Goal: Information Seeking & Learning: Learn about a topic

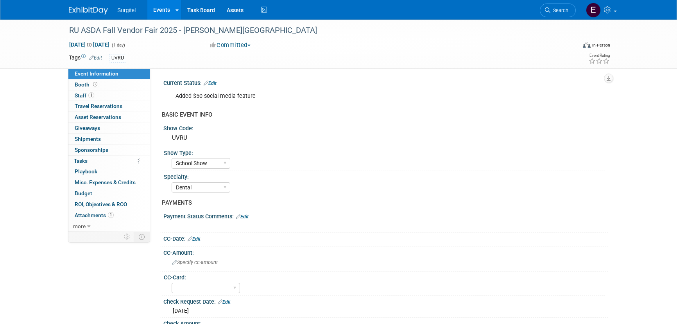
select select "School Show"
select select "Dental"
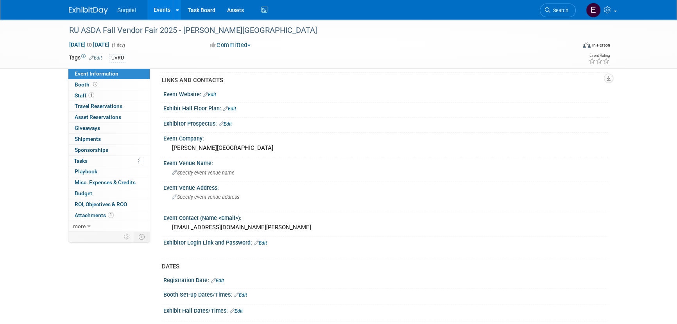
click at [159, 12] on link "Events" at bounding box center [161, 10] width 29 height 20
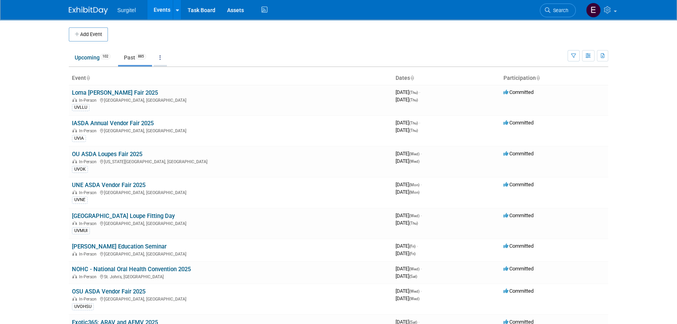
click at [161, 56] on link at bounding box center [160, 57] width 13 height 15
click at [197, 95] on span "Events grouped by year" at bounding box center [184, 96] width 47 height 6
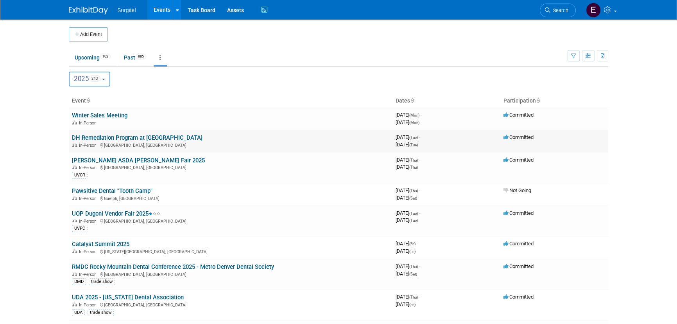
click at [113, 142] on div "In-Person St. Petersburg, FL" at bounding box center [230, 144] width 317 height 6
click at [114, 139] on link "DH Remediation Program at SP College" at bounding box center [137, 137] width 131 height 7
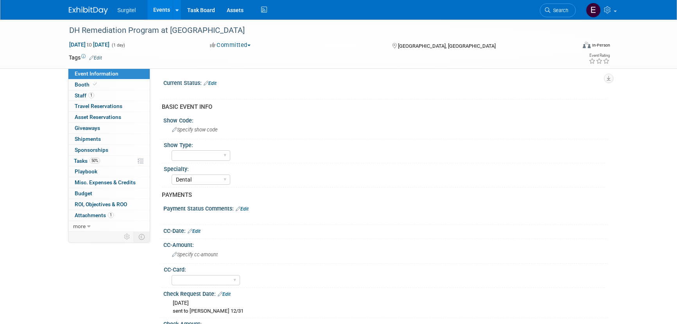
select select "Dental"
select select "Yes"
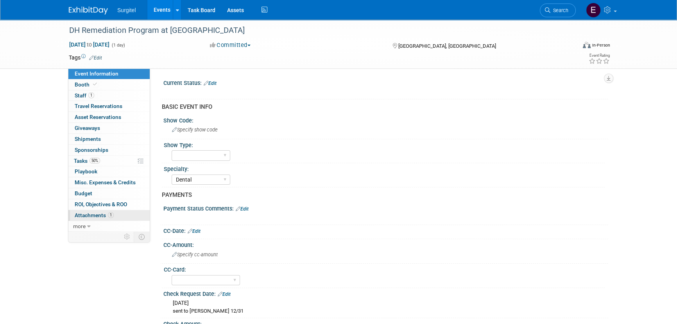
click at [96, 215] on span "Attachments 1" at bounding box center [94, 215] width 39 height 6
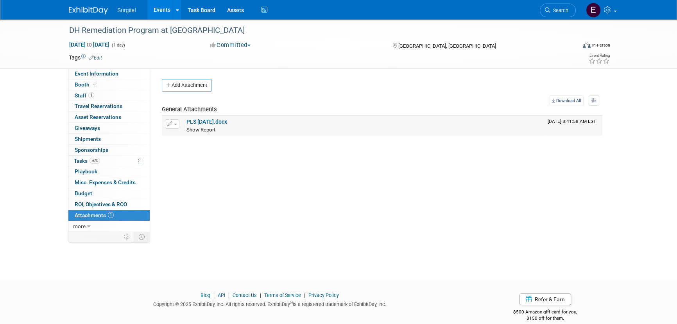
click at [219, 119] on link "PLS 1-7-25.docx" at bounding box center [206, 121] width 41 height 6
click at [204, 121] on link "PLS 1-7-25.docx" at bounding box center [206, 121] width 41 height 6
click at [553, 9] on span "Search" at bounding box center [559, 10] width 18 height 6
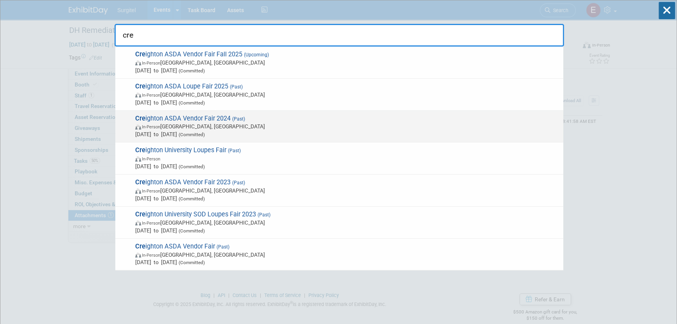
type input "cre"
click at [208, 124] on span "In-Person Omaha, NE" at bounding box center [347, 126] width 424 height 8
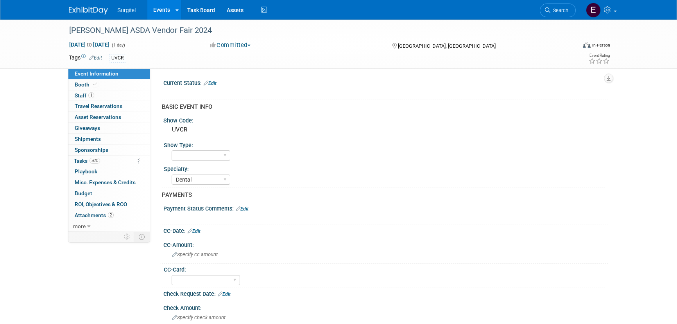
select select "Dental"
select select "No"
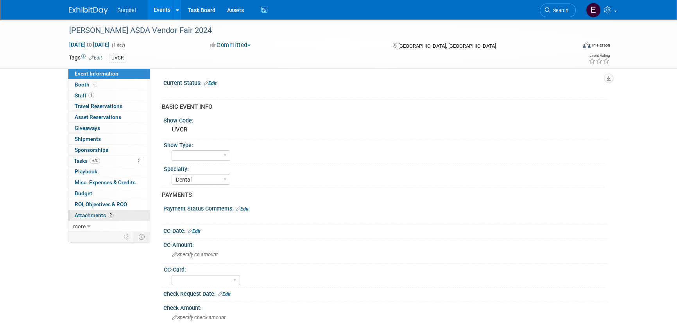
click at [89, 211] on link "2 Attachments 2" at bounding box center [108, 215] width 81 height 11
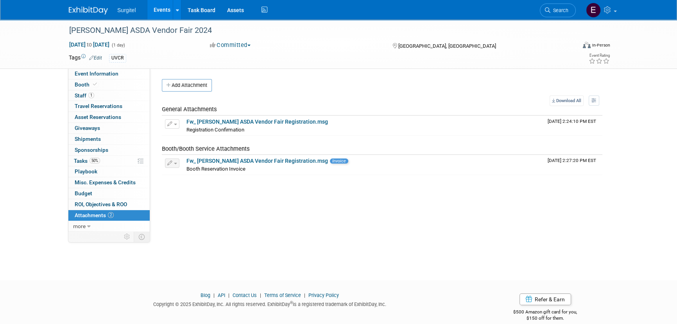
click at [551, 6] on link "Search" at bounding box center [558, 11] width 36 height 14
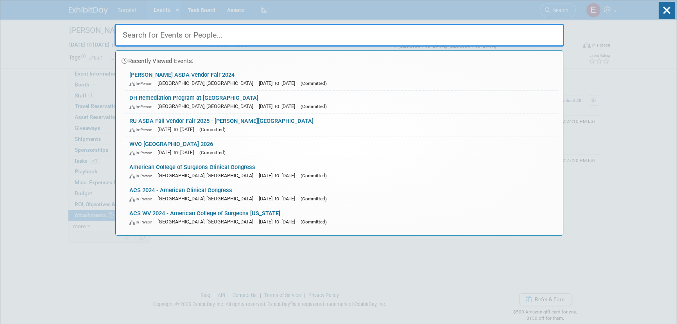
click at [300, 37] on input "text" at bounding box center [339, 35] width 449 height 23
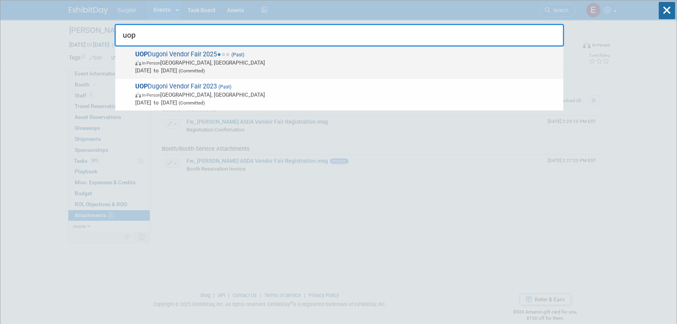
type input "uop"
click at [222, 63] on span "In-Person San Francisco, CA" at bounding box center [347, 63] width 424 height 8
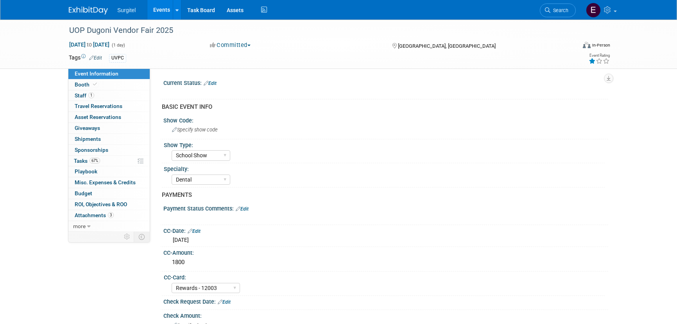
select select "School Show"
select select "Dental"
select select "Rewards - 12003"
select select "Yes"
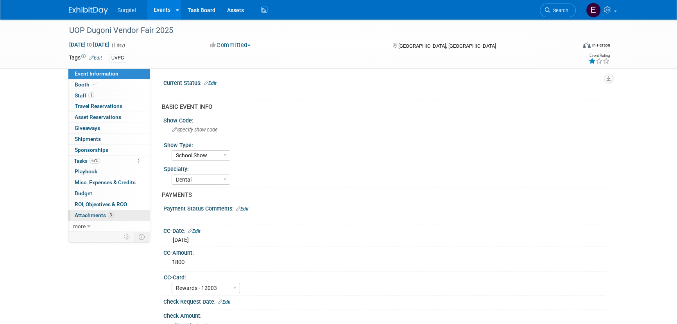
click at [87, 212] on span "Attachments 3" at bounding box center [94, 215] width 39 height 6
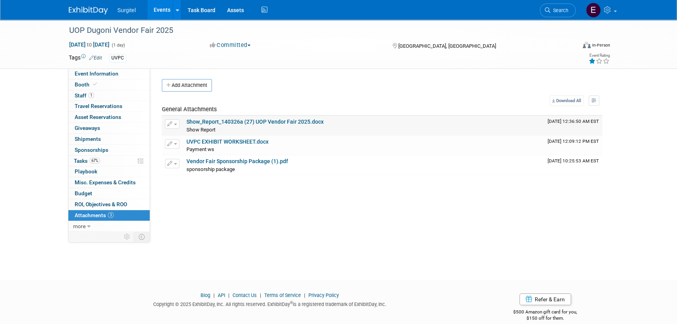
click at [233, 121] on link "Show_Report_140326a (27) UOP Vendor Fair 2025.docx" at bounding box center [254, 121] width 137 height 6
click at [556, 9] on span "Search" at bounding box center [559, 10] width 18 height 6
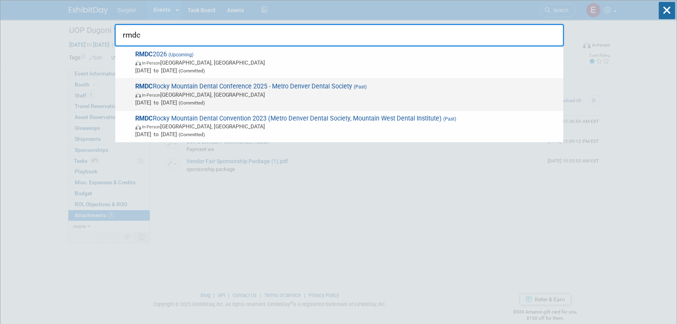
type input "rmdc"
click at [320, 95] on span "In-Person Denver, CO" at bounding box center [347, 95] width 424 height 8
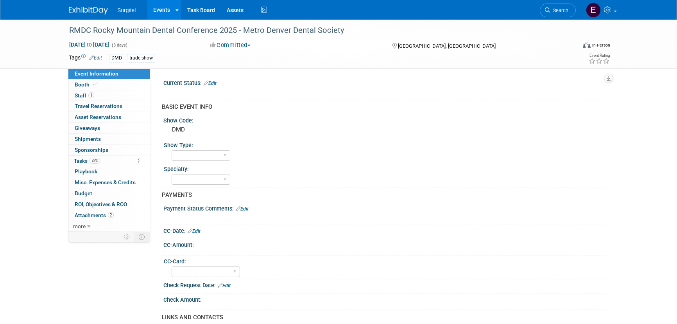
select select "Yes"
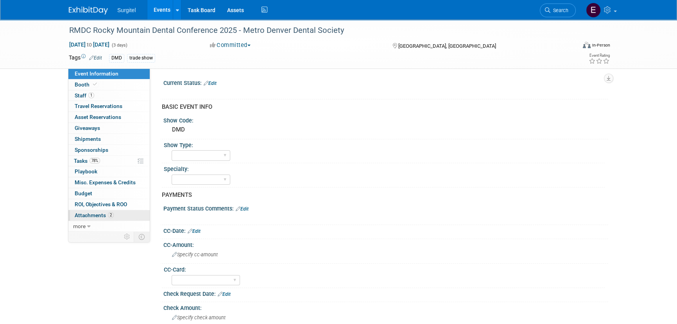
click at [91, 214] on span "Attachments 2" at bounding box center [94, 215] width 39 height 6
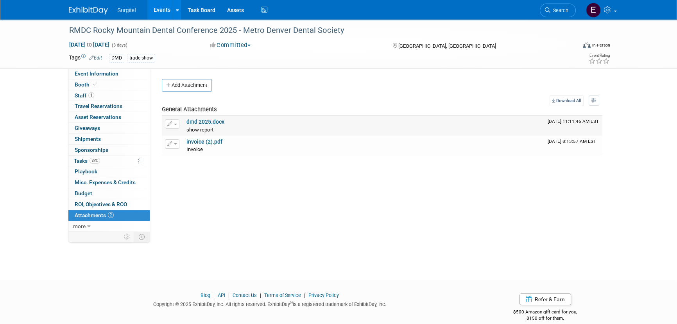
click at [203, 121] on link "dmd 2025.docx" at bounding box center [205, 121] width 38 height 6
click at [563, 1] on li "Search" at bounding box center [558, 9] width 36 height 19
click at [563, 4] on link "Search" at bounding box center [558, 11] width 36 height 14
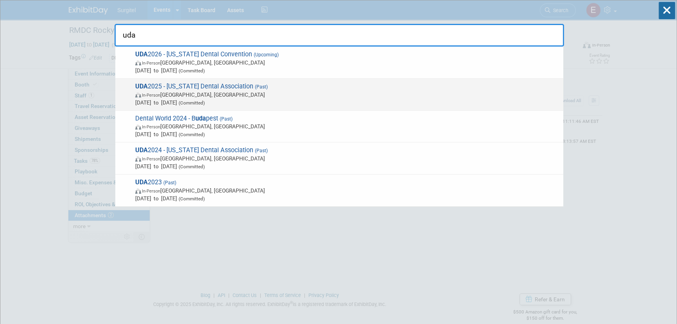
type input "uda"
click at [150, 89] on span "UDA 2025 - Utah Dental Association (Past) In-Person Salt Lake City, UT Jan 23, …" at bounding box center [346, 94] width 426 height 24
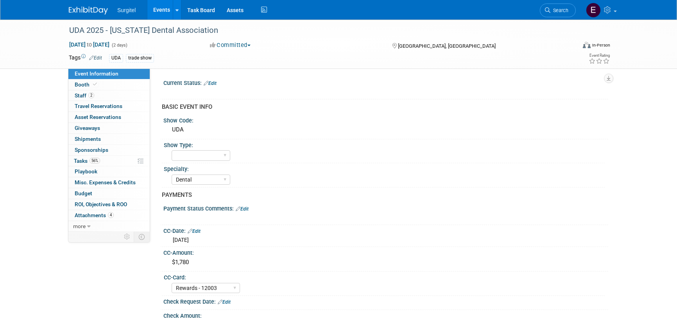
select select "Dental"
select select "Rewards - 12003"
select select "Yes"
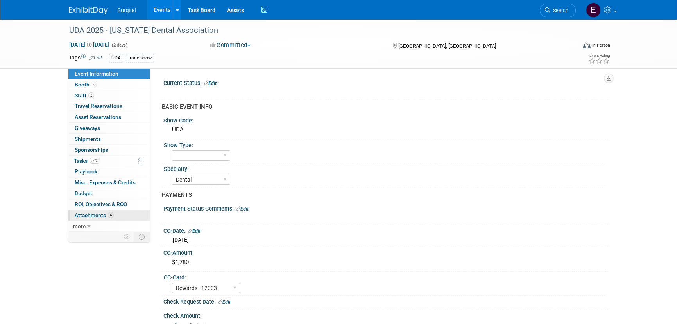
click at [93, 213] on span "Attachments 4" at bounding box center [94, 215] width 39 height 6
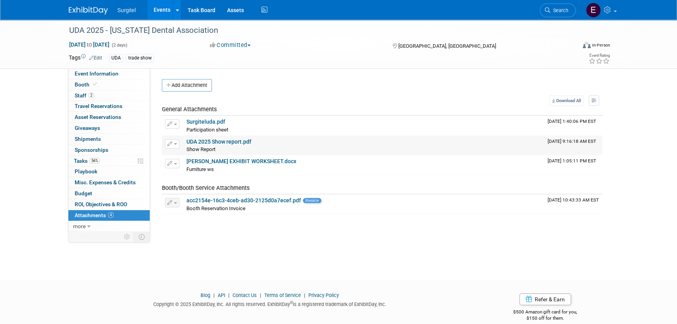
click at [212, 141] on link "UDA 2025 Show report.pdf" at bounding box center [218, 141] width 65 height 6
click at [555, 7] on link "Search" at bounding box center [558, 11] width 36 height 14
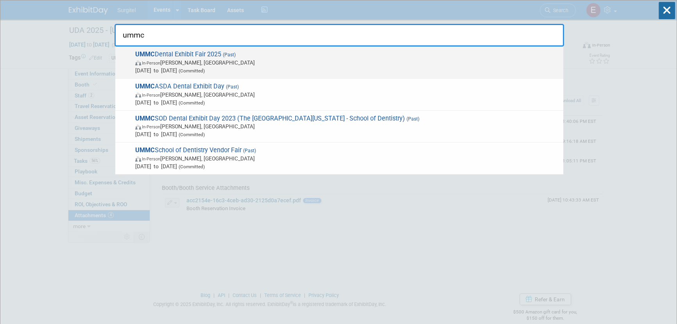
type input "ummc"
click at [324, 69] on span "Jan 23, 2025 to Jan 23, 2025 (Committed)" at bounding box center [347, 70] width 424 height 8
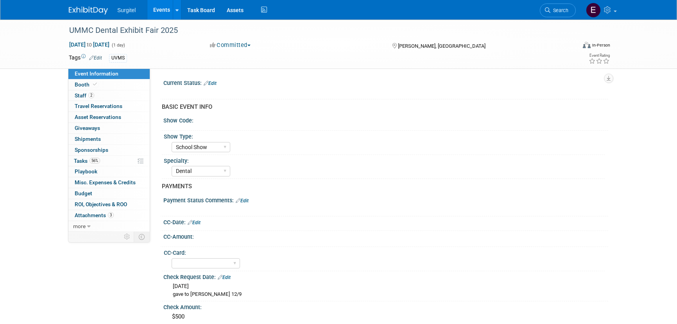
select select "School Show"
select select "Dental"
select select "No"
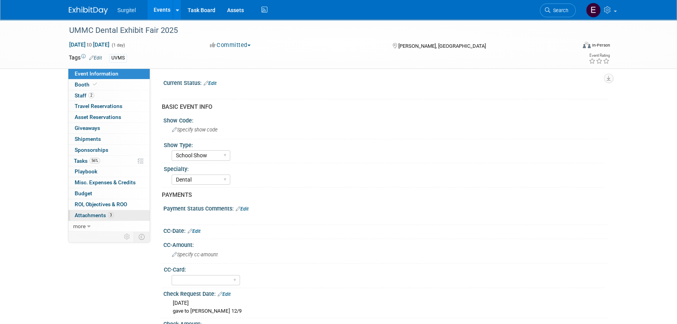
click at [109, 216] on span "3" at bounding box center [111, 215] width 6 height 6
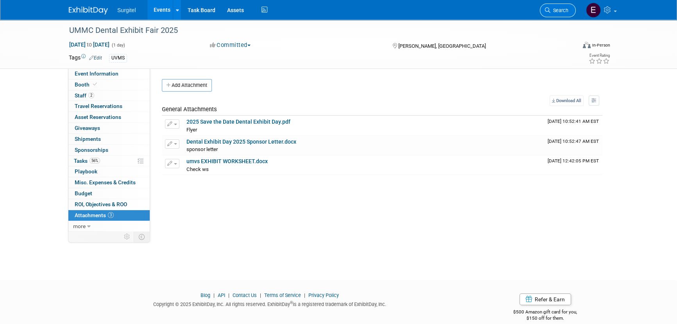
click at [562, 9] on span "Search" at bounding box center [559, 10] width 18 height 6
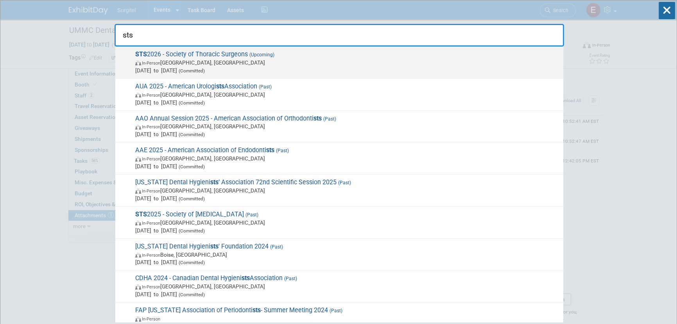
type input "sts"
click at [245, 53] on span "STS 2026 - Society of Thoracic Surgeons (Upcoming) In-Person New Orleans, LA Ja…" at bounding box center [346, 62] width 426 height 24
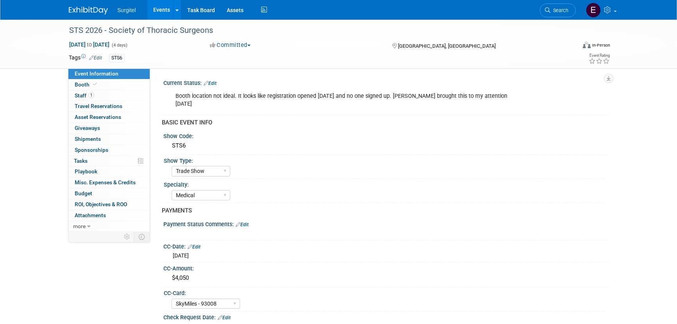
select select "Trade Show"
select select "Medical"
select select "SkyMiles - 93008"
select select "No"
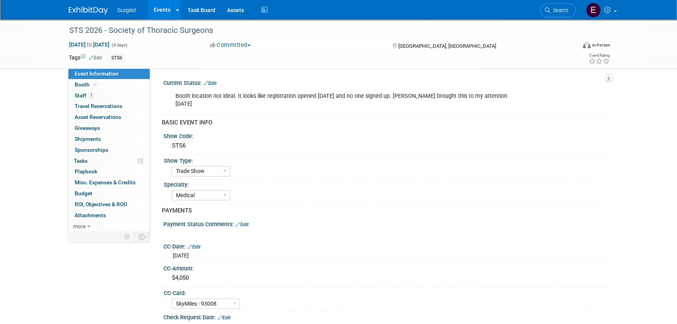
click at [566, 10] on span "Search" at bounding box center [559, 10] width 18 height 6
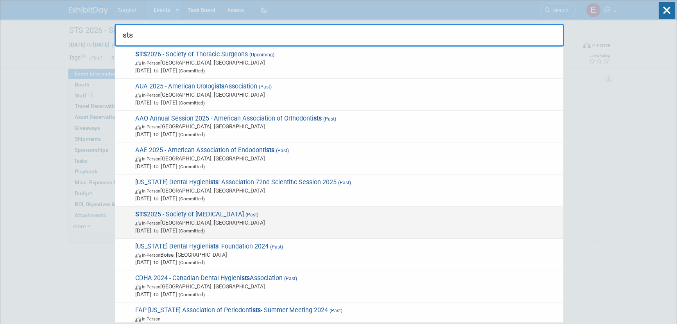
type input "sts"
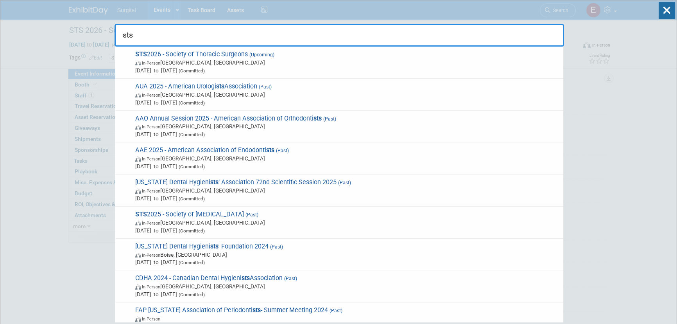
click at [275, 216] on span "STS 2025 - Society of Thoracic Surgery (Past) In-Person Los Angeles, CA Jan 24,…" at bounding box center [346, 222] width 426 height 24
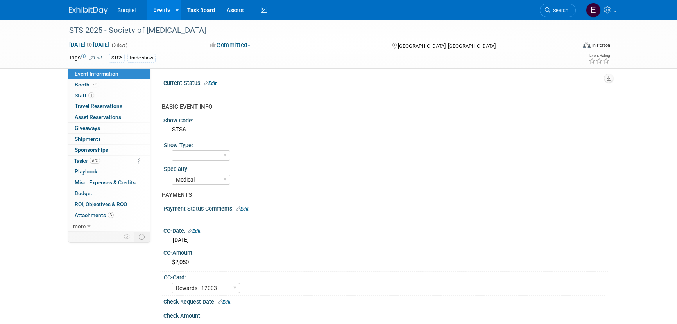
select select "Medical"
select select "Rewards - 12003"
select select "Yes"
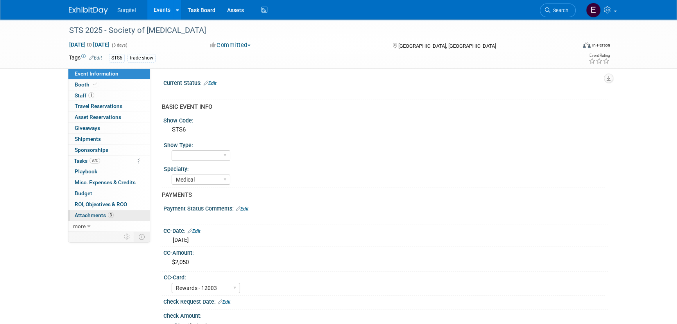
click at [129, 213] on link "3 Attachments 3" at bounding box center [108, 215] width 81 height 11
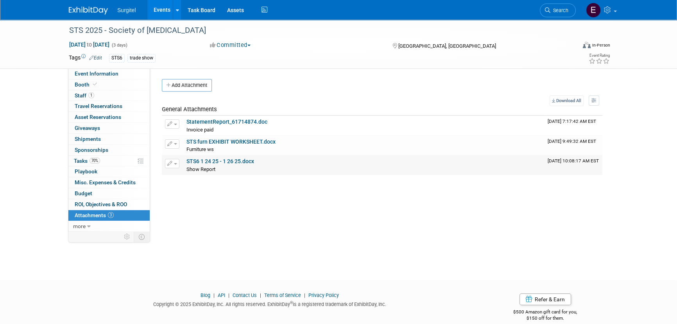
click at [225, 159] on link "STS6 1 24 25 - 1 26 25.docx" at bounding box center [220, 161] width 68 height 6
click at [76, 226] on span "more" at bounding box center [79, 226] width 13 height 6
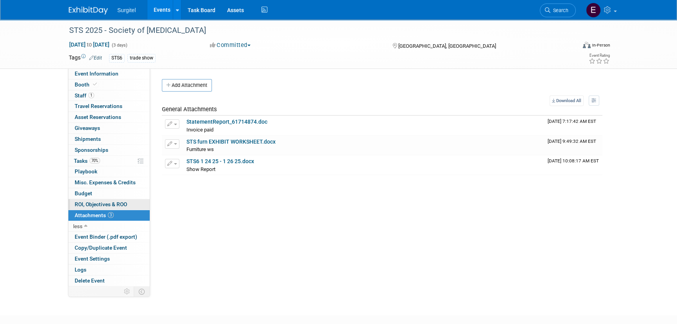
click at [110, 207] on link "0 ROI, Objectives & ROO 0" at bounding box center [108, 204] width 81 height 11
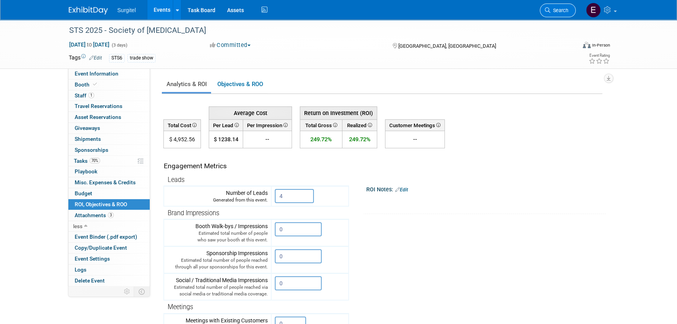
click at [548, 8] on icon at bounding box center [547, 9] width 5 height 5
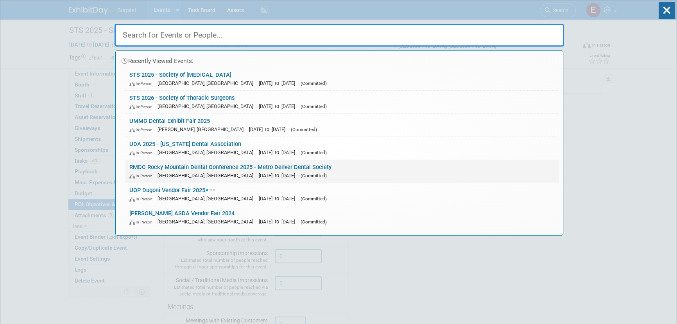
click at [340, 175] on div "In-Person Denver, CO Jan 23, 2025 to Jan 25, 2025 (Committed)" at bounding box center [342, 175] width 426 height 8
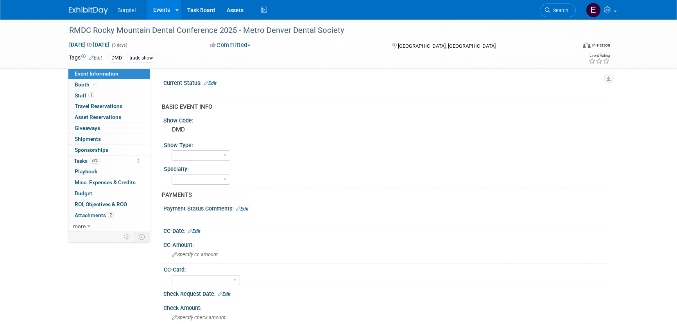
select select "Yes"
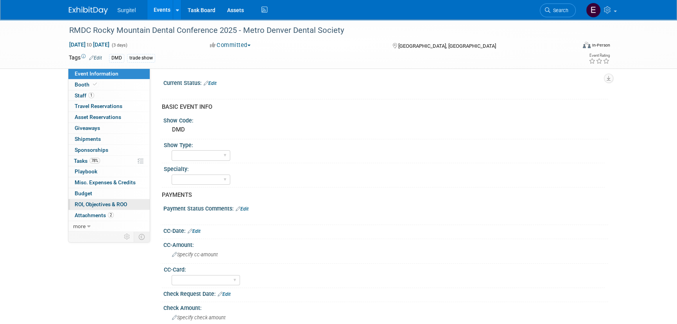
click at [119, 204] on span "ROI, Objectives & ROO 0" at bounding box center [101, 204] width 52 height 6
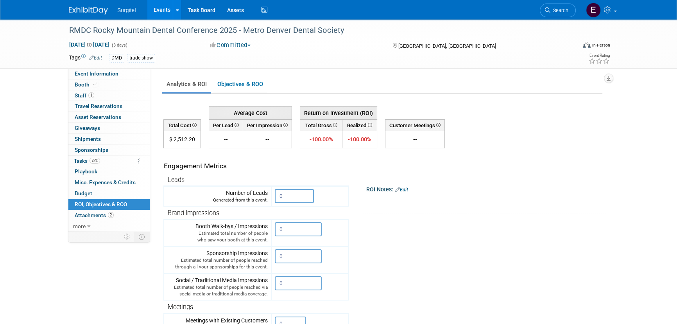
scroll to position [221, 0]
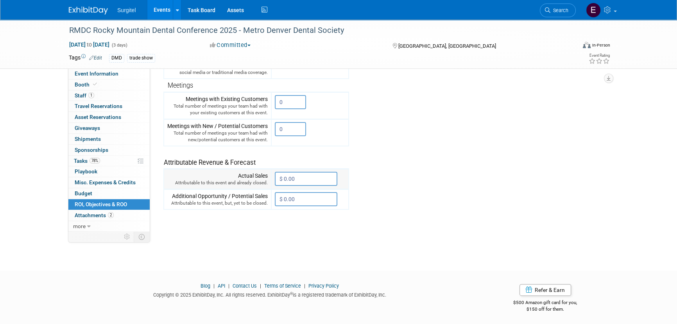
click at [311, 178] on input "$ 0.00" at bounding box center [306, 179] width 63 height 14
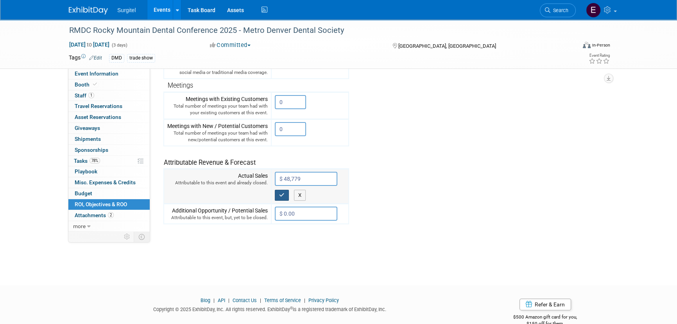
type input "$ 48,779.00"
click at [277, 192] on button "button" at bounding box center [282, 195] width 14 height 11
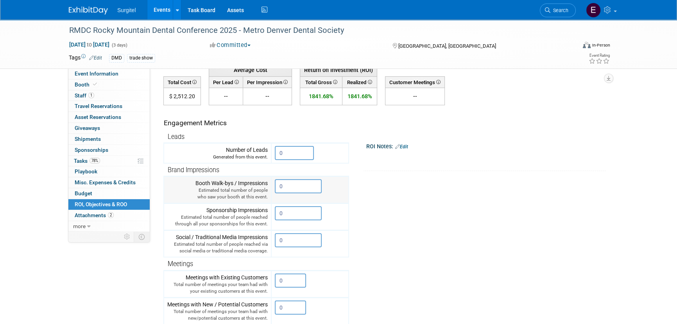
scroll to position [0, 0]
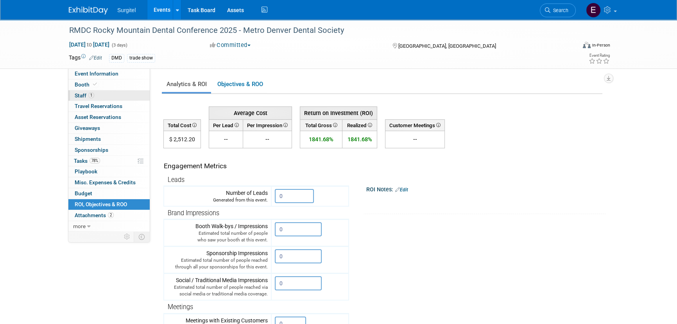
click at [107, 91] on link "1 Staff 1" at bounding box center [108, 95] width 81 height 11
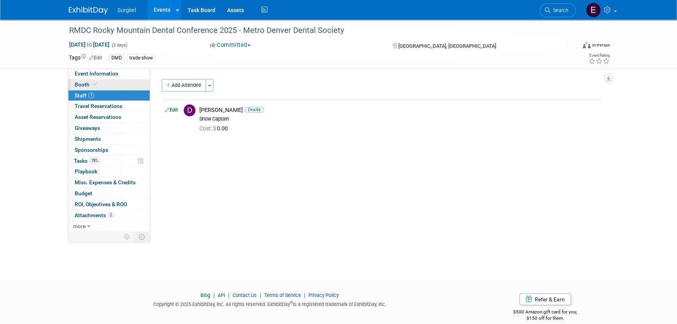
click at [106, 83] on link "Booth" at bounding box center [108, 84] width 81 height 11
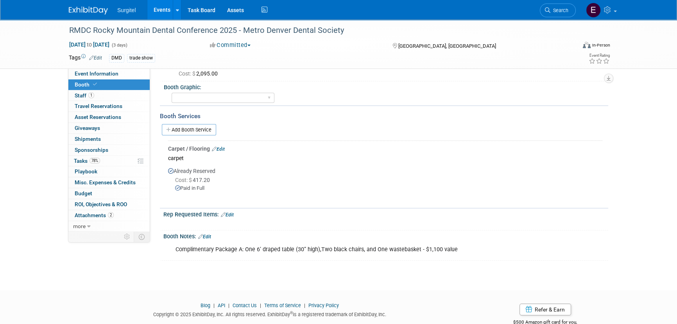
scroll to position [87, 0]
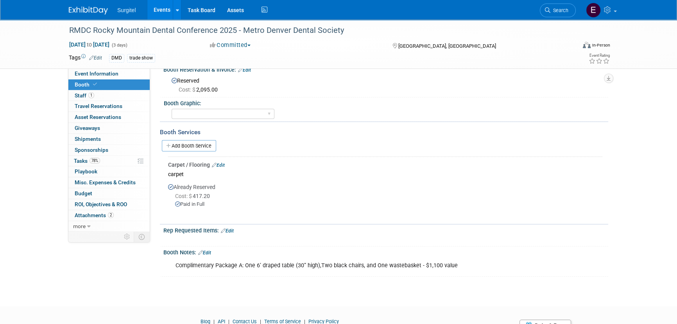
click at [154, 13] on link "Events" at bounding box center [161, 10] width 29 height 20
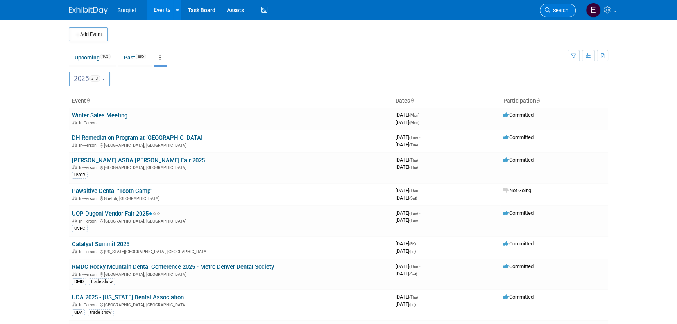
click at [562, 11] on span "Search" at bounding box center [559, 10] width 18 height 6
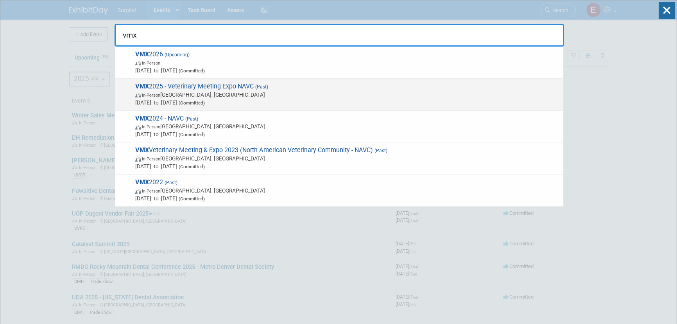
type input "vmx"
click at [175, 93] on span "In-Person Orlando, FL" at bounding box center [347, 95] width 424 height 8
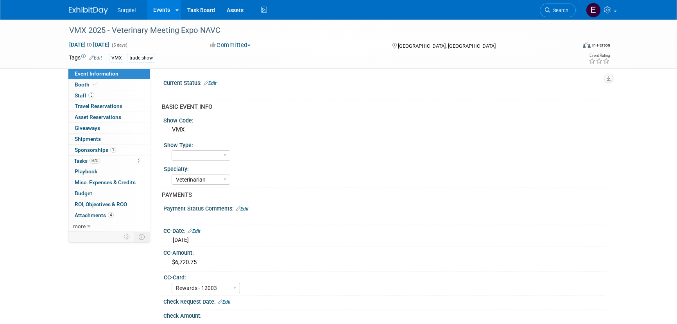
select select "Veterinarian"
select select "Rewards - 12003"
select select "Yes"
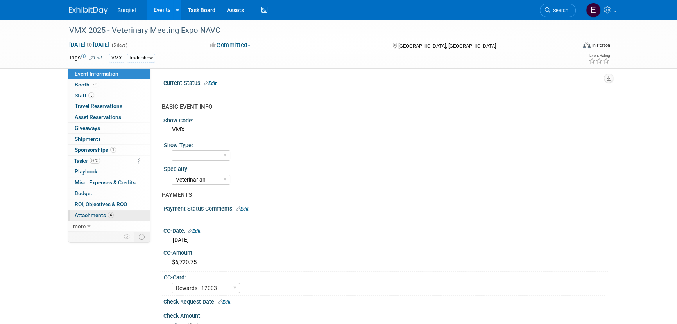
click at [112, 212] on span "4" at bounding box center [111, 215] width 6 height 6
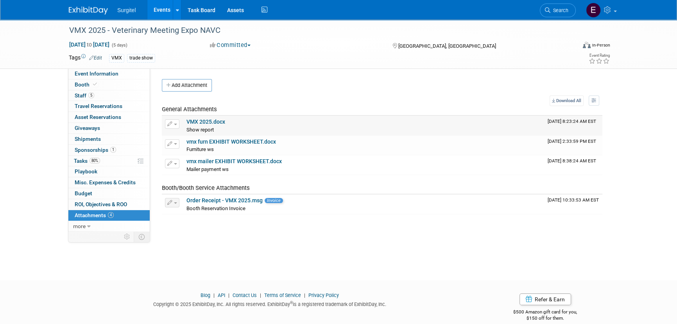
click at [198, 123] on link "VMX 2025.docx" at bounding box center [205, 121] width 39 height 6
click at [104, 204] on span "ROI, Objectives & ROO 0" at bounding box center [101, 204] width 52 height 6
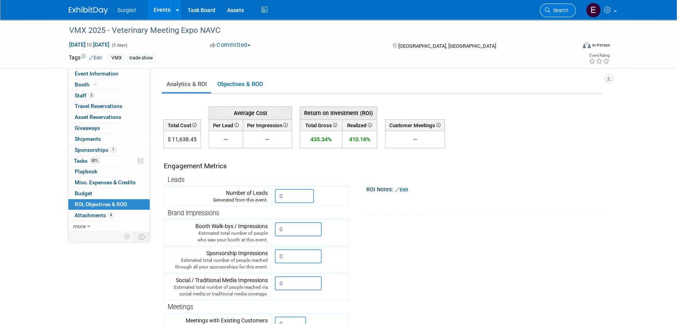
click at [572, 11] on link "Search" at bounding box center [558, 11] width 36 height 14
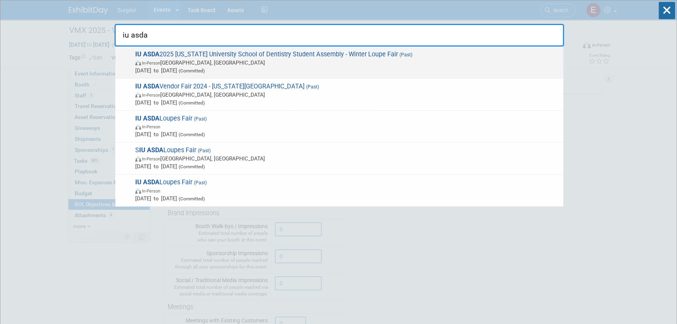
type input "iu asda"
click at [157, 54] on strong "IU ASDA" at bounding box center [147, 53] width 24 height 7
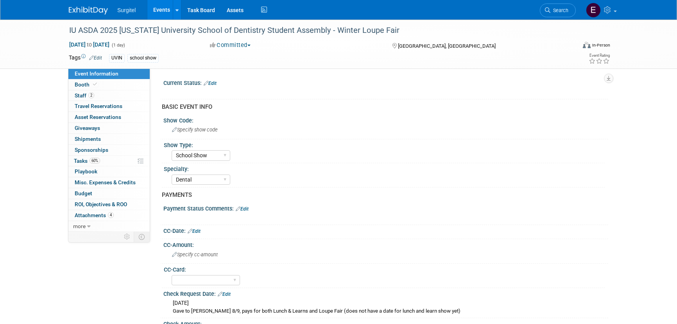
select select "School Show"
select select "Dental"
select select "Yes"
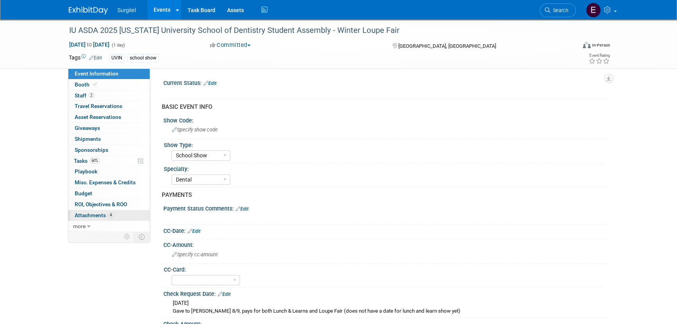
click at [84, 214] on span "Attachments 4" at bounding box center [94, 215] width 39 height 6
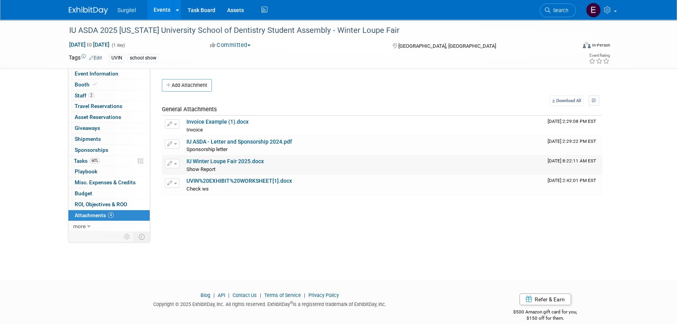
click at [226, 165] on div "Show Report Show Report X" at bounding box center [363, 169] width 355 height 8
click at [226, 160] on link "IU Winter Loupe Fair 2025.docx" at bounding box center [224, 161] width 77 height 6
click at [103, 202] on span "ROI, Objectives & ROO 0" at bounding box center [101, 204] width 52 height 6
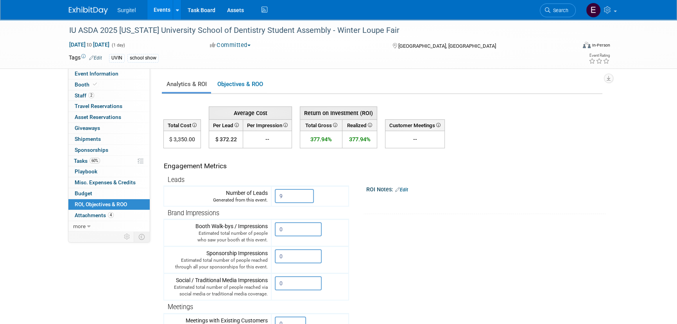
click at [154, 0] on link "Events" at bounding box center [161, 10] width 29 height 20
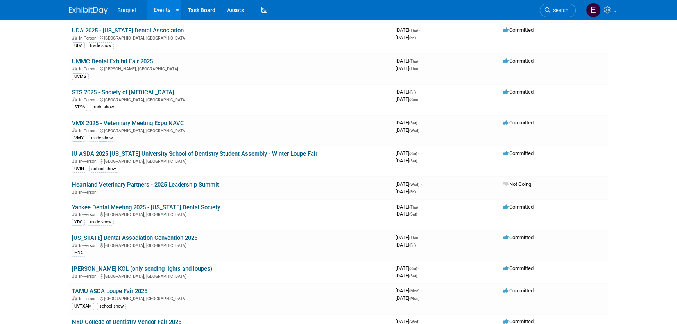
scroll to position [284, 0]
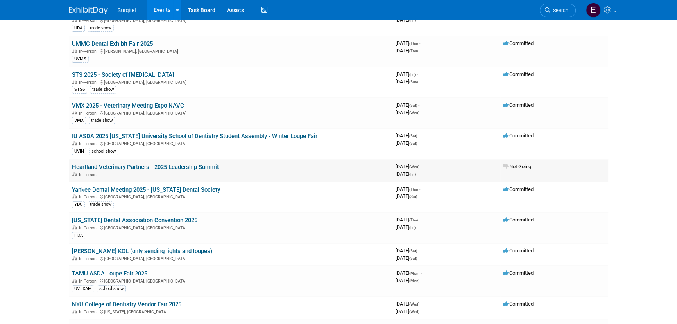
click at [124, 167] on link "Heartland Veterinary Partners - 2025 Leadership Summit" at bounding box center [145, 166] width 147 height 7
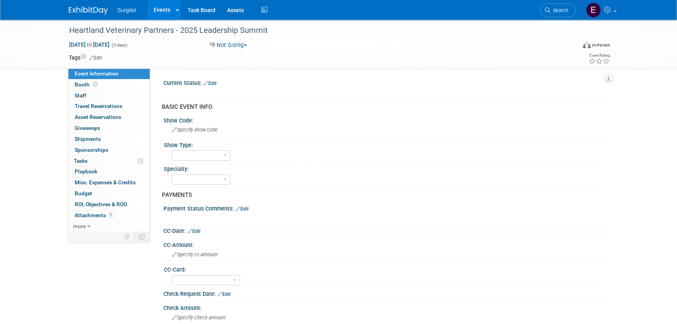
click at [164, 13] on link "Events" at bounding box center [161, 10] width 29 height 20
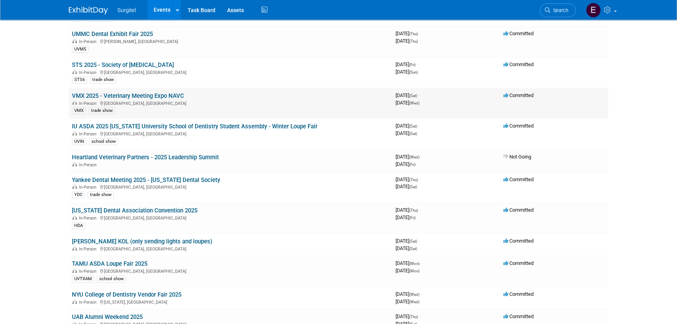
scroll to position [355, 0]
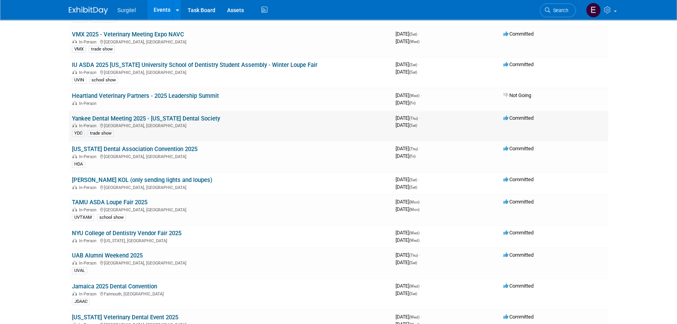
click at [94, 116] on link "Yankee Dental Meeting 2025 - Massachusetts Dental Society" at bounding box center [146, 118] width 148 height 7
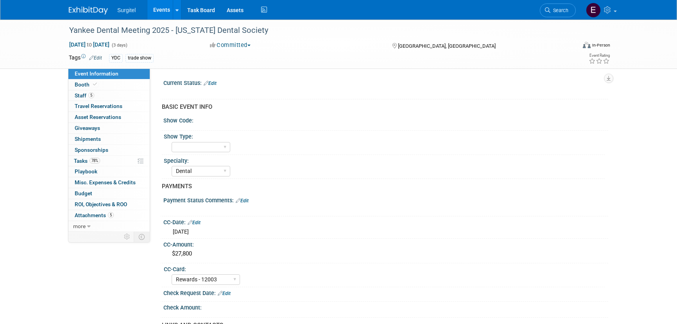
select select "Dental"
select select "Rewards - 12003"
select select "Yes"
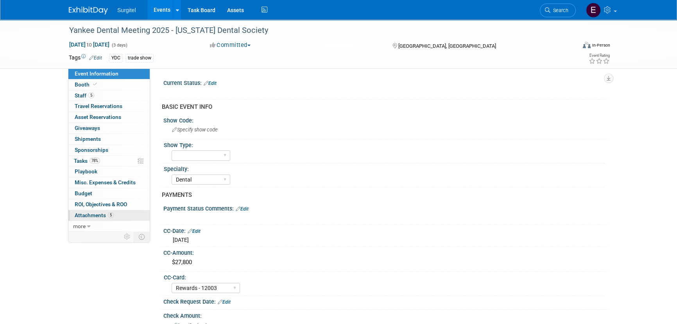
click at [111, 214] on span "5" at bounding box center [111, 215] width 6 height 6
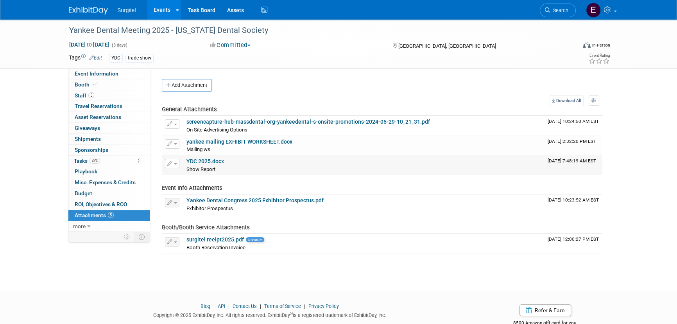
click at [211, 160] on link "YDC 2025.docx" at bounding box center [205, 161] width 38 height 6
click at [75, 201] on span "ROI, Objectives & ROO 0" at bounding box center [101, 204] width 52 height 6
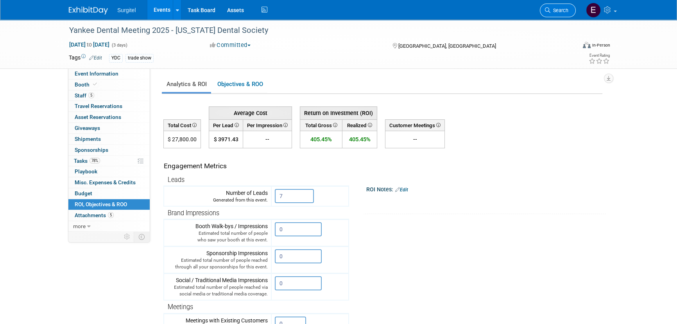
click at [562, 7] on link "Search" at bounding box center [558, 11] width 36 height 14
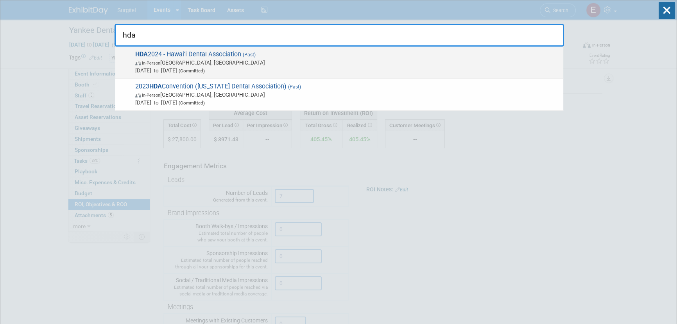
type input "hda"
click at [220, 59] on span "In-Person Honolulu, HI" at bounding box center [347, 63] width 424 height 8
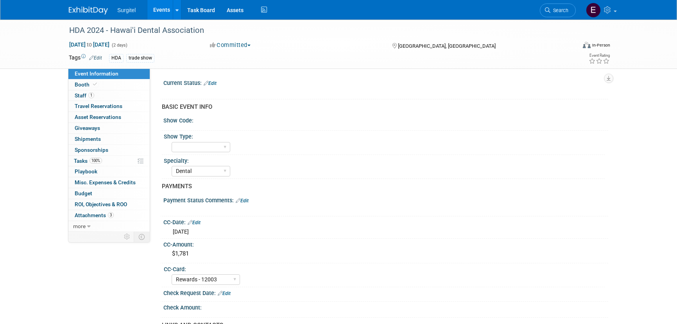
select select "Dental"
select select "Rewards - 12003"
select select "Yes"
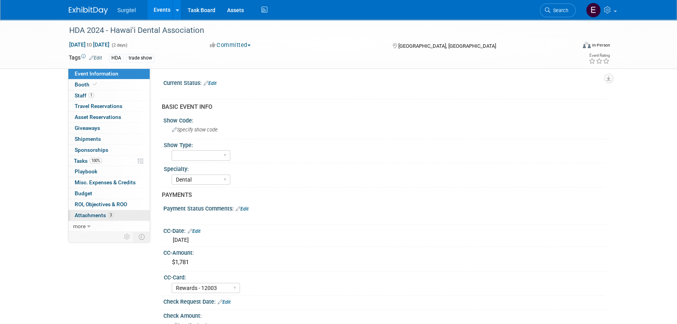
click at [106, 216] on span "Attachments 3" at bounding box center [94, 215] width 39 height 6
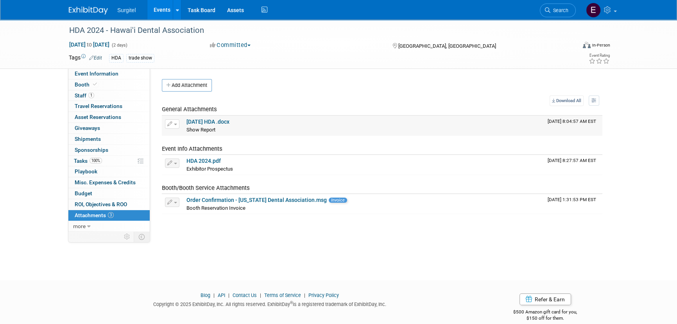
click at [204, 123] on link "[DATE] HDA .docx" at bounding box center [207, 121] width 43 height 6
click at [556, 15] on link "Search" at bounding box center [558, 11] width 36 height 14
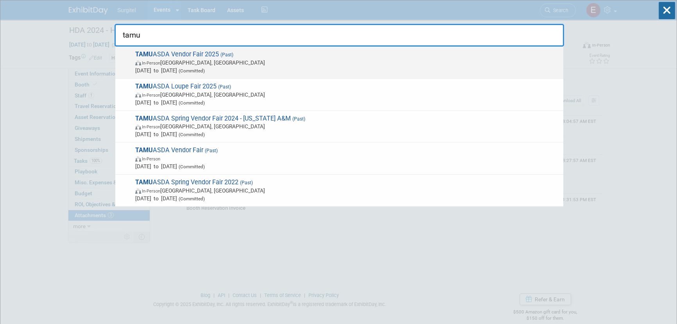
type input "tamu"
click at [203, 65] on span "In-Person [GEOGRAPHIC_DATA], [GEOGRAPHIC_DATA]" at bounding box center [347, 63] width 424 height 8
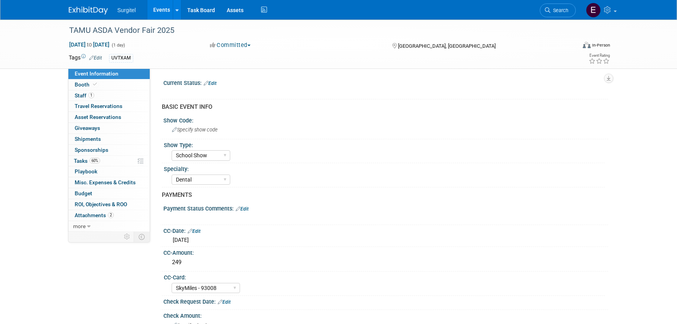
select select "School Show"
select select "Dental"
select select "SkyMiles - 93008"
select select "No"
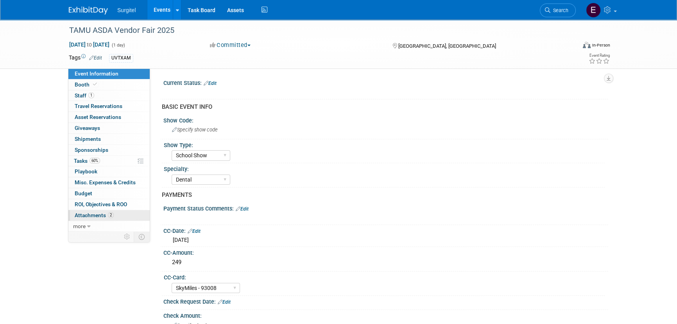
click at [119, 217] on link "2 Attachments 2" at bounding box center [108, 215] width 81 height 11
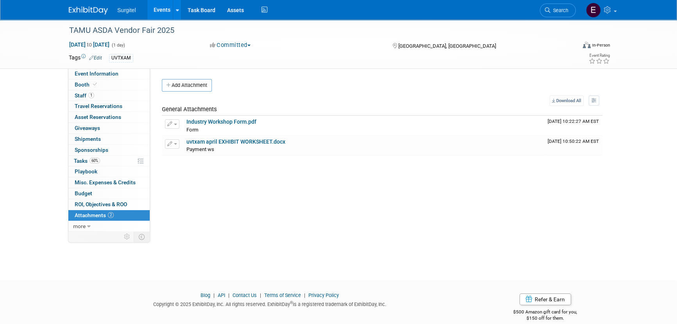
click at [555, 13] on link "Search" at bounding box center [558, 11] width 36 height 14
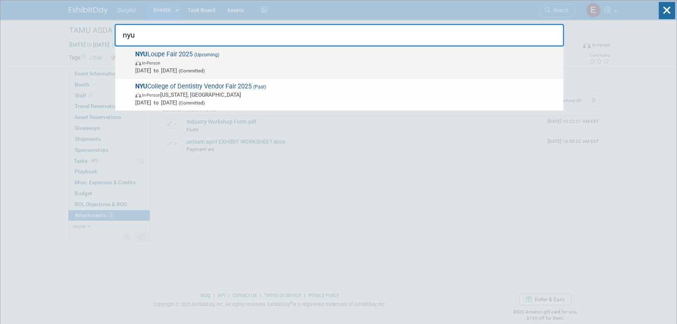
type input "nyu"
click at [198, 75] on div "NYU Loupe Fair 2025 (Upcoming) In-Person [DATE] to [DATE] (Committed)" at bounding box center [339, 63] width 448 height 32
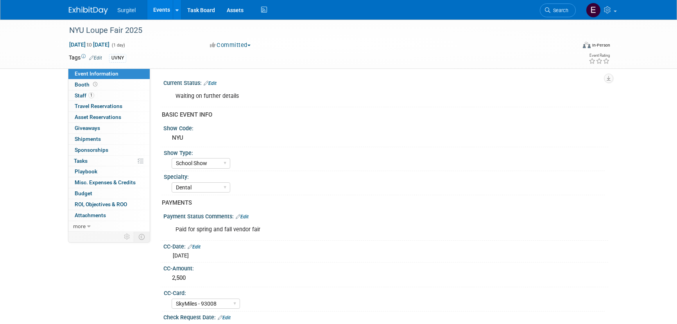
select select "School Show"
select select "Dental"
select select "SkyMiles - 93008"
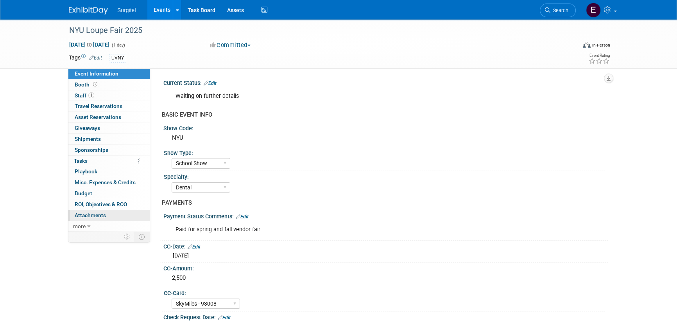
click at [103, 212] on span "Attachments 0" at bounding box center [90, 215] width 31 height 6
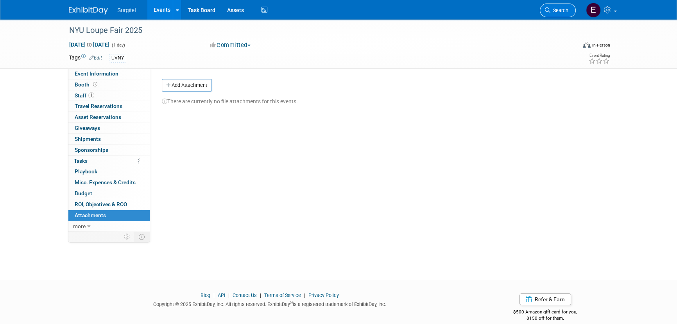
click at [558, 9] on span "Search" at bounding box center [559, 10] width 18 height 6
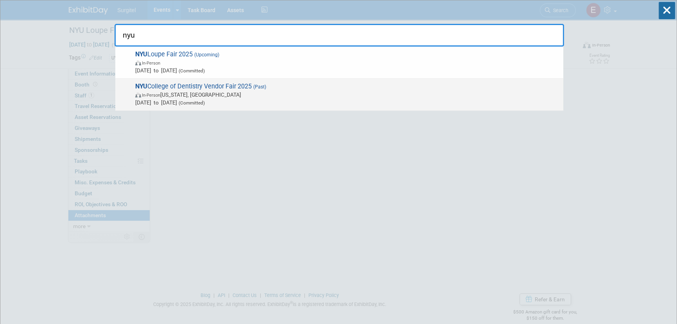
type input "nyu"
click at [159, 93] on span "In-Person" at bounding box center [151, 95] width 18 height 5
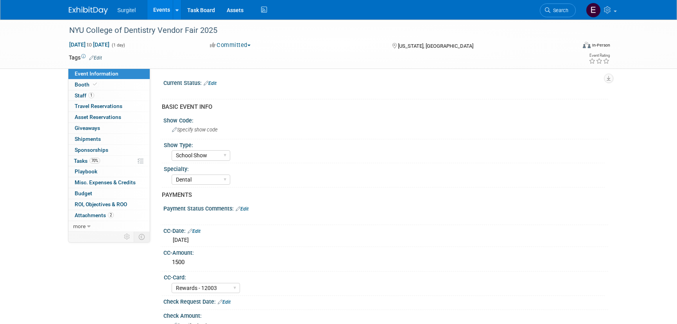
select select "School Show"
select select "Dental"
select select "Rewards - 12003"
select select "Yes"
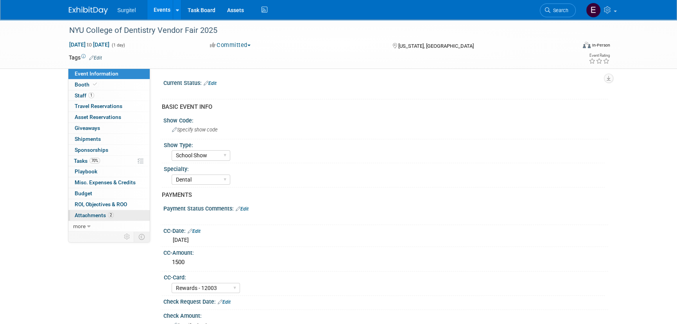
click at [115, 211] on link "2 Attachments 2" at bounding box center [108, 215] width 81 height 11
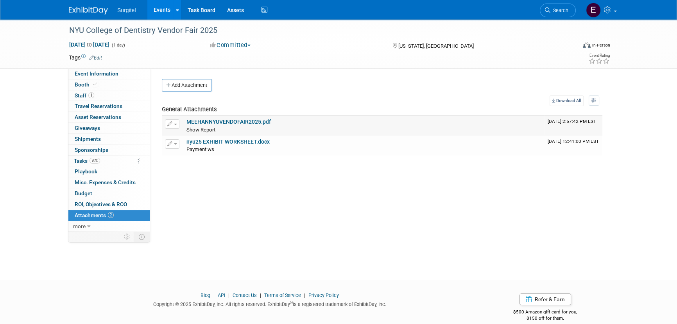
click at [249, 123] on link "MEEHANNYUVENDOFAIR2025.pdf" at bounding box center [228, 121] width 84 height 6
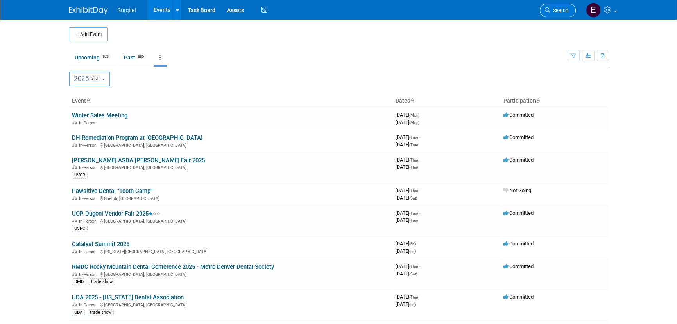
click at [569, 13] on link "Search" at bounding box center [558, 11] width 36 height 14
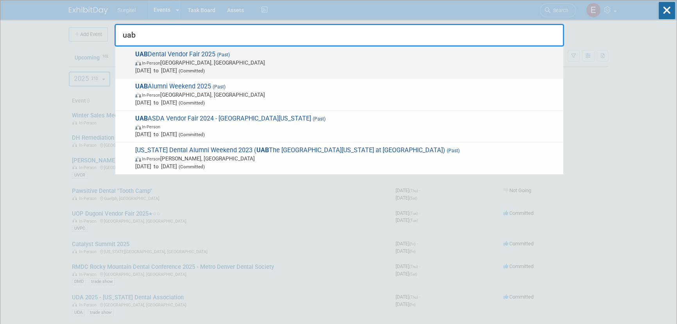
type input "uab"
click at [205, 70] on span "(Committed)" at bounding box center [191, 70] width 28 height 5
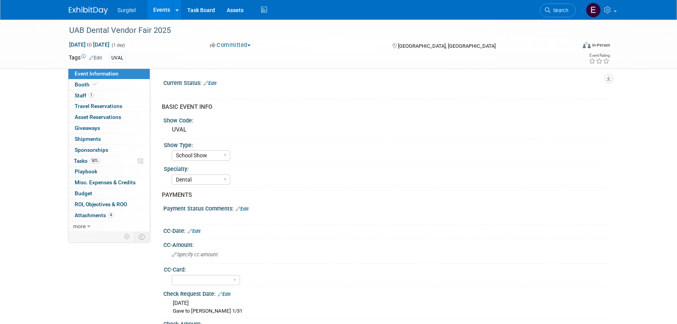
select select "School Show"
select select "Dental"
select select "Yes"
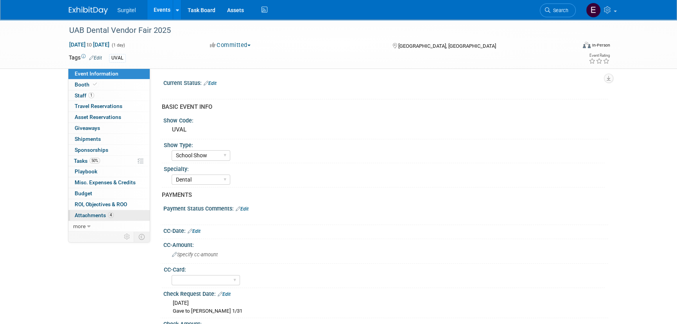
click at [123, 212] on link "4 Attachments 4" at bounding box center [108, 215] width 81 height 11
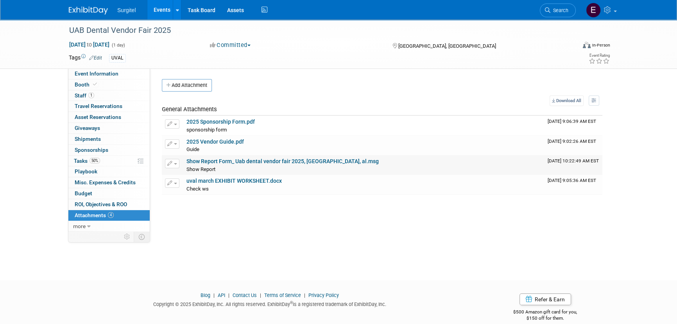
click at [234, 161] on link "Show Report Form_ Uab dental vendor fair 2025, Birmingham, al.msg" at bounding box center [282, 161] width 192 height 6
click at [567, 10] on span "Search" at bounding box center [559, 10] width 18 height 6
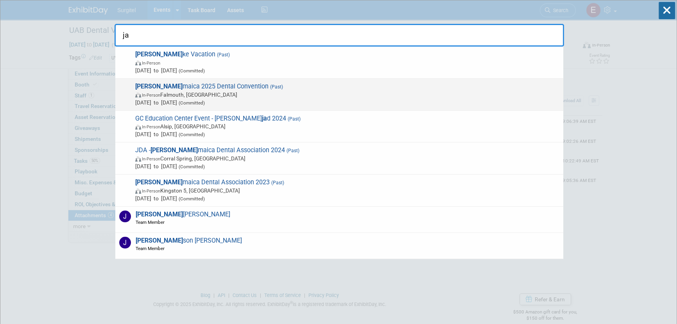
type input "ja"
click at [244, 85] on span "Ja maica 2025 Dental Convention (Past) In-Person Falmouth, Jamaica Feb 12, 2025…" at bounding box center [346, 94] width 426 height 24
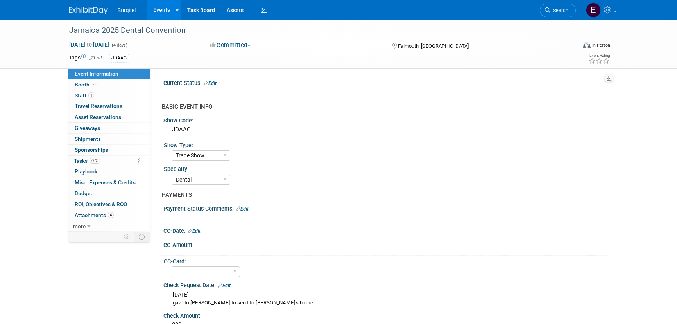
select select "Trade Show"
select select "Dental"
select select "Yes"
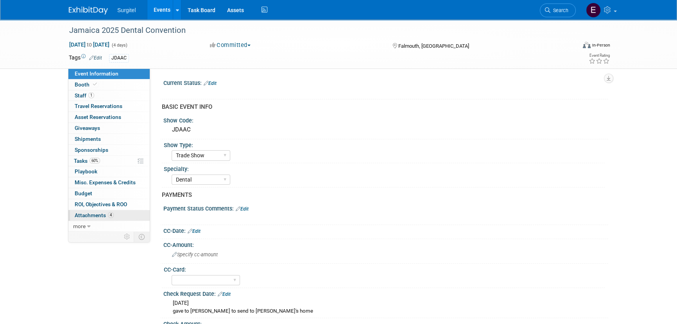
click at [100, 218] on link "4 Attachments 4" at bounding box center [108, 215] width 81 height 11
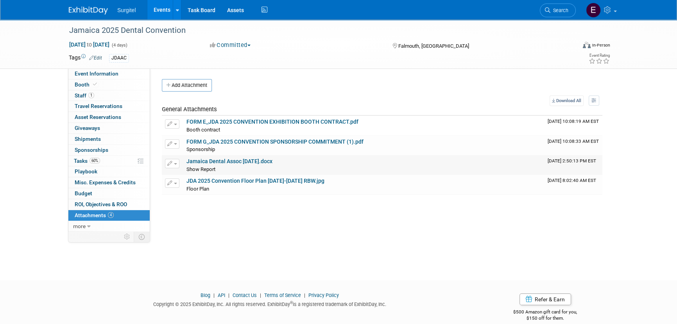
click at [213, 158] on link "Jamaica Dental Assoc Feb 2025.docx" at bounding box center [229, 161] width 86 height 6
click at [157, 14] on link "Events" at bounding box center [161, 10] width 29 height 20
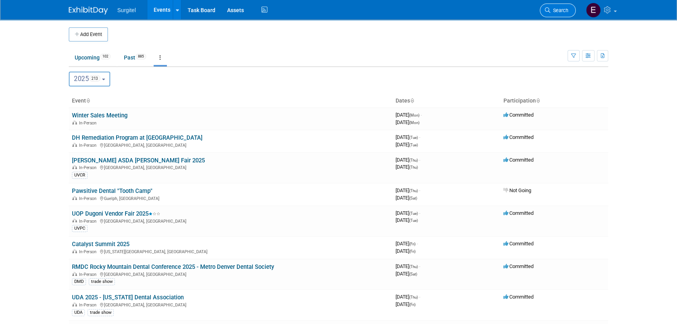
click at [554, 11] on span "Search" at bounding box center [559, 10] width 18 height 6
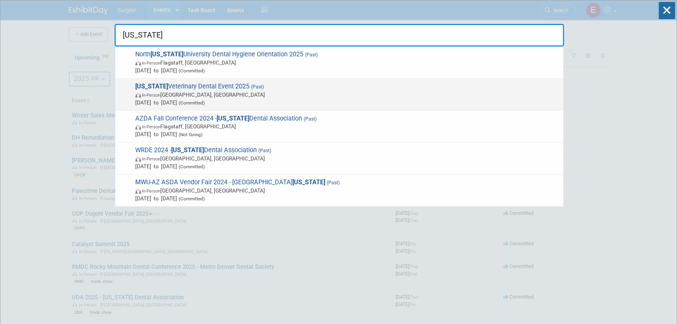
type input "arizona"
click at [234, 97] on span "In-Person Phoenix, AZ" at bounding box center [347, 95] width 424 height 8
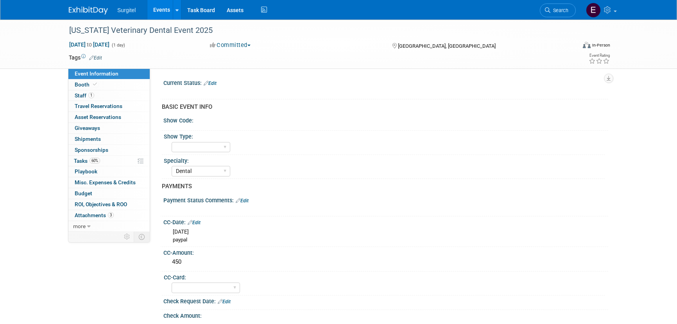
select select "Dental"
select select "Yes"
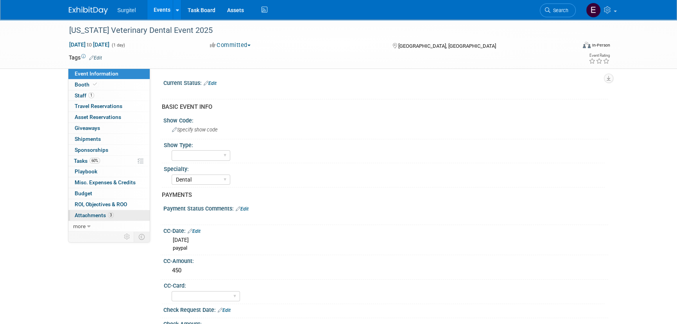
click at [93, 218] on link "3 Attachments 3" at bounding box center [108, 215] width 81 height 11
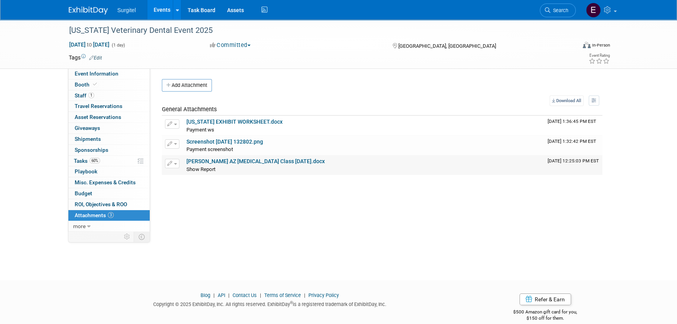
click at [211, 161] on link "[PERSON_NAME] AZ [MEDICAL_DATA] Class [DATE].docx" at bounding box center [255, 161] width 138 height 6
click at [557, 16] on link "Search" at bounding box center [558, 11] width 36 height 14
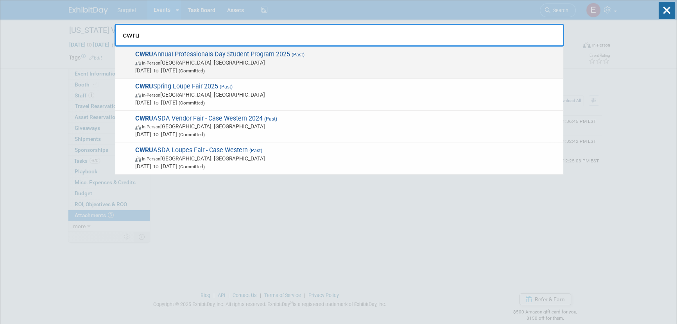
type input "cwru"
click at [344, 65] on span "In-Person Cleveland, OH" at bounding box center [347, 63] width 424 height 8
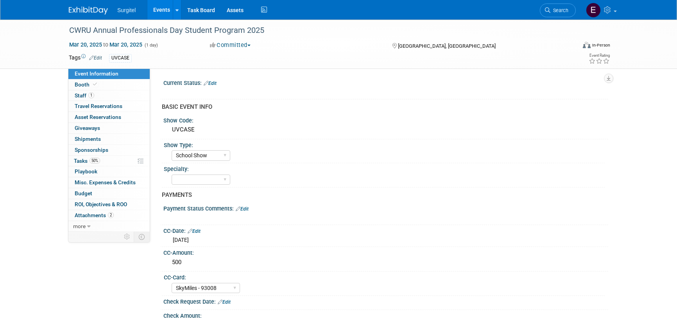
select select "School Show"
select select "SkyMiles - 93008"
select select "Yes"
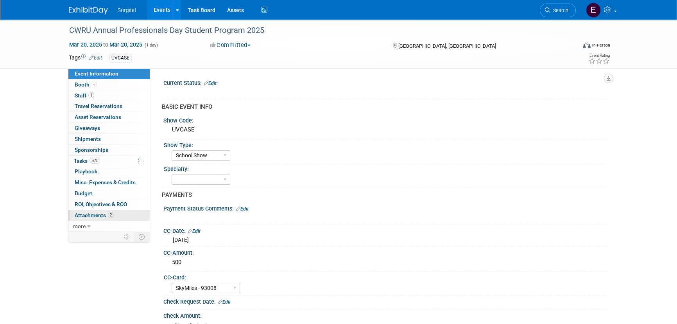
click at [114, 217] on link "2 Attachments 2" at bounding box center [108, 215] width 81 height 11
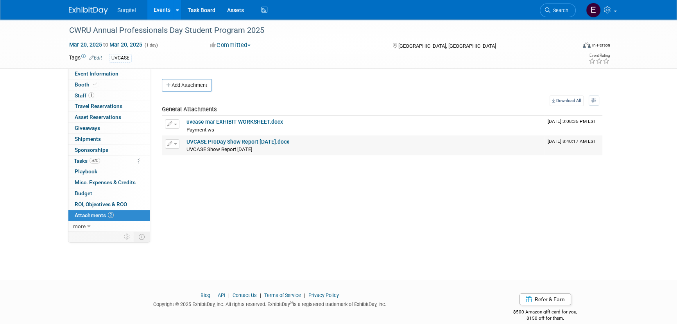
click at [234, 142] on link "UVCASE ProDay Show Report 3-20-25.docx" at bounding box center [237, 141] width 103 height 6
click at [553, 11] on span "Search" at bounding box center [559, 10] width 18 height 6
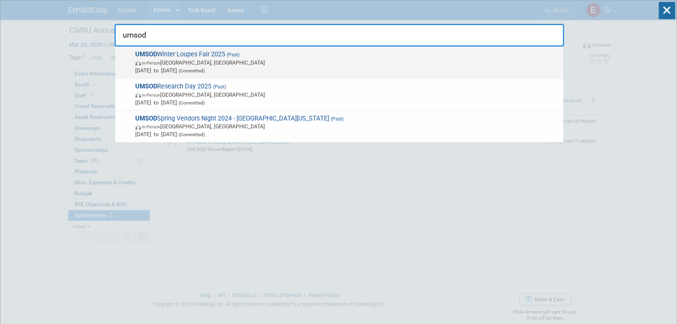
type input "umsod"
click at [243, 65] on span "In-Person Ann Arbor, MI" at bounding box center [347, 63] width 424 height 8
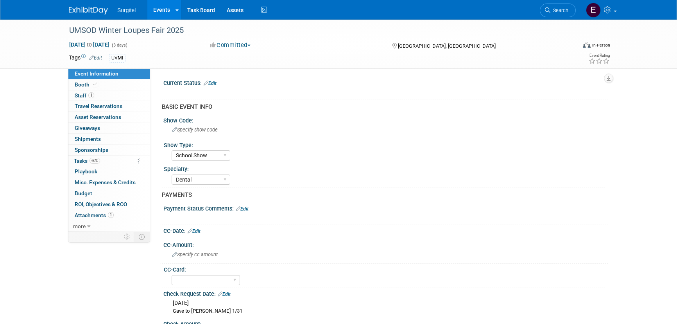
select select "School Show"
select select "Dental"
select select "No"
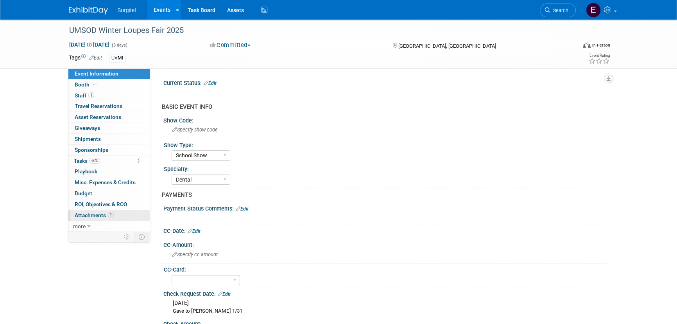
click at [95, 217] on span "Attachments 1" at bounding box center [94, 215] width 39 height 6
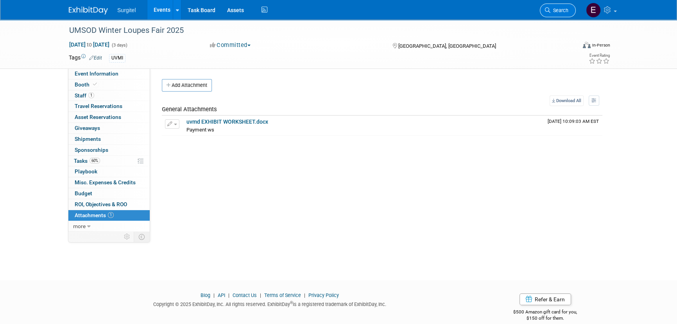
click at [563, 11] on span "Search" at bounding box center [559, 10] width 18 height 6
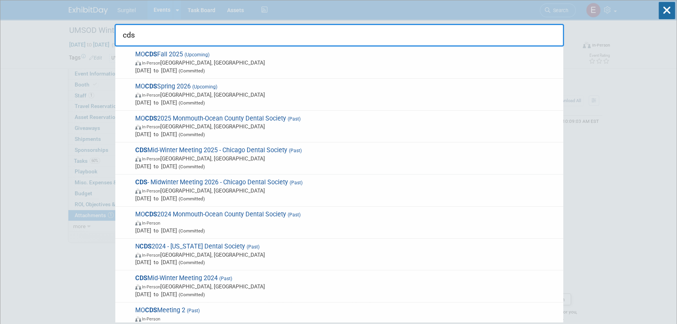
type input "cds"
click at [234, 153] on span "CDS Mid-Winter Meeting 2025 - Chicago Dental Society (Past) In-Person [GEOGRAPH…" at bounding box center [346, 158] width 426 height 24
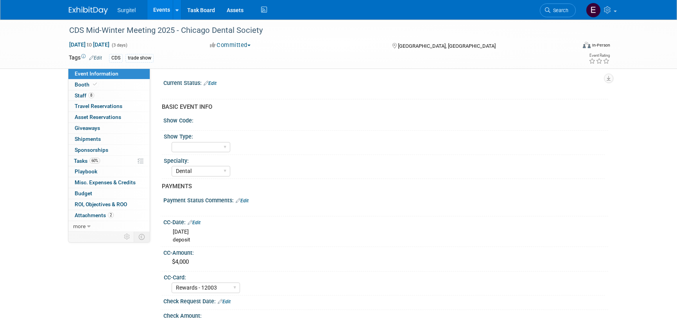
select select "Dental"
select select "Rewards - 12003"
select select "Yes"
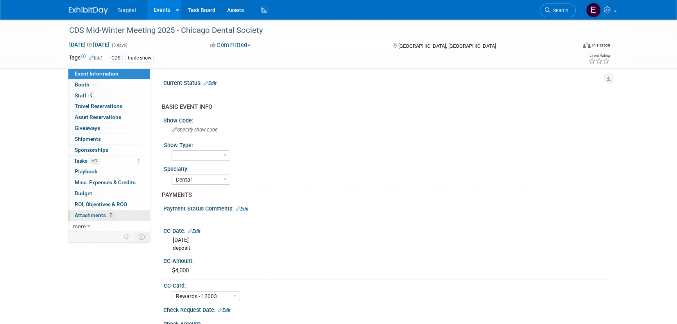
click at [125, 213] on link "2 Attachments 2" at bounding box center [108, 215] width 81 height 11
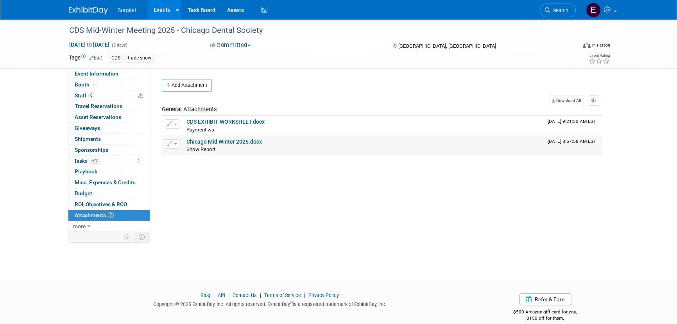
click at [234, 140] on link "Chicago Mid Winter 2025.docx" at bounding box center [223, 141] width 75 height 6
click at [565, 11] on span "Search" at bounding box center [559, 10] width 18 height 6
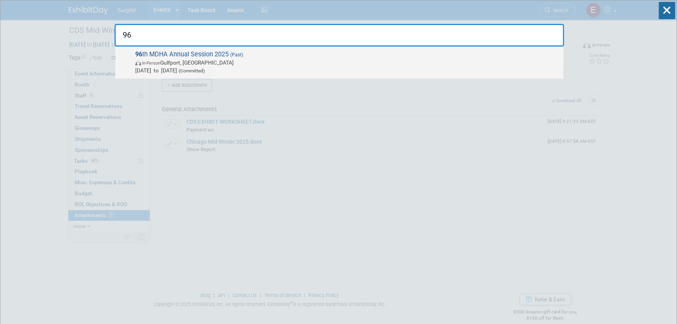
type input "96"
click at [302, 66] on span "Feb 20, 2025 to Feb 21, 2025 (Committed)" at bounding box center [347, 70] width 424 height 8
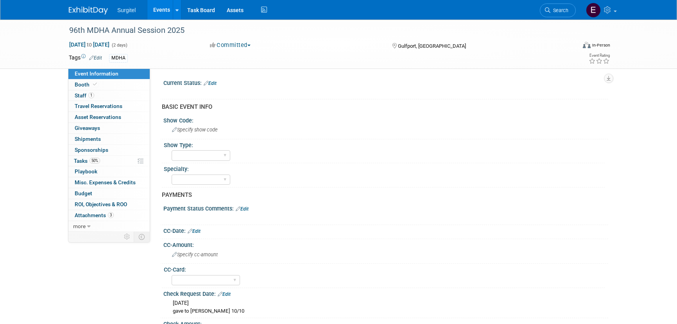
select select "Yes"
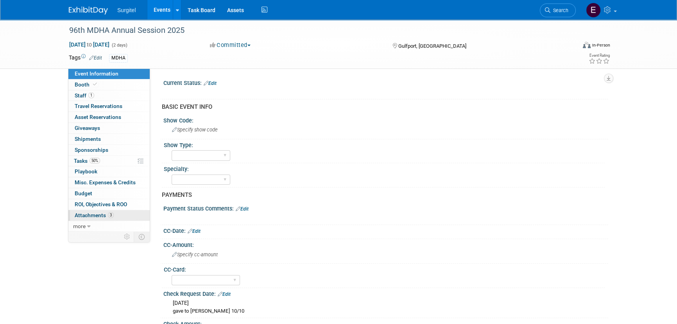
click at [97, 215] on span "Attachments 3" at bounding box center [94, 215] width 39 height 6
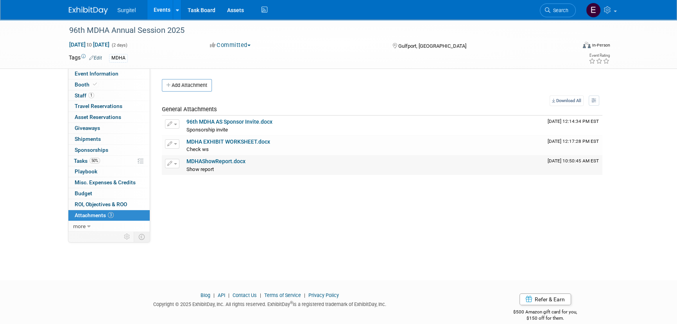
click at [233, 160] on link "MDHAShowReport.docx" at bounding box center [215, 161] width 59 height 6
click at [570, 12] on link "Search" at bounding box center [558, 11] width 36 height 14
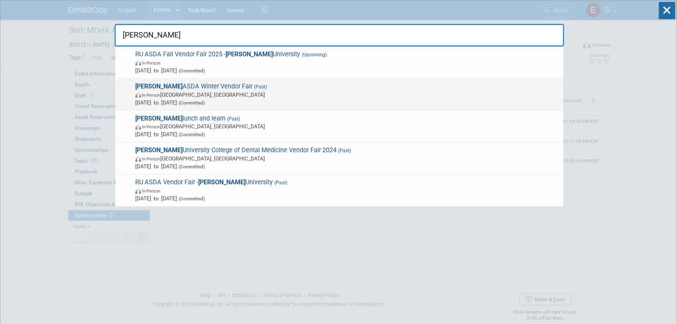
type input "roseman"
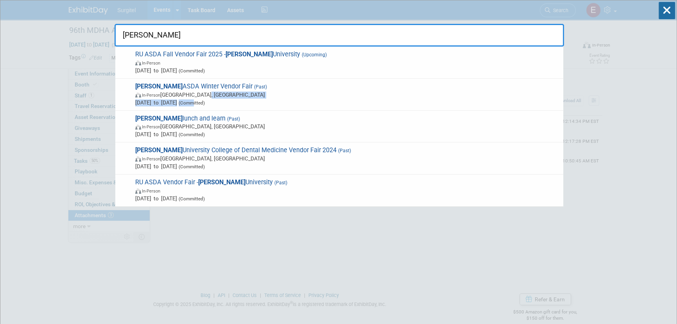
click at [220, 98] on span "Roseman ASDA Winter Vendor Fair (Past) In-Person South Jordan, UT Feb 20, 2025 …" at bounding box center [346, 94] width 426 height 24
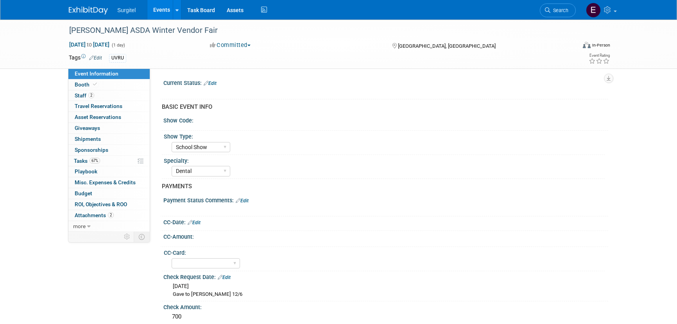
select select "School Show"
select select "Dental"
select select "No"
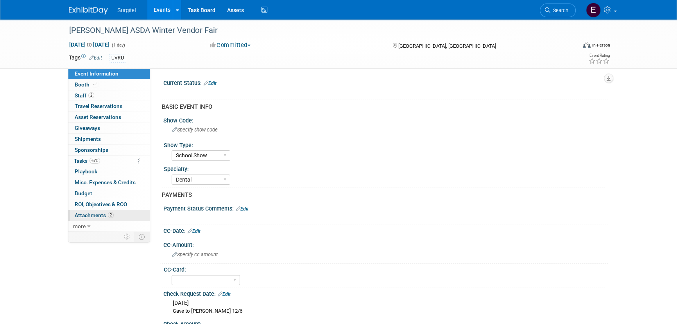
click at [128, 215] on link "2 Attachments 2" at bounding box center [108, 215] width 81 height 11
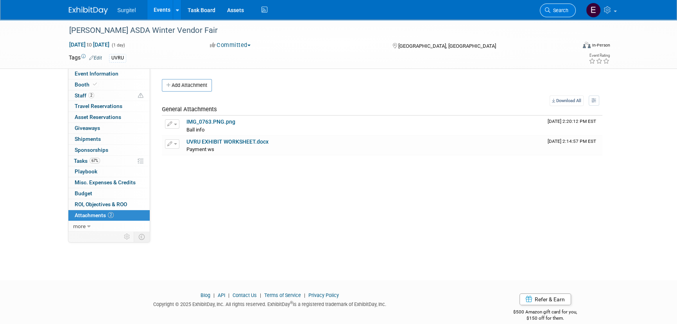
click at [562, 11] on span "Search" at bounding box center [559, 10] width 18 height 6
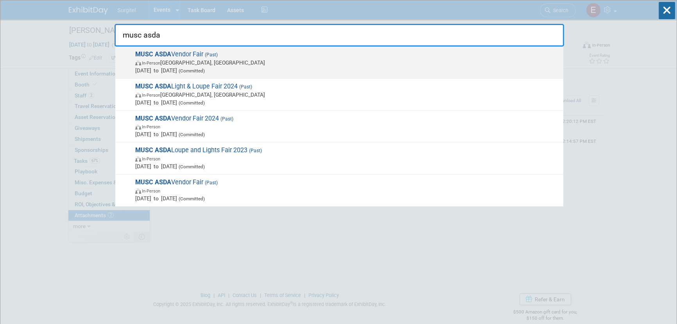
type input "musc asda"
click at [205, 70] on span "(Committed)" at bounding box center [191, 70] width 28 height 5
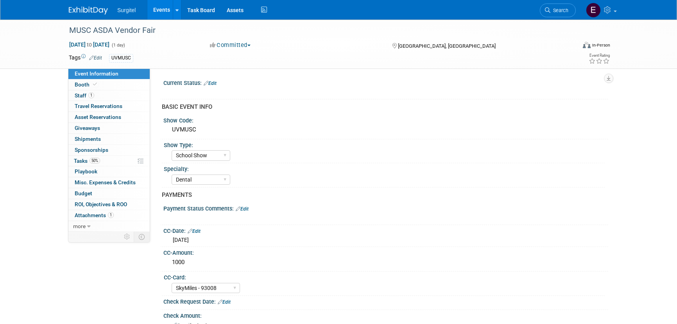
select select "School Show"
select select "Dental"
select select "SkyMiles - 93008"
select select "No"
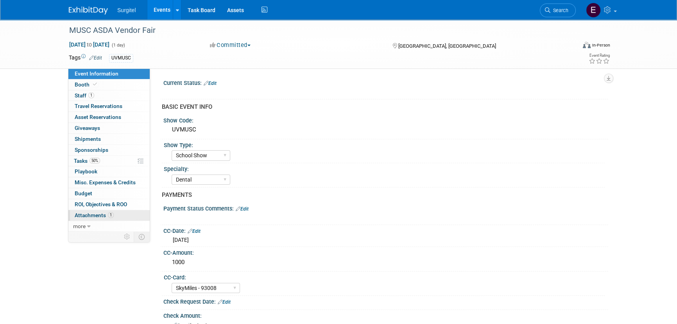
click at [101, 212] on span "Attachments 1" at bounding box center [94, 215] width 39 height 6
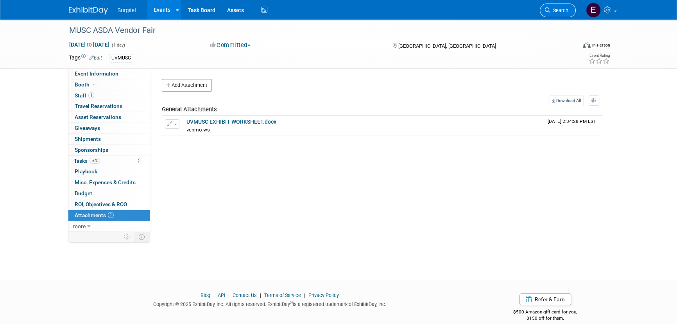
click at [561, 14] on link "Search" at bounding box center [558, 11] width 36 height 14
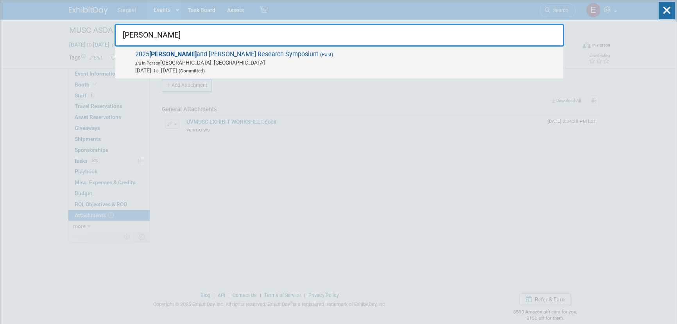
type input "[PERSON_NAME]"
click at [250, 55] on span "2025 [PERSON_NAME] and [PERSON_NAME] Research Symposium (Past) In-Person [GEOGR…" at bounding box center [346, 62] width 426 height 24
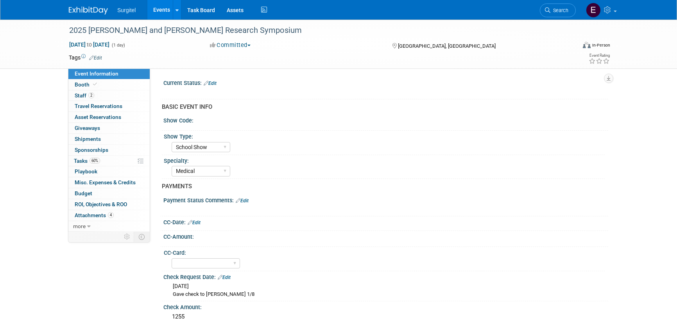
select select "School Show"
select select "Medical"
select select "Yes"
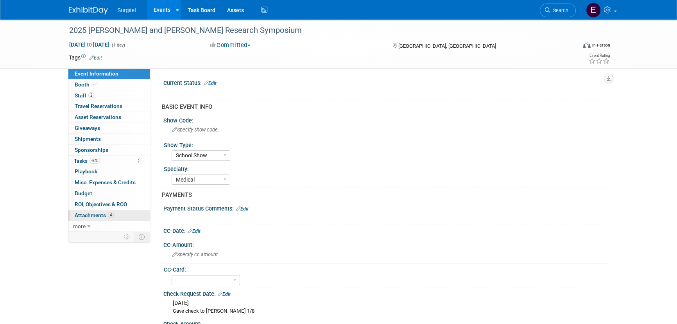
click at [118, 215] on link "4 Attachments 4" at bounding box center [108, 215] width 81 height 11
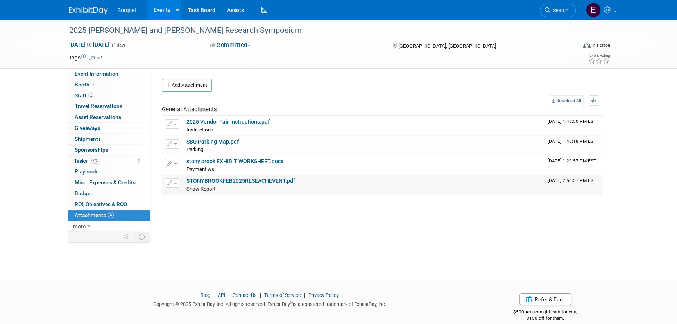
click at [221, 182] on link "STONYBROOKFEB2025RESEACHEVENT.pdf" at bounding box center [240, 180] width 109 height 6
click at [554, 12] on span "Search" at bounding box center [559, 10] width 18 height 6
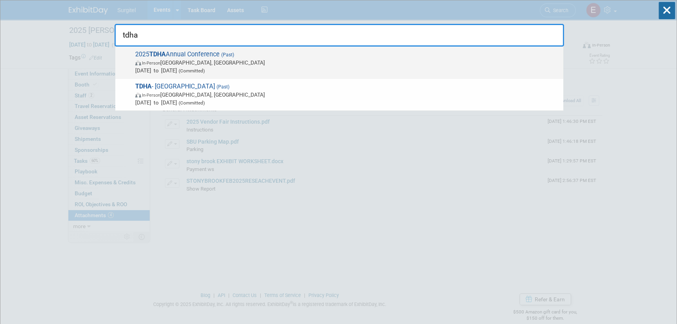
type input "tdha"
click at [177, 61] on span "In-Person San Marcos, TX" at bounding box center [347, 63] width 424 height 8
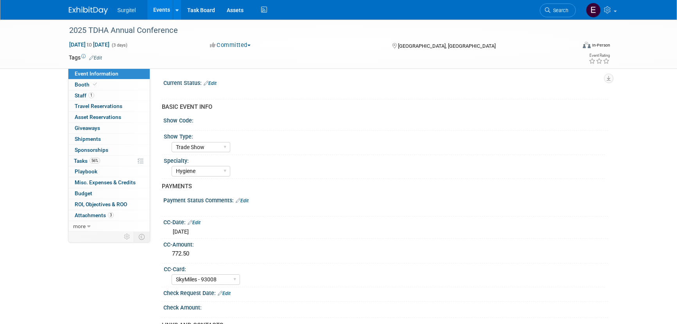
select select "Trade Show"
select select "Hygiene"
select select "SkyMiles - 93008"
select select "Yes"
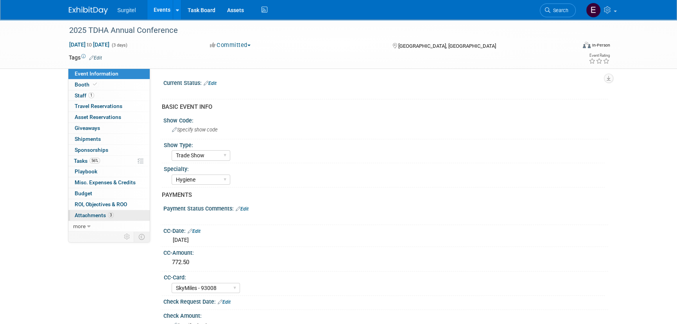
click at [87, 213] on span "Attachments 3" at bounding box center [94, 215] width 39 height 6
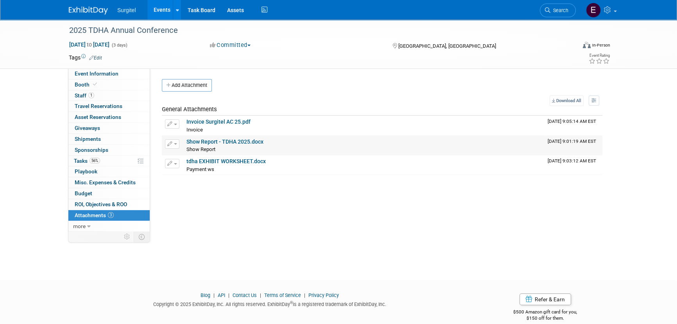
click at [215, 142] on link "Show Report - TDHA 2025.docx" at bounding box center [224, 141] width 77 height 6
click at [558, 15] on link "Search" at bounding box center [558, 11] width 36 height 14
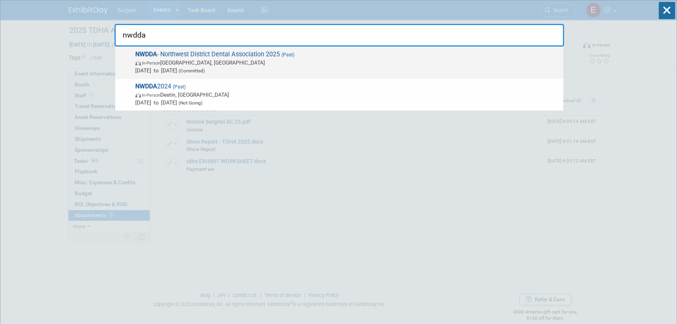
type input "nwdda"
click at [152, 61] on span "In-Person" at bounding box center [151, 63] width 18 height 5
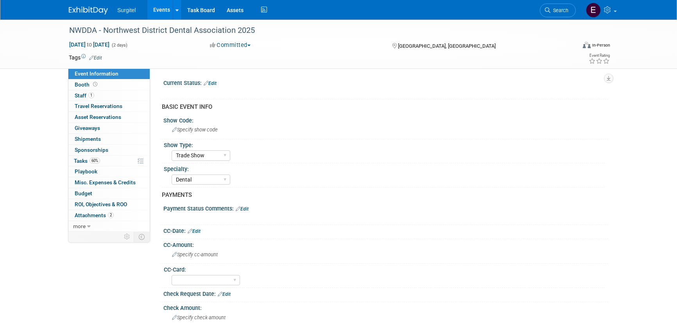
select select "Trade Show"
select select "Dental"
select select "Yes"
select select "No"
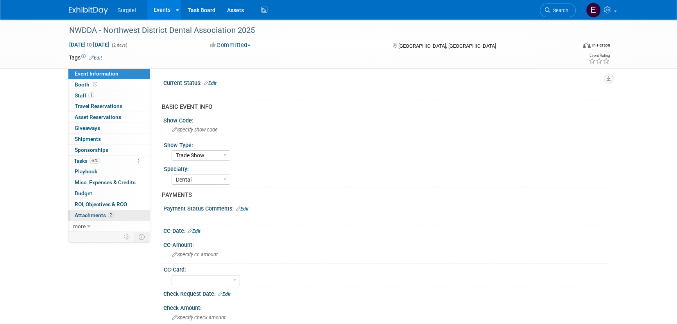
click at [116, 218] on link "2 Attachments 2" at bounding box center [108, 215] width 81 height 11
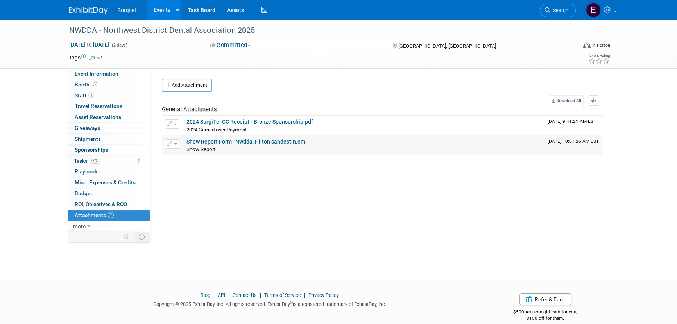
click at [217, 143] on link "Show Report Form_ Nwdda, Hilton sandestin.eml" at bounding box center [246, 141] width 120 height 6
click at [549, 9] on icon at bounding box center [547, 9] width 5 height 5
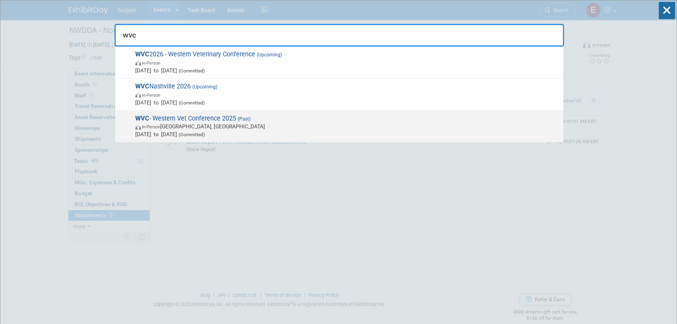
type input "wvc"
click at [268, 120] on span "WVC - Western Vet Conference 2025 (Past) In-Person Las Vegas, NV Mar 2, 2025 to…" at bounding box center [346, 127] width 426 height 24
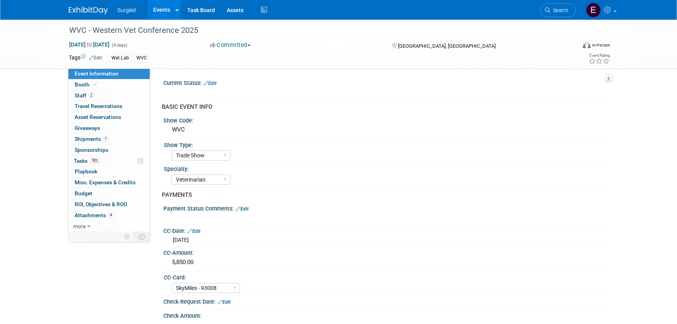
select select "Trade Show"
select select "Veterinarian"
select select "SkyMiles - 93008"
select select "No"
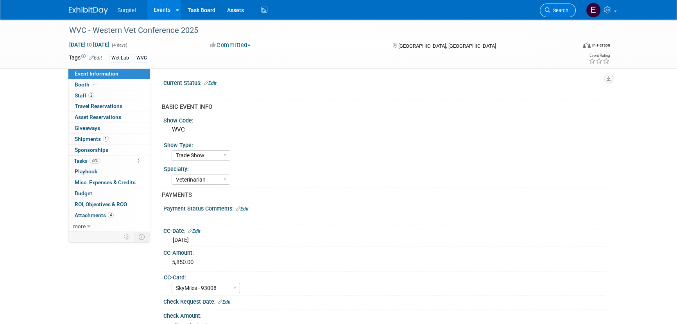
click at [551, 4] on link "Search" at bounding box center [558, 11] width 36 height 14
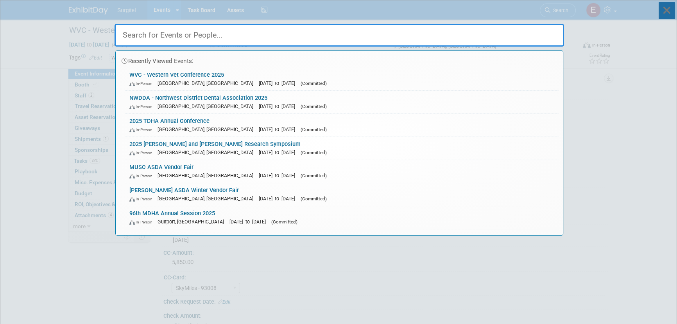
click at [669, 11] on icon at bounding box center [666, 10] width 16 height 17
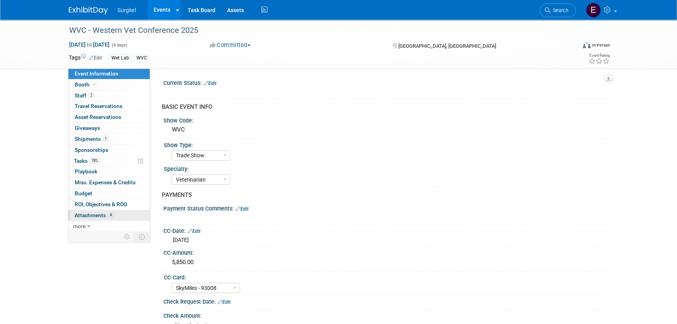
click at [88, 219] on link "4 Attachments 4" at bounding box center [108, 215] width 81 height 11
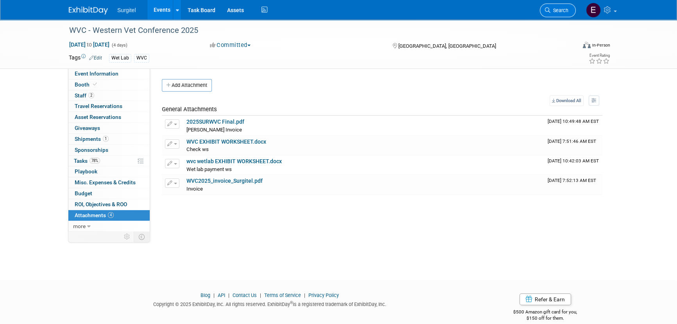
click at [564, 14] on link "Search" at bounding box center [558, 11] width 36 height 14
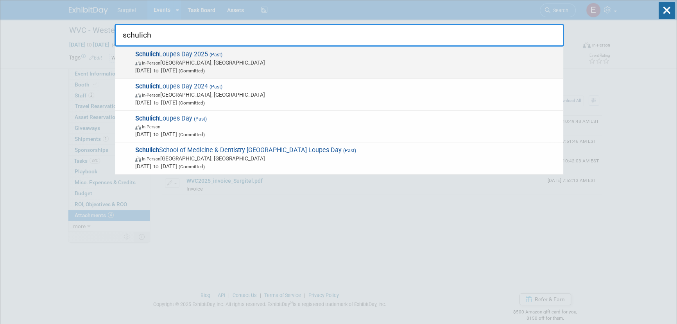
type input "schulich"
click at [300, 60] on span "In-Person London, Canada" at bounding box center [347, 63] width 424 height 8
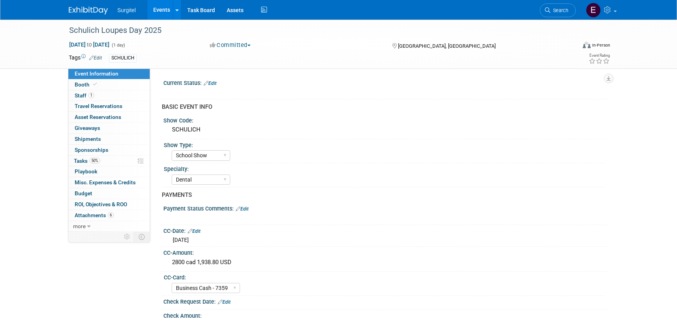
select select "School Show"
select select "Dental"
select select "Business Cash - 7359"
select select "Yes"
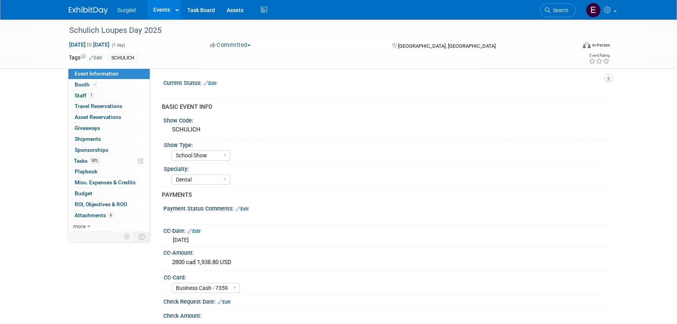
select select "Undecided"
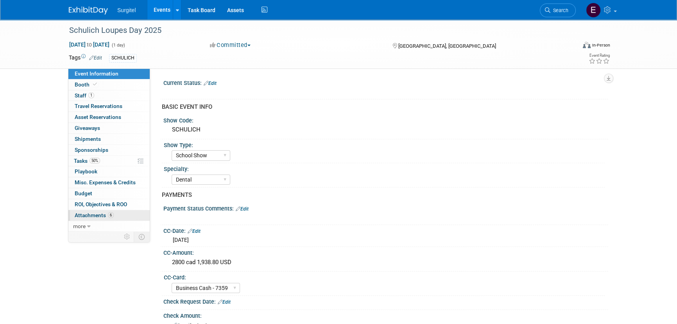
click at [93, 218] on link "6 Attachments 6" at bounding box center [108, 215] width 81 height 11
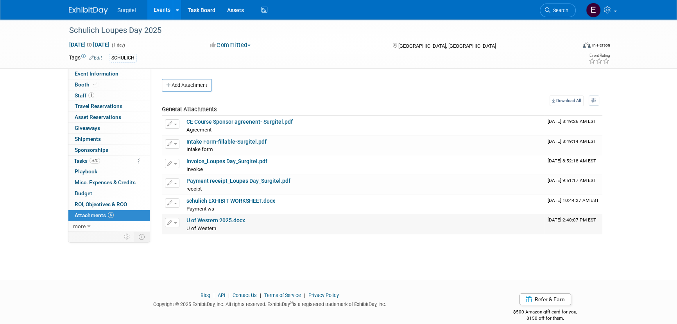
click at [233, 221] on link "U of Western 2025.docx" at bounding box center [215, 220] width 59 height 6
click at [555, 14] on link "Search" at bounding box center [558, 11] width 36 height 14
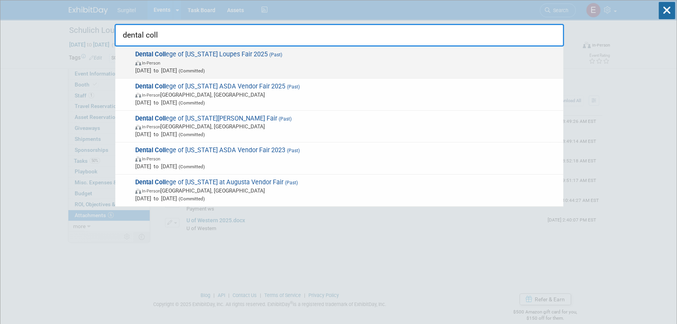
type input "dental coll"
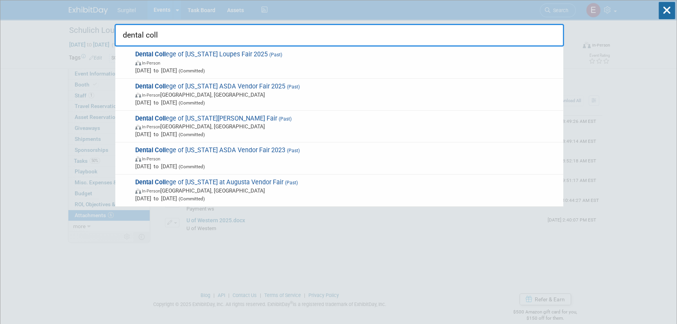
click at [156, 51] on strong "Dental Coll" at bounding box center [150, 53] width 30 height 7
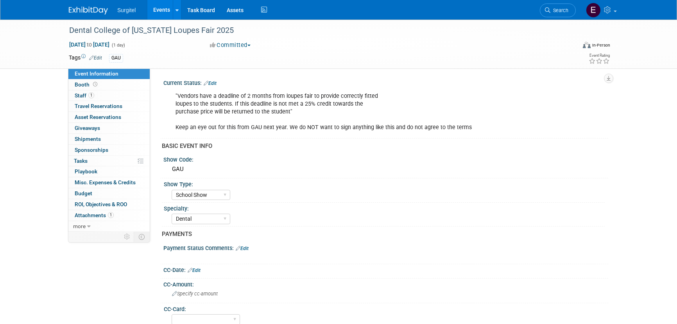
select select "School Show"
select select "Dental"
select select "No"
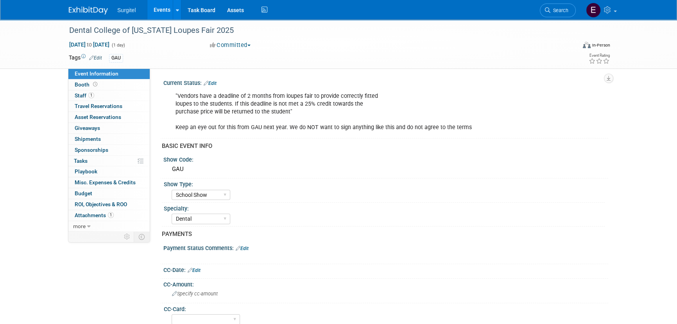
click at [554, 12] on span "Search" at bounding box center [559, 10] width 18 height 6
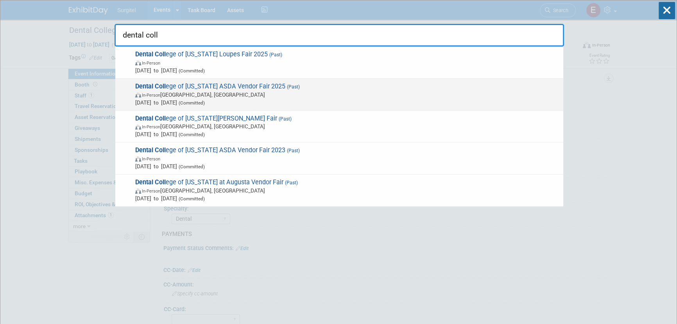
type input "dental coll"
click at [187, 84] on span "Dental Coll ege of [US_STATE] ASDA Vendor Fair 2025 (Past) In-Person [GEOGRAPHI…" at bounding box center [346, 94] width 426 height 24
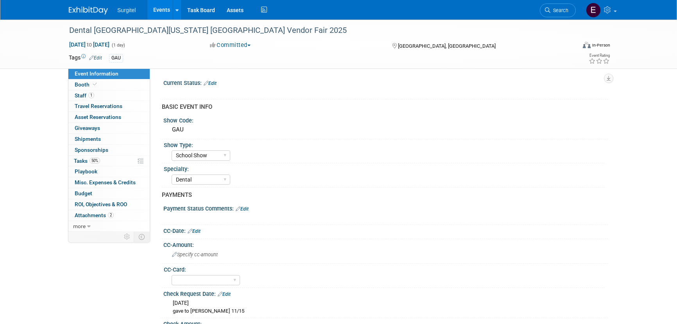
select select "School Show"
select select "Dental"
select select "Yes"
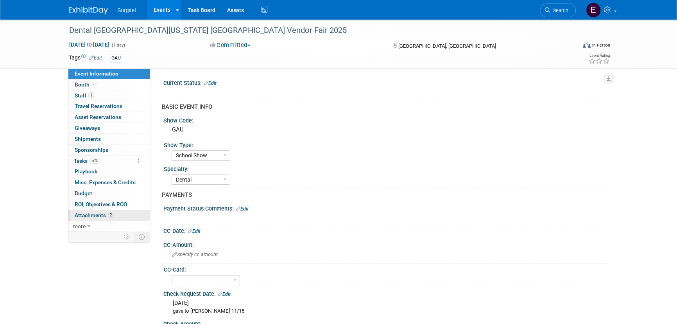
click at [94, 215] on span "Attachments 2" at bounding box center [94, 215] width 39 height 6
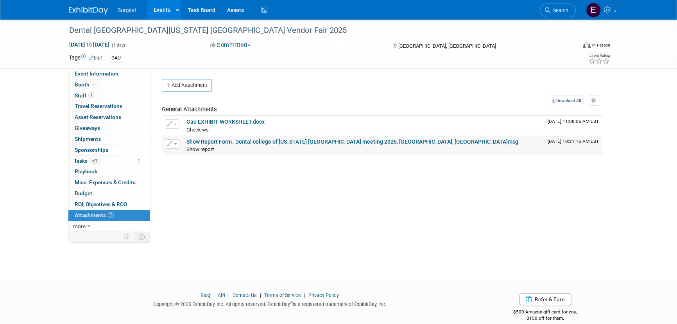
click at [221, 141] on link "Show Report Form_ Dental college of georgia ASDA meeting 2025, Augusta, ga.msg" at bounding box center [352, 141] width 332 height 6
drag, startPoint x: 558, startPoint y: 8, endPoint x: 591, endPoint y: 20, distance: 35.2
click at [558, 8] on span "Search" at bounding box center [559, 10] width 18 height 6
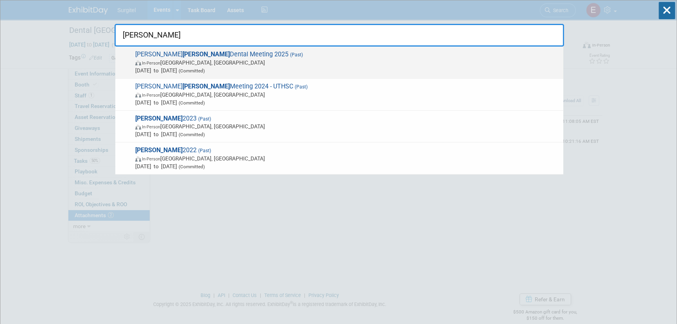
type input "slagle"
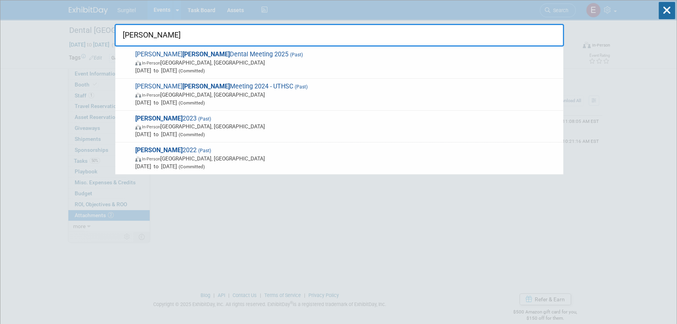
click at [163, 66] on span "Feb 28, 2025 to Mar 1, 2025 (Committed)" at bounding box center [347, 70] width 424 height 8
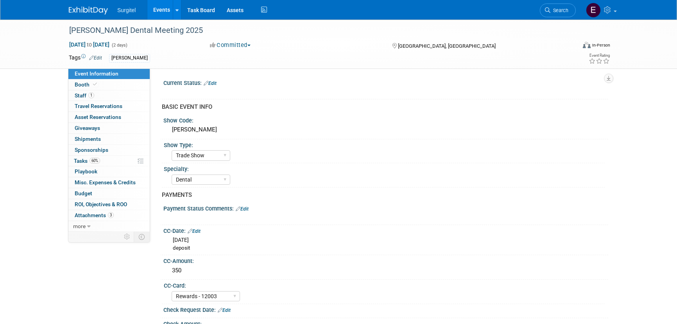
select select "Trade Show"
select select "Dental"
select select "Rewards - 12003"
select select "Yes"
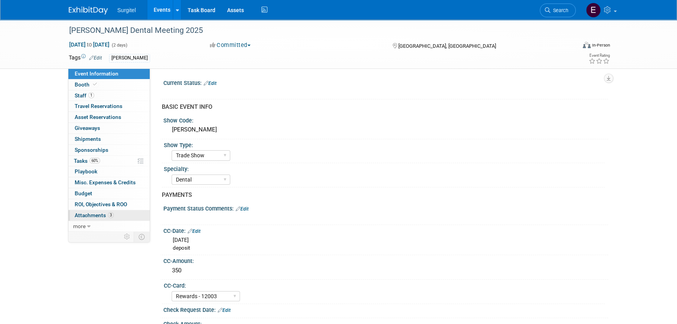
click at [98, 215] on span "Attachments 3" at bounding box center [94, 215] width 39 height 6
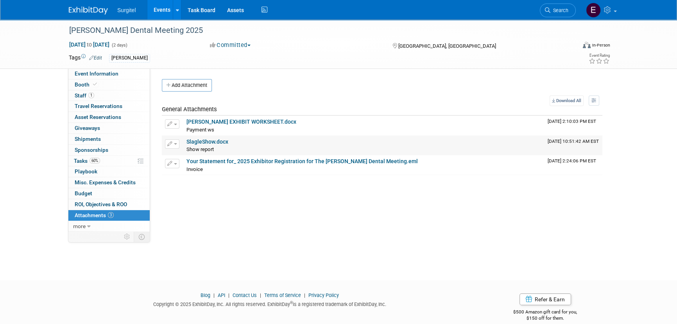
click at [203, 141] on link "SlagleShow.docx" at bounding box center [207, 141] width 42 height 6
click at [572, 10] on link "Search" at bounding box center [558, 11] width 36 height 14
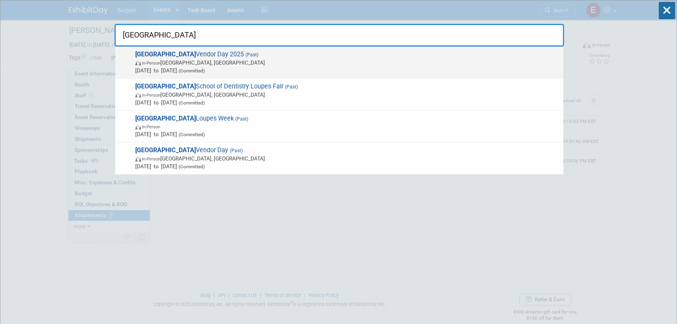
type input "university of louisville"
click at [246, 63] on span "In-Person Louisville, KY" at bounding box center [347, 63] width 424 height 8
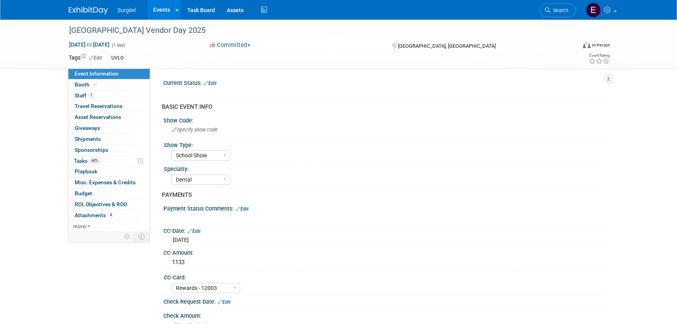
select select "School Show"
select select "Dental"
select select "Rewards - 12003"
select select "Yes"
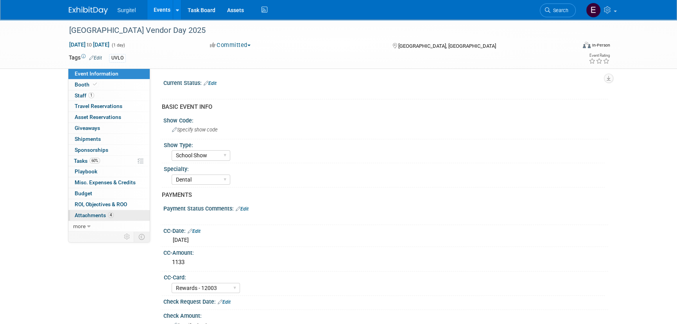
click at [113, 218] on link "4 Attachments 4" at bounding box center [108, 215] width 81 height 11
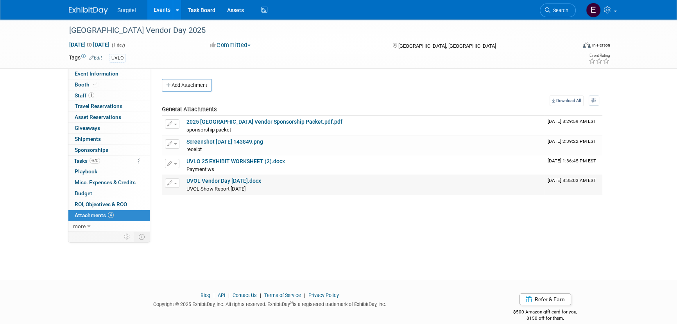
click at [237, 182] on link "UVOL Vendor Day [DATE].docx" at bounding box center [223, 180] width 75 height 6
click at [564, 10] on span "Search" at bounding box center [559, 10] width 18 height 6
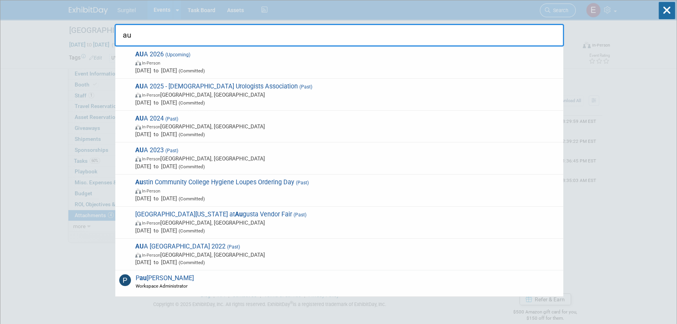
type input "a"
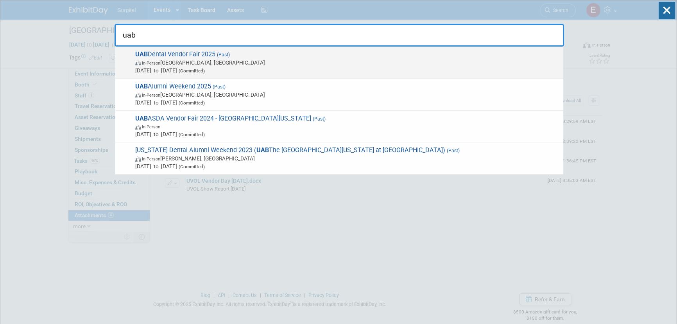
type input "uab"
click at [301, 57] on span "UAB Dental Vendor Fair 2025 (Past) In-Person [GEOGRAPHIC_DATA], [GEOGRAPHIC_DAT…" at bounding box center [346, 62] width 426 height 24
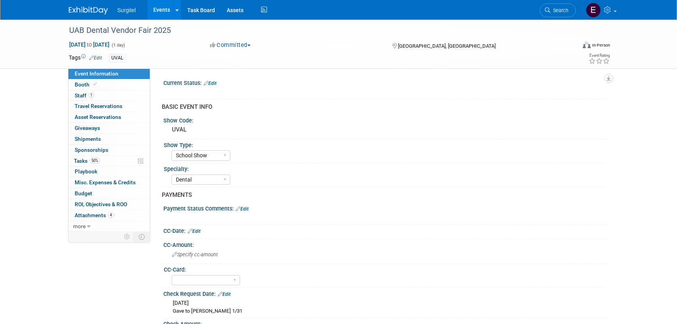
select select "School Show"
select select "Dental"
select select "Yes"
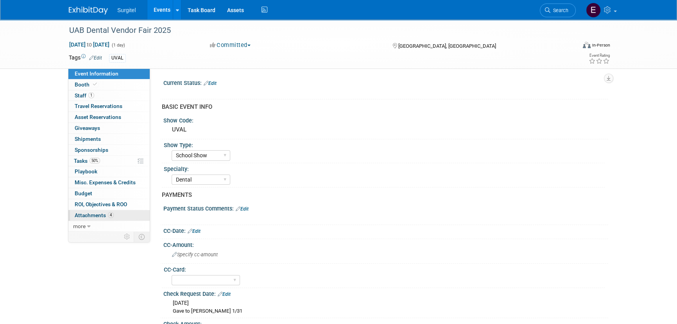
click at [102, 216] on span "Attachments 4" at bounding box center [94, 215] width 39 height 6
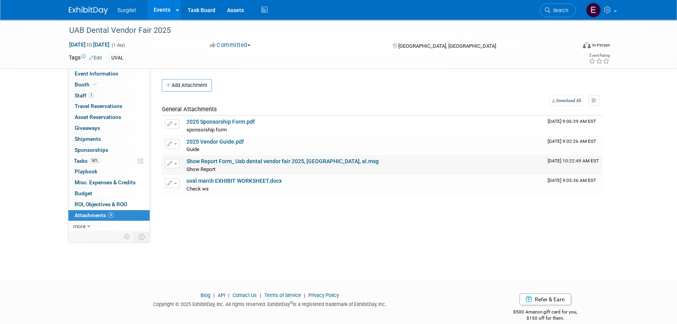
click at [233, 159] on link "Show Report Form_ Uab dental vendor fair 2025, [GEOGRAPHIC_DATA], al.msg" at bounding box center [282, 161] width 192 height 6
click at [561, 12] on span "Search" at bounding box center [559, 10] width 18 height 6
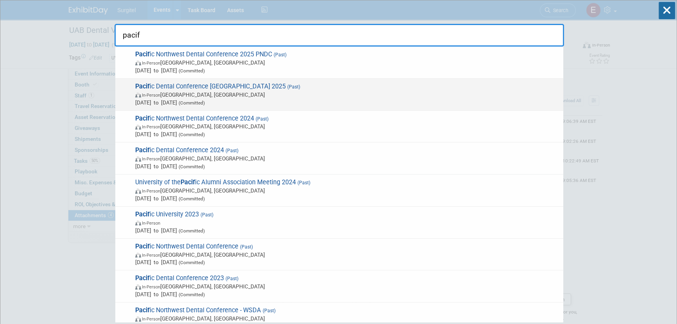
type input "pacif"
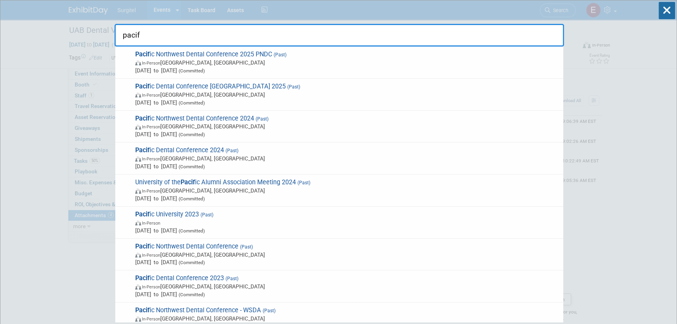
click at [331, 82] on span "Pacif ic Dental Conference Vancouver 2025 (Past) In-Person Vancouver, Canada Ma…" at bounding box center [346, 94] width 426 height 24
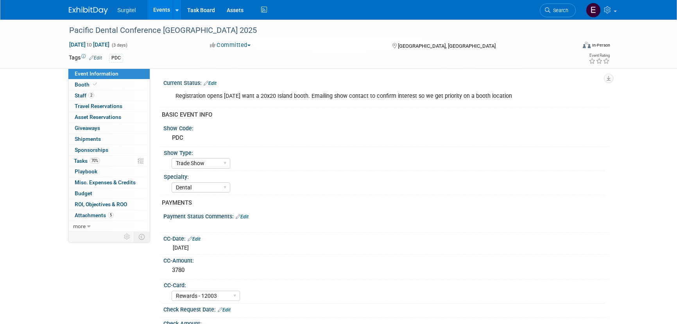
select select "Trade Show"
select select "Dental"
select select "Rewards - 12003"
select select "Yes"
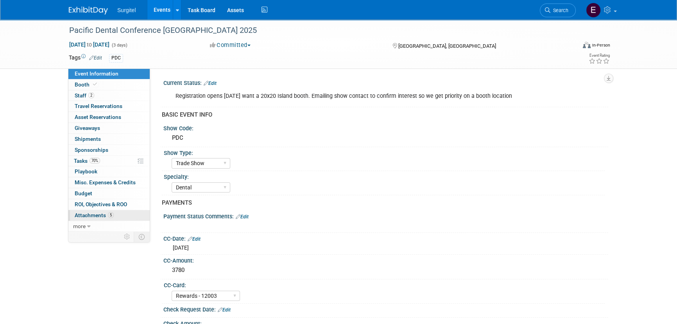
click at [88, 213] on span "Attachments 5" at bounding box center [94, 215] width 39 height 6
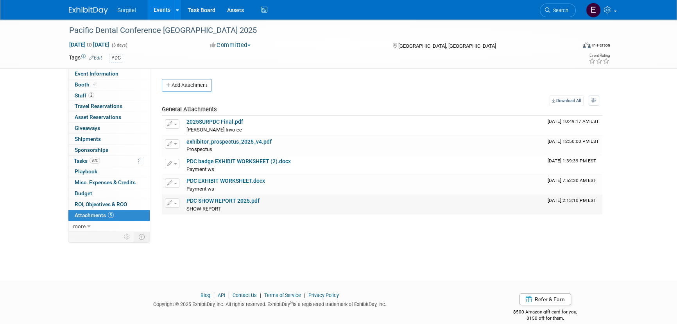
click at [256, 198] on link "PDC SHOW REPORT 2025.pdf" at bounding box center [222, 200] width 73 height 6
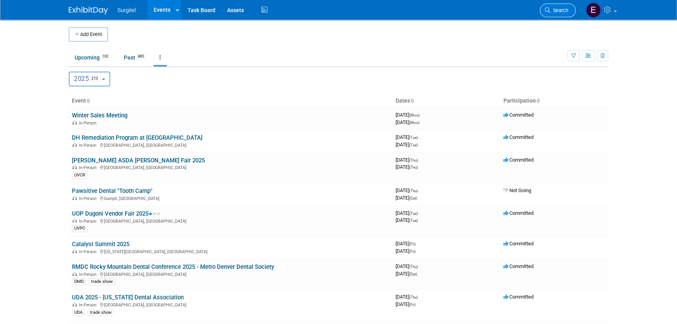
click at [556, 5] on link "Search" at bounding box center [558, 11] width 36 height 14
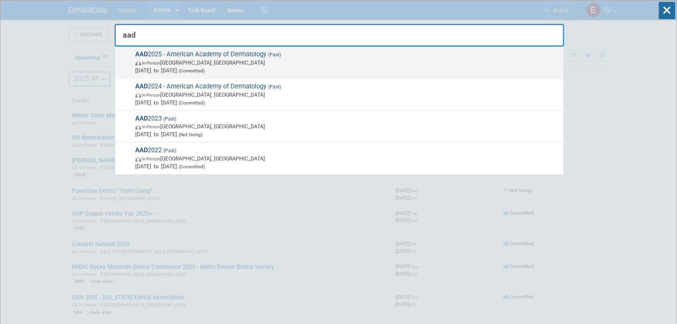
type input "aad"
click at [186, 55] on span "AAD 2025 - American Academy of Dermatology (Past) In-Person [GEOGRAPHIC_DATA], …" at bounding box center [346, 62] width 426 height 24
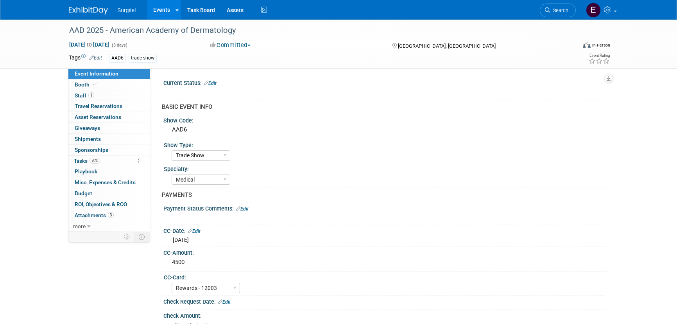
select select "Trade Show"
select select "Medical"
select select "Rewards - 12003"
select select "Yes"
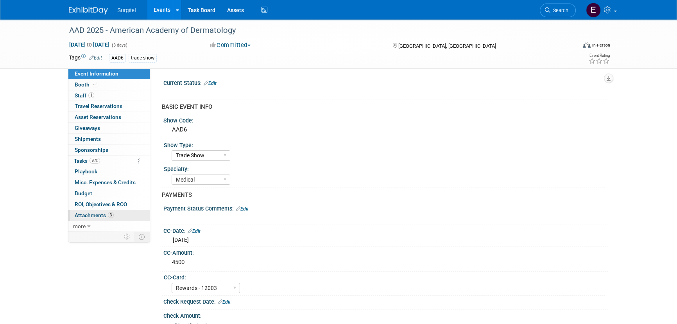
click at [100, 214] on span "Attachments 3" at bounding box center [94, 215] width 39 height 6
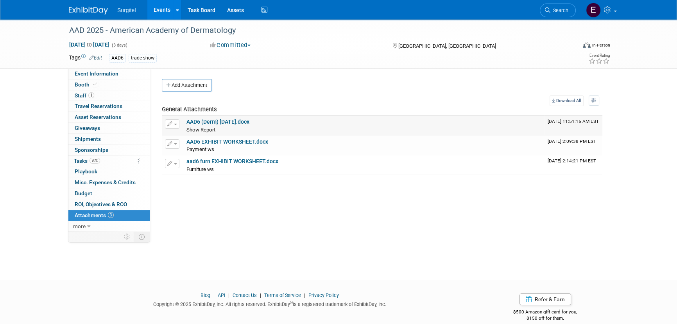
click at [212, 121] on link "AAD6 (Derm) [DATE].docx" at bounding box center [217, 121] width 63 height 6
click at [555, 12] on span "Search" at bounding box center [559, 10] width 18 height 6
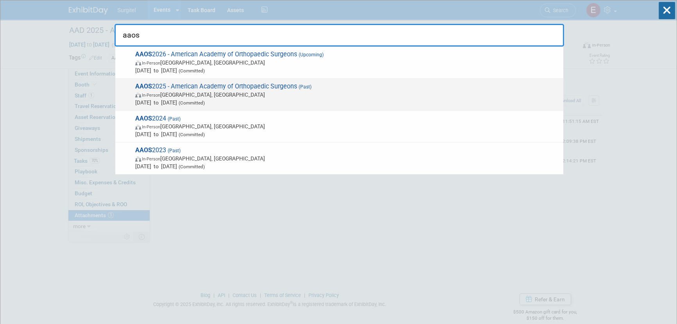
type input "aaos"
click at [313, 104] on span "[DATE] to [DATE] (Committed)" at bounding box center [347, 102] width 424 height 8
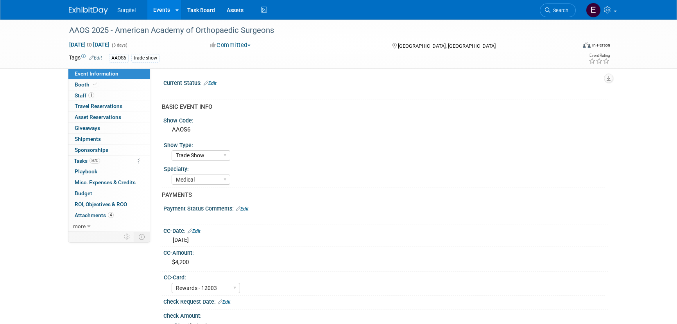
select select "Trade Show"
select select "Medical"
select select "Rewards - 12003"
select select "Yes"
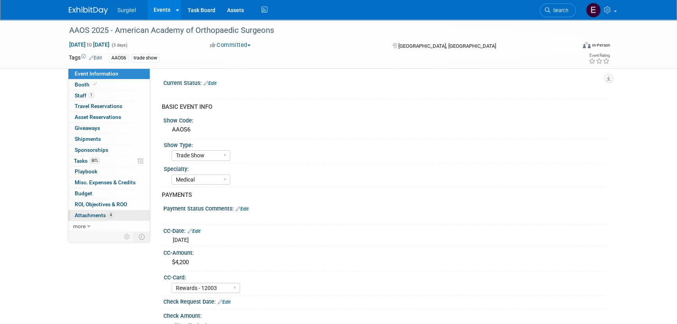
click at [112, 210] on link "4 Attachments 4" at bounding box center [108, 215] width 81 height 11
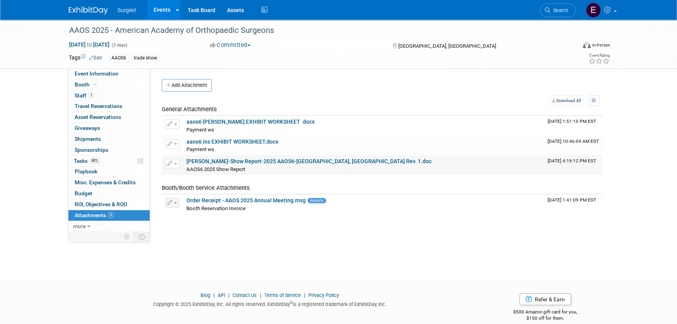
click at [218, 161] on link "[PERSON_NAME]-Show Report-2025 AAOS6-[GEOGRAPHIC_DATA], [GEOGRAPHIC_DATA] Rev. …" at bounding box center [308, 161] width 245 height 6
click at [564, 9] on span "Search" at bounding box center [559, 10] width 18 height 6
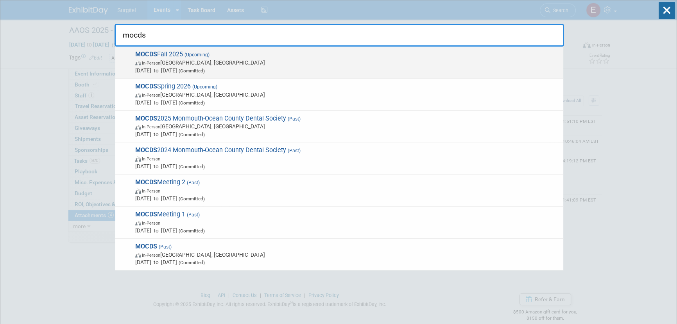
type input "mocds"
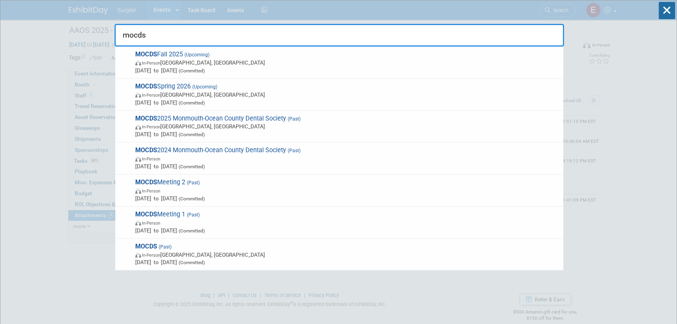
click at [161, 66] on span "In-Person [GEOGRAPHIC_DATA], [GEOGRAPHIC_DATA]" at bounding box center [347, 63] width 424 height 8
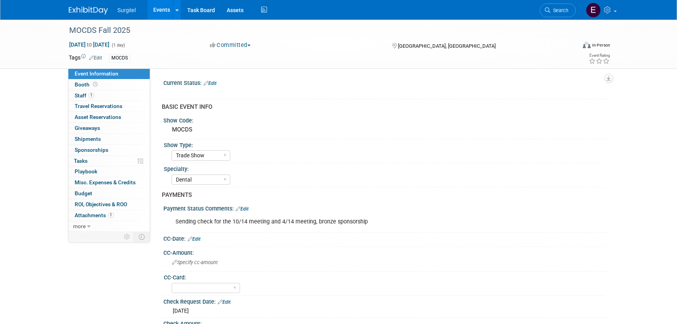
select select "Trade Show"
select select "Dental"
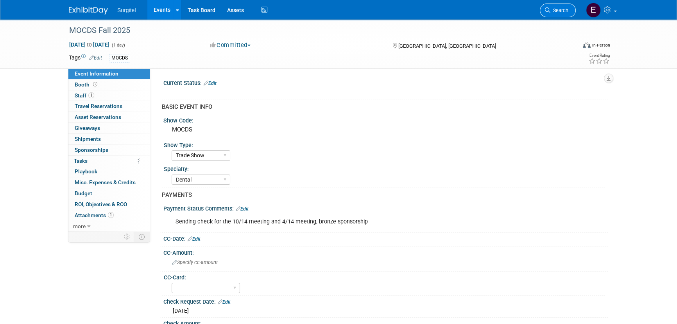
click at [553, 10] on span "Search" at bounding box center [559, 10] width 18 height 6
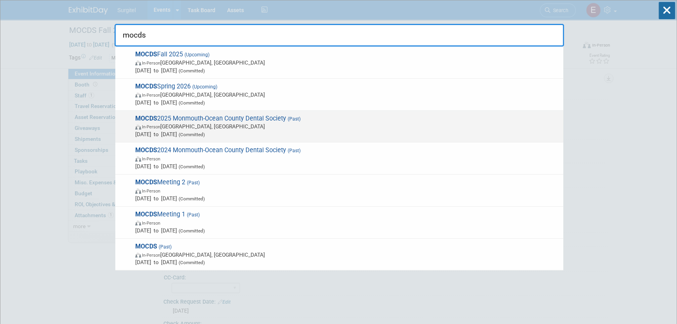
type input "mocds"
click at [259, 133] on span "Mar 11, 2025 to Mar 11, 2025 (Committed)" at bounding box center [347, 134] width 424 height 8
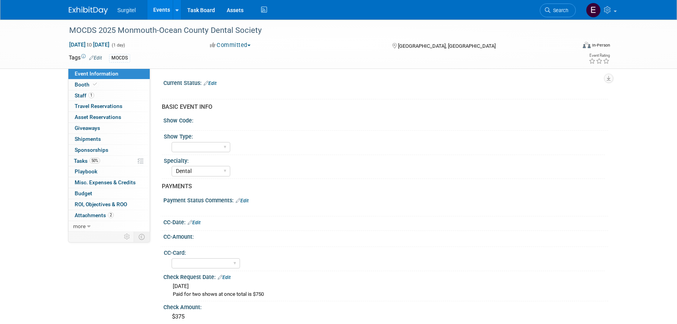
select select "Dental"
select select "No"
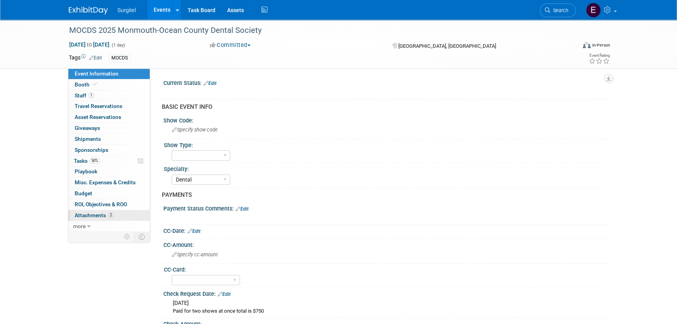
click at [119, 216] on link "2 Attachments 2" at bounding box center [108, 215] width 81 height 11
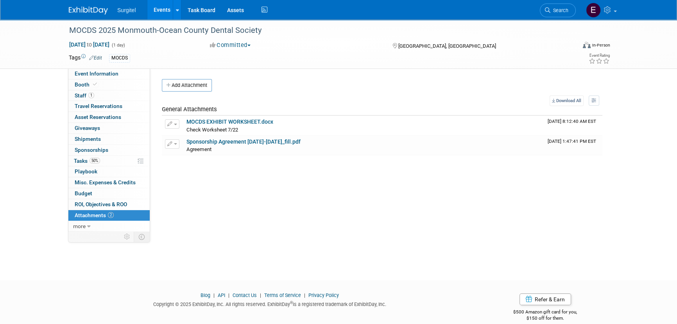
click at [558, 11] on span "Search" at bounding box center [559, 10] width 18 height 6
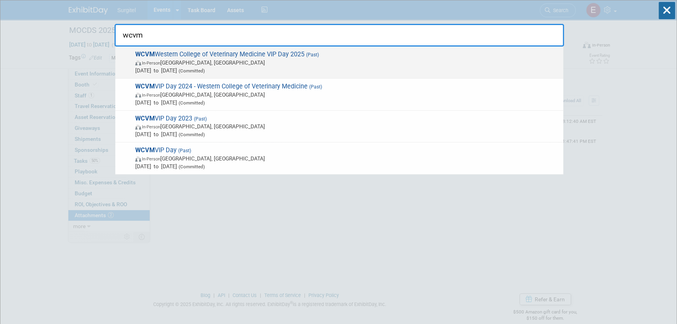
type input "wcvm"
click at [254, 66] on span "In-Person Saskatoon, Canada" at bounding box center [347, 63] width 424 height 8
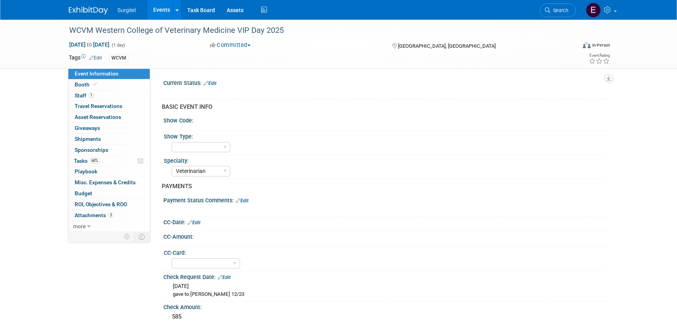
select select "Veterinarian"
select select "Yes"
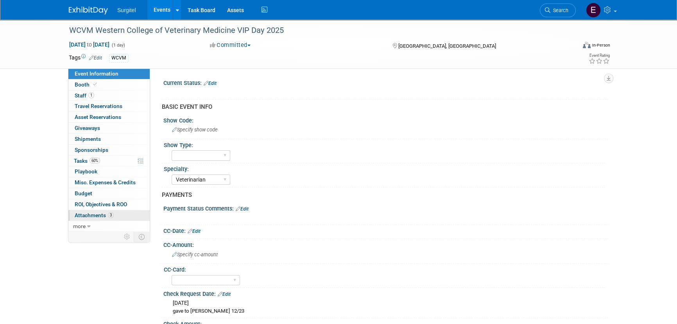
click at [117, 213] on link "3 Attachments 3" at bounding box center [108, 215] width 81 height 11
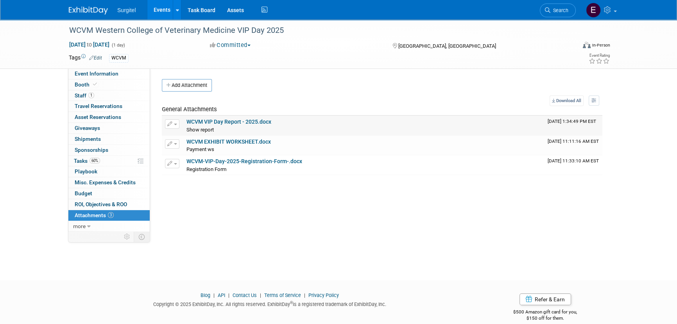
click at [242, 122] on link "WCVM VIP Day Report - 2025.docx" at bounding box center [228, 121] width 85 height 6
click at [561, 12] on span "Search" at bounding box center [559, 10] width 18 height 6
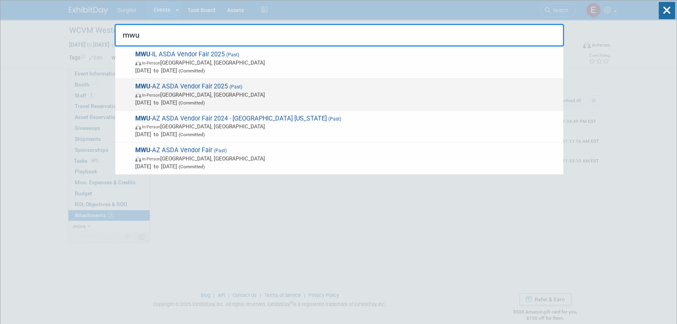
type input "mwu"
click at [211, 94] on span "In-Person Glendale, AZ" at bounding box center [347, 95] width 424 height 8
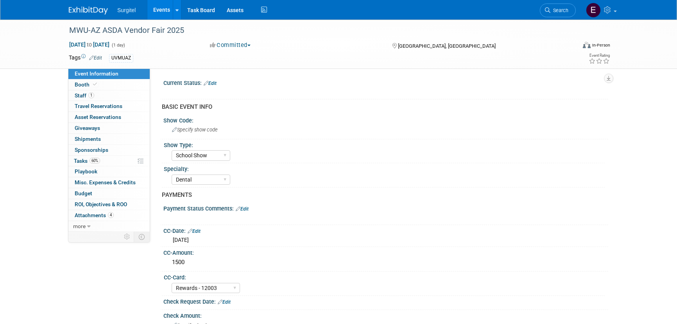
select select "School Show"
select select "Dental"
select select "Rewards - 12003"
select select "Yes"
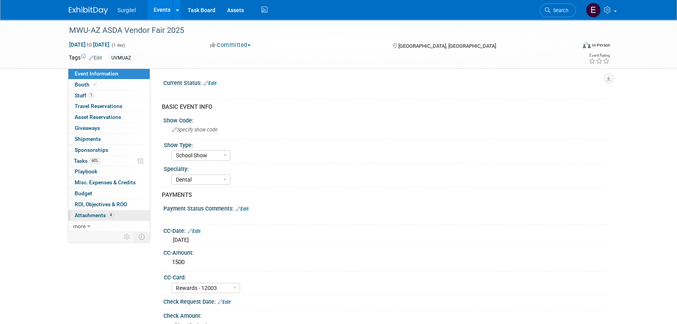
click at [105, 216] on span "Attachments 4" at bounding box center [94, 215] width 39 height 6
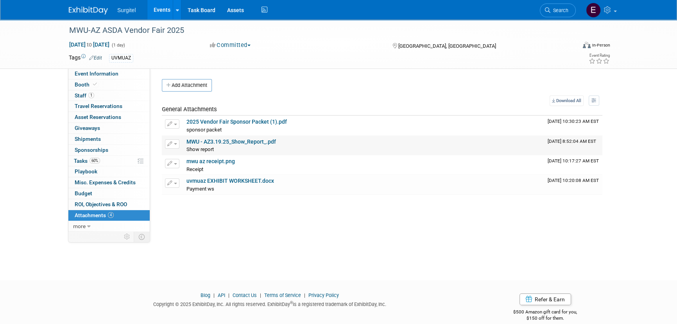
click at [205, 147] on span "Show report" at bounding box center [199, 149] width 27 height 6
click at [209, 143] on link "MWU - AZ3.19.25_Show_Report_.pdf" at bounding box center [230, 141] width 89 height 6
click at [545, 10] on icon at bounding box center [547, 9] width 5 height 5
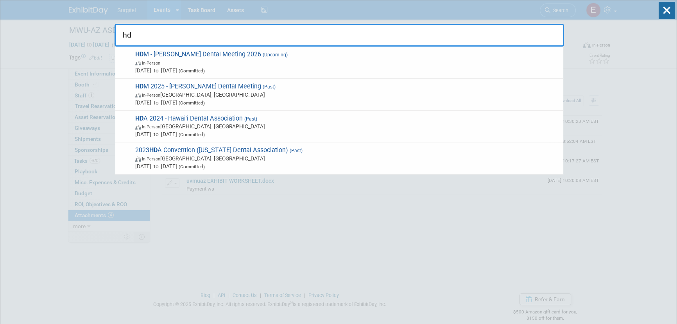
type input "hdm"
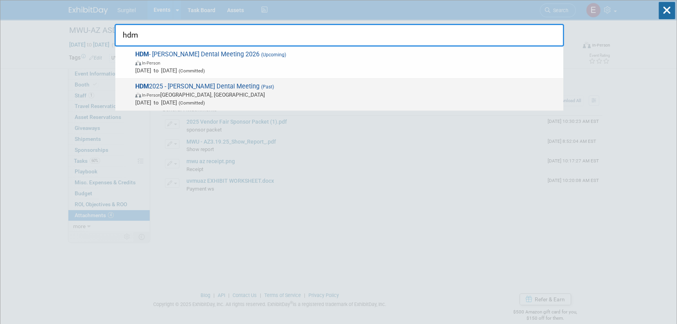
click at [221, 98] on span "Mar 20, 2025 to Mar 22, 2025 (Committed)" at bounding box center [347, 102] width 424 height 8
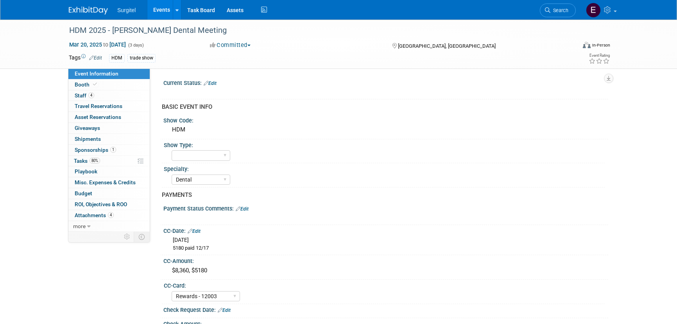
select select "Dental"
select select "Rewards - 12003"
select select "Yes"
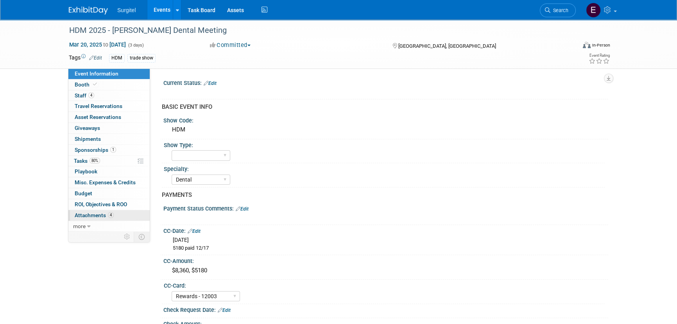
click at [118, 215] on link "4 Attachments 4" at bounding box center [108, 215] width 81 height 11
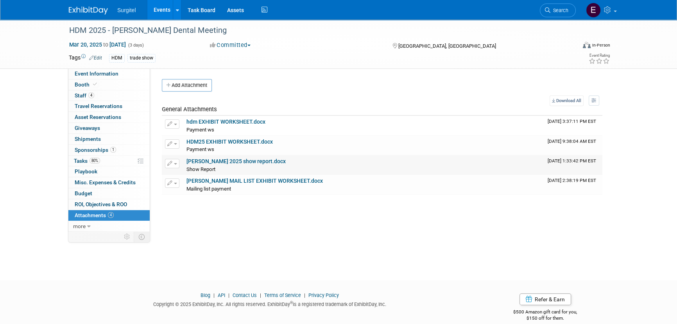
click at [232, 159] on link "[PERSON_NAME] 2025 show report.docx" at bounding box center [235, 161] width 99 height 6
click at [560, 5] on link "Search" at bounding box center [558, 11] width 36 height 14
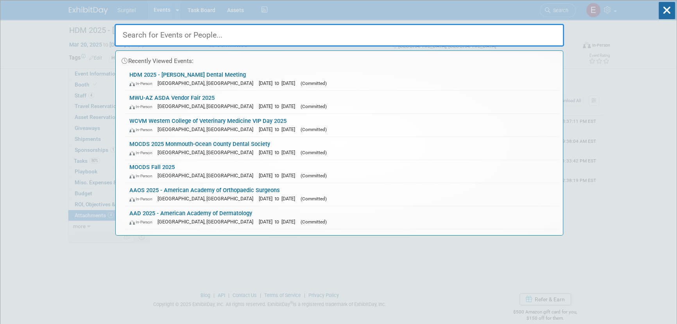
type input "w"
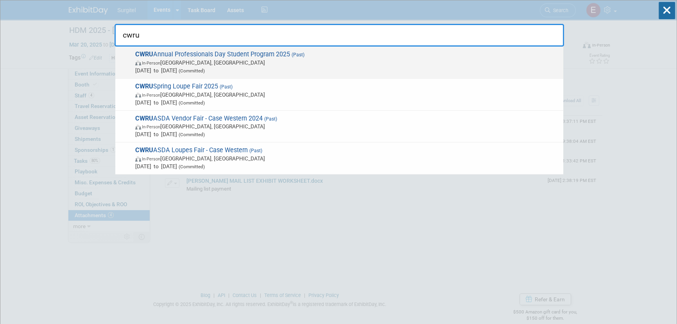
type input "cwru"
click at [174, 55] on span "CWRU Annual Professionals Day Student Program 2025 (Past) In-Person [GEOGRAPHIC…" at bounding box center [346, 62] width 426 height 24
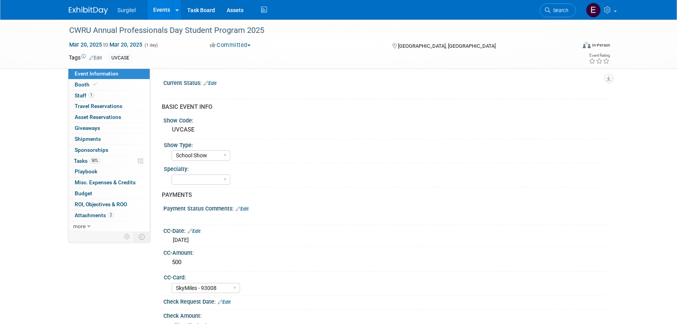
select select "School Show"
select select "SkyMiles - 93008"
select select "Yes"
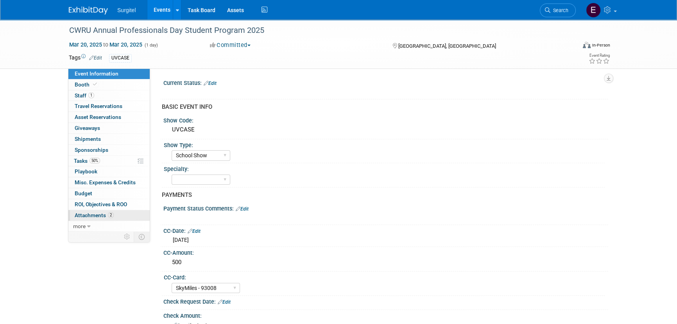
click at [113, 215] on link "2 Attachments 2" at bounding box center [108, 215] width 81 height 11
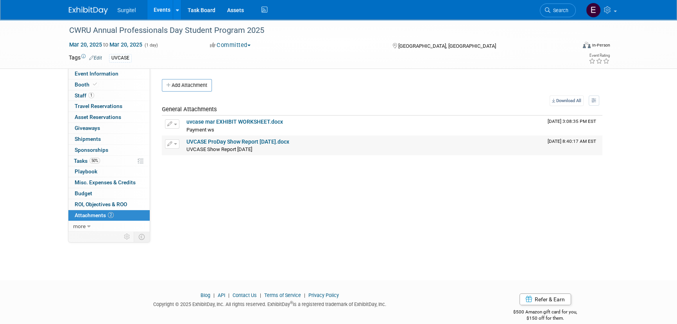
click at [227, 143] on link "UVCASE ProDay Show Report [DATE].docx" at bounding box center [237, 141] width 103 height 6
click at [558, 6] on link "Search" at bounding box center [558, 11] width 36 height 14
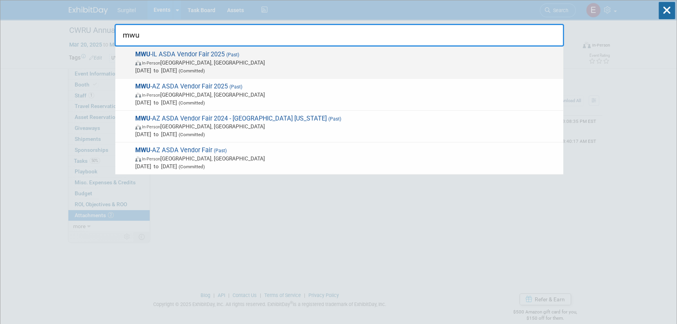
type input "mwu"
click at [152, 61] on span "In-Person" at bounding box center [151, 63] width 18 height 5
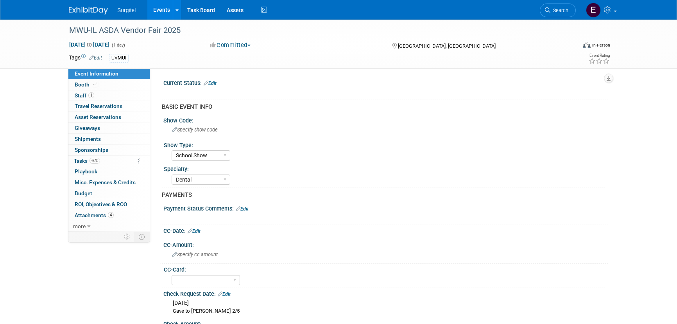
select select "School Show"
select select "Dental"
select select "Yes"
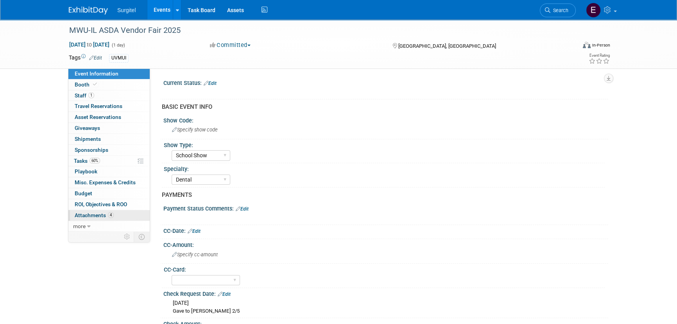
click at [125, 218] on link "4 Attachments 4" at bounding box center [108, 215] width 81 height 11
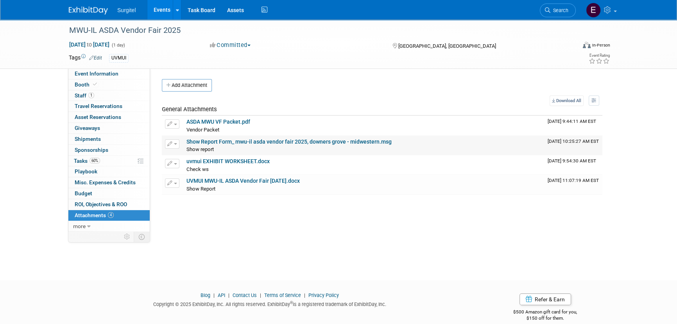
click at [222, 142] on link "Show Report Form_ mwu-il asda vendor fair 2025, downers grove - midwestern.msg" at bounding box center [288, 141] width 205 height 6
click at [561, 5] on link "Search" at bounding box center [558, 11] width 36 height 14
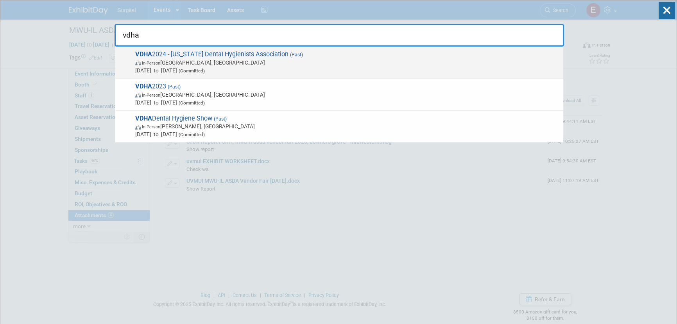
type input "vdha"
click at [242, 55] on span "VDHA 2024 - [US_STATE] Dental Hygienists Association (Past) In-Person [GEOGRAPH…" at bounding box center [346, 62] width 426 height 24
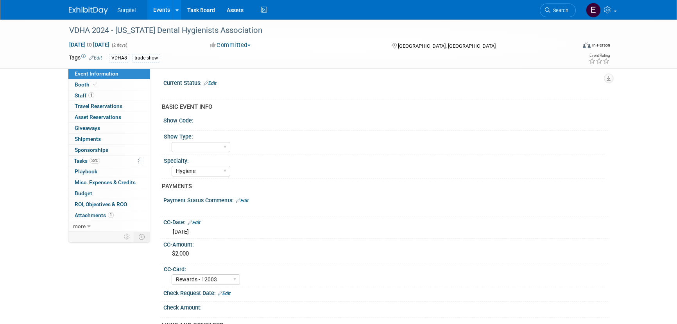
select select "Hygiene"
select select "Rewards - 12003"
select select "No"
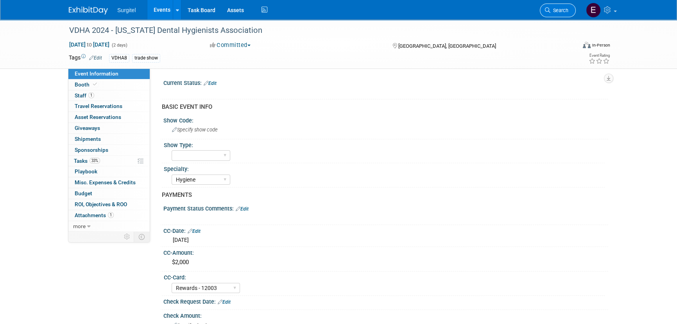
click at [564, 7] on link "Search" at bounding box center [558, 11] width 36 height 14
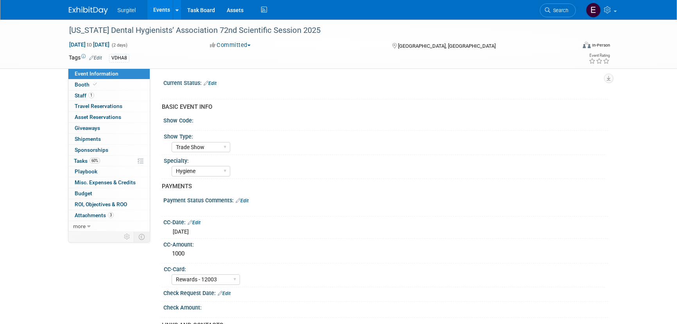
select select "Trade Show"
select select "Hygiene"
select select "Rewards - 12003"
select select "No"
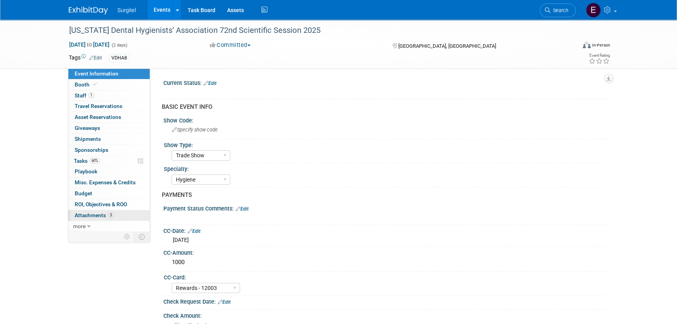
click at [95, 216] on span "Attachments 3" at bounding box center [94, 215] width 39 height 6
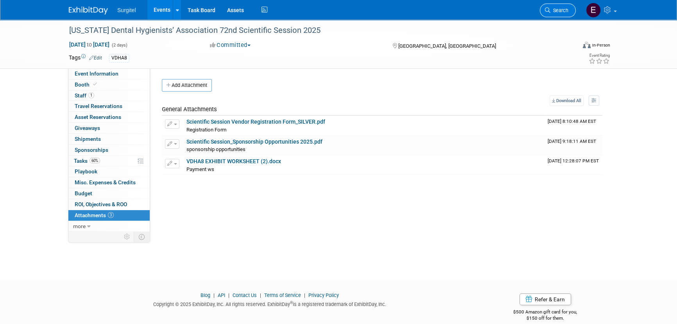
click at [559, 12] on span "Search" at bounding box center [559, 10] width 18 height 6
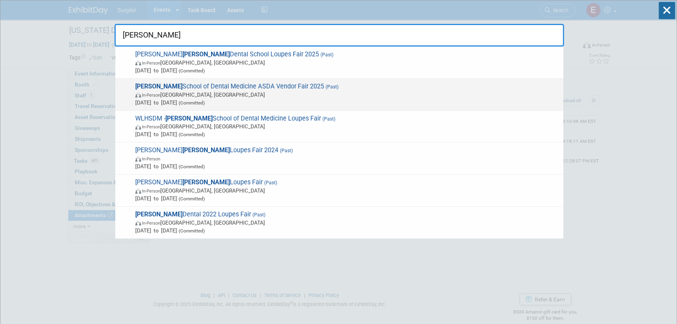
type input "hunt"
click at [205, 102] on span "(Committed)" at bounding box center [191, 102] width 28 height 5
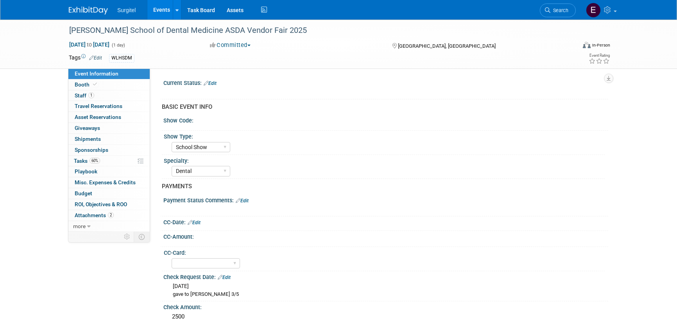
select select "School Show"
select select "Dental"
select select "Yes"
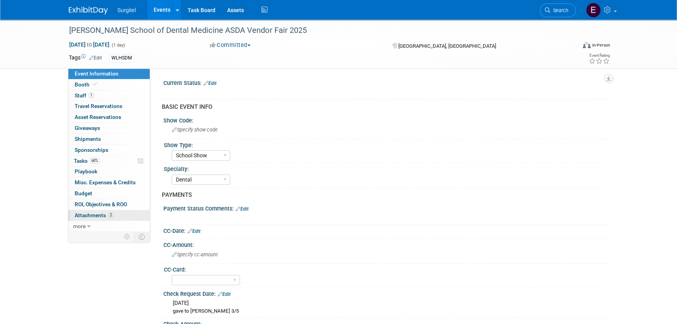
click at [103, 215] on span "Attachments 2" at bounding box center [94, 215] width 39 height 6
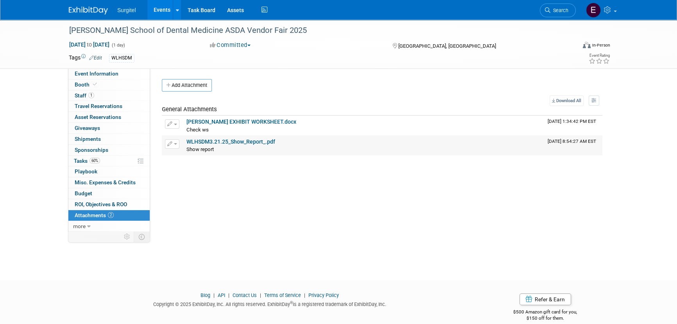
click at [218, 142] on link "WLHSDM3.21.25_Show_Report_.pdf" at bounding box center [230, 141] width 89 height 6
click at [562, 6] on link "Search" at bounding box center [558, 11] width 36 height 14
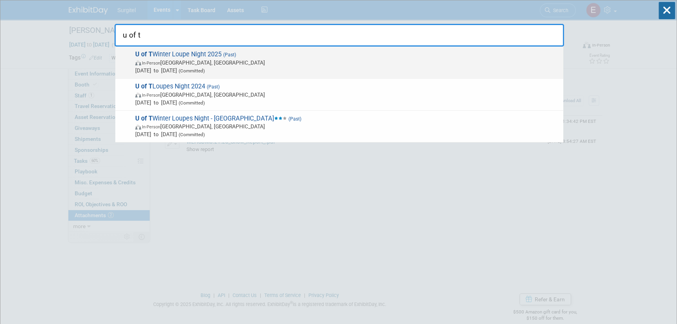
type input "u of t"
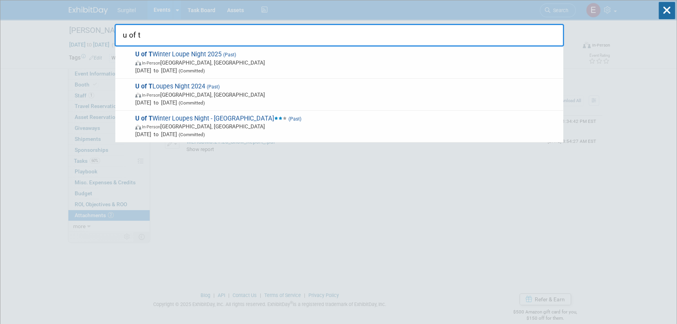
click at [141, 59] on span "In-Person [GEOGRAPHIC_DATA], [GEOGRAPHIC_DATA]" at bounding box center [347, 63] width 424 height 8
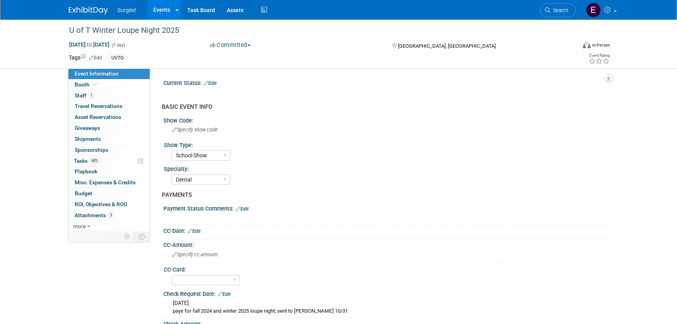
select select "School Show"
select select "Dental"
select select "Yes"
select select "Undecided"
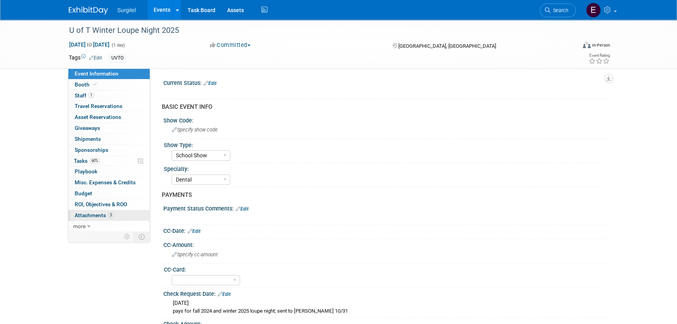
click at [103, 212] on span "Attachments 3" at bounding box center [94, 215] width 39 height 6
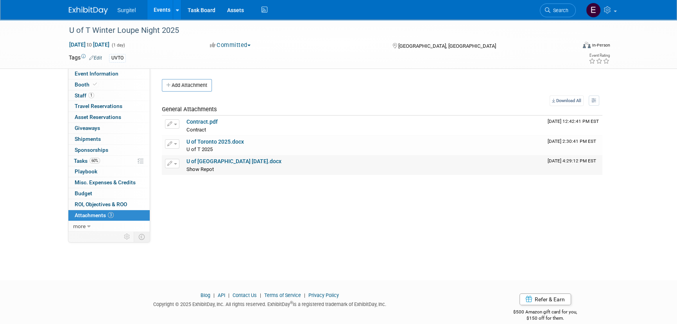
click at [217, 163] on link "U of Toronto Nov 14 2024.docx" at bounding box center [233, 161] width 95 height 6
click at [563, 8] on span "Search" at bounding box center [559, 10] width 18 height 6
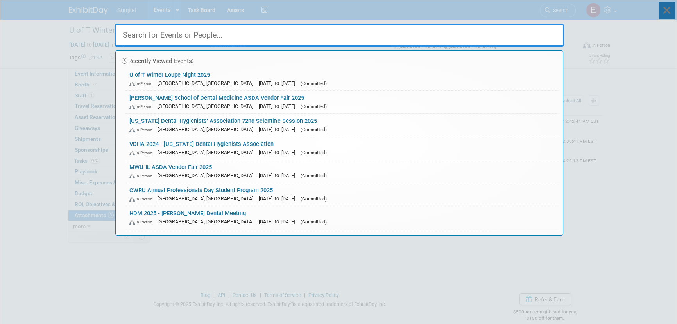
click at [665, 14] on icon at bounding box center [666, 10] width 16 height 17
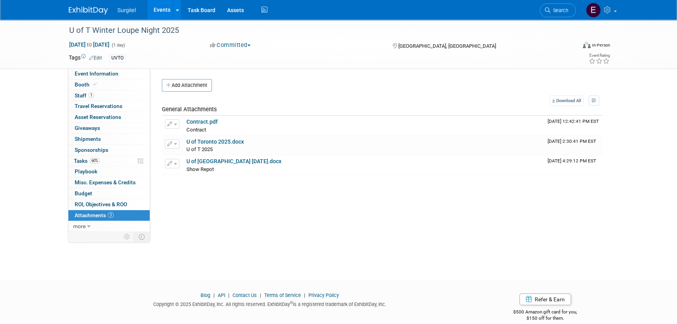
click at [559, 15] on link "Search" at bounding box center [558, 11] width 36 height 14
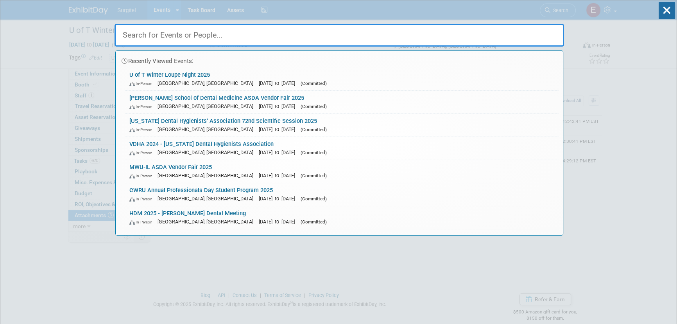
click at [425, 34] on input "text" at bounding box center [339, 35] width 449 height 23
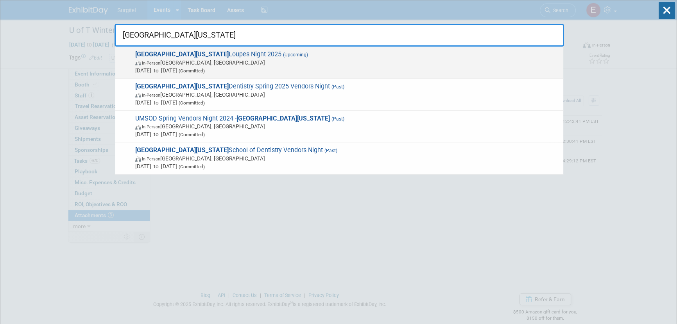
type input "university of maryland"
click at [175, 62] on span "In-Person Baltimore, MD" at bounding box center [347, 63] width 424 height 8
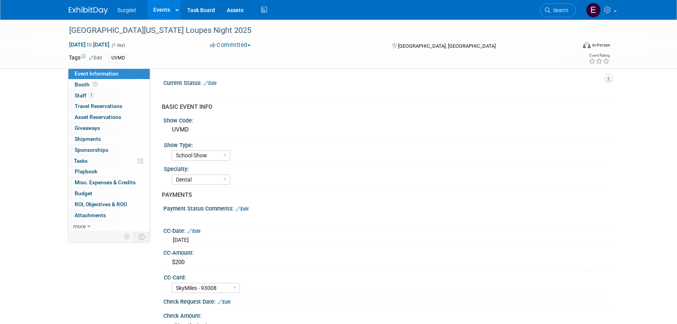
select select "School Show"
select select "Dental"
select select "SkyMiles - 93008"
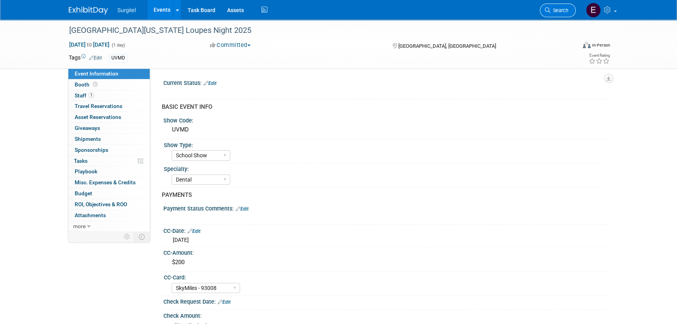
click at [571, 7] on link "Search" at bounding box center [558, 11] width 36 height 14
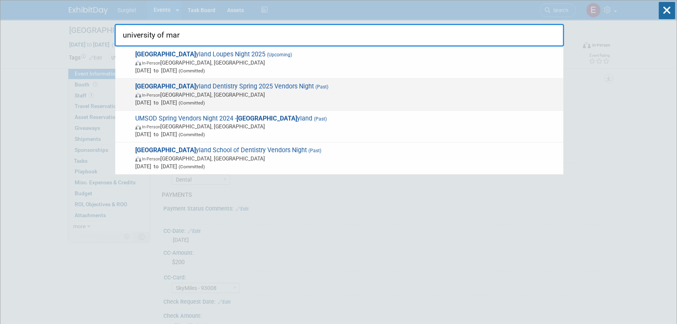
type input "university of mar"
click at [204, 98] on span "[DATE] to [DATE] (Committed)" at bounding box center [347, 102] width 424 height 8
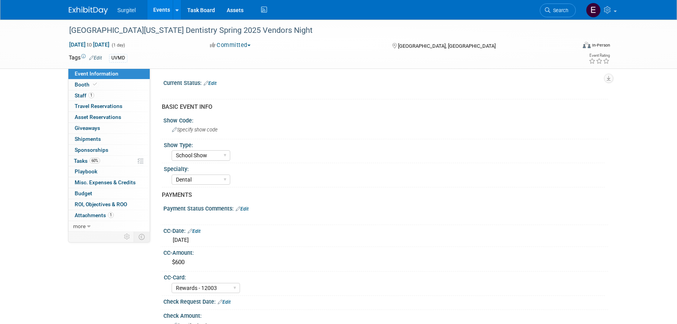
select select "School Show"
select select "Dental"
select select "Rewards - 12003"
select select "No"
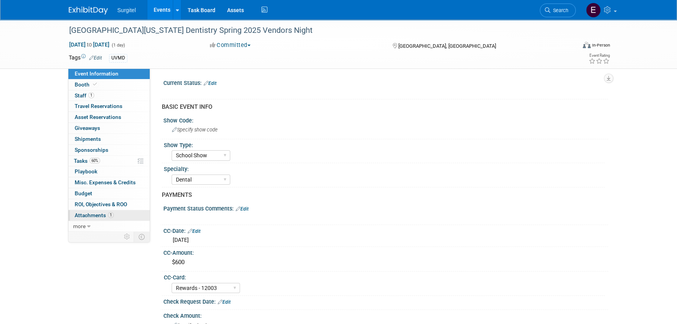
click at [100, 212] on span "Attachments 1" at bounding box center [94, 215] width 39 height 6
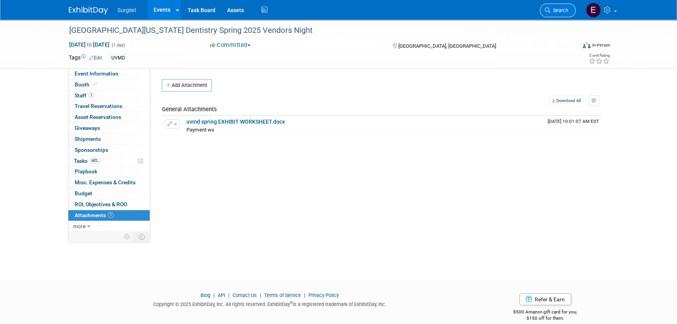
click at [556, 11] on span "Search" at bounding box center [559, 10] width 18 height 6
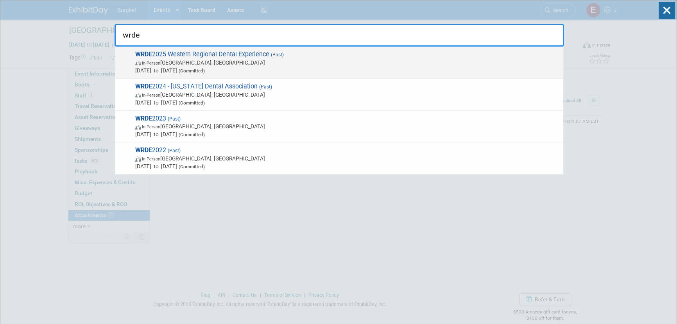
type input "wrde"
click at [213, 58] on span "WRDE 2025 Western Regional Dental Experience (Past) In-Person [GEOGRAPHIC_DATA]…" at bounding box center [346, 62] width 426 height 24
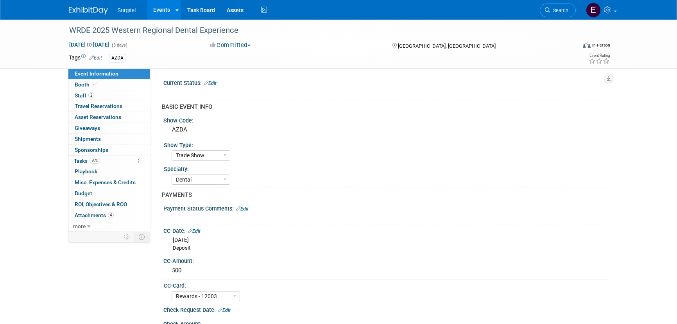
select select "Trade Show"
select select "Dental"
select select "Rewards - 12003"
select select "Yes"
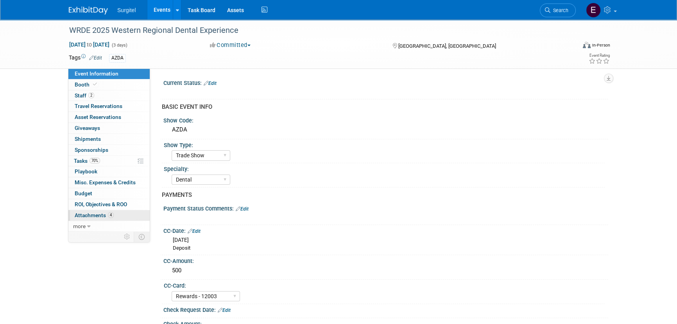
click at [113, 216] on link "4 Attachments 4" at bounding box center [108, 215] width 81 height 11
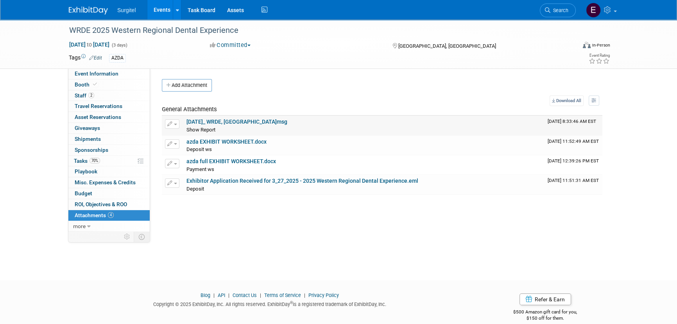
click at [224, 120] on link "[DATE]_ WRDE, [GEOGRAPHIC_DATA]msg" at bounding box center [236, 121] width 101 height 6
click at [566, 7] on span "Search" at bounding box center [559, 10] width 18 height 6
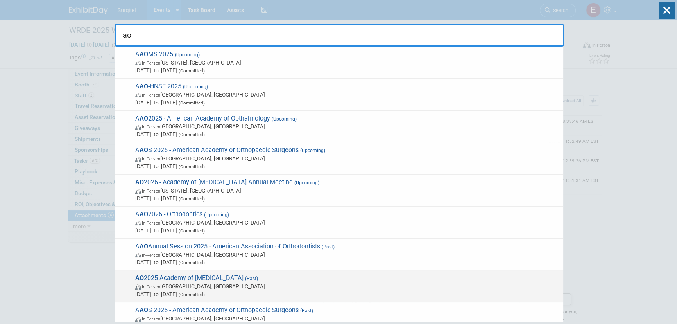
type input "ao"
click at [322, 276] on span "AO 2025 Academy of [MEDICAL_DATA] (Past) In-Person [GEOGRAPHIC_DATA], [GEOGRAPH…" at bounding box center [346, 286] width 426 height 24
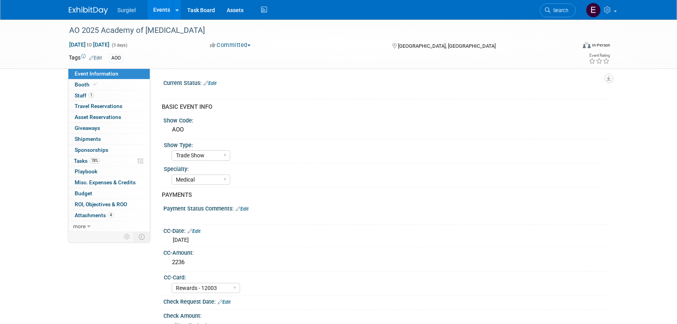
select select "Trade Show"
select select "Medical"
select select "Rewards - 12003"
select select "Yes"
select select "No"
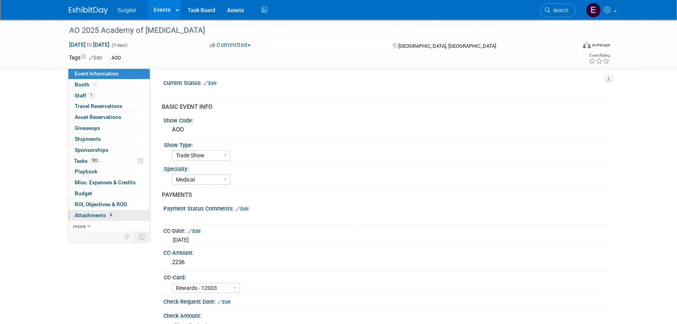
click at [94, 211] on link "4 Attachments 4" at bounding box center [108, 215] width 81 height 11
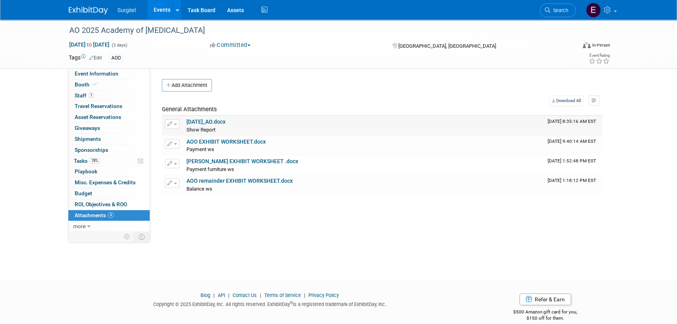
click at [203, 117] on td "[DATE]_AO.docx Show Report Show Report X" at bounding box center [363, 126] width 361 height 20
click at [203, 122] on link "[DATE]_AO.docx" at bounding box center [205, 121] width 39 height 6
click at [543, 12] on link "Search" at bounding box center [558, 11] width 36 height 14
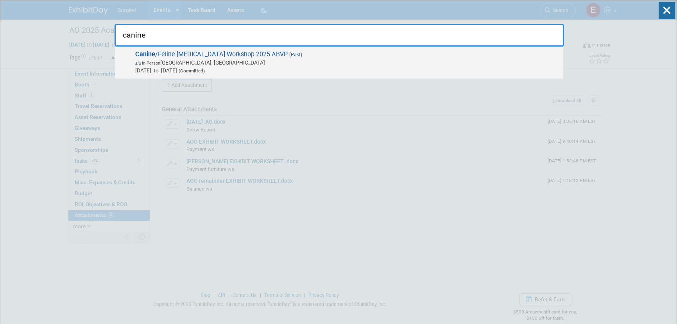
type input "canine"
click at [213, 59] on span "In-Person [GEOGRAPHIC_DATA], [GEOGRAPHIC_DATA]" at bounding box center [347, 63] width 424 height 8
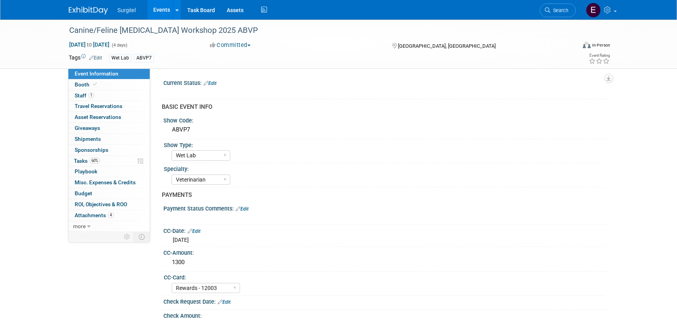
select select "Wet Lab"
select select "Veterinarian"
select select "Rewards - 12003"
select select "Yes"
select select "Undecided"
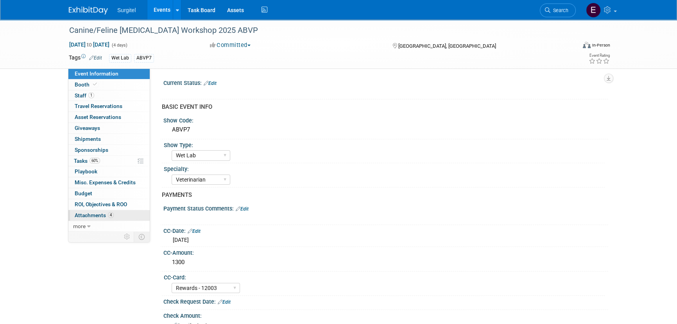
click at [122, 215] on link "4 Attachments 4" at bounding box center [108, 215] width 81 height 11
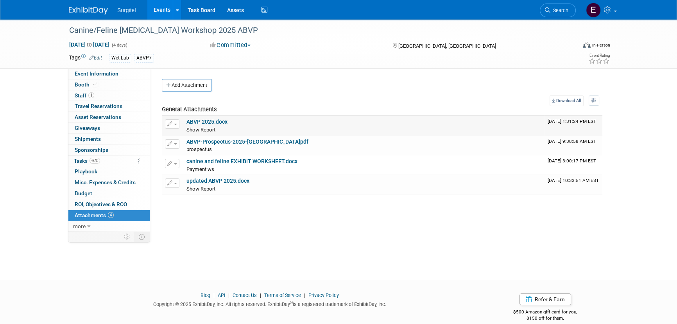
click at [193, 122] on link "ABVP 2025.docx" at bounding box center [206, 121] width 41 height 6
click at [558, 4] on link "Search" at bounding box center [558, 11] width 36 height 14
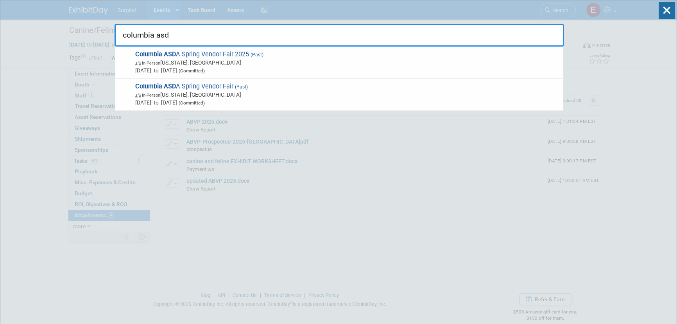
type input "columbia asda"
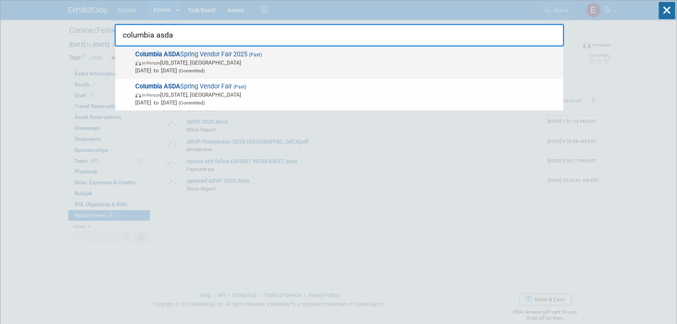
click at [223, 59] on span "In-Person New York, NY" at bounding box center [347, 63] width 424 height 8
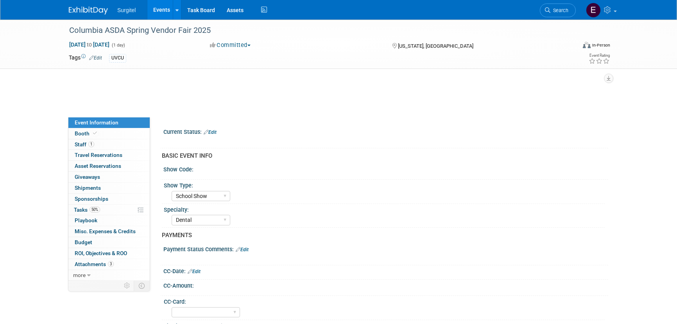
select select "School Show"
select select "Dental"
select select "Yes"
select select "Undecided"
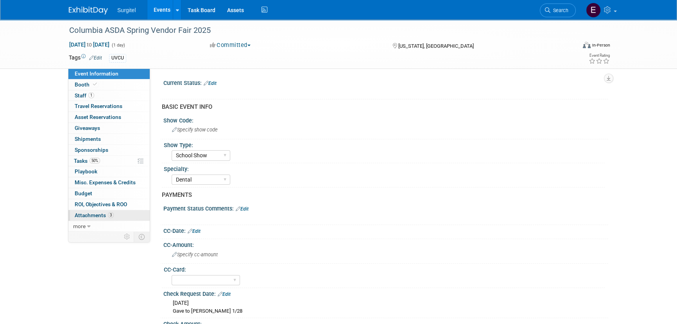
click at [89, 218] on link "3 Attachments 3" at bounding box center [108, 215] width 81 height 11
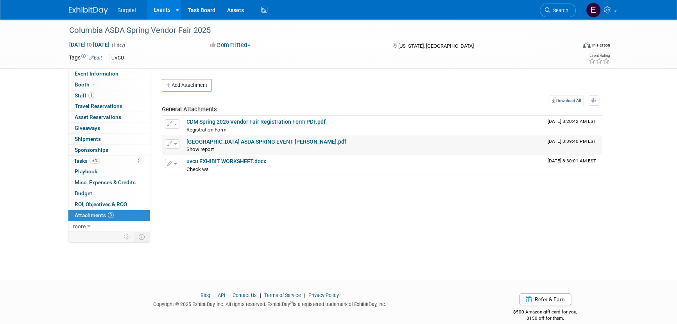
click at [212, 142] on link "COLUMBIA DENTAL SCHOOL ASDA SPRING EVENT MEEHAN.pdf" at bounding box center [266, 141] width 160 height 6
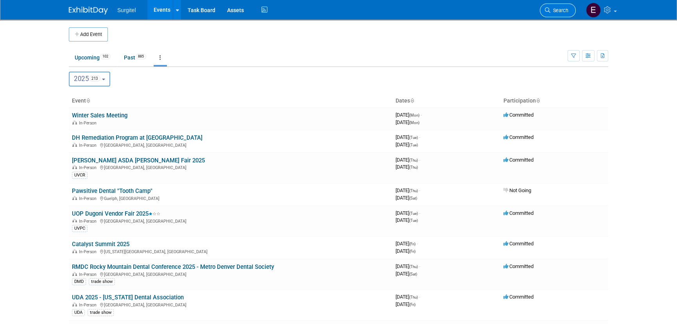
click at [555, 8] on span "Search" at bounding box center [559, 10] width 18 height 6
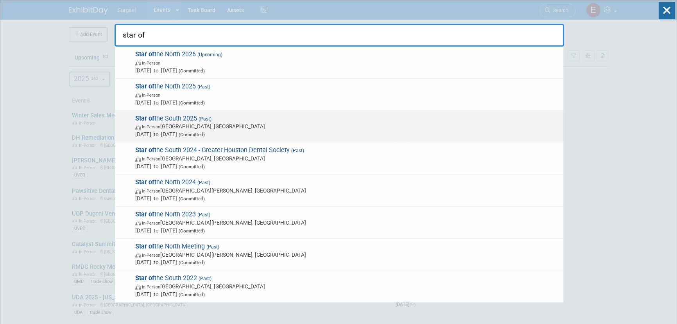
type input "star of"
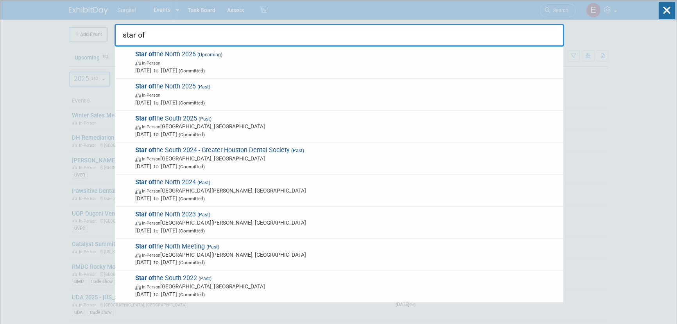
click at [205, 117] on span "(Past)" at bounding box center [204, 118] width 14 height 5
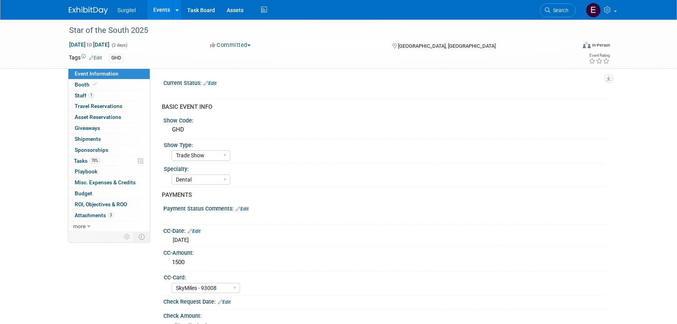
select select "Trade Show"
select select "Dental"
select select "SkyMiles - 93008"
select select "Yes"
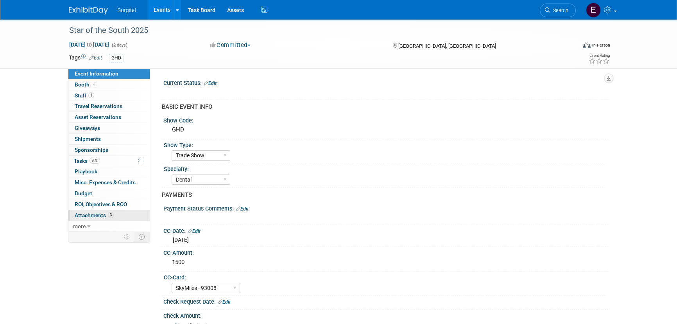
click at [111, 210] on link "3 Attachments 3" at bounding box center [108, 215] width 81 height 11
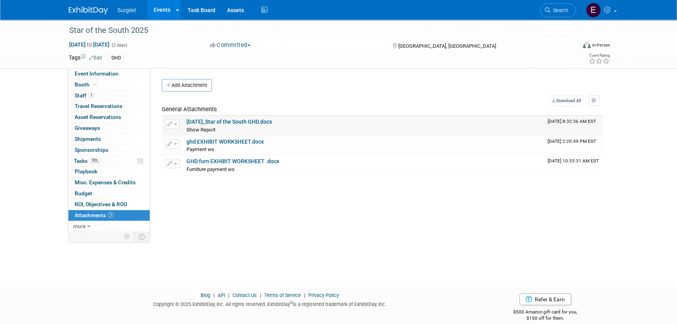
click at [219, 119] on link "3-28-25_Star of the South GHD.docx" at bounding box center [229, 121] width 86 height 6
click at [559, 11] on span "Search" at bounding box center [559, 10] width 18 height 6
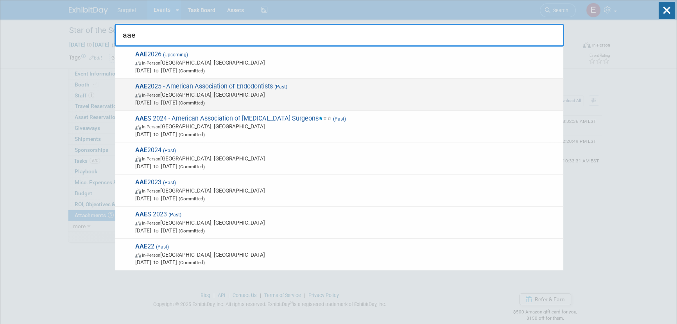
type input "aae"
click at [254, 87] on span "AAE 2025 - American Association of Endodontists (Past) In-Person Boston, MA Apr…" at bounding box center [346, 94] width 426 height 24
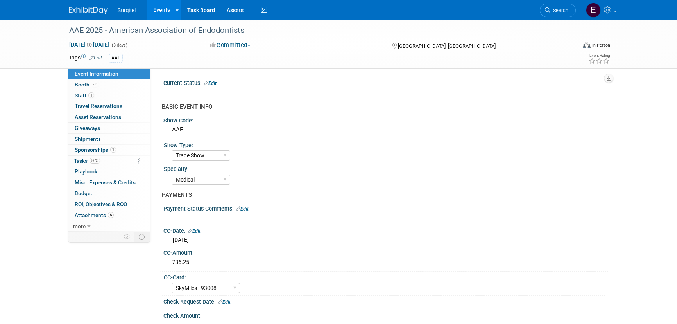
select select "Trade Show"
select select "Medical"
select select "SkyMiles - 93008"
select select "Yes"
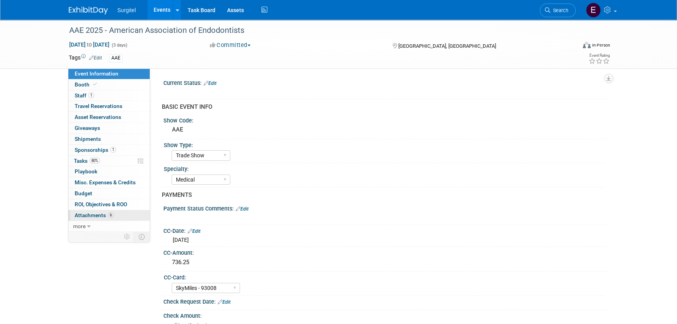
click at [129, 217] on link "6 Attachments 6" at bounding box center [108, 215] width 81 height 11
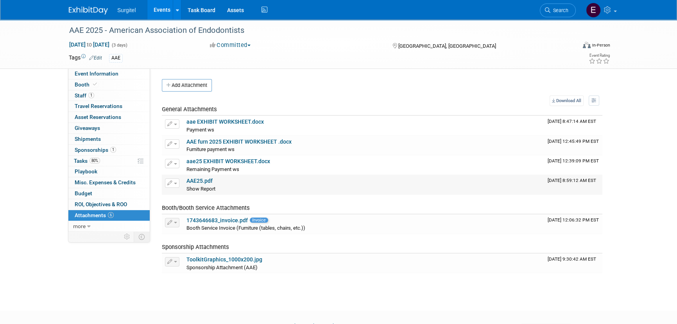
click at [202, 181] on link "AAE25.pdf" at bounding box center [199, 180] width 26 height 6
click at [564, 13] on span "Search" at bounding box center [559, 10] width 18 height 6
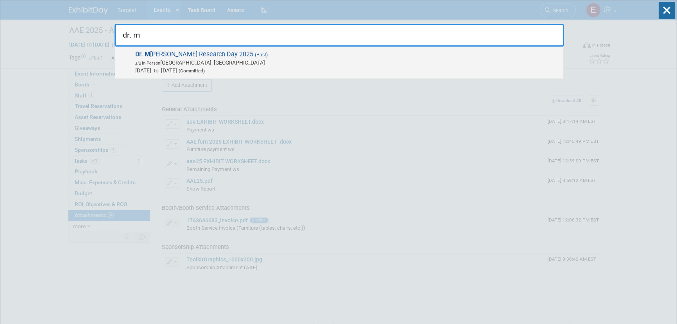
type input "dr. m"
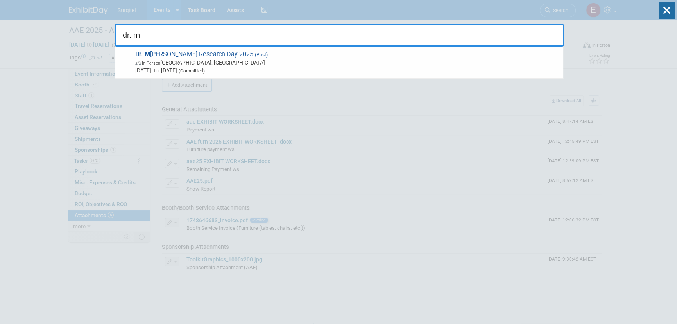
drag, startPoint x: 211, startPoint y: 57, endPoint x: 219, endPoint y: 56, distance: 7.4
click at [211, 57] on span "Dr. M [PERSON_NAME] Research Day 2025 (Past) In-Person [GEOGRAPHIC_DATA], [GEOG…" at bounding box center [346, 62] width 426 height 24
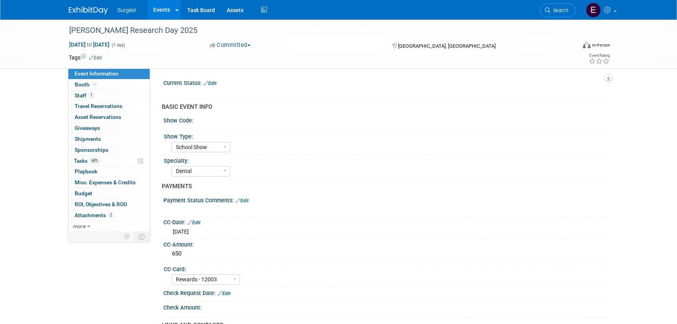
select select "School Show"
select select "Dental"
select select "Rewards - 12003"
select select "Yes"
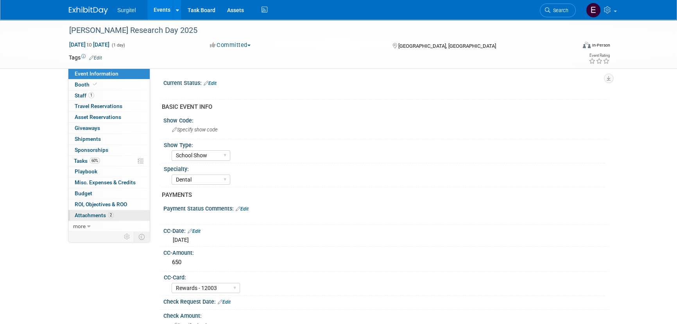
click at [89, 213] on span "Attachments 2" at bounding box center [94, 215] width 39 height 6
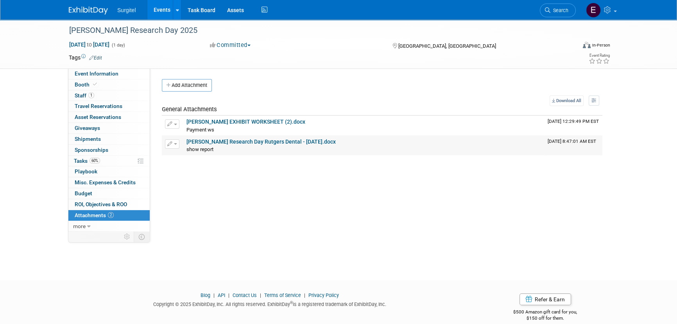
click at [199, 142] on link "[PERSON_NAME] Research Day Rutgers Dental - [DATE].docx" at bounding box center [260, 141] width 149 height 6
click at [561, 11] on span "Search" at bounding box center [559, 10] width 18 height 6
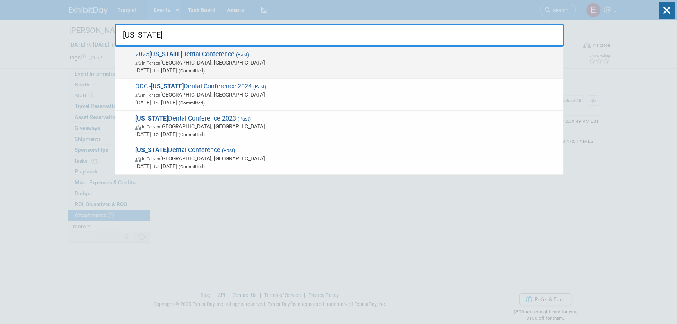
type input "oregon"
click at [165, 66] on span "In-Person Portland, OR" at bounding box center [347, 63] width 424 height 8
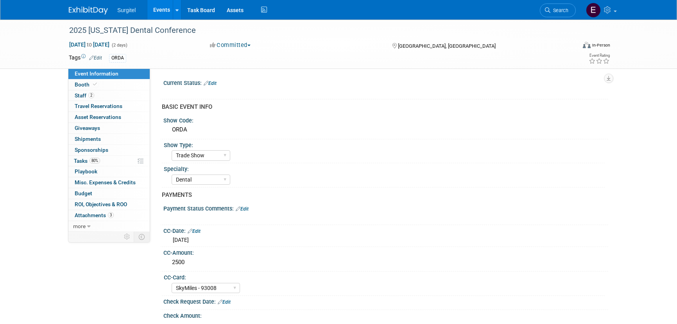
select select "Trade Show"
select select "Dental"
select select "SkyMiles - 93008"
select select "No"
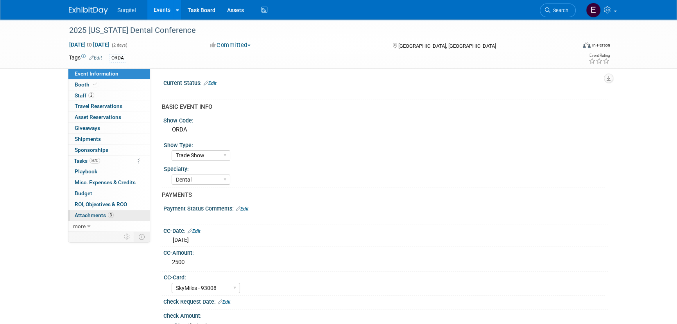
click at [121, 216] on link "3 Attachments 3" at bounding box center [108, 215] width 81 height 11
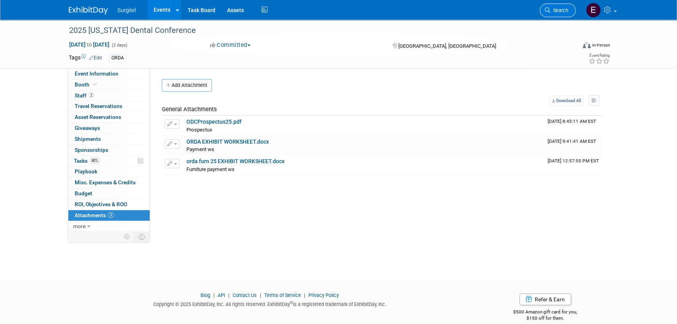
click at [556, 9] on span "Search" at bounding box center [559, 10] width 18 height 6
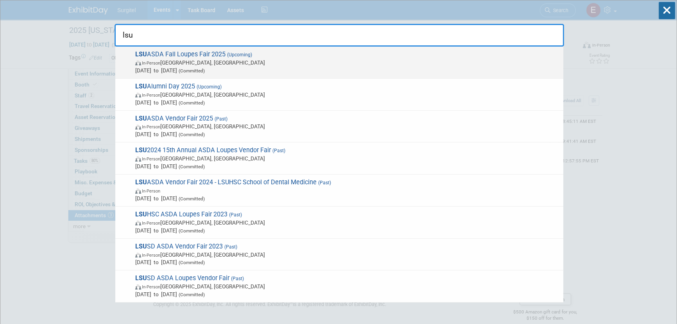
type input "lsu"
click at [211, 49] on div "LSU ASDA Fall Loupes Fair 2025 (Upcoming) In-Person [GEOGRAPHIC_DATA], [GEOGRAP…" at bounding box center [339, 63] width 448 height 32
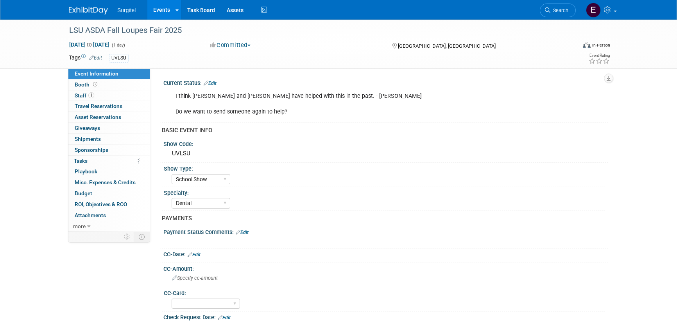
select select "School Show"
select select "Dental"
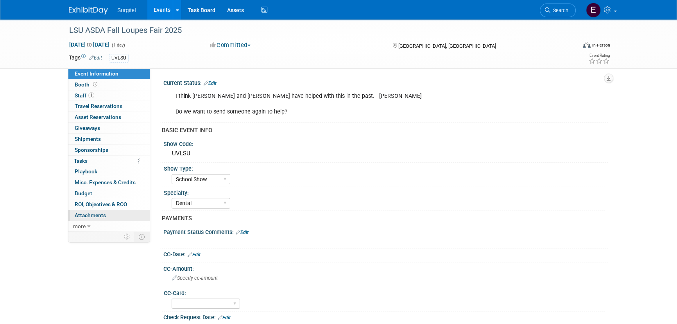
click at [90, 216] on span "Attachments 0" at bounding box center [90, 215] width 31 height 6
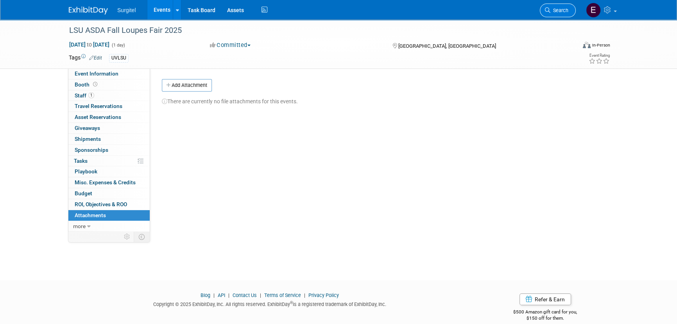
click at [553, 14] on link "Search" at bounding box center [558, 11] width 36 height 14
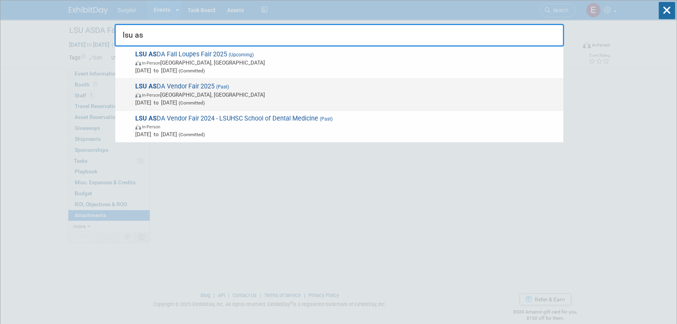
type input "lsu as"
click at [159, 96] on span "In-Person" at bounding box center [151, 95] width 18 height 5
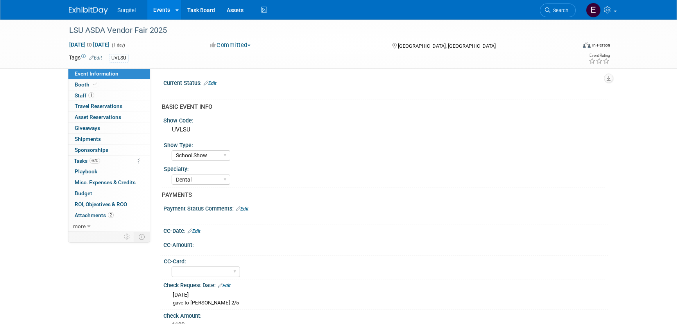
select select "School Show"
select select "Dental"
select select "No"
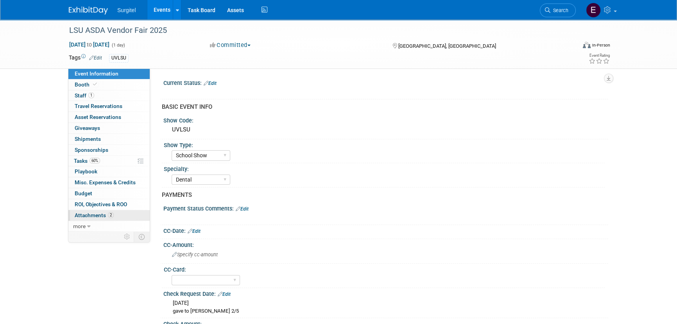
click at [122, 210] on link "2 Attachments 2" at bounding box center [108, 215] width 81 height 11
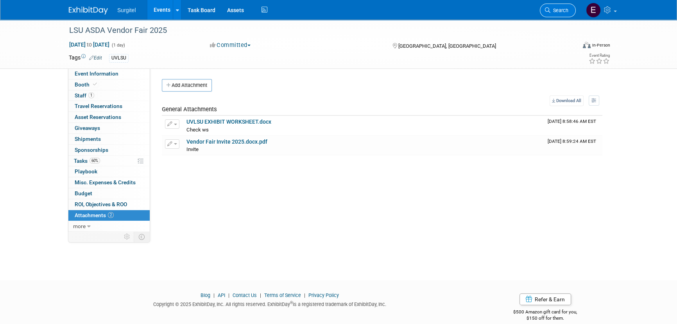
click at [557, 4] on link "Search" at bounding box center [558, 11] width 36 height 14
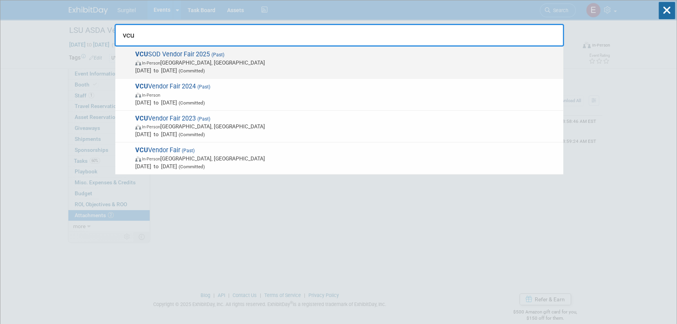
type input "vcu"
click at [175, 70] on span "Apr 3, 2025 to Apr 3, 2025 (Committed)" at bounding box center [347, 70] width 424 height 8
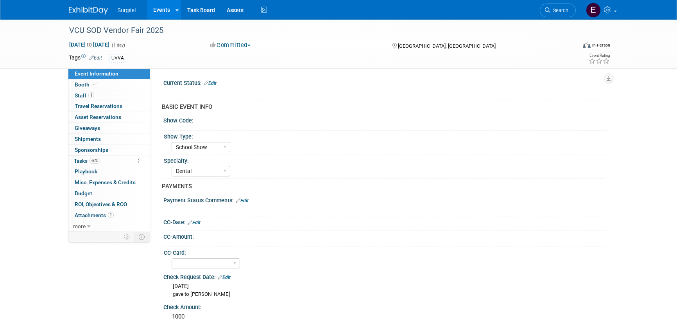
select select "School Show"
select select "Dental"
select select "No"
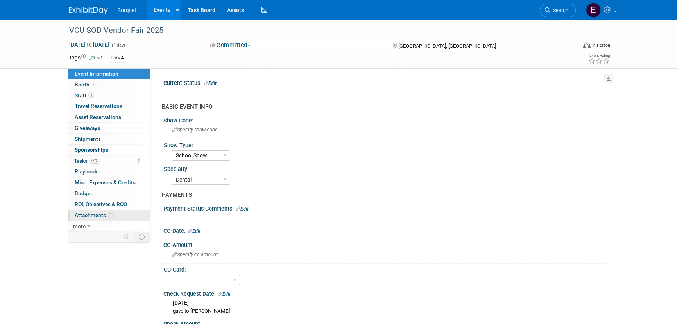
click at [91, 212] on span "Attachments 1" at bounding box center [94, 215] width 39 height 6
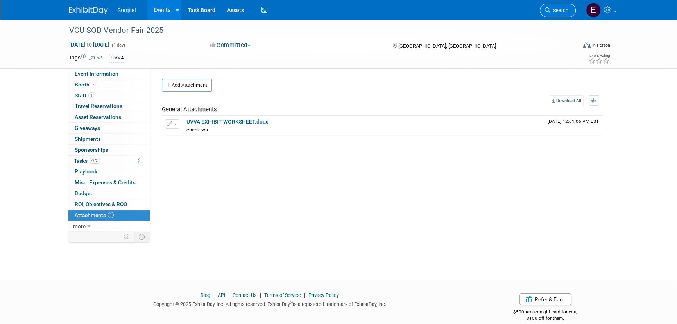
click at [565, 7] on link "Search" at bounding box center [558, 11] width 36 height 14
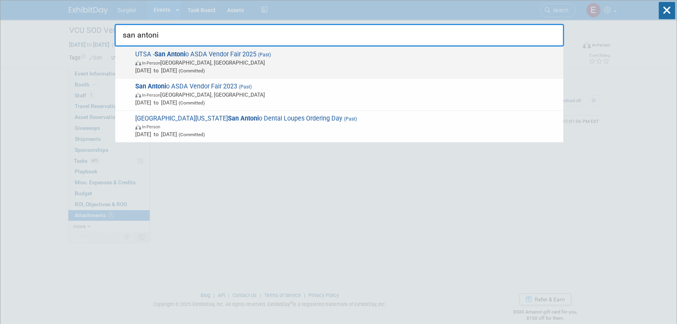
type input "san antoni"
click at [192, 60] on span "In-Person San Antonio, TX" at bounding box center [347, 63] width 424 height 8
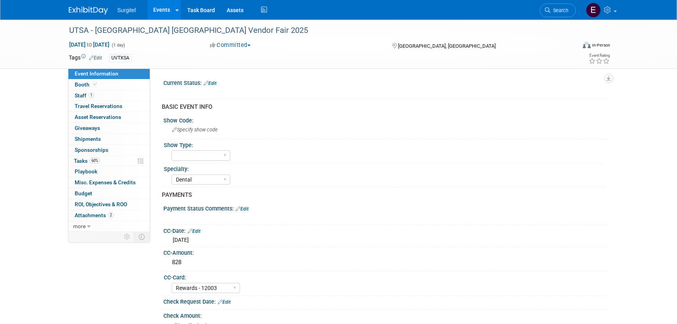
select select "Dental"
select select "Rewards - 12003"
select select "Yes"
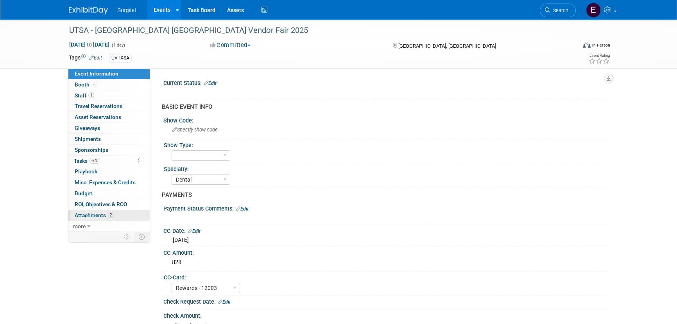
click at [96, 212] on span "Attachments 2" at bounding box center [94, 215] width 39 height 6
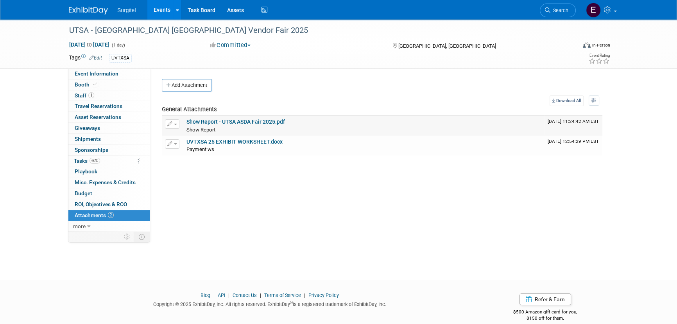
click at [222, 123] on link "Show Report - UTSA ASDA Fair 2025.pdf" at bounding box center [235, 121] width 98 height 6
click at [567, 8] on span "Search" at bounding box center [559, 10] width 18 height 6
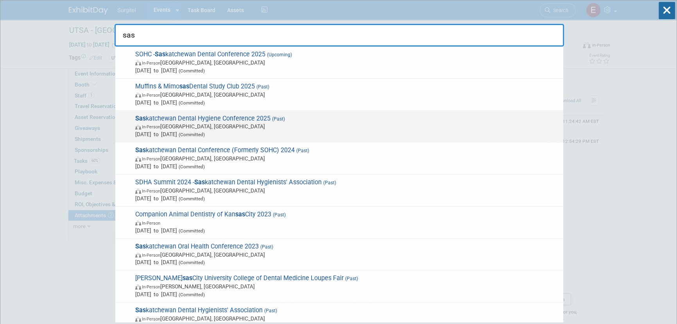
type input "sas"
click at [240, 130] on span "Apr 4, 2025 to Apr 5, 2025 (Committed)" at bounding box center [347, 134] width 424 height 8
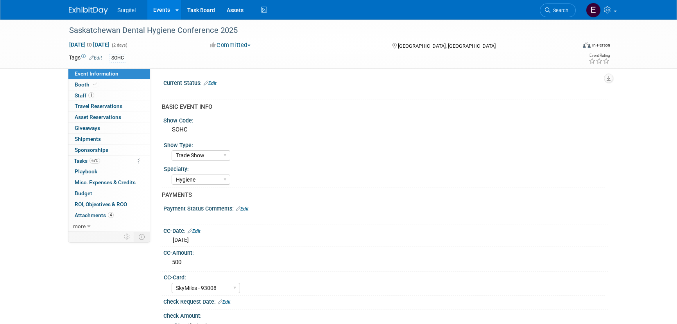
select select "Trade Show"
select select "Hygiene"
select select "SkyMiles - 93008"
select select "Yes"
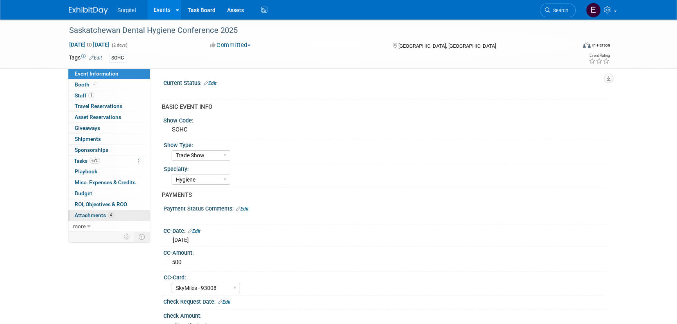
click at [122, 215] on link "4 Attachments 4" at bounding box center [108, 215] width 81 height 11
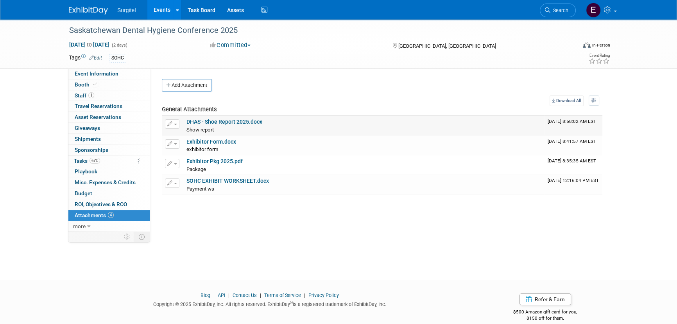
click at [212, 123] on link "DHAS - Shoe Report 2025.docx" at bounding box center [224, 121] width 76 height 6
click at [551, 11] on span "Search" at bounding box center [559, 10] width 18 height 6
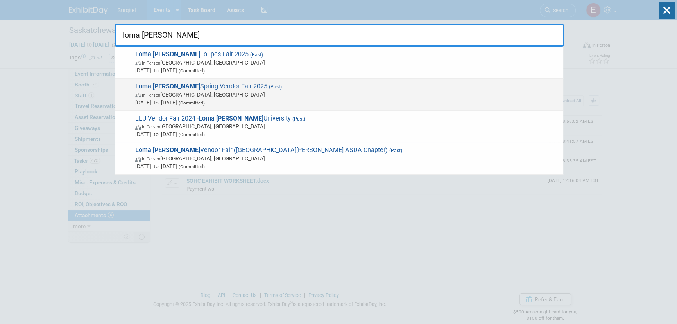
type input "loma [PERSON_NAME]"
click at [205, 100] on span "[DATE] to [DATE] (Committed)" at bounding box center [347, 102] width 424 height 8
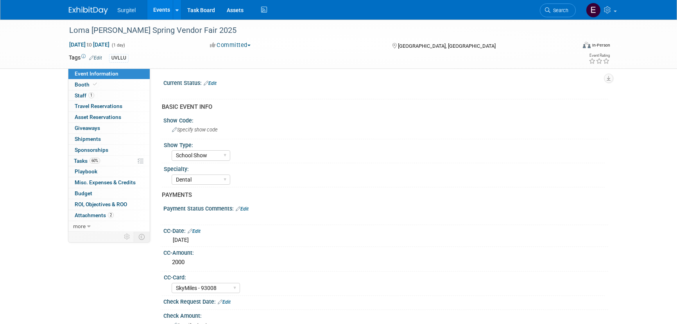
select select "School Show"
select select "Dental"
select select "SkyMiles - 93008"
select select "No"
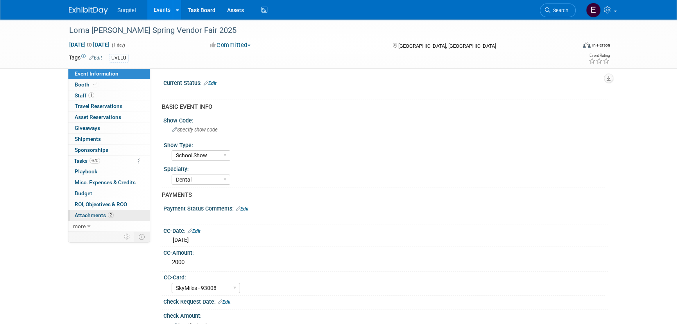
click at [97, 216] on span "Attachments 2" at bounding box center [94, 215] width 39 height 6
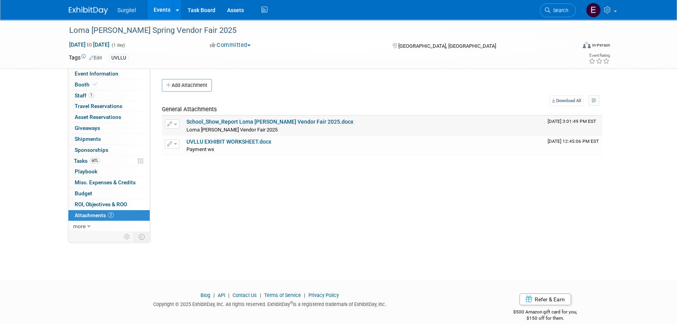
click at [219, 118] on link "School_Show_Report Loma [PERSON_NAME] Vendor Fair 2025.docx" at bounding box center [269, 121] width 167 height 6
click at [560, 13] on link "Search" at bounding box center [558, 11] width 36 height 14
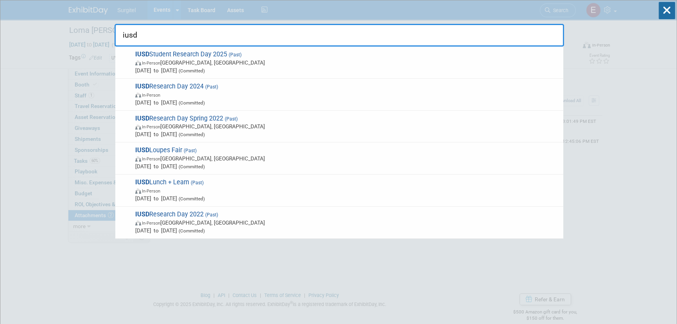
type input "iusd"
click at [216, 63] on span "In-Person Indianapolis, IN" at bounding box center [347, 63] width 424 height 8
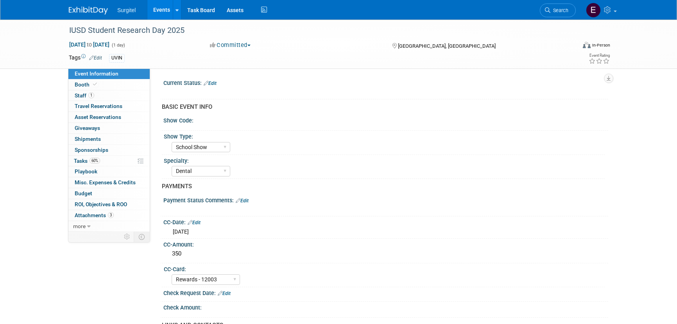
select select "School Show"
select select "Dental"
select select "Rewards - 12003"
select select "No"
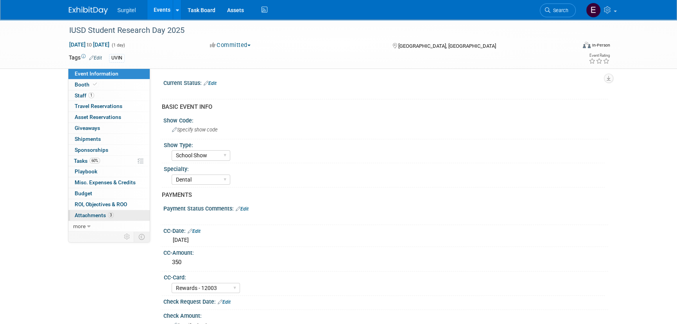
click at [97, 213] on span "Attachments 3" at bounding box center [94, 215] width 39 height 6
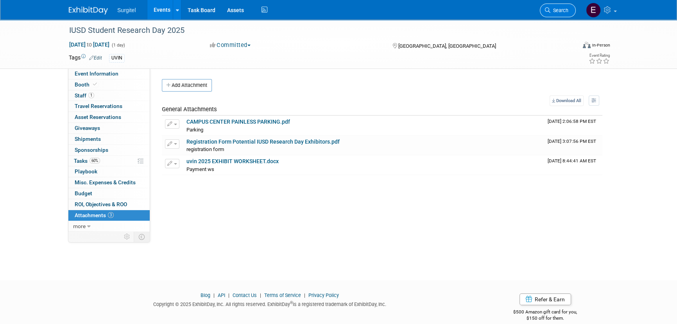
click at [572, 14] on link "Search" at bounding box center [558, 11] width 36 height 14
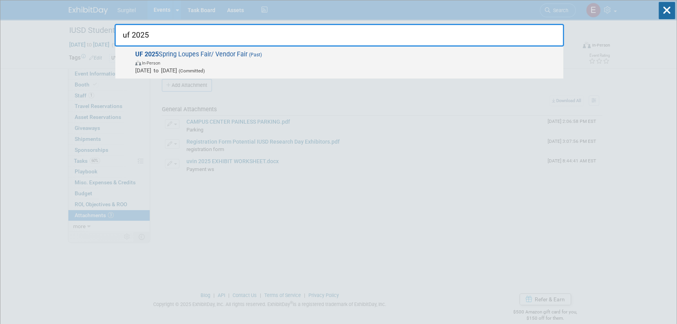
type input "uf 2025"
click at [180, 68] on span "Apr 10, 2025 to Apr 11, 2025 (Committed)" at bounding box center [347, 70] width 424 height 8
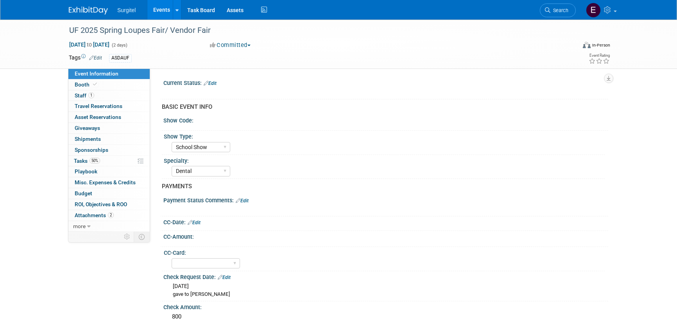
select select "School Show"
select select "Dental"
select select "No"
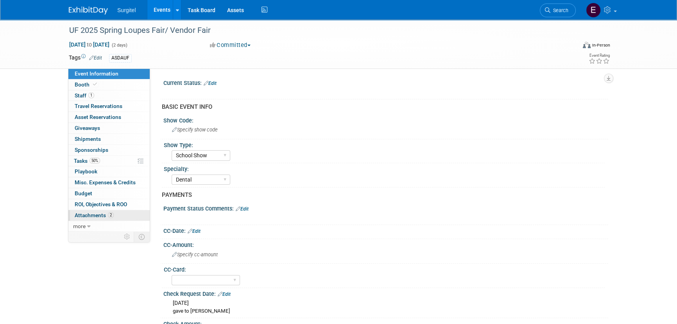
click at [105, 214] on span "Attachments 2" at bounding box center [94, 215] width 39 height 6
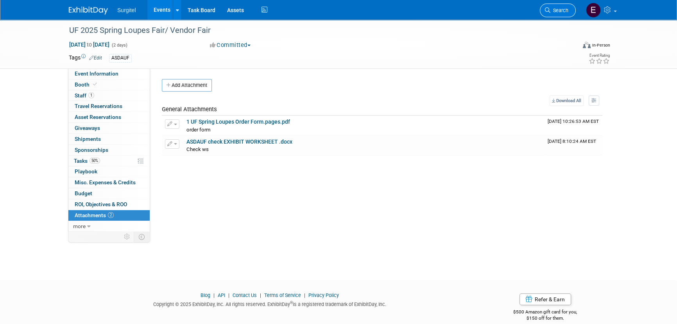
click at [563, 11] on span "Search" at bounding box center [559, 10] width 18 height 6
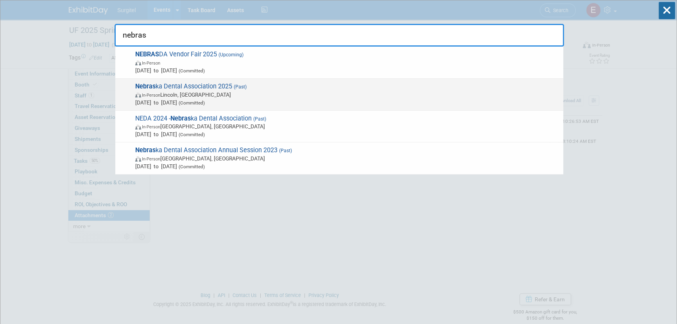
type input "nebras"
click at [293, 86] on span "Nebras ka Dental Association 2025 (Past) In-Person [GEOGRAPHIC_DATA], [GEOGRAPH…" at bounding box center [346, 94] width 426 height 24
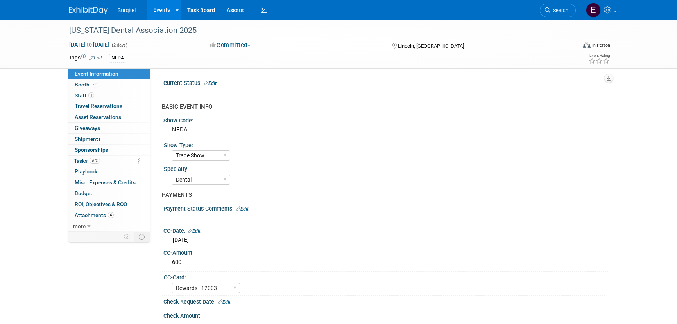
select select "Trade Show"
select select "Dental"
select select "Rewards - 12003"
select select "Yes"
select select "Undecided"
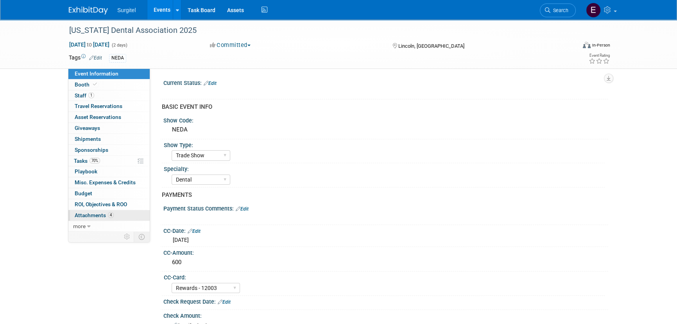
click at [125, 213] on link "4 Attachments 4" at bounding box center [108, 215] width 81 height 11
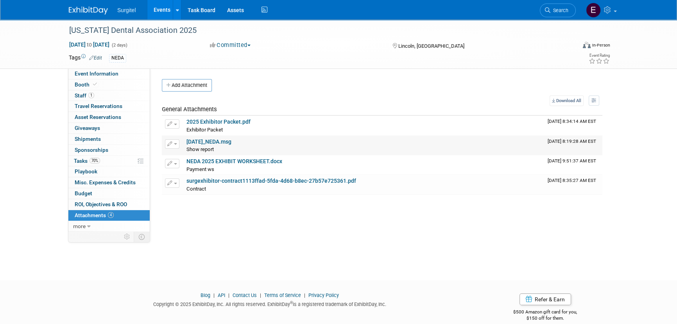
click at [205, 140] on link "[DATE]_NEDA.msg" at bounding box center [208, 141] width 45 height 6
click at [544, 11] on link "Search" at bounding box center [558, 11] width 36 height 14
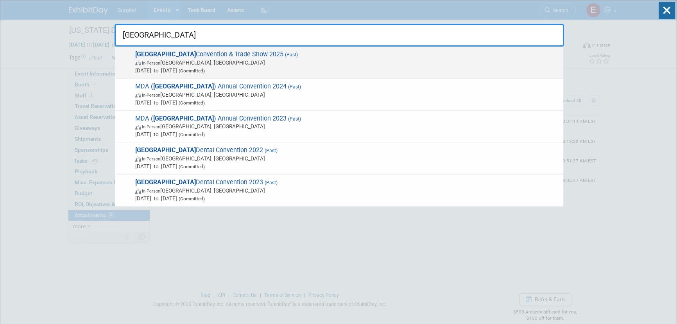
type input "[GEOGRAPHIC_DATA]"
click at [278, 56] on span "Manitoba Convention & Trade Show 2025 (Past) In-Person Winnipeg, Canada Apr 11,…" at bounding box center [346, 62] width 426 height 24
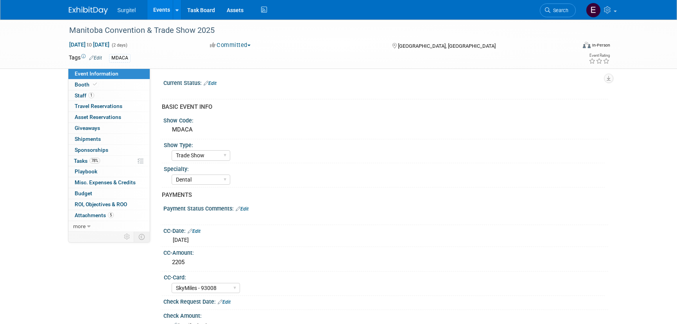
select select "Trade Show"
select select "Dental"
select select "SkyMiles - 93008"
select select "Yes"
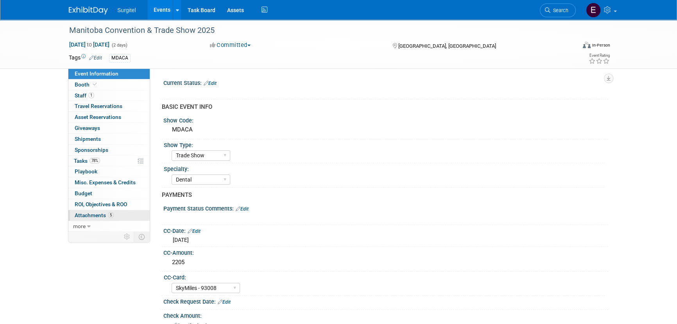
click at [84, 215] on span "Attachments 5" at bounding box center [94, 215] width 39 height 6
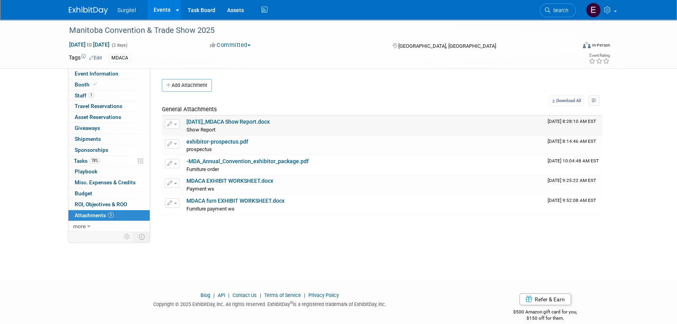
click at [205, 119] on link "4-11-25_MDACA Show Report.docx" at bounding box center [227, 121] width 83 height 6
click at [571, 9] on link "Search" at bounding box center [558, 11] width 36 height 14
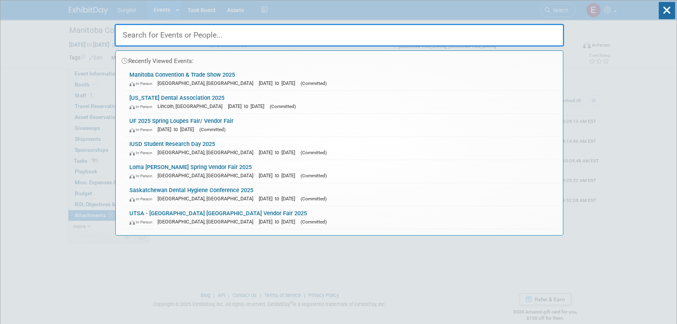
click at [261, 34] on input "text" at bounding box center [339, 35] width 449 height 23
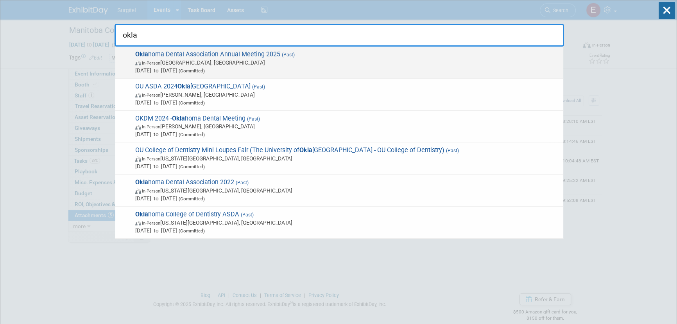
type input "okla"
click at [275, 72] on span "Apr 11, 2025 to Apr 11, 2025 (Committed)" at bounding box center [347, 70] width 424 height 8
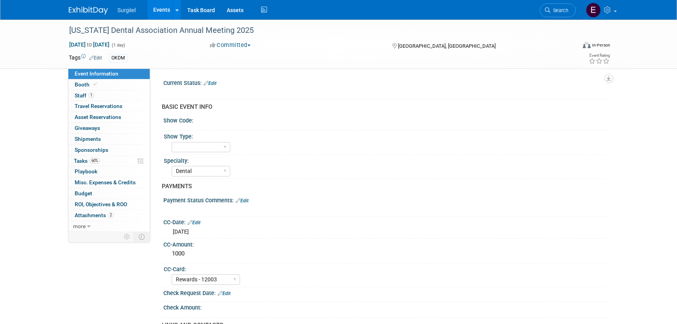
select select "Dental"
select select "Rewards - 12003"
select select "No"
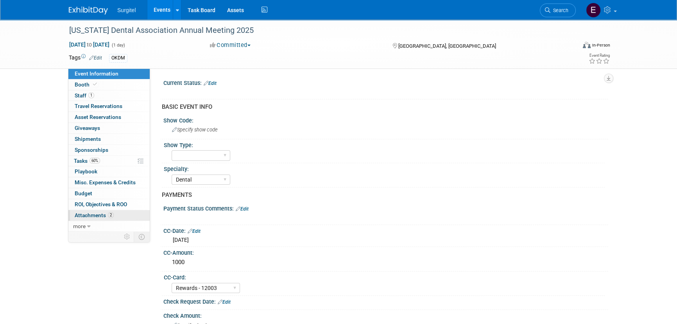
click at [111, 218] on link "2 Attachments 2" at bounding box center [108, 215] width 81 height 11
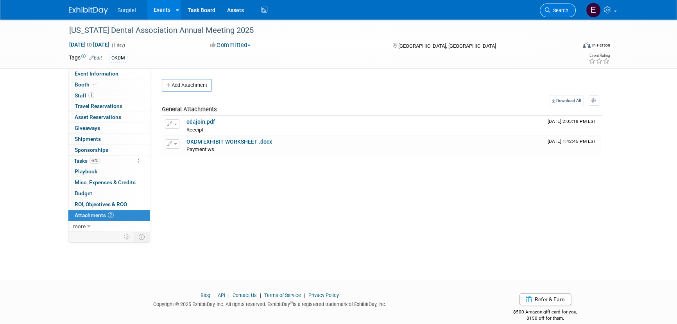
click at [560, 12] on span "Search" at bounding box center [559, 10] width 18 height 6
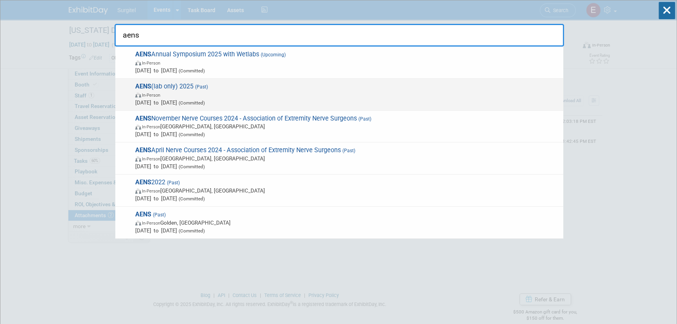
type input "aens"
click at [205, 104] on span "(Committed)" at bounding box center [191, 102] width 28 height 5
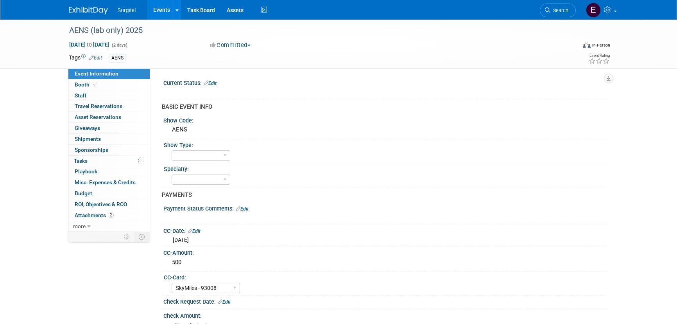
select select "SkyMiles - 93008"
select select "Yes"
select select "No"
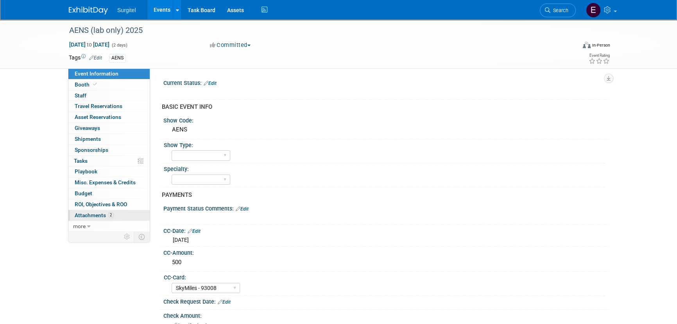
click at [102, 216] on span "Attachments 2" at bounding box center [94, 215] width 39 height 6
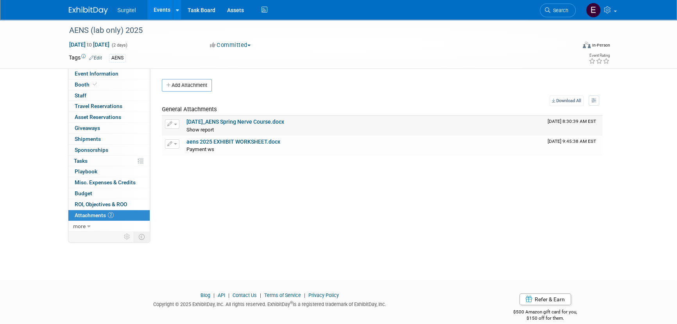
click at [200, 121] on link "4-11-25_AENS Spring Nerve Course.docx" at bounding box center [235, 121] width 98 height 6
click at [545, 9] on icon at bounding box center [547, 9] width 5 height 5
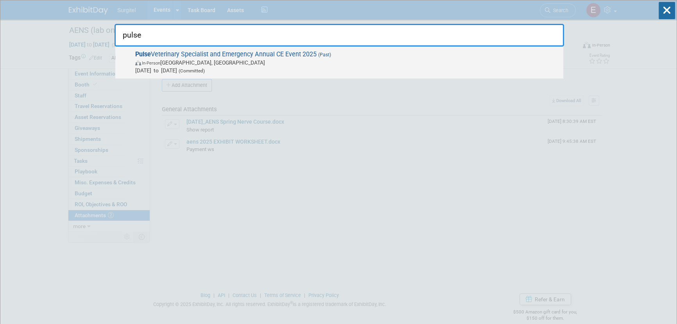
type input "pulse"
click at [164, 59] on span "In-Person Edmonton, Canada" at bounding box center [347, 63] width 424 height 8
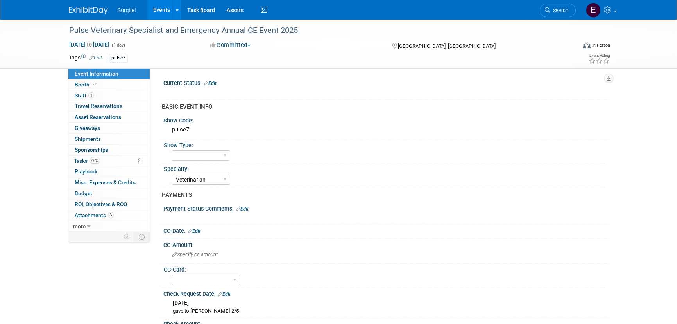
select select "Veterinarian"
select select "Yes"
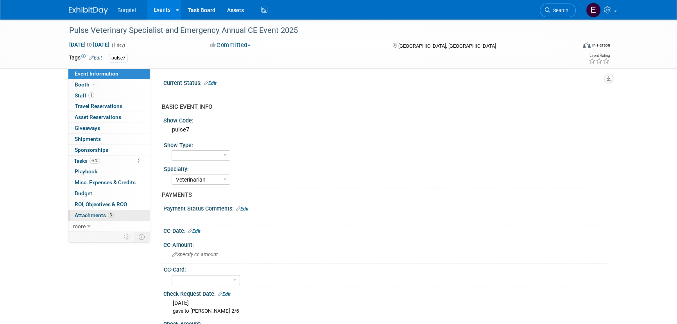
click at [79, 212] on span "Attachments 3" at bounding box center [94, 215] width 39 height 6
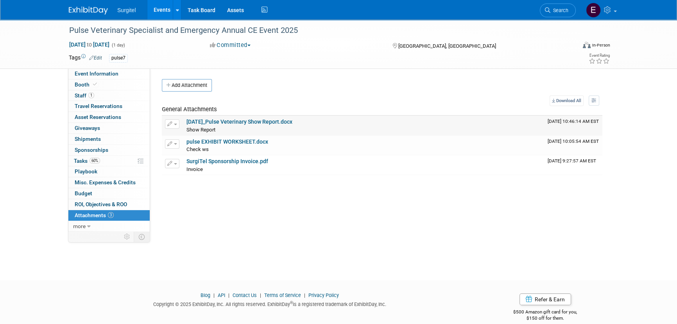
click at [216, 120] on link "4-13-25_Pulse Veterinary Show Report.docx" at bounding box center [239, 121] width 106 height 6
click at [565, 15] on link "Search" at bounding box center [558, 11] width 36 height 14
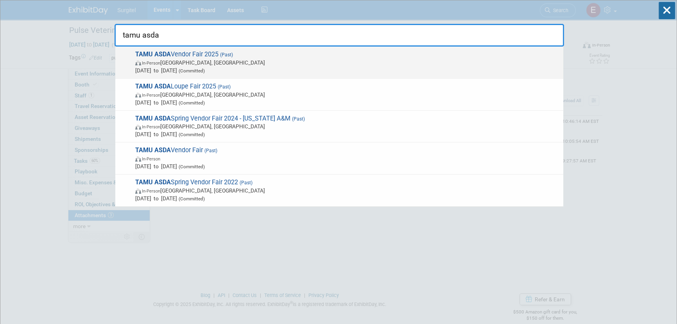
type input "tamu asda"
click at [176, 63] on span "In-Person Dallas, TX" at bounding box center [347, 63] width 424 height 8
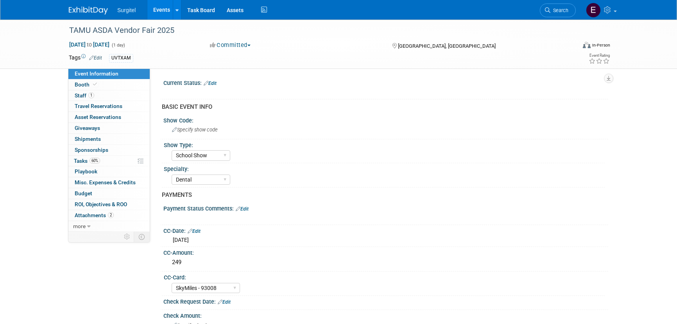
select select "School Show"
select select "Dental"
select select "SkyMiles - 93008"
select select "No"
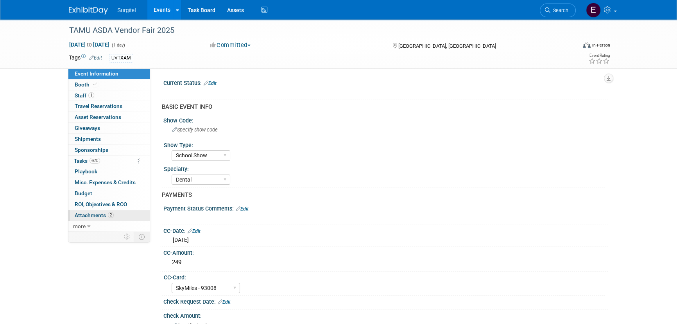
click at [101, 216] on span "Attachments 2" at bounding box center [94, 215] width 39 height 6
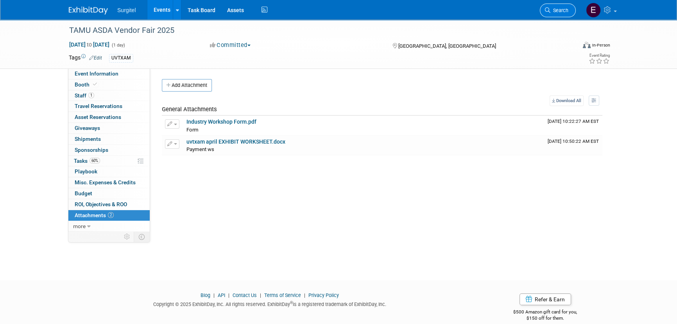
click at [544, 9] on link "Search" at bounding box center [558, 11] width 36 height 14
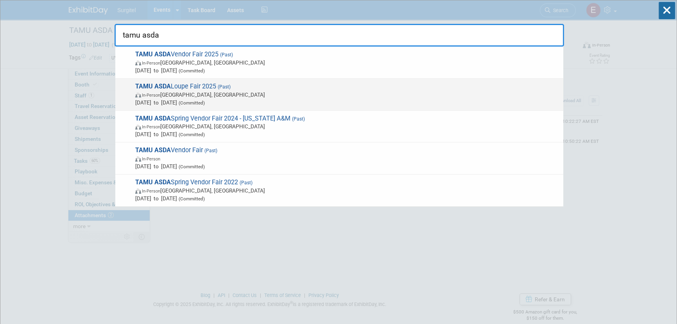
type input "tamu asda"
click at [241, 97] on span "In-Person [GEOGRAPHIC_DATA], [GEOGRAPHIC_DATA]" at bounding box center [347, 95] width 424 height 8
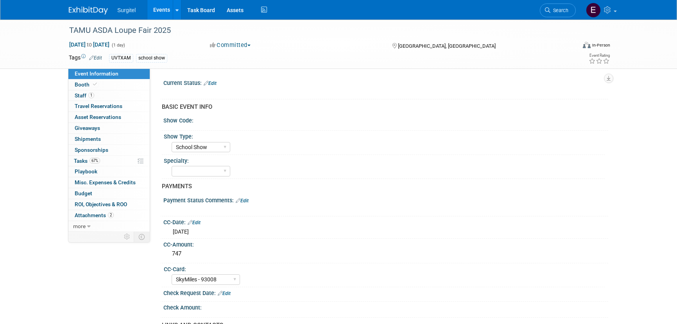
select select "School Show"
select select "SkyMiles - 93008"
select select "No"
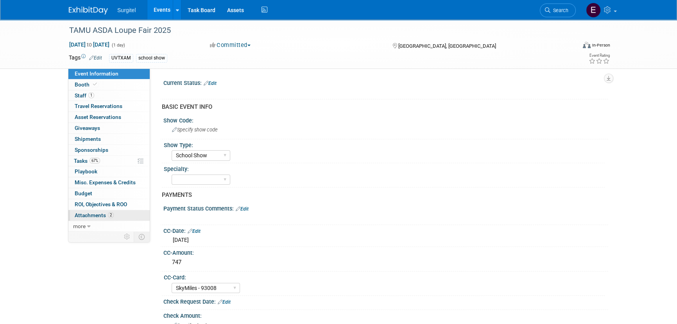
click at [109, 215] on span "2" at bounding box center [111, 215] width 6 height 6
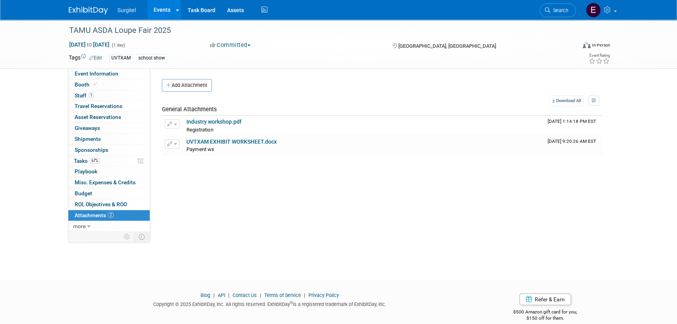
click at [567, 6] on link "Search" at bounding box center [558, 11] width 36 height 14
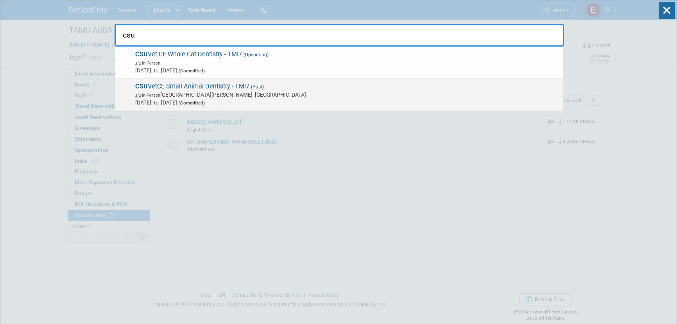
type input "csu"
click at [173, 104] on span "Apr 22, 2025 to Apr 25, 2025 (Committed)" at bounding box center [347, 102] width 424 height 8
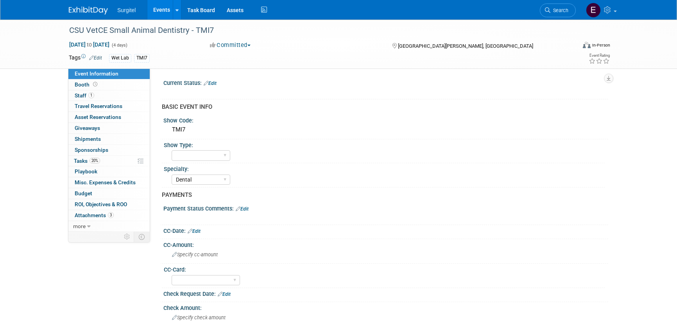
select select "Dental"
select select "No"
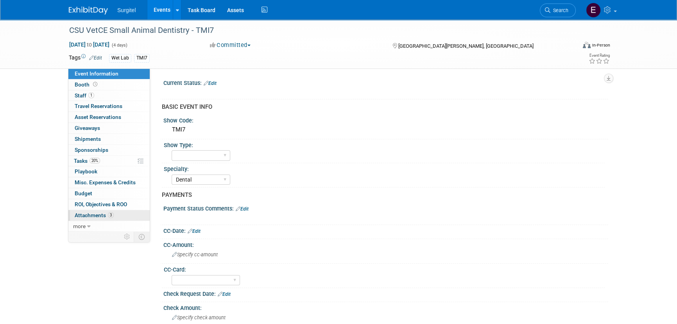
click at [127, 214] on link "3 Attachments 3" at bounding box center [108, 215] width 81 height 11
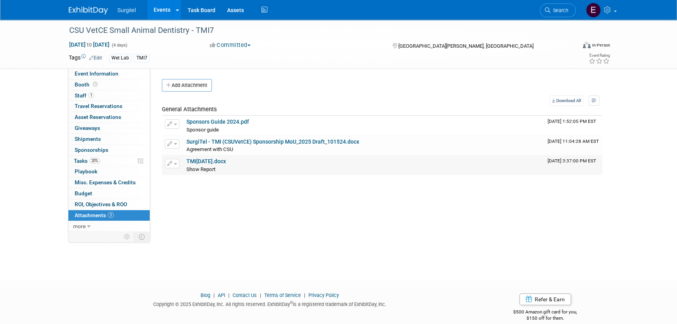
click at [226, 158] on link "TMI7 May 2025.docx" at bounding box center [205, 161] width 39 height 6
click at [560, 12] on span "Search" at bounding box center [559, 10] width 18 height 6
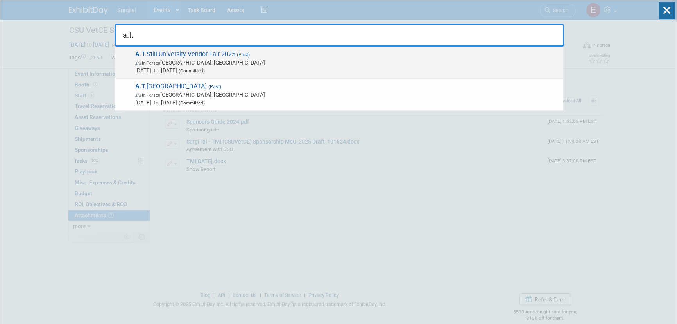
type input "a.t."
click at [201, 65] on span "In-Person Mesa, AZ" at bounding box center [347, 63] width 424 height 8
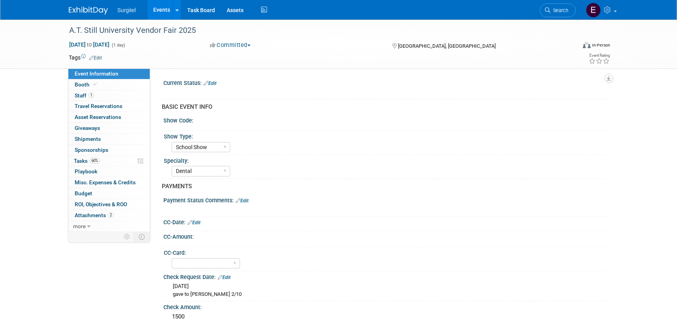
select select "School Show"
select select "Dental"
select select "No"
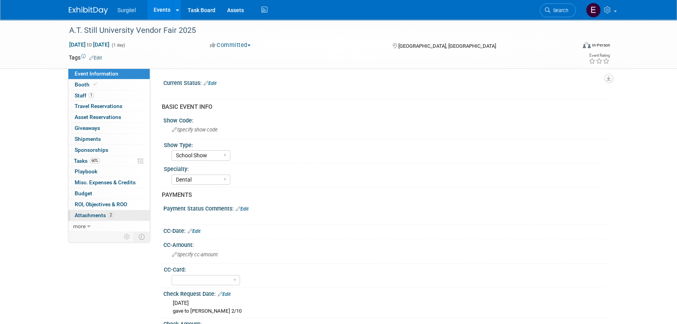
click at [107, 216] on span "Attachments 2" at bounding box center [94, 215] width 39 height 6
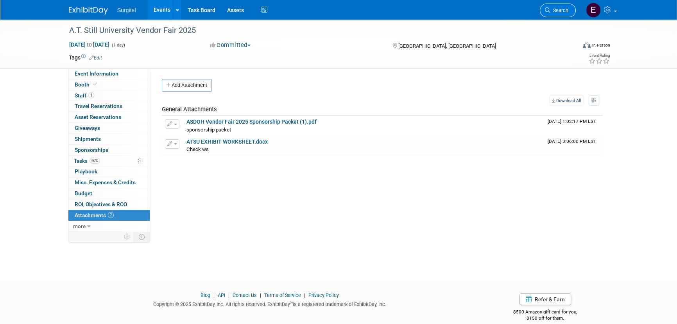
click at [570, 5] on link "Search" at bounding box center [558, 11] width 36 height 14
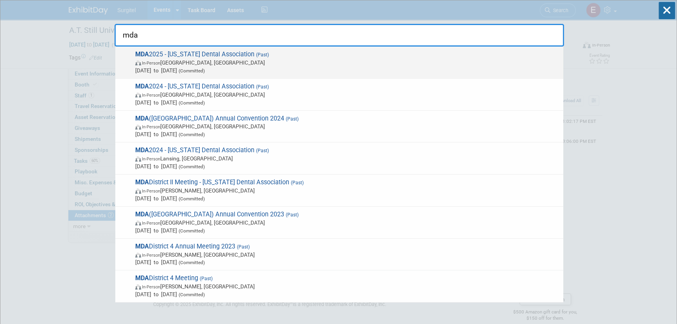
type input "mda"
click at [187, 64] on span "In-Person Detroit, MI" at bounding box center [347, 63] width 424 height 8
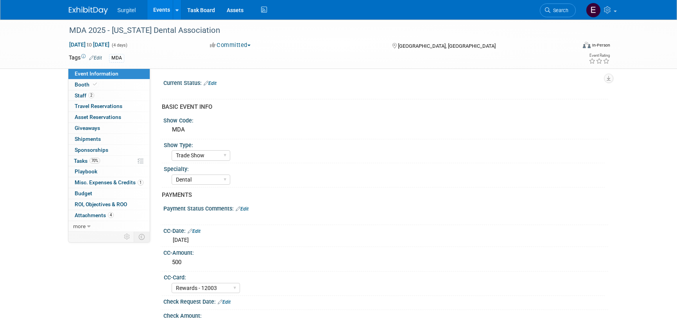
select select "Trade Show"
select select "Dental"
select select "Rewards - 12003"
select select "No"
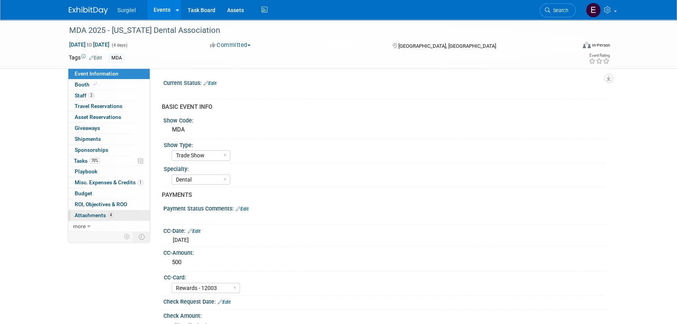
click at [109, 216] on span "4" at bounding box center [111, 215] width 6 height 6
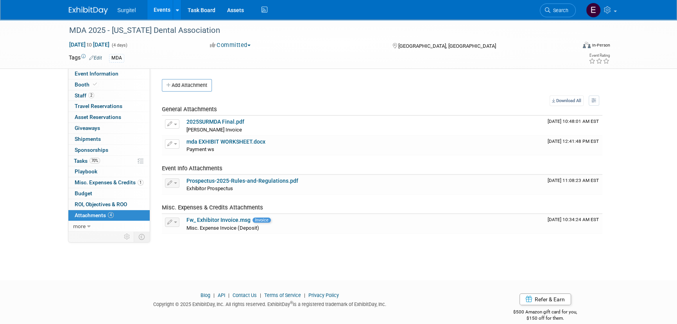
click at [553, 18] on li "Search" at bounding box center [558, 9] width 36 height 19
click at [556, 14] on link "Search" at bounding box center [558, 11] width 36 height 14
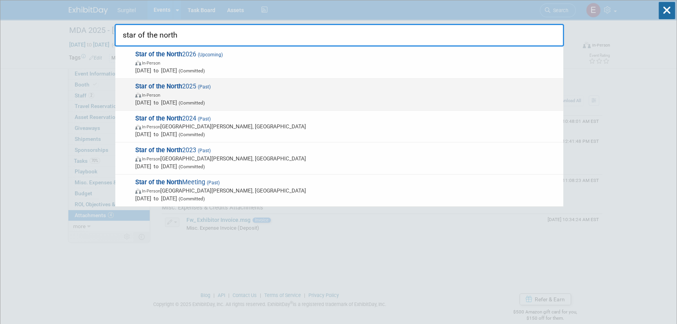
type input "star of the north"
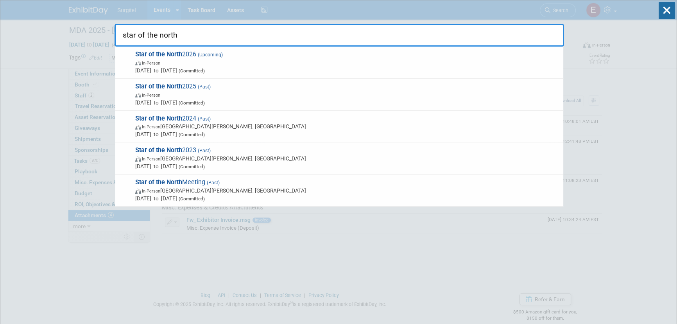
click at [182, 105] on span "Apr 24, 2025 to Apr 26, 2025 (Committed)" at bounding box center [347, 102] width 424 height 8
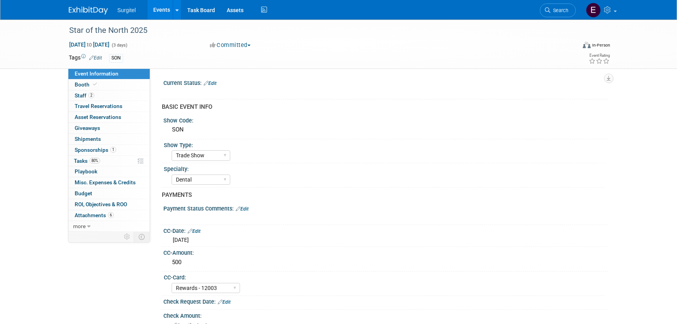
select select "Trade Show"
select select "Dental"
select select "Rewards - 12003"
select select "Yes"
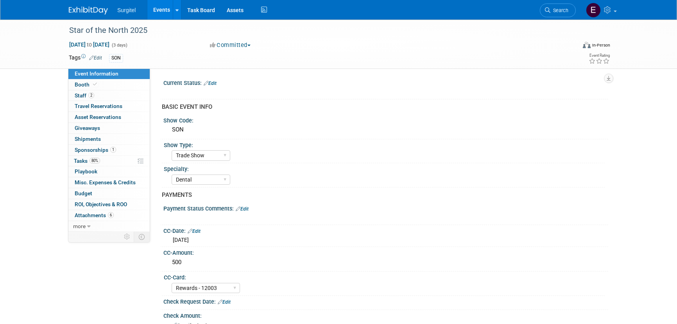
select select "Yes"
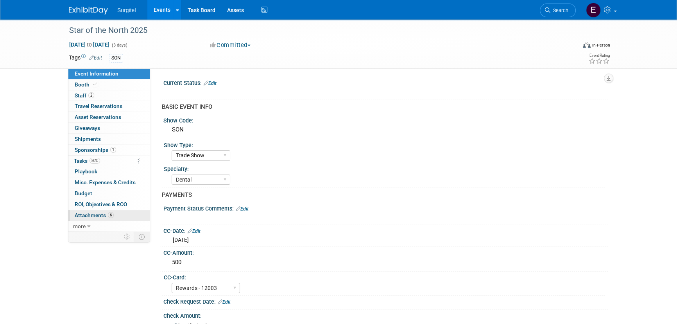
click at [137, 213] on link "6 Attachments 6" at bounding box center [108, 215] width 81 height 11
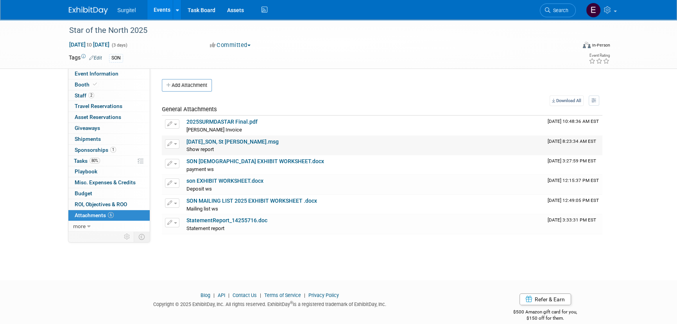
click at [224, 140] on link "4-24-25_SON, St Paul.msg" at bounding box center [232, 141] width 92 height 6
click at [564, 11] on span "Search" at bounding box center [559, 10] width 18 height 6
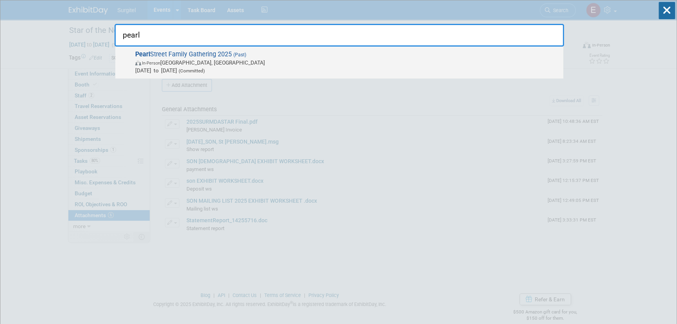
type input "pearl"
click at [157, 71] on span "Apr 24, 2025 to Apr 25, 2025 (Committed)" at bounding box center [347, 70] width 424 height 8
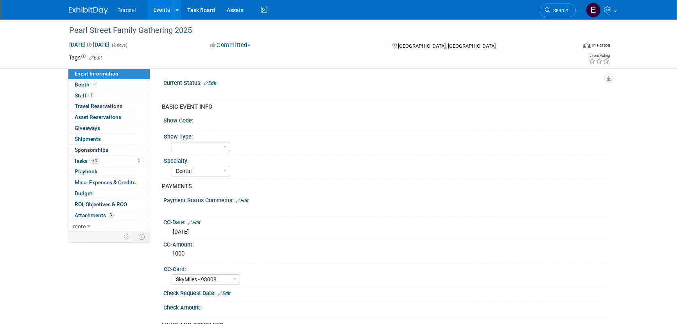
select select "Dental"
select select "SkyMiles - 93008"
select select "No"
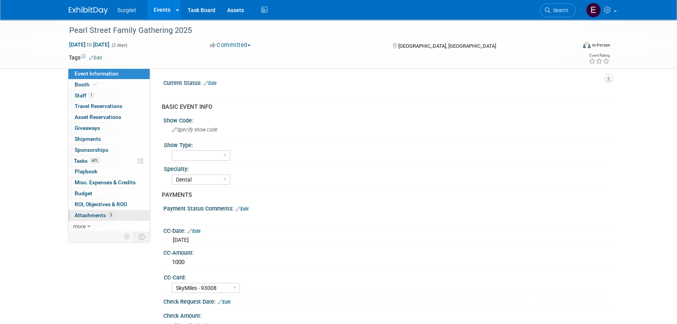
click at [102, 216] on span "Attachments 3" at bounding box center [94, 215] width 39 height 6
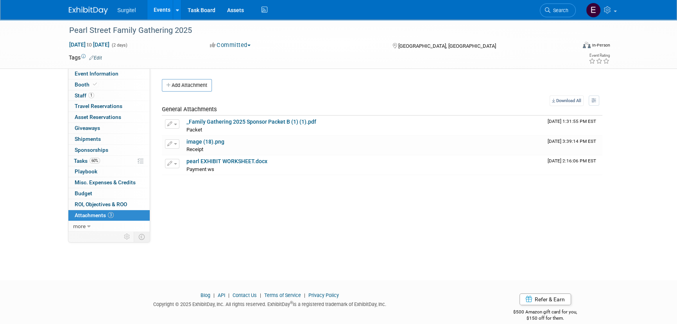
click at [557, 7] on link "Search" at bounding box center [558, 11] width 36 height 14
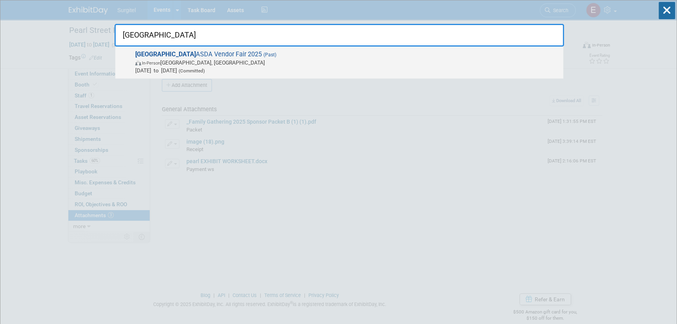
type input "[GEOGRAPHIC_DATA]"
click at [267, 67] on span "[DATE] to [DATE] (Committed)" at bounding box center [347, 70] width 424 height 8
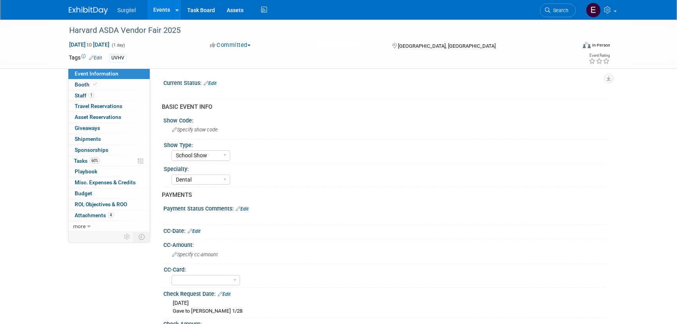
select select "School Show"
select select "Dental"
select select "Yes"
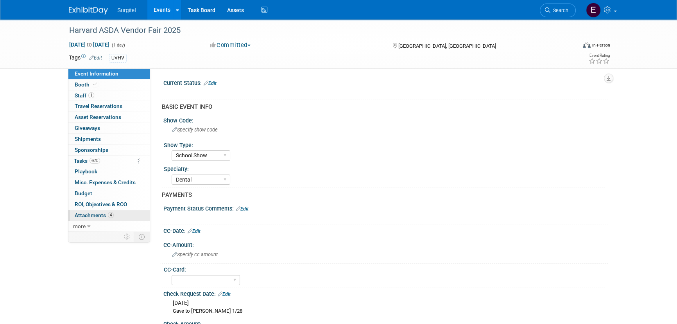
click at [106, 213] on span "Attachments 4" at bounding box center [94, 215] width 39 height 6
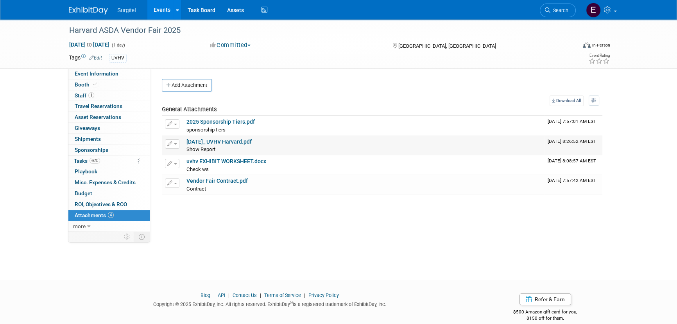
click at [225, 145] on div "Show Report Show Report X" at bounding box center [363, 149] width 355 height 8
click at [225, 144] on link "4-24-25_ UVHV Harvard.pdf" at bounding box center [218, 141] width 65 height 6
click at [549, 11] on icon at bounding box center [547, 9] width 5 height 5
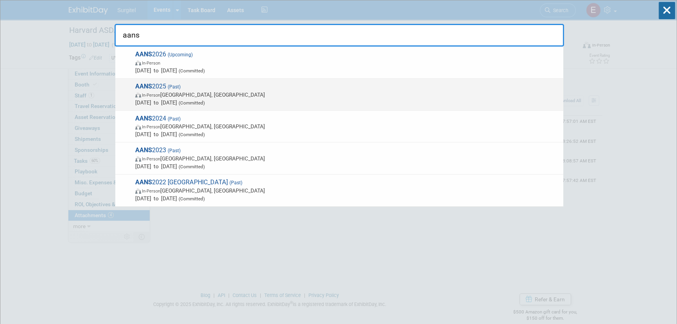
type input "aans"
click at [168, 100] on span "Apr 25, 2025 to Apr 28, 2025 (Committed)" at bounding box center [347, 102] width 424 height 8
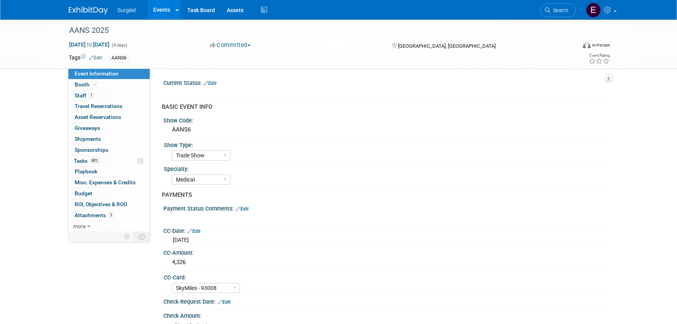
select select "Trade Show"
select select "Medical"
select select "SkyMiles - 93008"
select select "Yes"
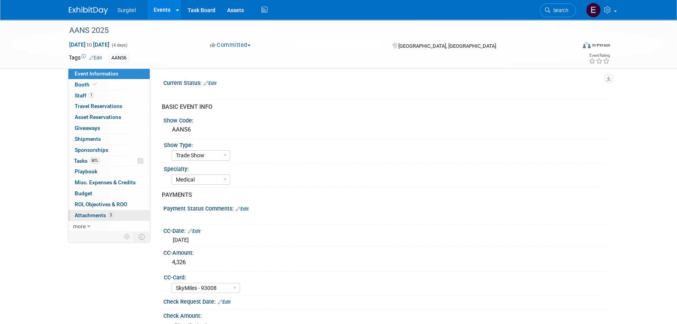
click at [107, 211] on link "3 Attachments 3" at bounding box center [108, 215] width 81 height 11
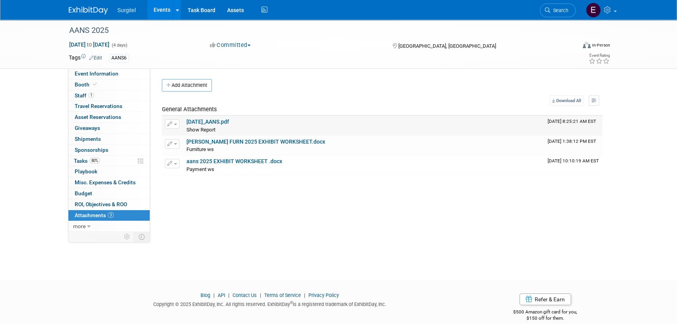
click at [211, 121] on link "4-25-25_AANS.pdf" at bounding box center [207, 121] width 43 height 6
click at [552, 10] on span "Search" at bounding box center [559, 10] width 18 height 6
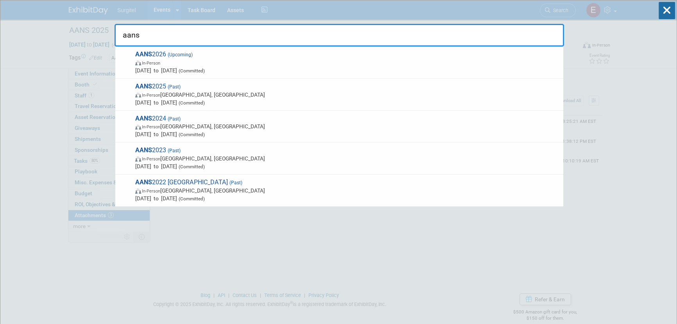
click at [304, 37] on input "aans" at bounding box center [339, 35] width 449 height 23
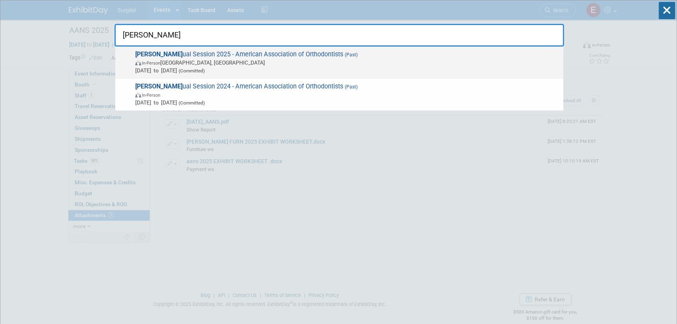
type input "aao ann"
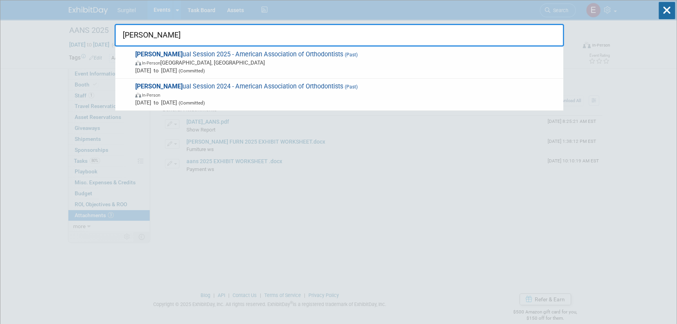
click at [177, 57] on span "AAO Ann ual Session 2025 - American Association of Orthodontists (Past) In-Pers…" at bounding box center [346, 62] width 426 height 24
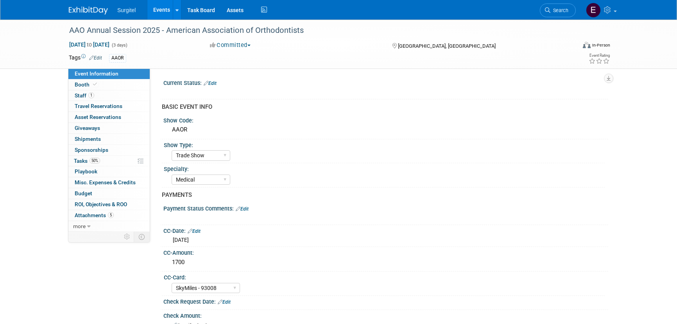
select select "Trade Show"
select select "Medical"
select select "SkyMiles - 93008"
select select "Yes"
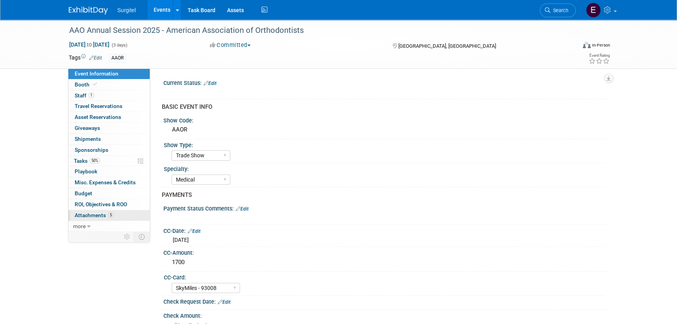
click at [111, 219] on link "5 Attachments 5" at bounding box center [108, 215] width 81 height 11
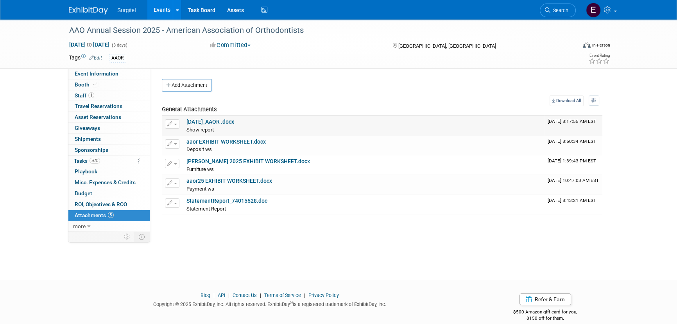
click at [193, 122] on link "[DATE]_AAOR .docx" at bounding box center [210, 121] width 48 height 6
click at [562, 9] on span "Search" at bounding box center [559, 10] width 18 height 6
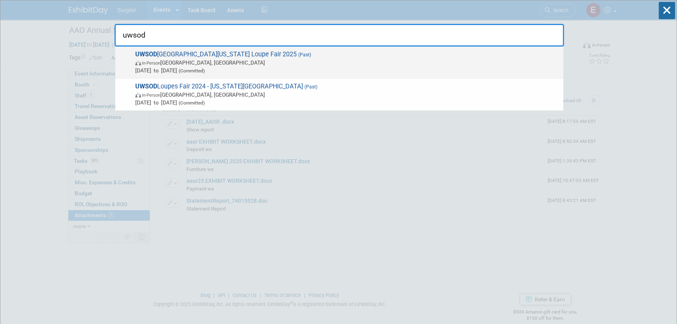
type input "uwsod"
click at [151, 55] on strong "UWSOD" at bounding box center [146, 53] width 22 height 7
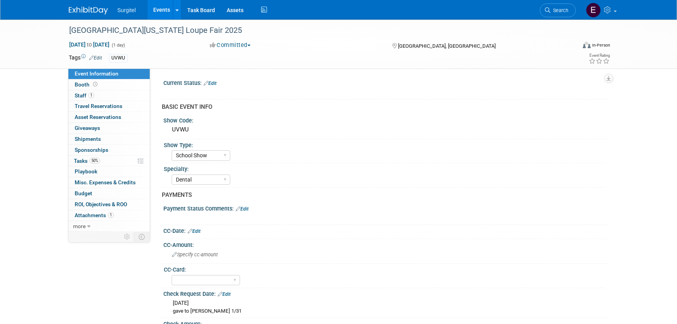
select select "School Show"
select select "Dental"
select select "No"
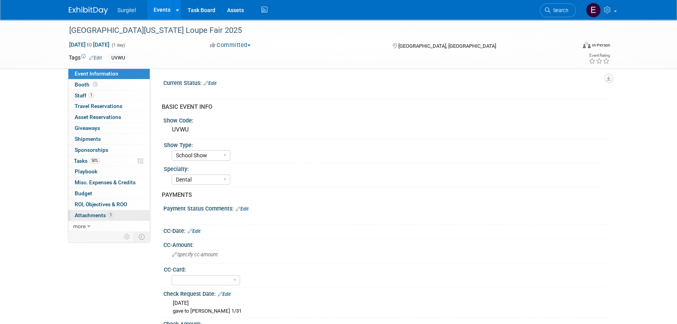
click at [101, 215] on span "Attachments 1" at bounding box center [94, 215] width 39 height 6
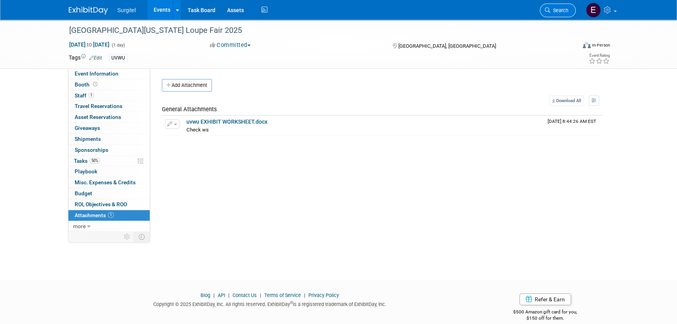
click at [558, 14] on link "Search" at bounding box center [558, 11] width 36 height 14
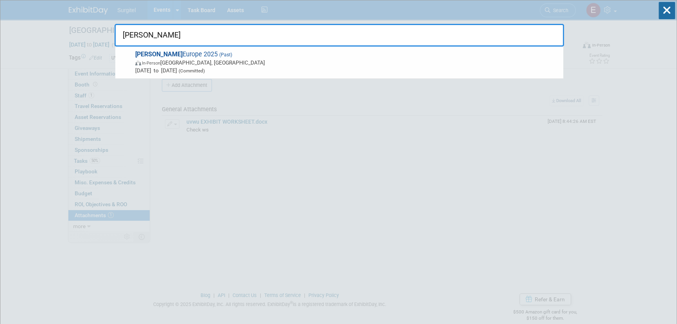
type input "pascal magne"
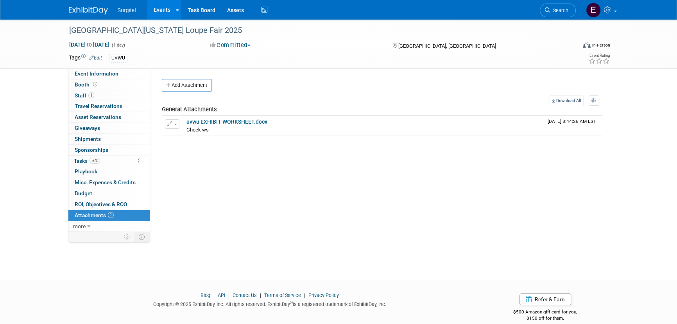
drag, startPoint x: 227, startPoint y: 84, endPoint x: 551, endPoint y: 10, distance: 332.3
click at [551, 10] on span "Search" at bounding box center [559, 10] width 18 height 6
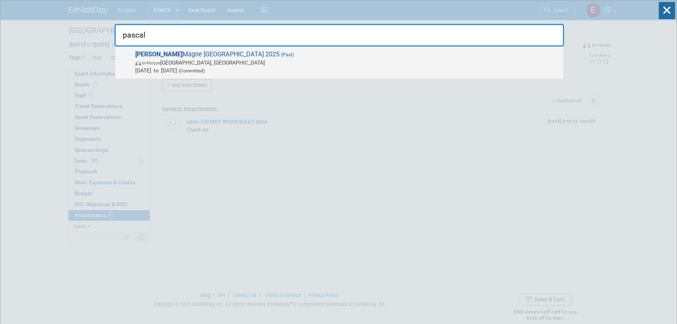
type input "pascal"
click at [202, 56] on span "Pascal Magne Europe 2025 (Past) In-Person Barcelona, Spain Apr 25, 2025 to Apr …" at bounding box center [346, 62] width 426 height 24
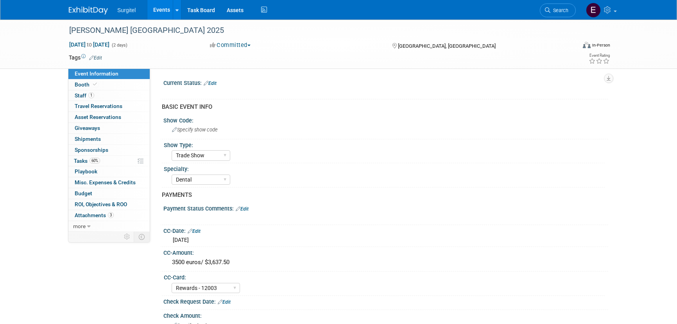
select select "Trade Show"
select select "Dental"
select select "Rewards - 12003"
select select "Yes"
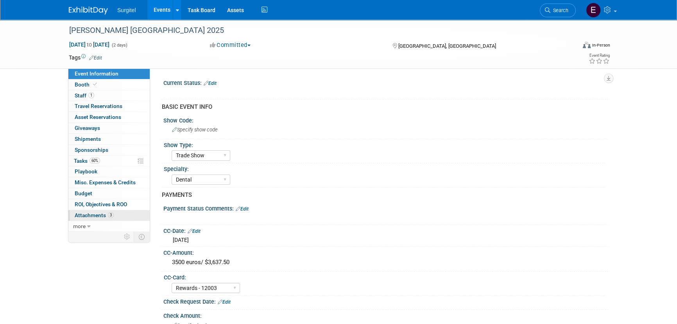
click at [102, 216] on span "Attachments 3" at bounding box center [94, 215] width 39 height 6
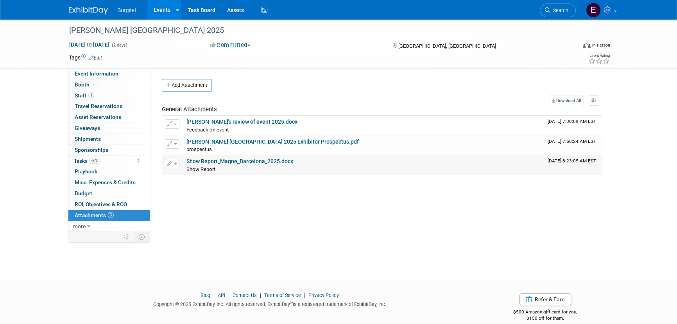
click at [224, 160] on link "Show Report_Magne_Barcelona_2025.docx" at bounding box center [239, 161] width 107 height 6
click at [558, 10] on span "Search" at bounding box center [559, 10] width 18 height 6
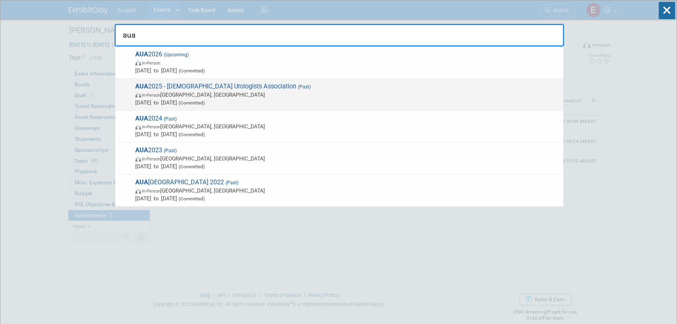
type input "aua"
click at [205, 102] on span "(Committed)" at bounding box center [191, 102] width 28 height 5
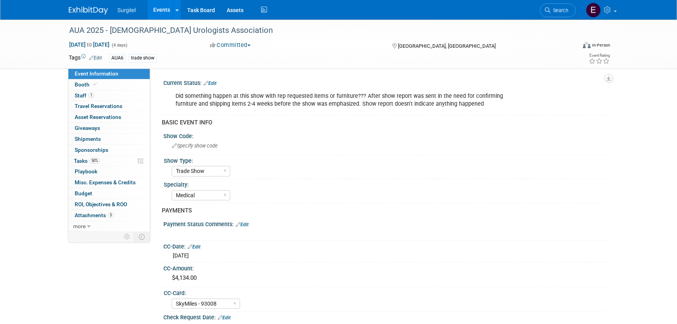
select select "Trade Show"
select select "Medical"
select select "SkyMiles - 93008"
select select "Yes"
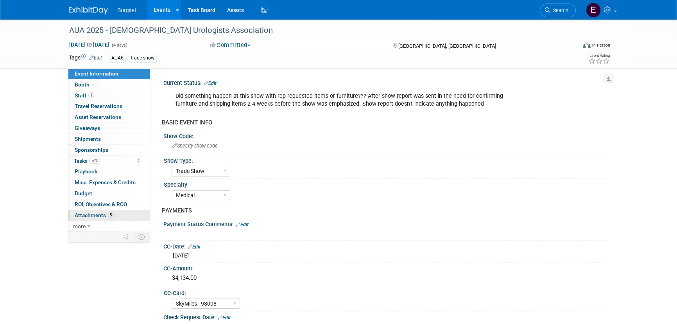
click at [91, 214] on span "Attachments 5" at bounding box center [94, 215] width 39 height 6
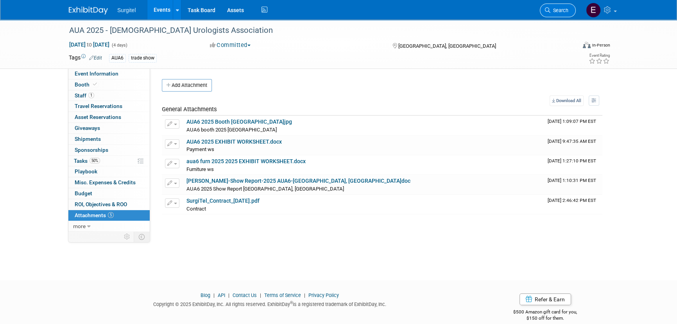
click at [563, 15] on link "Search" at bounding box center [558, 11] width 36 height 14
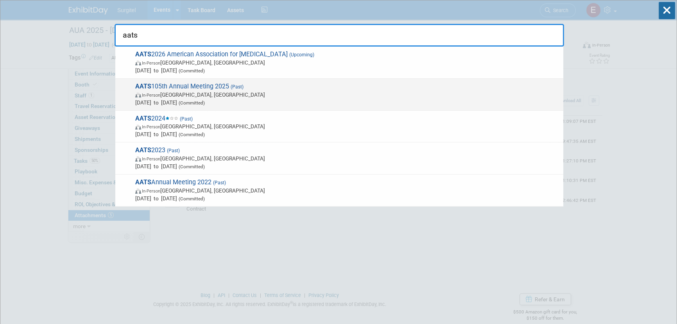
type input "aats"
click at [205, 81] on div "AATS 105th Annual Meeting 2025 (Past) In-Person [GEOGRAPHIC_DATA], [GEOGRAPHIC_…" at bounding box center [339, 95] width 448 height 32
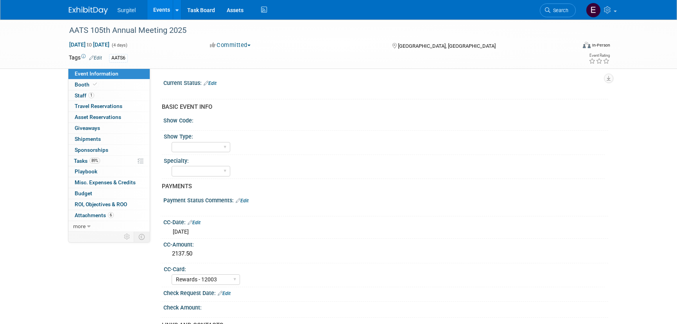
select select "Rewards - 12003"
select select "No"
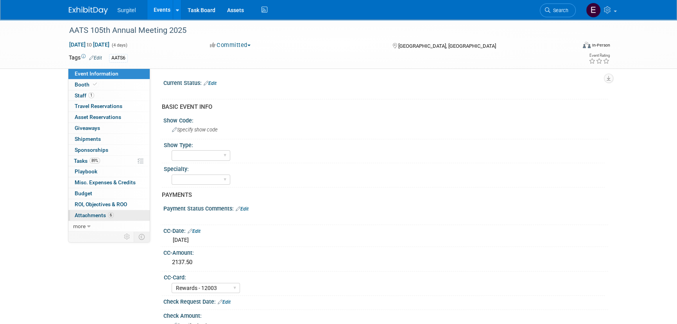
click at [113, 215] on span "6" at bounding box center [111, 215] width 6 height 6
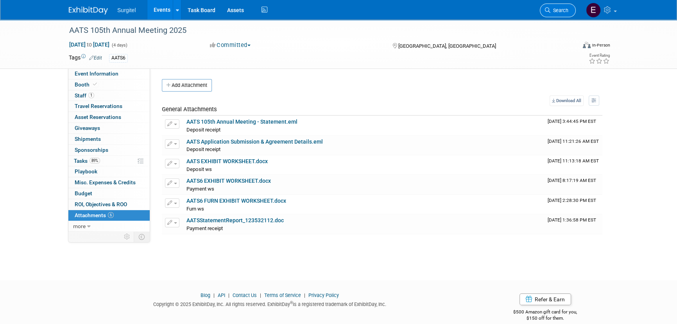
click at [569, 10] on link "Search" at bounding box center [558, 11] width 36 height 14
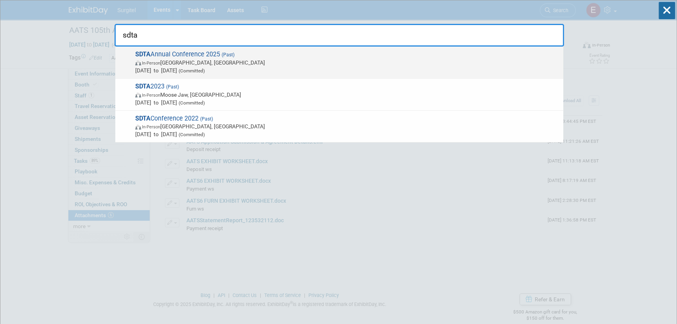
type input "sdta"
click at [203, 61] on span "In-Person Waskesiu Lake, Canada" at bounding box center [347, 63] width 424 height 8
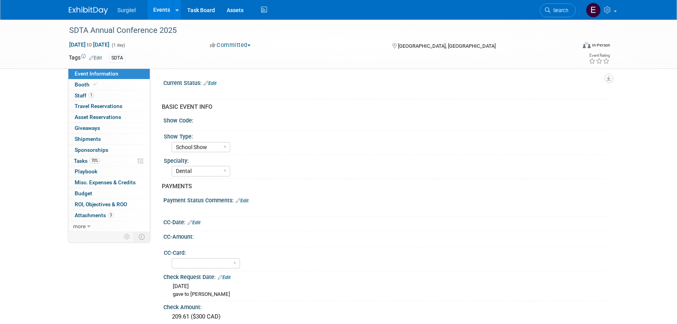
select select "School Show"
select select "Dental"
select select "No"
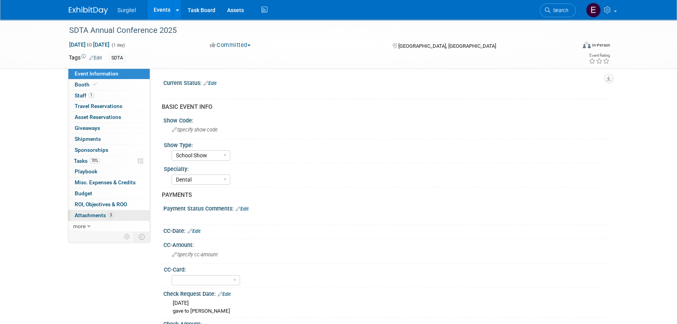
click at [92, 214] on span "Attachments 3" at bounding box center [94, 215] width 39 height 6
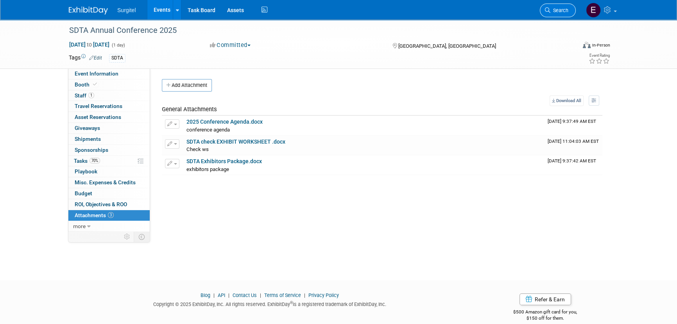
click at [548, 14] on link "Search" at bounding box center [558, 11] width 36 height 14
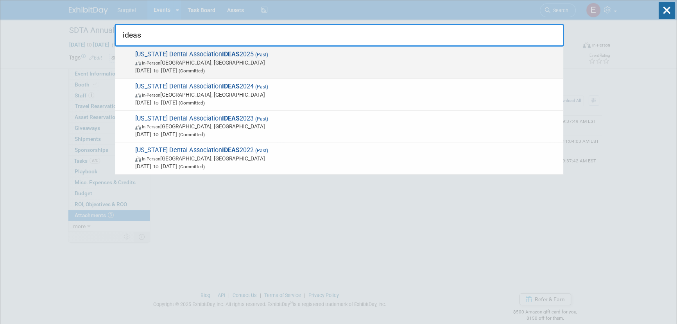
type input "ideas"
click at [284, 70] on span "[DATE] to [DATE] (Committed)" at bounding box center [347, 70] width 424 height 8
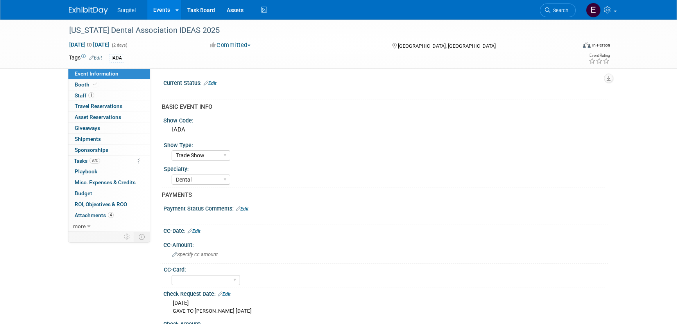
select select "Trade Show"
select select "Dental"
select select "Yes"
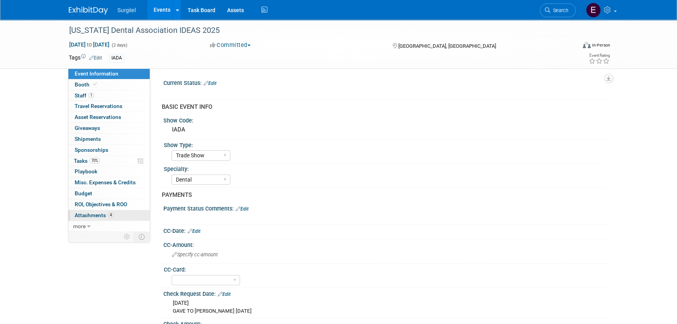
click at [92, 215] on span "Attachments 4" at bounding box center [94, 215] width 39 height 6
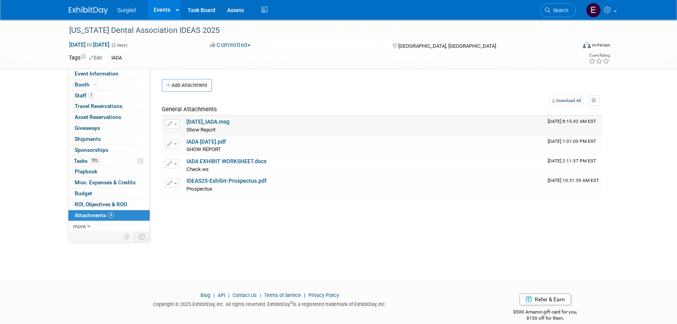
click at [204, 118] on link "5-8-25_IADA.msg" at bounding box center [207, 121] width 43 height 6
click at [553, 4] on link "Search" at bounding box center [558, 11] width 36 height 14
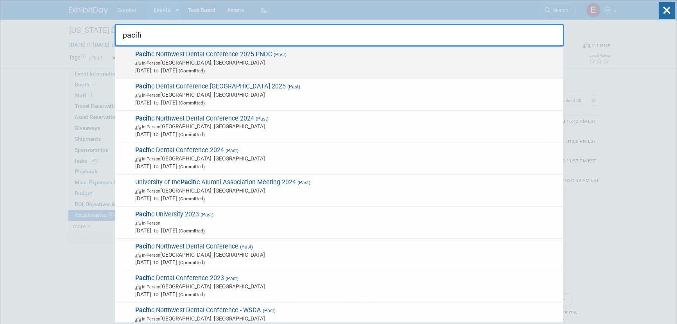
type input "pacifi"
click at [172, 72] on span "May 8, 2025 to May 10, 2025 (Committed)" at bounding box center [347, 70] width 424 height 8
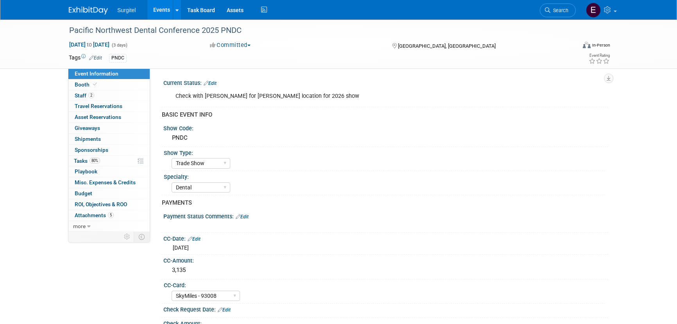
select select "Trade Show"
select select "Dental"
select select "SkyMiles - 93008"
select select "Yes"
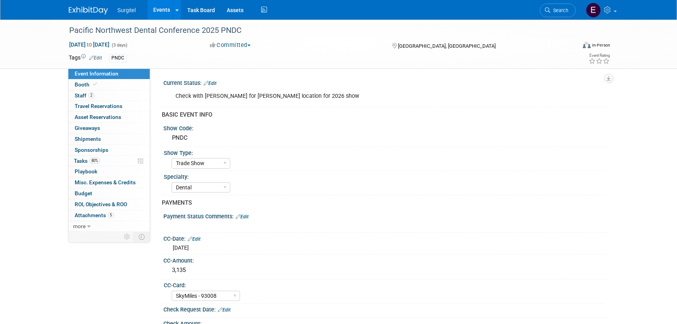
select select "Yes"
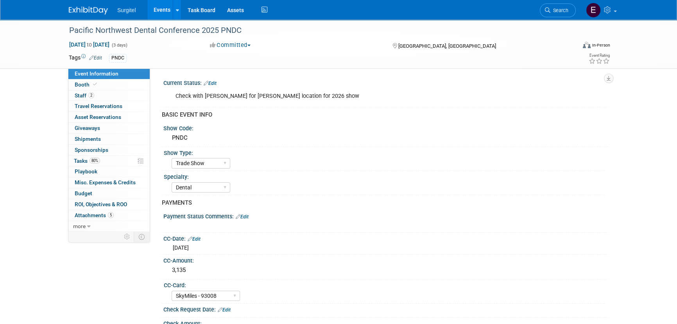
click at [116, 210] on link "5 Attachments 5" at bounding box center [108, 215] width 81 height 11
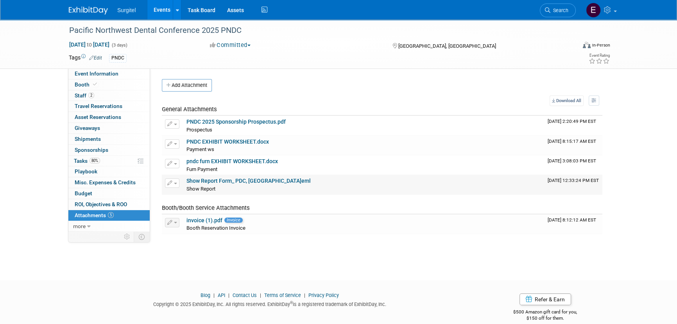
click at [231, 180] on link "Show Report Form_ PDC, [GEOGRAPHIC_DATA]eml" at bounding box center [248, 180] width 124 height 6
click at [523, 4] on div "Surgitel Events Add Event Bulk Upload Events Shareable Event Boards Recently Vi…" at bounding box center [338, 10] width 539 height 20
click at [558, 13] on link "Search" at bounding box center [558, 11] width 36 height 14
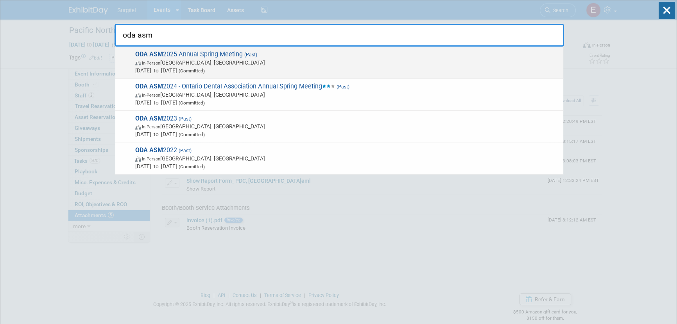
type input "oda asm"
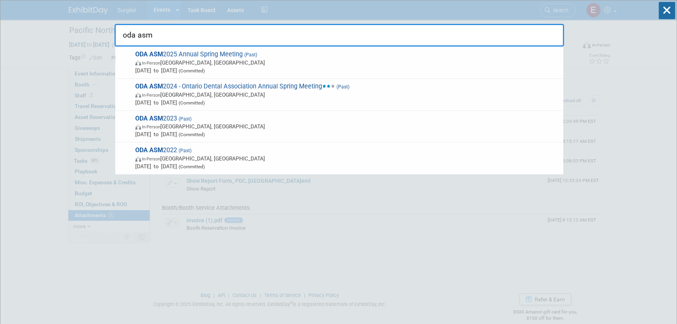
click at [168, 58] on span "ODA ASM 2025 Annual Spring Meeting (Past) In-Person [GEOGRAPHIC_DATA], [GEOGRAP…" at bounding box center [346, 62] width 426 height 24
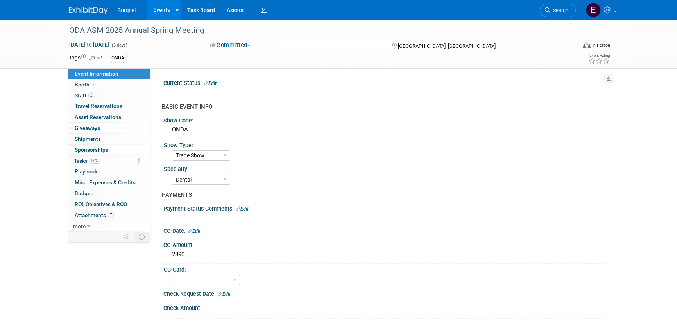
select select "Trade Show"
select select "Dental"
select select "Yes"
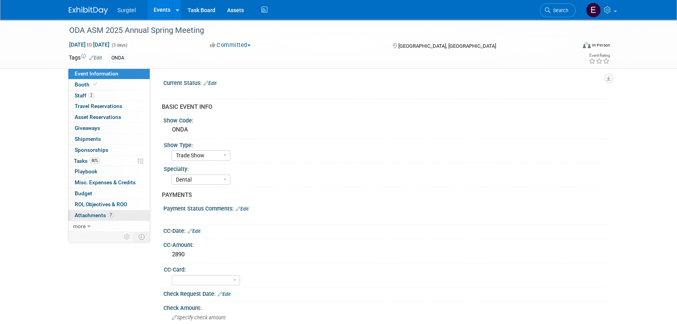
click at [106, 214] on span "Attachments 7" at bounding box center [94, 215] width 39 height 6
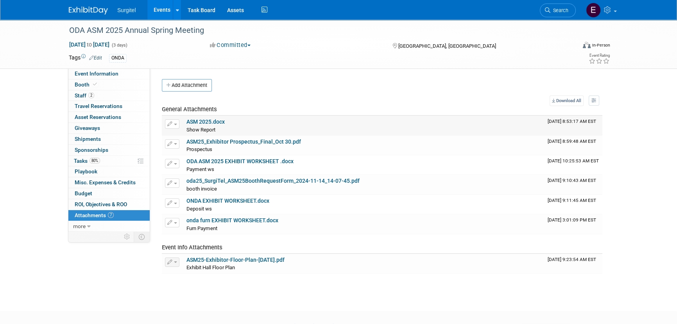
click at [209, 123] on link "ASM 2025.docx" at bounding box center [205, 121] width 38 height 6
click at [556, 4] on link "Search" at bounding box center [558, 11] width 36 height 14
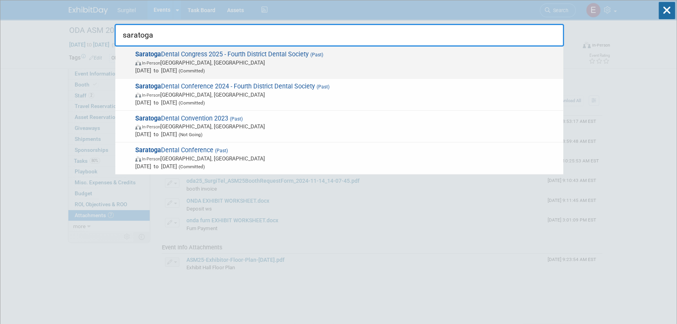
type input "saratoga"
click at [160, 68] on span "May 8, 2025 to May 9, 2025 (Committed)" at bounding box center [347, 70] width 424 height 8
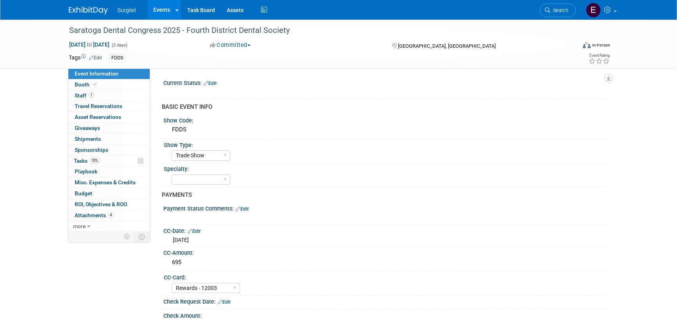
select select "Trade Show"
select select "Rewards - 12003"
select select "No"
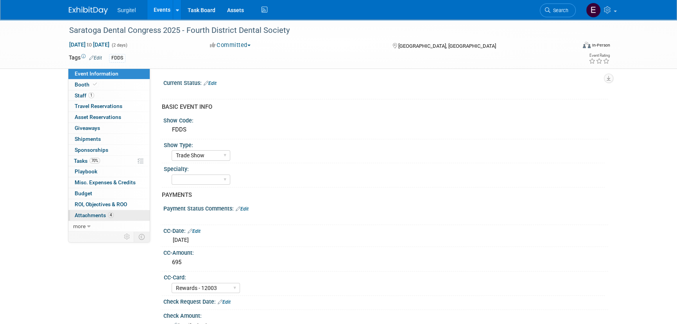
click at [101, 215] on span "Attachments 4" at bounding box center [94, 215] width 39 height 6
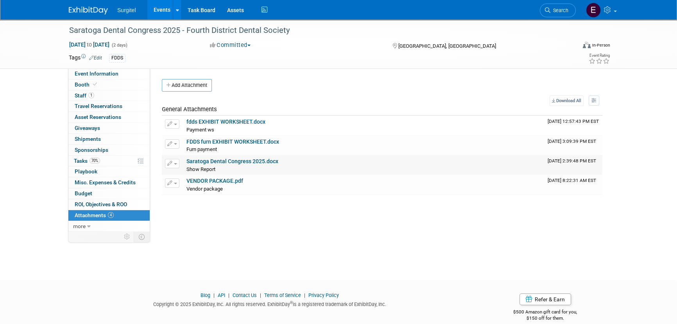
click at [242, 160] on link "Saratoga Dental Congress 2025.docx" at bounding box center [232, 161] width 92 height 6
click at [567, 7] on link "Search" at bounding box center [558, 11] width 36 height 14
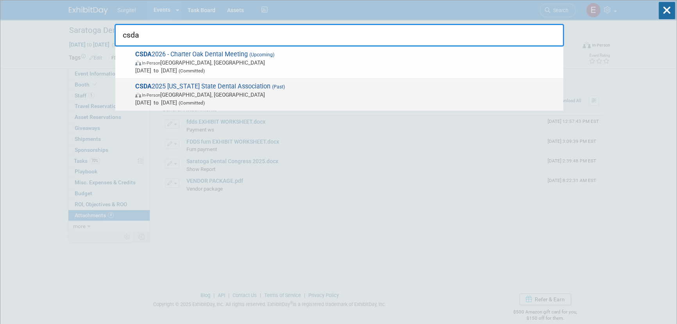
type input "csda"
click at [196, 104] on span "[DATE] to [DATE] (Committed)" at bounding box center [347, 102] width 424 height 8
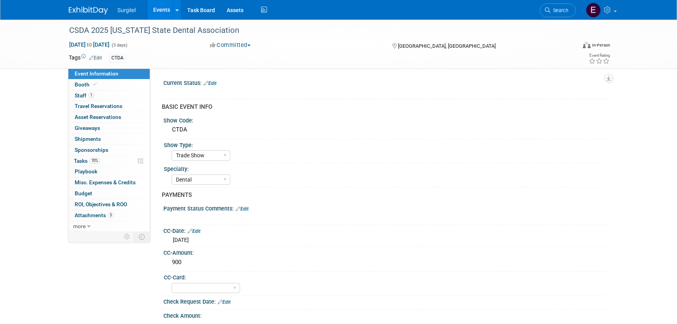
select select "Trade Show"
select select "Dental"
select select "Yes"
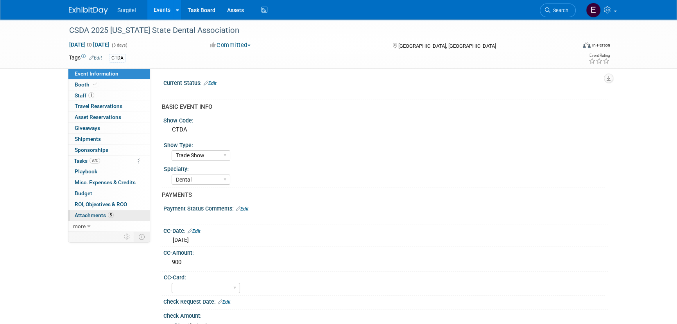
click at [108, 215] on span "5" at bounding box center [111, 215] width 6 height 6
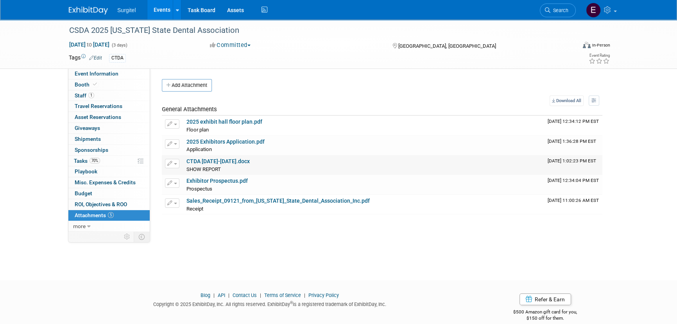
click at [225, 159] on link "CTDA [DATE]-[DATE].docx" at bounding box center [217, 161] width 63 height 6
click at [559, 14] on link "Search" at bounding box center [558, 11] width 36 height 14
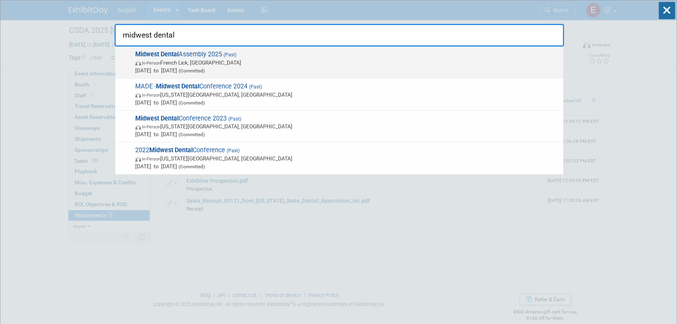
type input "midwest dental"
click at [159, 67] on span "May 14, 2025 to May 17, 2025 (Committed)" at bounding box center [347, 70] width 424 height 8
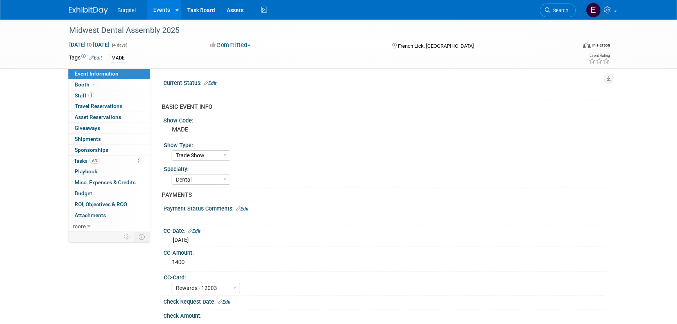
select select "Trade Show"
select select "Dental"
select select "Rewards - 12003"
select select "No"
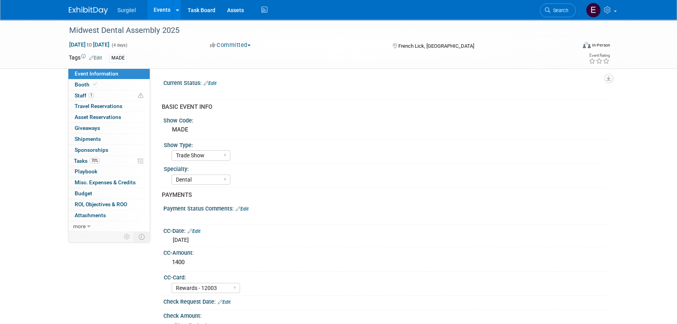
click at [553, 12] on span "Search" at bounding box center [559, 10] width 18 height 6
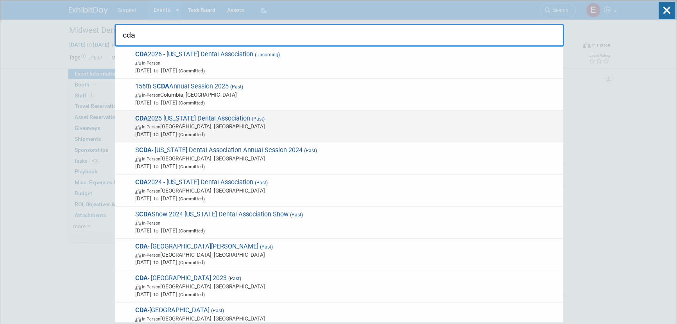
type input "cda"
click at [179, 122] on span "In-Person Anaheim, CA" at bounding box center [347, 126] width 424 height 8
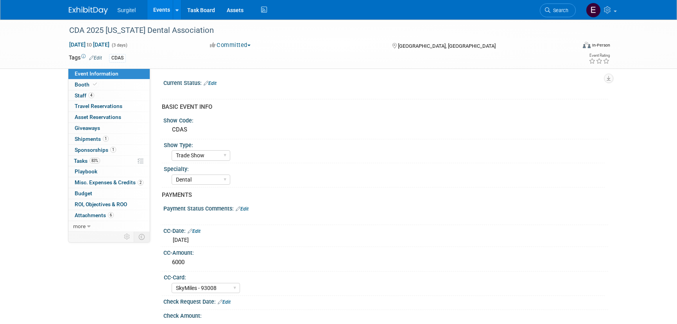
select select "Trade Show"
select select "Dental"
select select "SkyMiles - 93008"
select select "No"
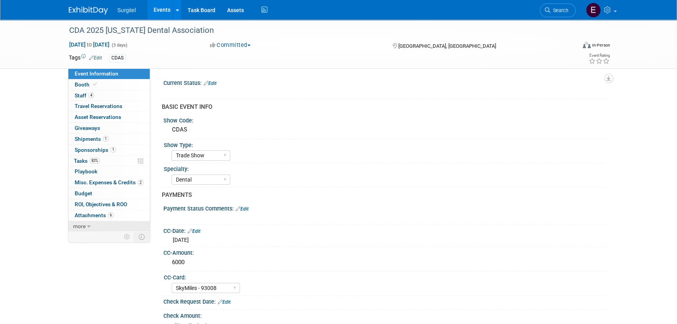
click at [103, 221] on link "more" at bounding box center [108, 226] width 81 height 11
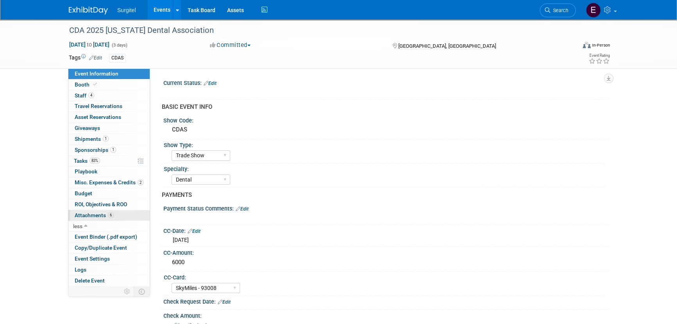
click at [105, 213] on span "Attachments 6" at bounding box center [94, 215] width 39 height 6
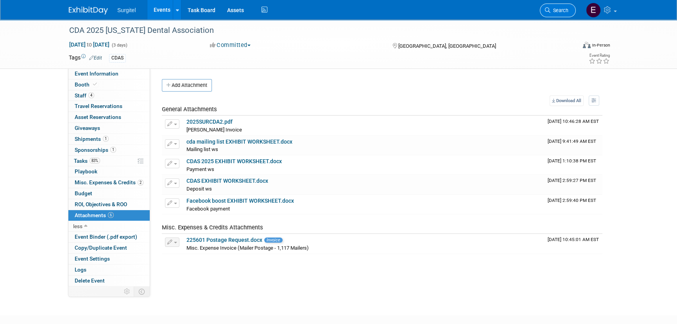
click at [562, 12] on span "Search" at bounding box center [559, 10] width 18 height 6
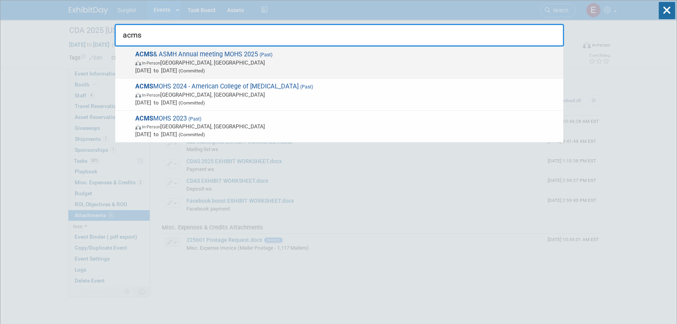
type input "acms"
click at [252, 71] on span "[DATE] to [DATE] (Committed)" at bounding box center [347, 70] width 424 height 8
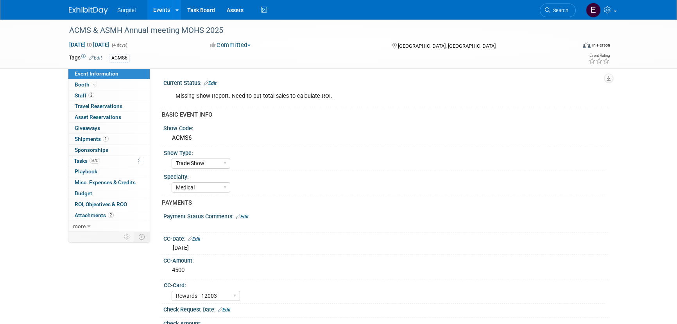
select select "Trade Show"
select select "Medical"
select select "Rewards - 12003"
select select "Yes"
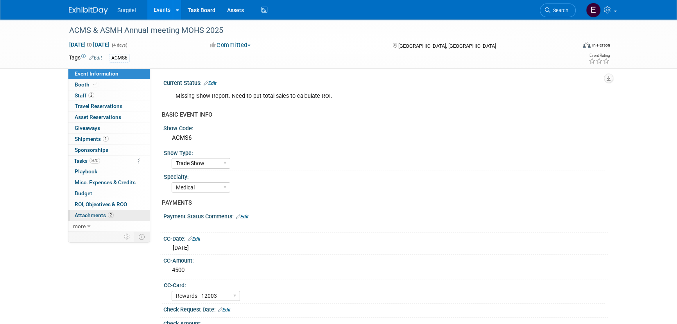
click at [102, 212] on span "Attachments 2" at bounding box center [94, 215] width 39 height 6
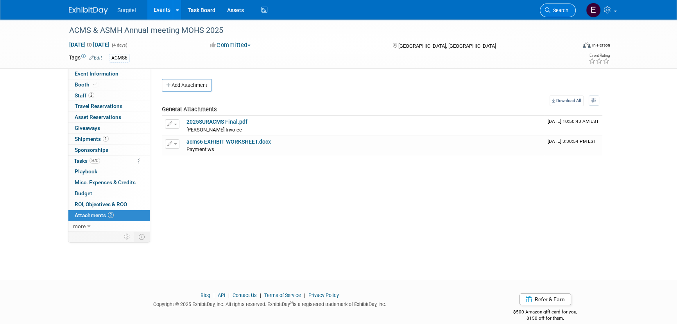
click at [562, 6] on link "Search" at bounding box center [558, 11] width 36 height 14
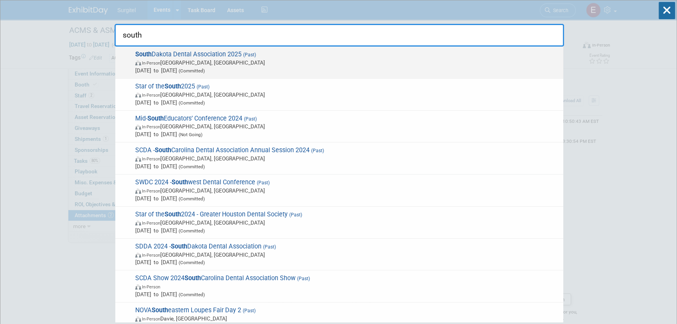
type input "south"
click at [209, 59] on span "In-Person [GEOGRAPHIC_DATA], [GEOGRAPHIC_DATA]" at bounding box center [347, 63] width 424 height 8
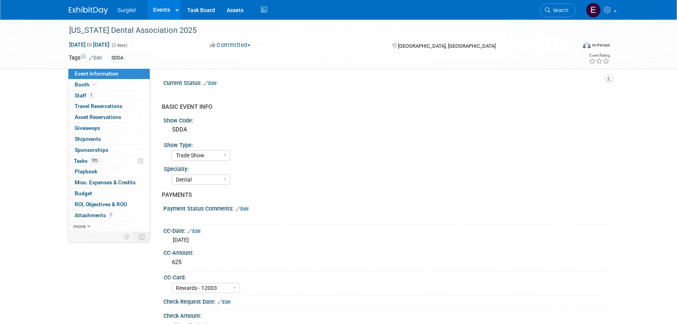
select select "Trade Show"
select select "Dental"
select select "Rewards - 12003"
select select "No"
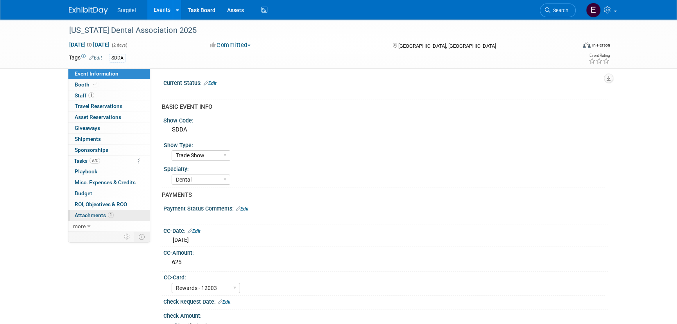
click at [82, 211] on link "1 Attachments 1" at bounding box center [108, 215] width 81 height 11
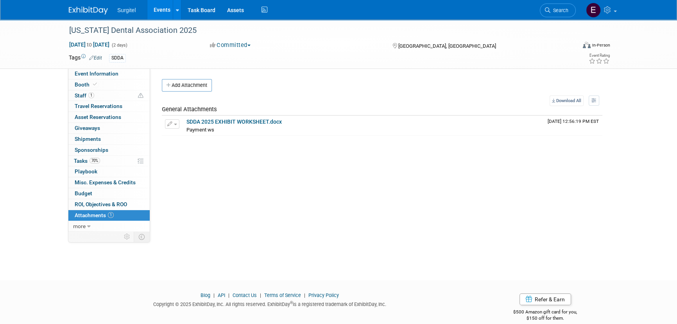
click at [564, 9] on span "Search" at bounding box center [559, 10] width 18 height 6
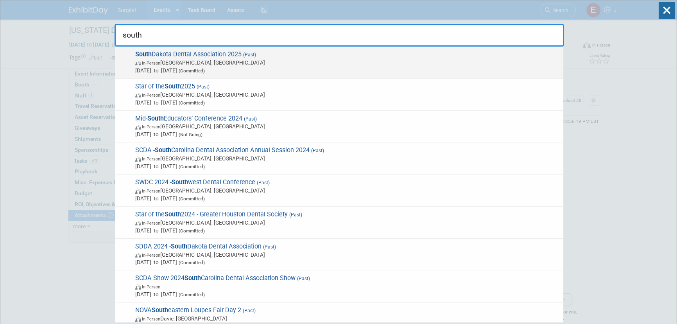
type input "south"
click at [163, 66] on span "May 15, 2025 to May 16, 2025 (Committed)" at bounding box center [347, 70] width 424 height 8
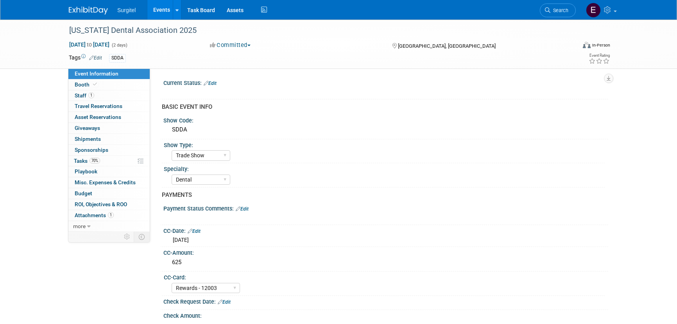
select select "Trade Show"
select select "Dental"
select select "Rewards - 12003"
select select "No"
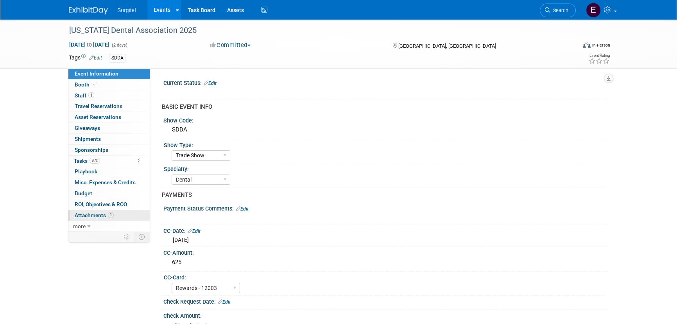
click at [133, 215] on link "1 Attachments 1" at bounding box center [108, 215] width 81 height 11
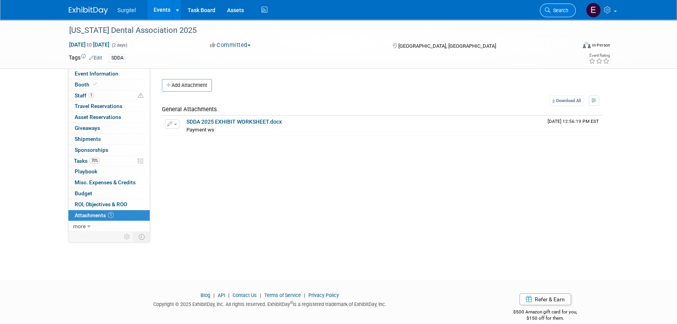
click at [569, 11] on link "Search" at bounding box center [558, 11] width 36 height 14
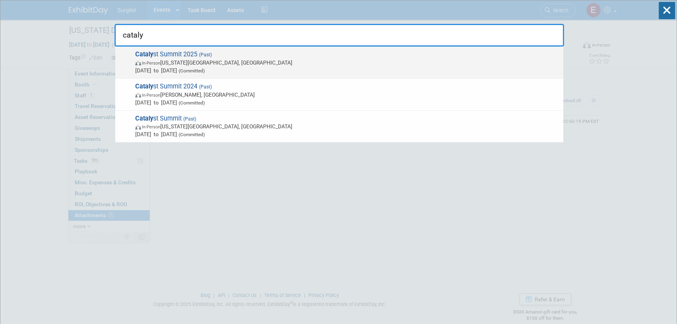
type input "cataly"
click at [206, 48] on div "Cataly st Summit 2025 (Past) In-Person Oklahoma City, OK Jan 17, 2025 to Jan 17…" at bounding box center [339, 63] width 448 height 32
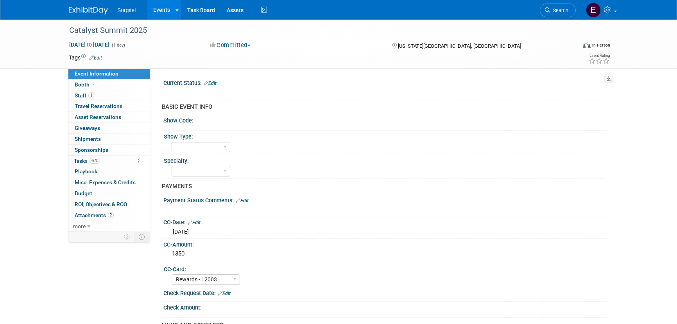
select select "Rewards - 12003"
select select "No"
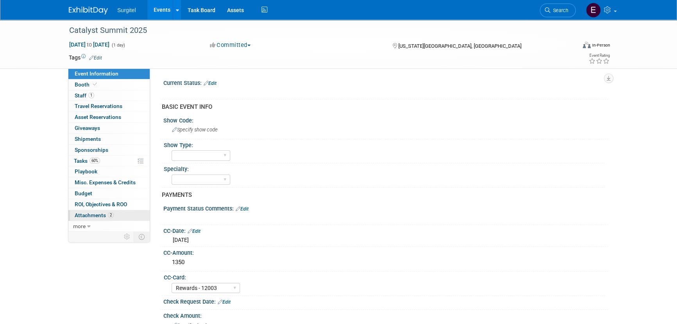
click at [116, 210] on link "2 Attachments 2" at bounding box center [108, 215] width 81 height 11
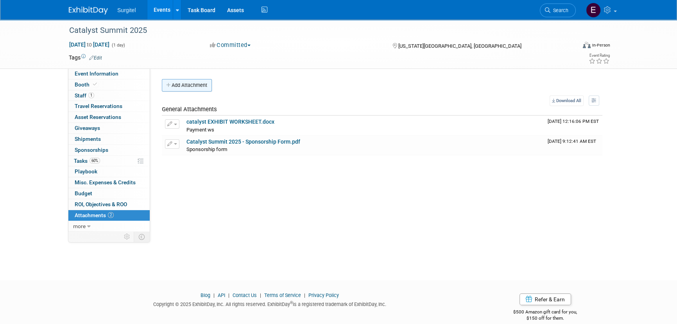
click at [202, 86] on button "Add Attachment" at bounding box center [187, 85] width 50 height 13
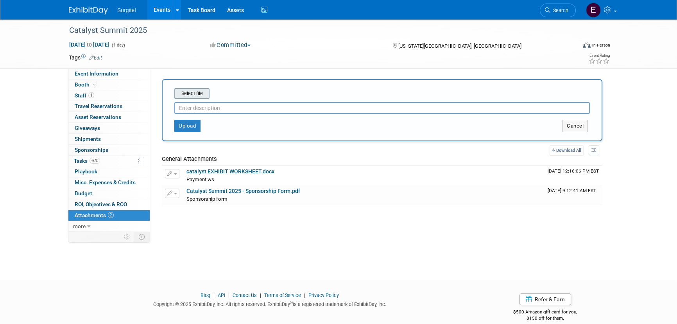
click at [184, 93] on input "file" at bounding box center [162, 93] width 93 height 9
click at [201, 86] on div "Select file This is an invoice Upload Cancel" at bounding box center [382, 110] width 440 height 62
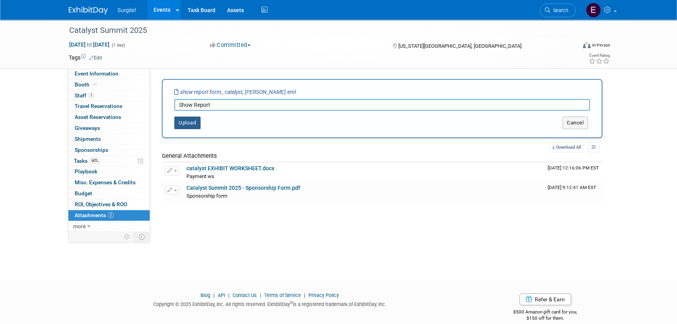
type input "Show Report"
click at [192, 123] on button "Upload" at bounding box center [187, 122] width 26 height 13
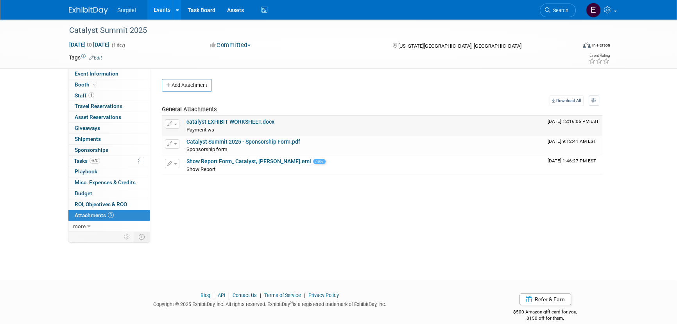
click at [200, 119] on link "catalyst EXHIBIT WORKSHEET.docx" at bounding box center [230, 121] width 88 height 6
click at [241, 164] on link "Show Report Form_ Catalyst, Norman OK.eml" at bounding box center [248, 161] width 125 height 6
click at [97, 204] on span "ROI, Objectives & ROO 0" at bounding box center [101, 204] width 52 height 6
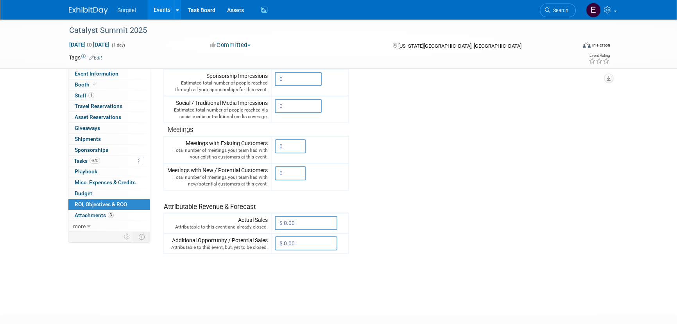
scroll to position [177, 0]
click at [290, 216] on input "$ 0.00" at bounding box center [306, 222] width 63 height 14
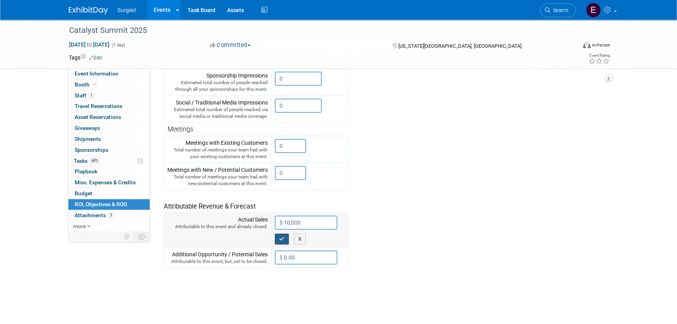
type input "$ 10,000.00"
click at [281, 237] on icon "button" at bounding box center [281, 238] width 5 height 5
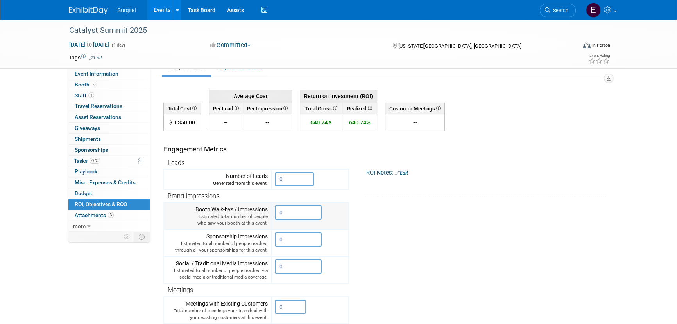
scroll to position [0, 0]
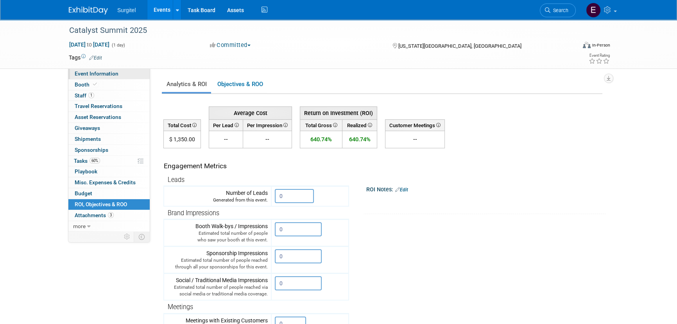
click at [101, 72] on span "Event Information" at bounding box center [97, 73] width 44 height 6
select select "Rewards - 12003"
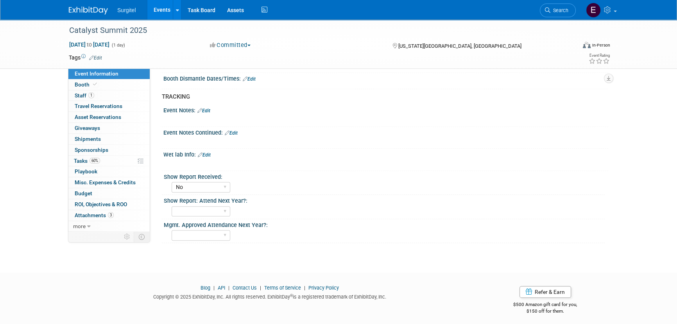
scroll to position [518, 0]
click at [203, 183] on select "No Yes" at bounding box center [201, 186] width 59 height 11
select select "Yes"
click at [172, 181] on select "No Yes" at bounding box center [201, 186] width 59 height 11
click at [96, 212] on span "Attachments 3" at bounding box center [94, 215] width 39 height 6
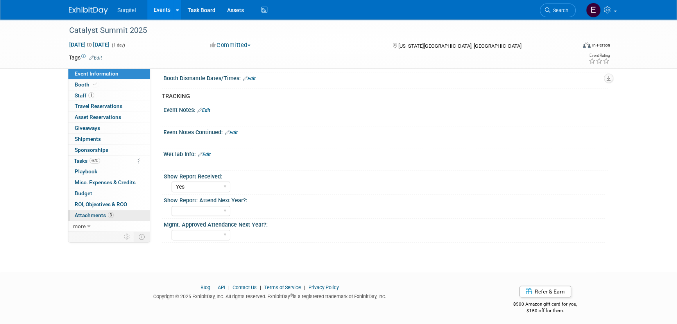
scroll to position [0, 0]
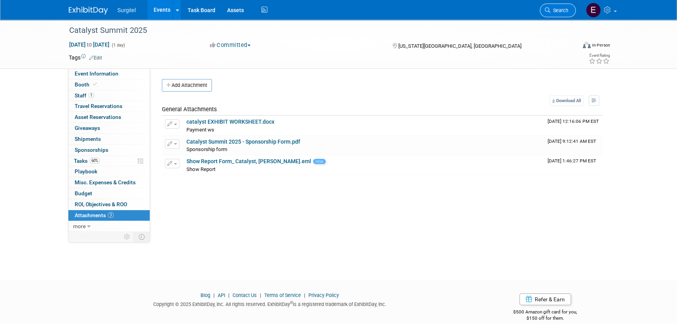
click at [549, 9] on icon at bounding box center [547, 9] width 5 height 5
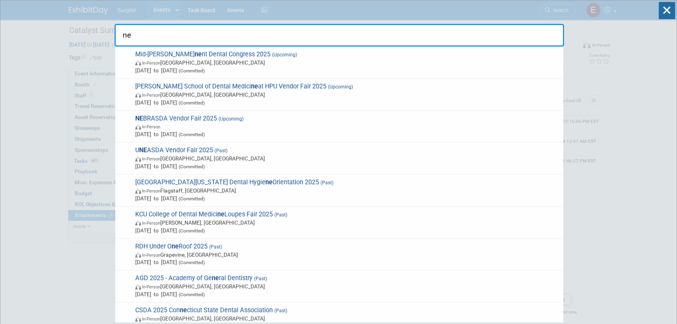
type input "n"
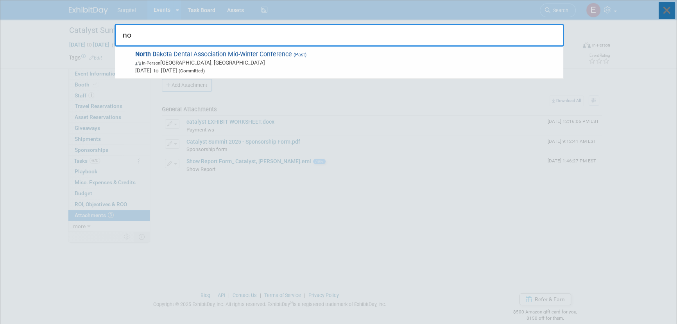
type input "n"
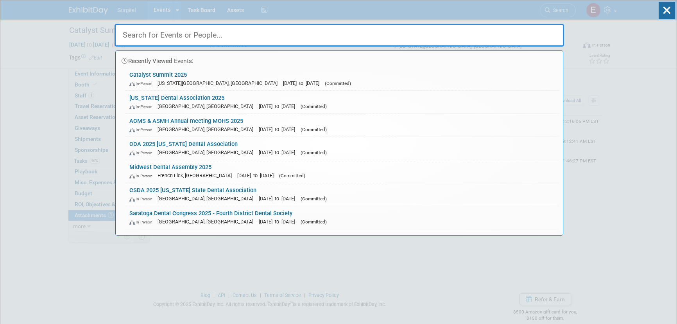
click at [206, 34] on input "text" at bounding box center [339, 35] width 449 height 23
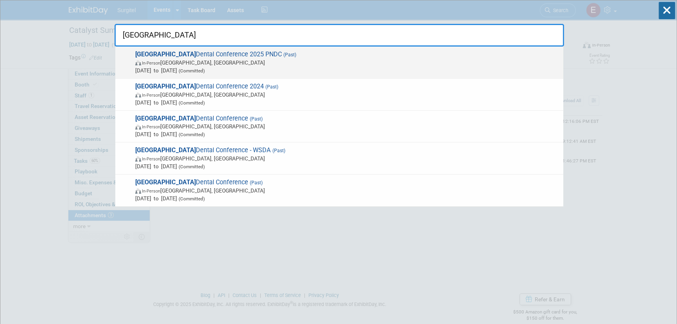
type input "pacific northwest"
click at [148, 58] on span "Pacific Northwest Dental Conference 2025 PNDC (Past) In-Person Seattle, WA May …" at bounding box center [346, 62] width 426 height 24
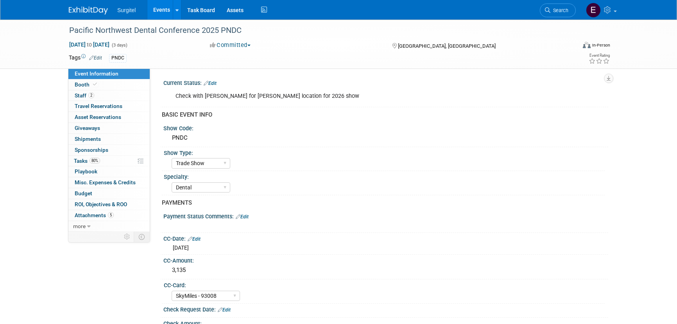
select select "Trade Show"
select select "Dental"
select select "SkyMiles - 93008"
select select "Yes"
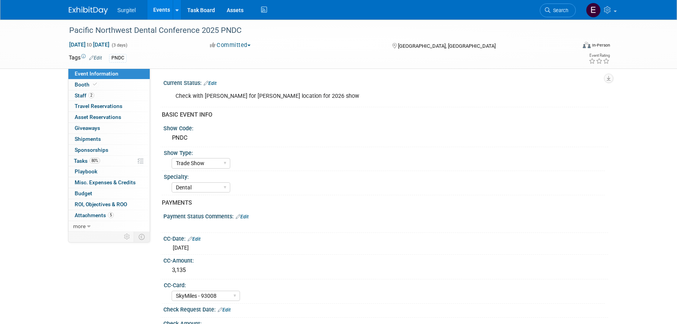
select select "Yes"
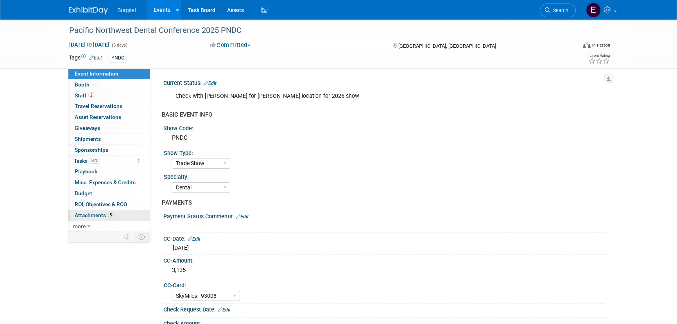
click at [89, 215] on span "Attachments 5" at bounding box center [94, 215] width 39 height 6
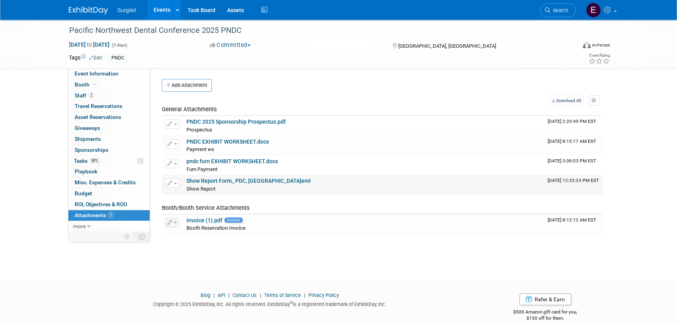
click at [177, 183] on button "button" at bounding box center [172, 182] width 14 height 9
click at [177, 221] on icon "button" at bounding box center [175, 222] width 5 height 5
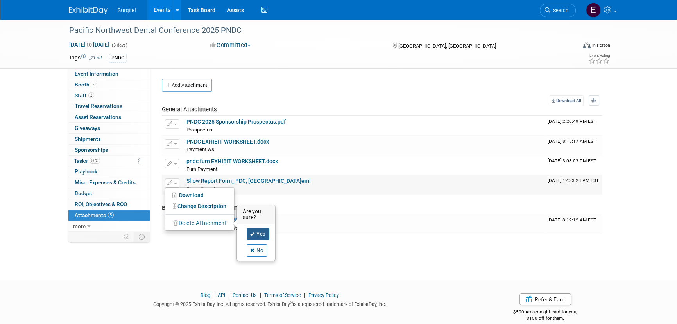
click at [263, 229] on link "Yes" at bounding box center [258, 233] width 23 height 13
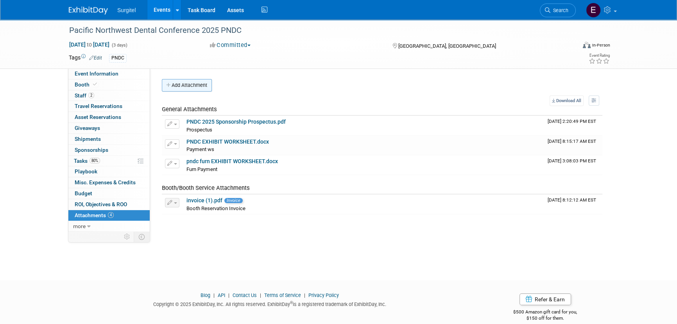
click at [185, 85] on button "Add Attachment" at bounding box center [187, 85] width 50 height 13
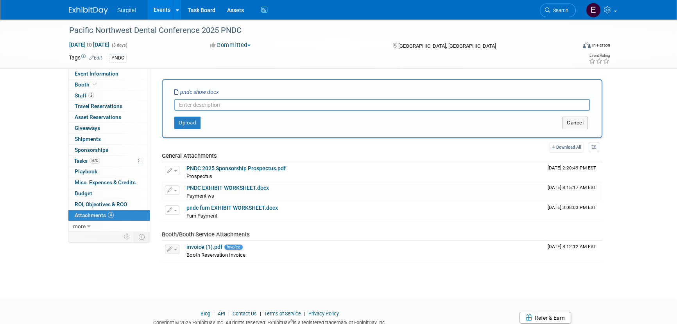
click at [195, 104] on input "text" at bounding box center [381, 105] width 415 height 12
type input "Show Report"
click at [195, 124] on button "Upload" at bounding box center [187, 122] width 26 height 13
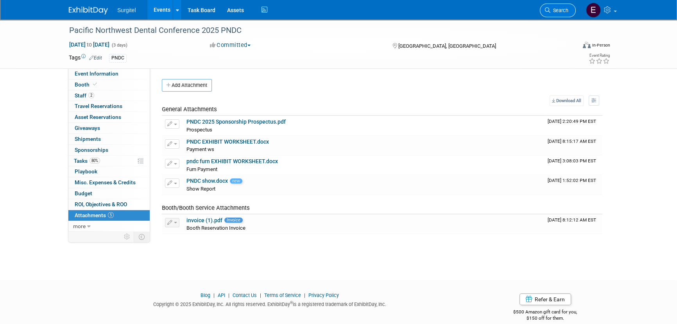
click at [558, 13] on span "Search" at bounding box center [559, 10] width 18 height 6
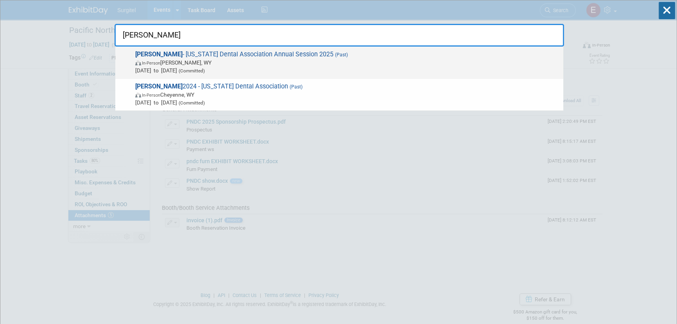
type input "[PERSON_NAME]"
click at [266, 66] on span "[DATE] to [DATE] (Committed)" at bounding box center [347, 70] width 424 height 8
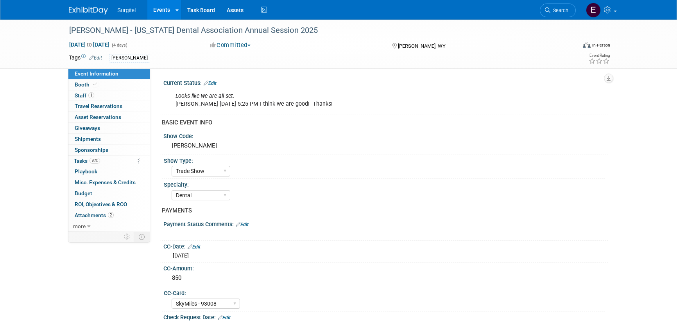
select select "Trade Show"
select select "Dental"
select select "SkyMiles - 93008"
select select "No"
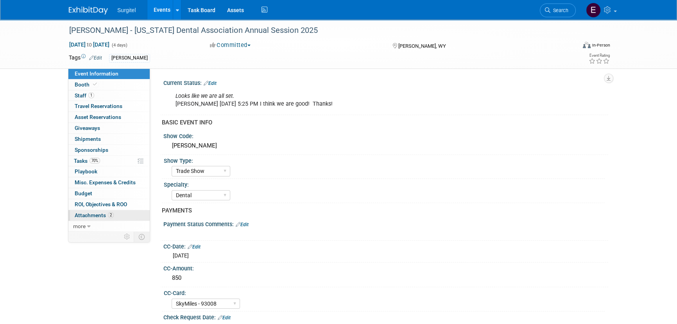
click at [109, 213] on span "2" at bounding box center [111, 215] width 6 height 6
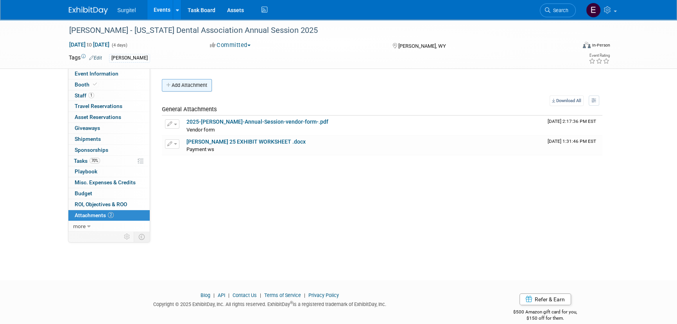
click at [203, 89] on button "Add Attachment" at bounding box center [187, 85] width 50 height 13
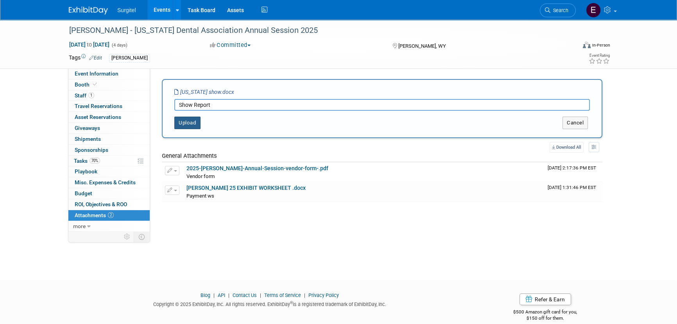
type input "Show Report"
click at [193, 127] on button "Upload" at bounding box center [187, 122] width 26 height 13
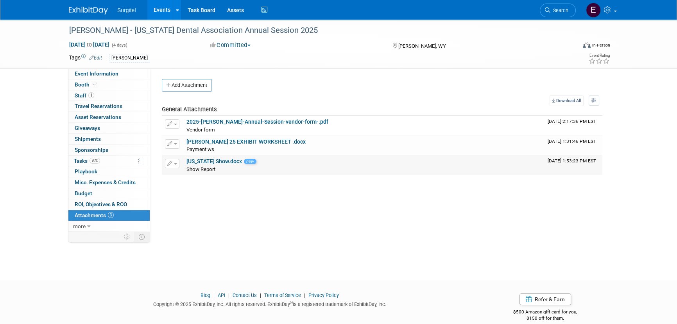
click at [210, 161] on link "Wyoming Show.docx" at bounding box center [213, 161] width 55 height 6
click at [557, 13] on link "Search" at bounding box center [558, 11] width 36 height 14
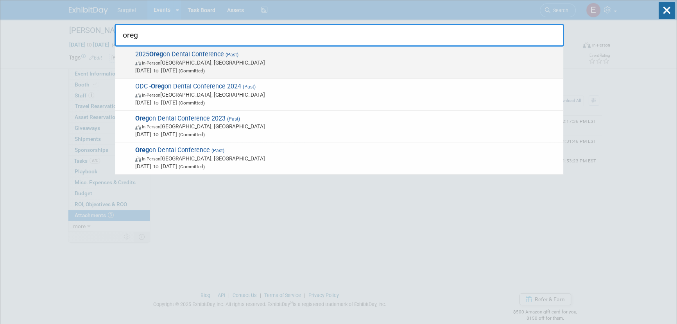
type input "oreg"
click at [194, 65] on span "In-Person Portland, OR" at bounding box center [347, 63] width 424 height 8
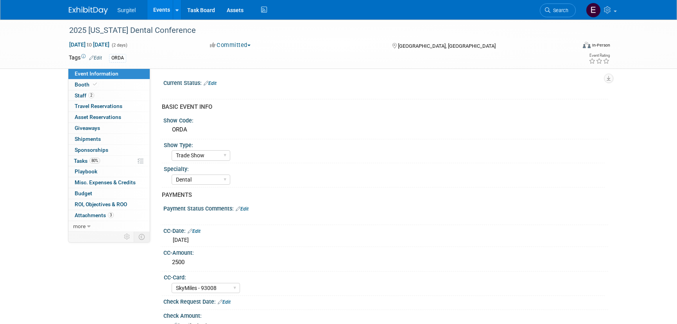
select select "Trade Show"
select select "Dental"
select select "SkyMiles - 93008"
select select "No"
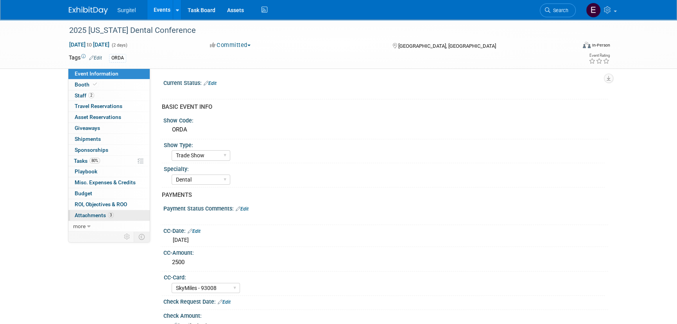
click at [106, 214] on span "Attachments 3" at bounding box center [94, 215] width 39 height 6
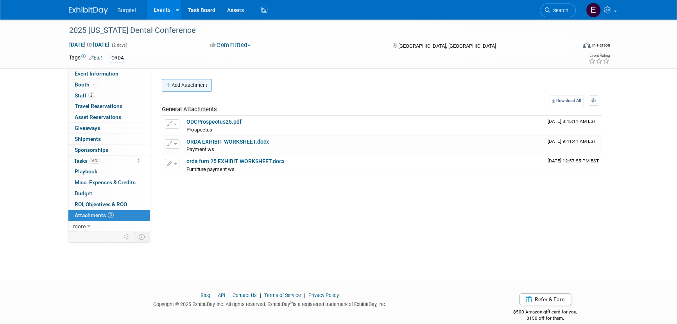
click at [188, 81] on button "Add Attachment" at bounding box center [187, 85] width 50 height 13
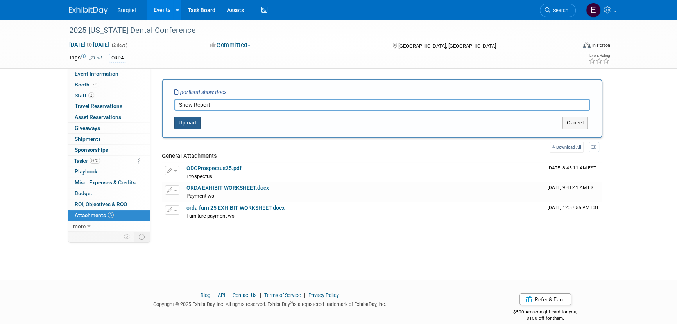
type input "Show Report"
click at [179, 121] on button "Upload" at bounding box center [187, 122] width 26 height 13
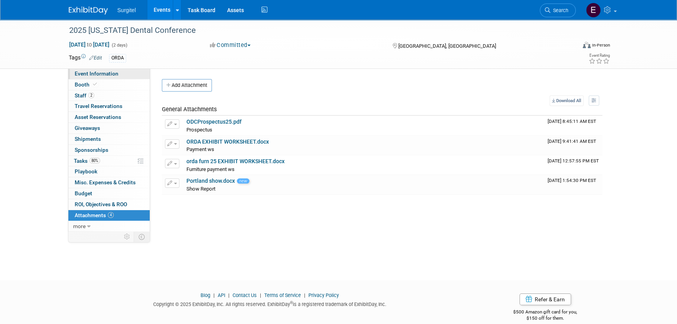
click at [111, 74] on span "Event Information" at bounding box center [97, 73] width 44 height 6
select select "Trade Show"
select select "Dental"
select select "SkyMiles - 93008"
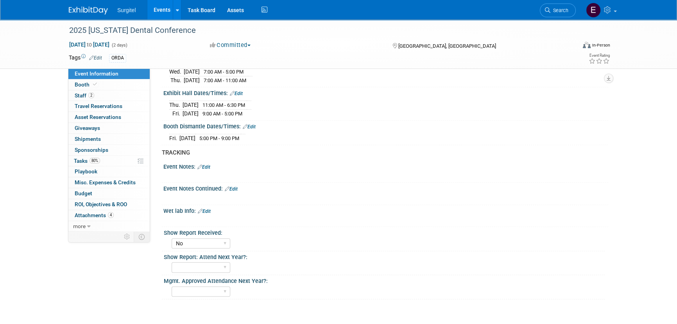
scroll to position [567, 0]
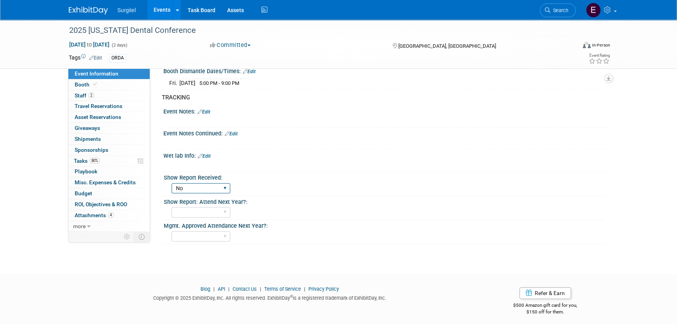
click at [203, 183] on select "No Yes" at bounding box center [201, 188] width 59 height 11
select select "Yes"
click at [172, 183] on select "No Yes" at bounding box center [201, 188] width 59 height 11
click at [564, 10] on span "Search" at bounding box center [559, 10] width 18 height 6
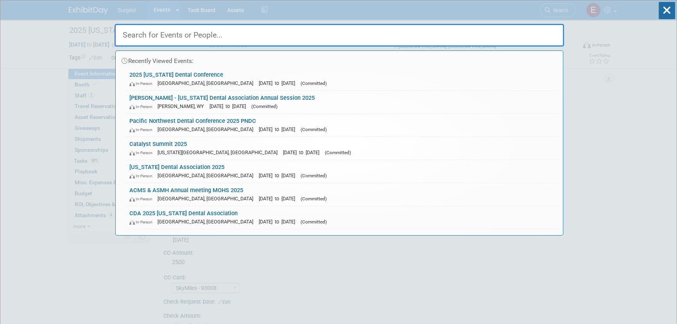
click at [187, 98] on link "WYDA - Wyoming Dental Association Annual Session 2025 In-Person Cody, WY Jun 19…" at bounding box center [341, 102] width 433 height 23
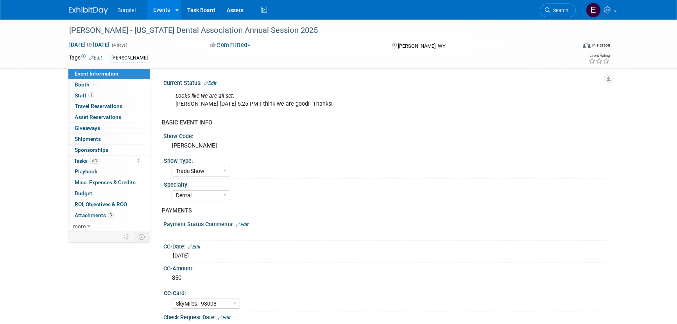
select select "Trade Show"
select select "Dental"
select select "SkyMiles - 93008"
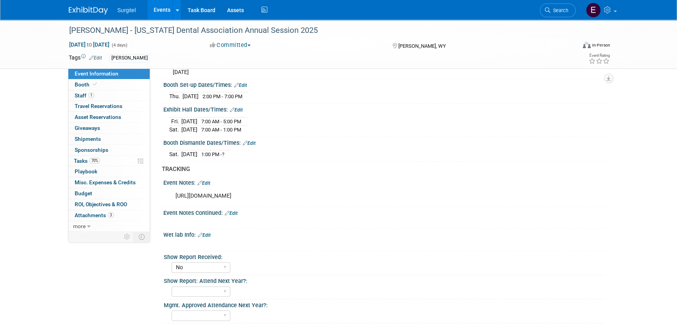
scroll to position [583, 0]
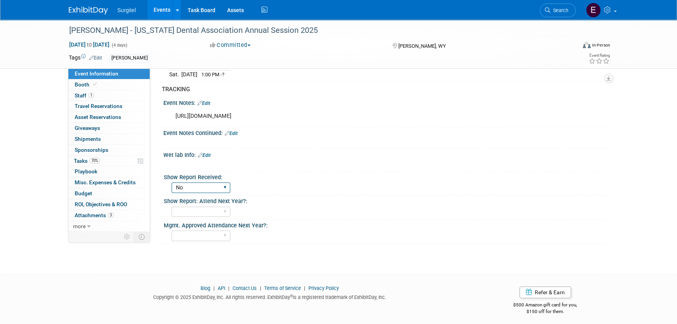
click at [204, 182] on select "No Yes" at bounding box center [201, 187] width 59 height 11
select select "Yes"
click at [172, 182] on select "No Yes" at bounding box center [201, 187] width 59 height 11
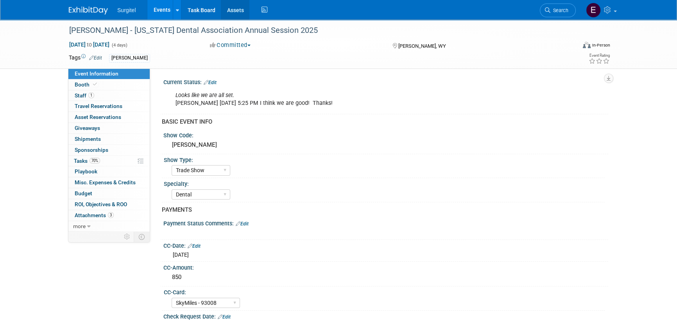
scroll to position [0, 0]
click at [547, 7] on link "Search" at bounding box center [558, 11] width 36 height 14
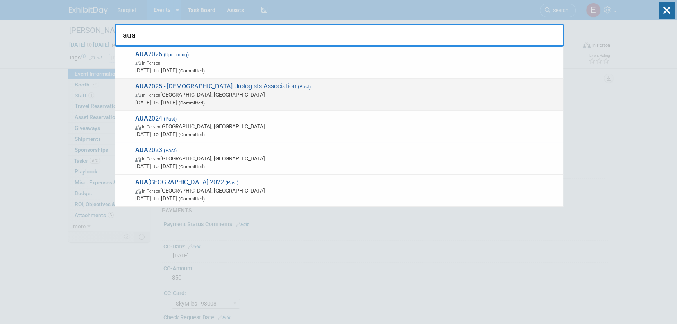
type input "aua"
click at [165, 105] on span "[DATE] to [DATE] (Committed)" at bounding box center [347, 102] width 424 height 8
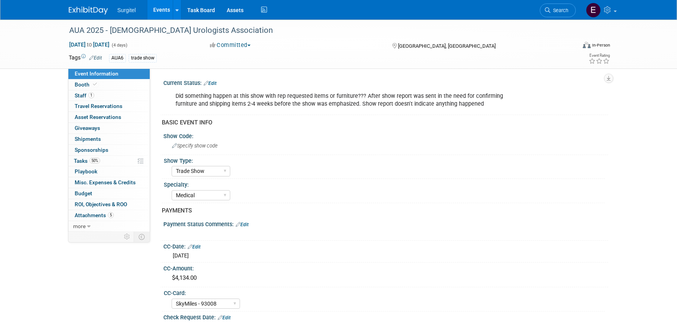
select select "Trade Show"
select select "Medical"
select select "SkyMiles - 93008"
select select "Yes"
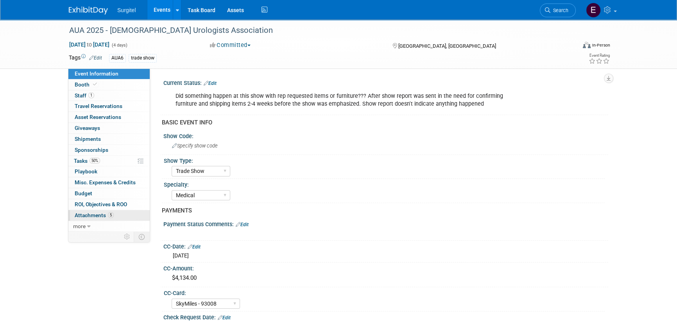
click at [108, 215] on span "5" at bounding box center [111, 215] width 6 height 6
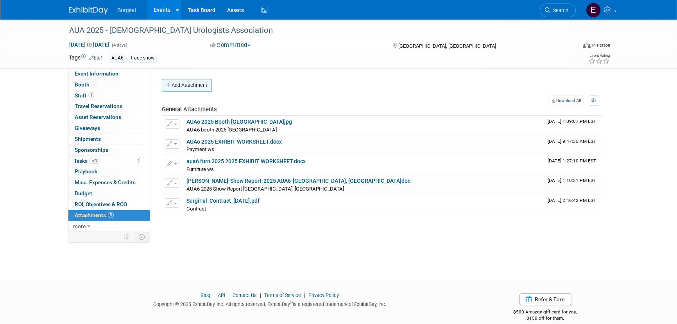
click at [173, 85] on button "Add Attachment" at bounding box center [187, 85] width 50 height 13
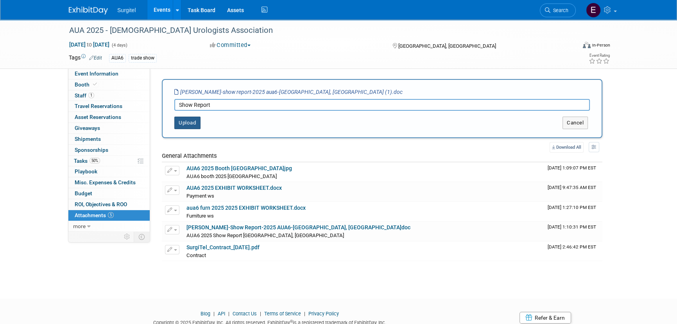
type input "Show Report"
click at [191, 121] on button "Upload" at bounding box center [187, 122] width 26 height 13
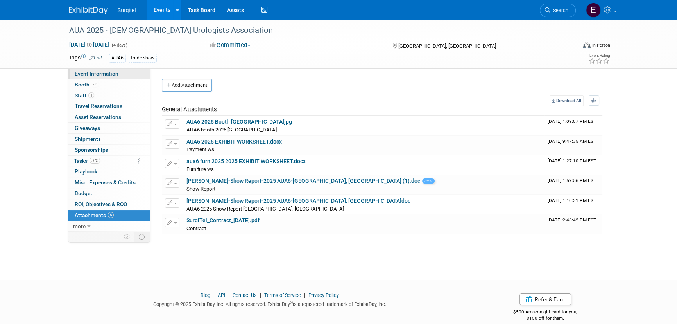
click at [99, 71] on span "Event Information" at bounding box center [97, 73] width 44 height 6
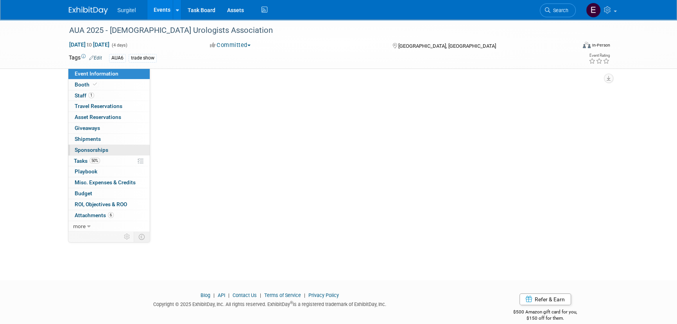
select select "Trade Show"
select select "Medical"
select select "SkyMiles - 93008"
select select "Yes"
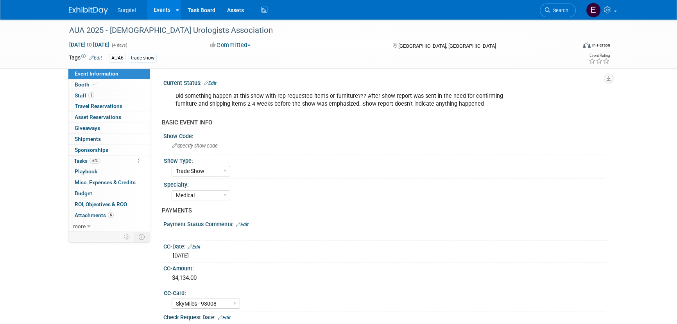
click at [560, 8] on span "Search" at bounding box center [559, 10] width 18 height 6
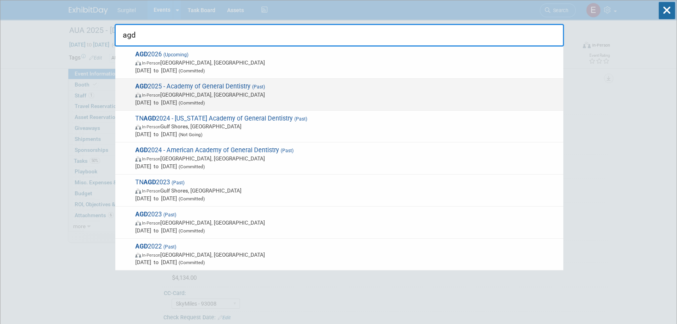
type input "agd"
click at [188, 89] on span "AGD 2025 - Academy of General Dentistry (Past) In-Person Montréal, Canada Jul 9…" at bounding box center [346, 94] width 426 height 24
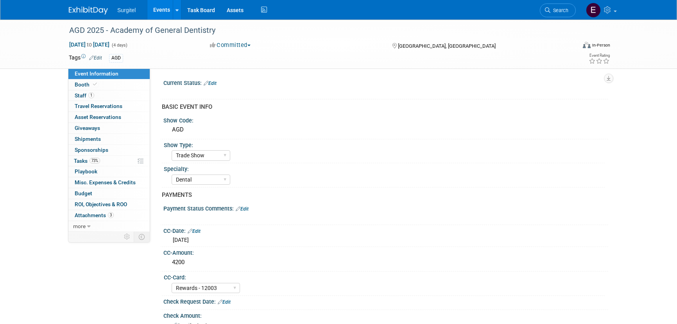
select select "Trade Show"
select select "Dental"
select select "Rewards - 12003"
select select "No"
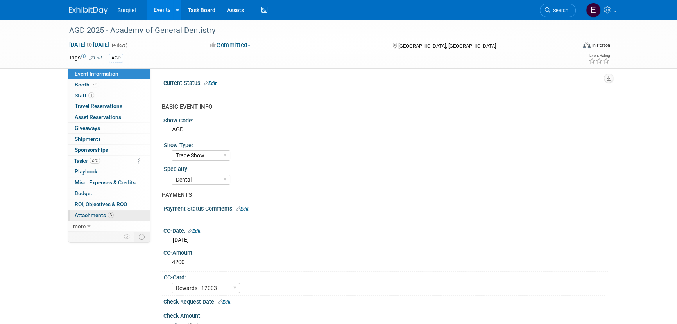
click at [103, 214] on span "Attachments 3" at bounding box center [94, 215] width 39 height 6
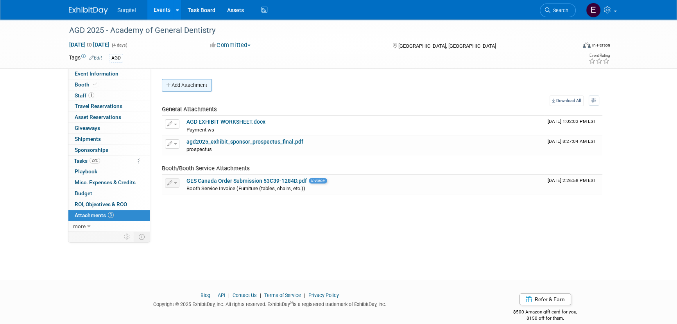
click at [197, 88] on button "Add Attachment" at bounding box center [187, 85] width 50 height 13
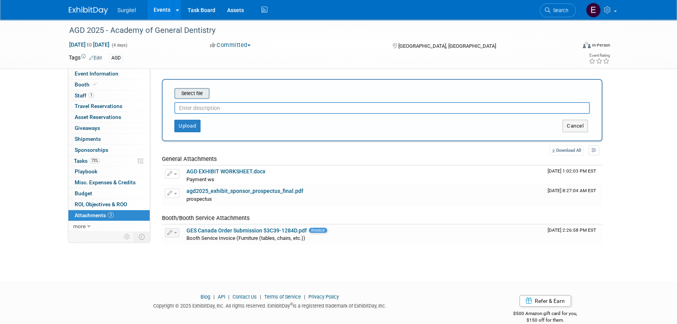
click at [183, 89] on input "file" at bounding box center [162, 93] width 93 height 9
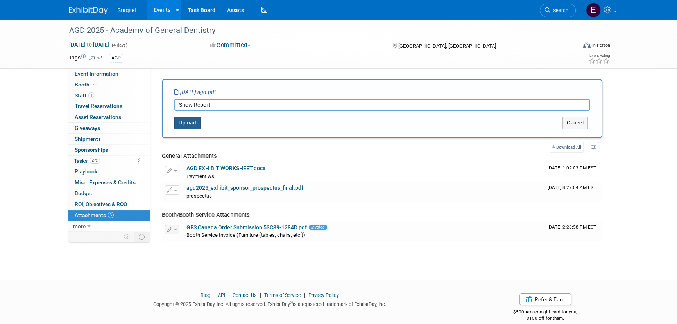
type input "Show Report"
click at [190, 121] on button "Upload" at bounding box center [187, 122] width 26 height 13
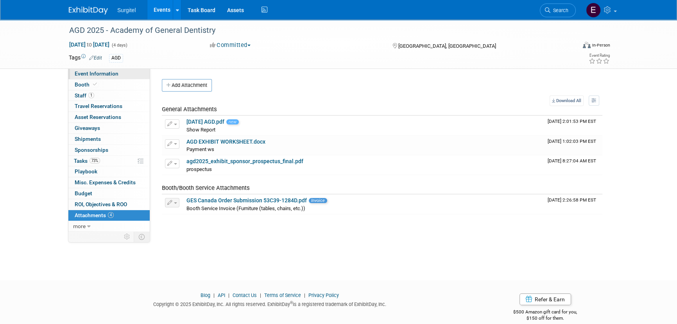
click at [107, 76] on span "Event Information" at bounding box center [97, 73] width 44 height 6
select select "Trade Show"
select select "Dental"
select select "Rewards - 12003"
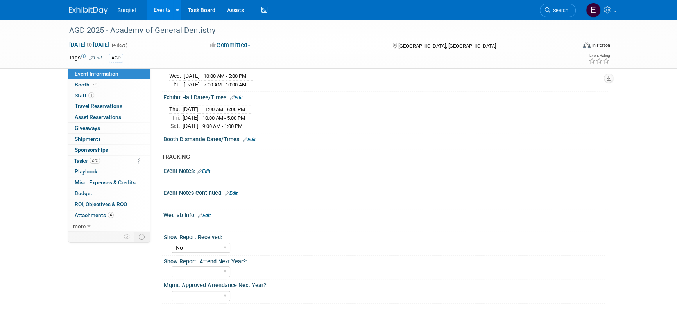
scroll to position [567, 0]
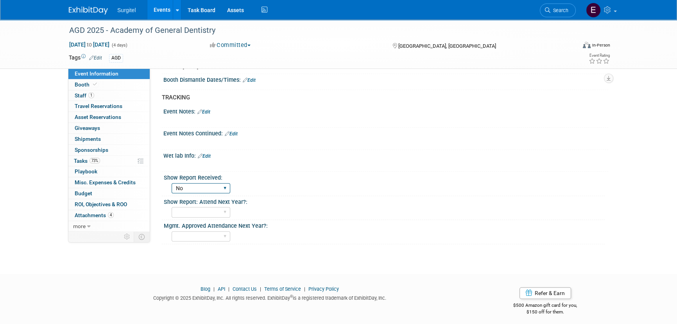
click at [200, 186] on select "No Yes" at bounding box center [201, 188] width 59 height 11
select select "Yes"
click at [172, 183] on select "No Yes" at bounding box center [201, 188] width 59 height 11
click at [102, 218] on link "4 Attachments 4" at bounding box center [108, 215] width 81 height 11
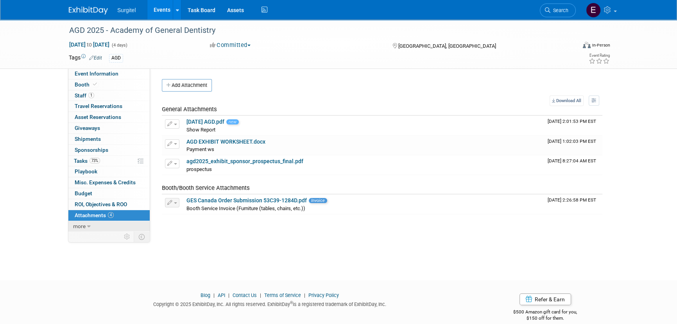
click at [102, 224] on link "more" at bounding box center [108, 226] width 81 height 11
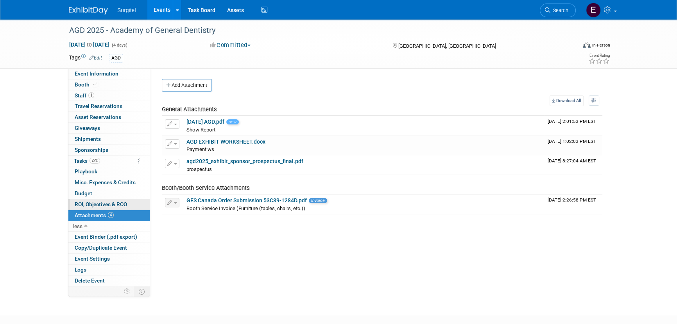
click at [102, 201] on span "ROI, Objectives & ROO 0" at bounding box center [101, 204] width 52 height 6
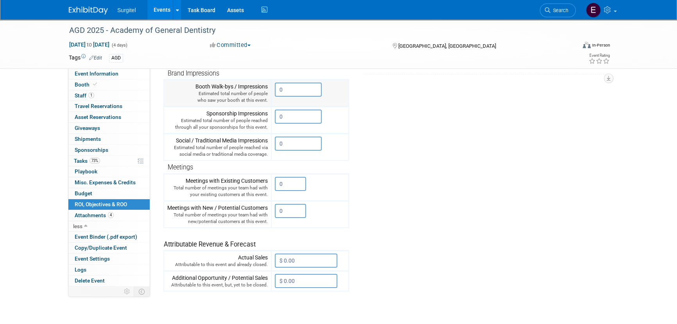
scroll to position [142, 0]
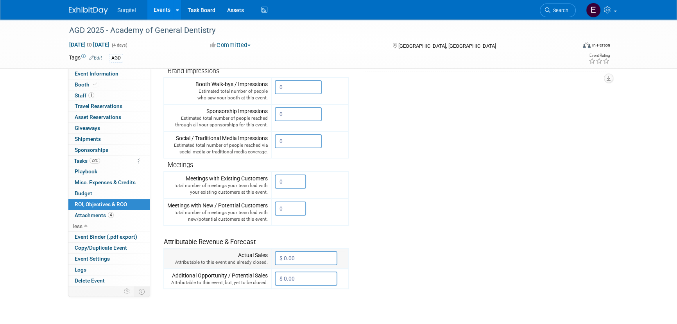
click at [293, 253] on input "$ 0.00" at bounding box center [306, 258] width 63 height 14
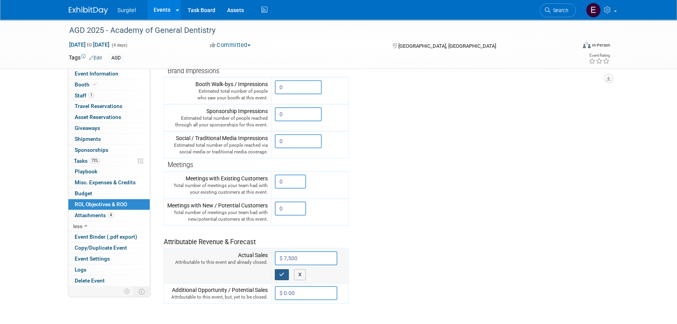
type input "$ 7,500.00"
click at [281, 277] on button "button" at bounding box center [282, 274] width 14 height 11
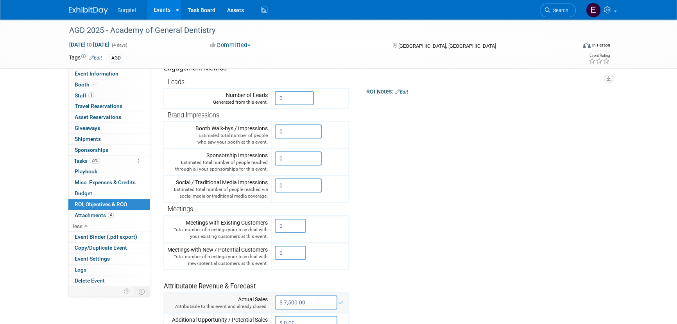
scroll to position [0, 0]
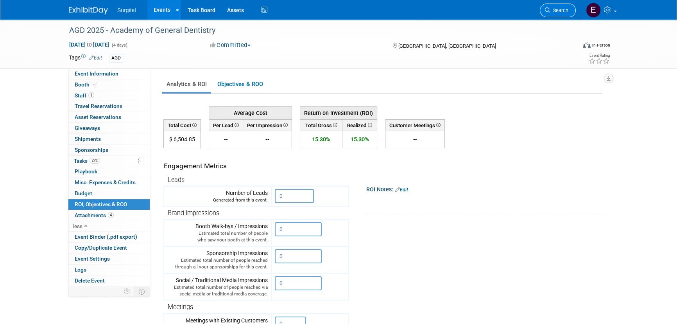
click at [551, 10] on span "Search" at bounding box center [559, 10] width 18 height 6
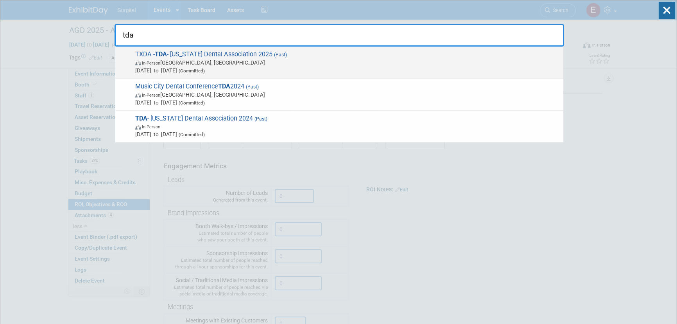
type input "tda"
click at [193, 65] on span "In-Person San Antonio, TX" at bounding box center [347, 63] width 424 height 8
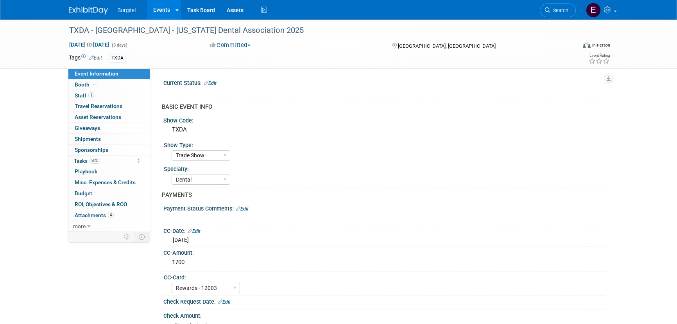
select select "Trade Show"
select select "Dental"
select select "Rewards - 12003"
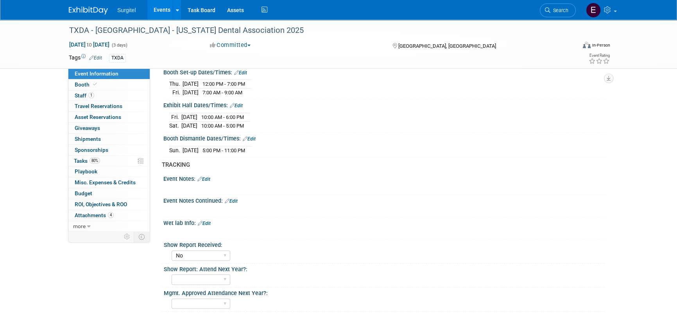
scroll to position [575, 0]
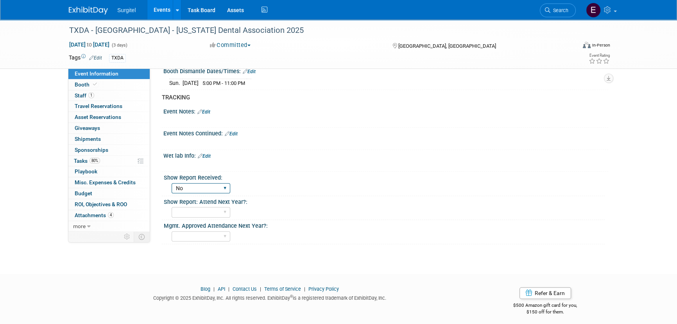
drag, startPoint x: 208, startPoint y: 183, endPoint x: 207, endPoint y: 187, distance: 4.0
click at [208, 183] on select "No Yes" at bounding box center [201, 188] width 59 height 11
select select "Yes"
click at [172, 183] on select "No Yes" at bounding box center [201, 188] width 59 height 11
click at [115, 214] on link "4 Attachments 4" at bounding box center [108, 215] width 81 height 11
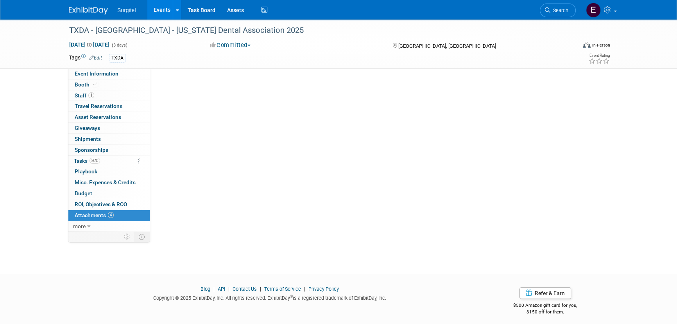
scroll to position [0, 0]
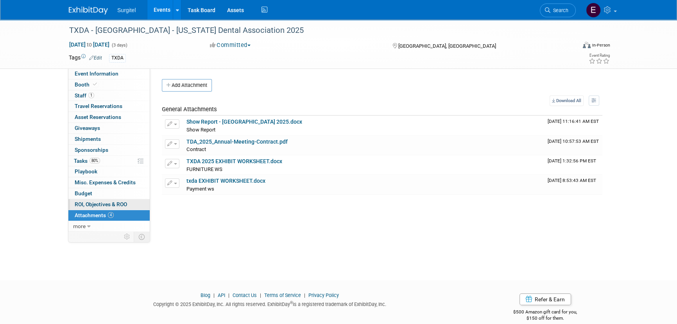
click at [106, 204] on span "ROI, Objectives & ROO 0" at bounding box center [101, 204] width 52 height 6
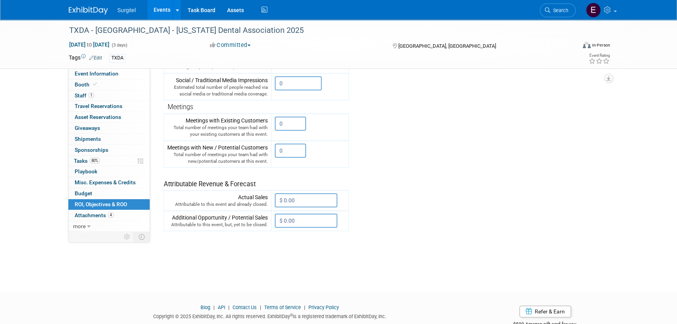
scroll to position [221, 0]
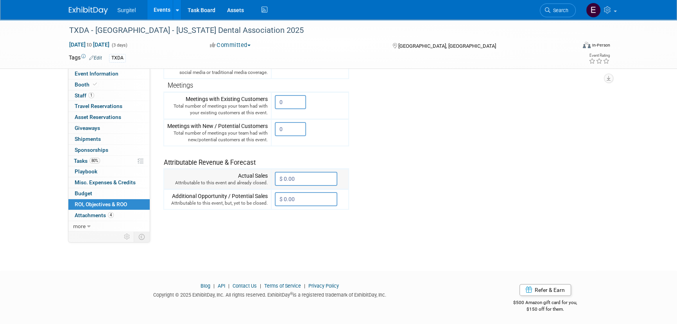
click at [304, 174] on input "$ 0.00" at bounding box center [306, 179] width 63 height 14
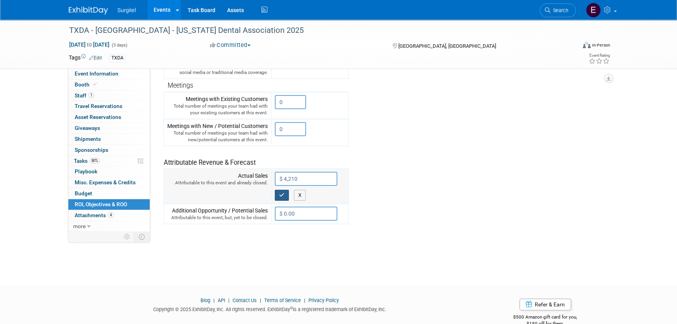
type input "$ 4,210.00"
click at [289, 193] on button "button" at bounding box center [282, 195] width 14 height 11
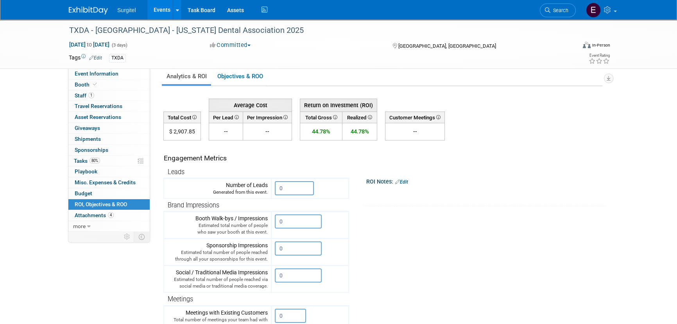
scroll to position [0, 0]
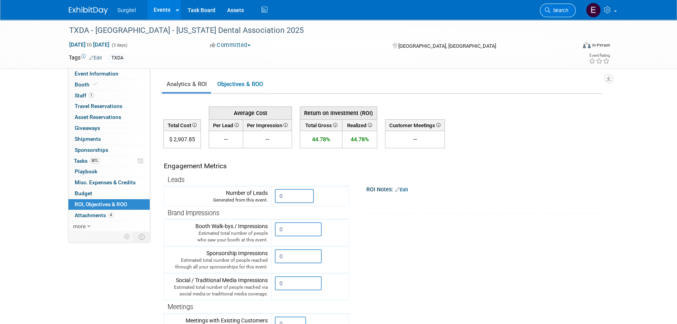
click at [559, 15] on link "Search" at bounding box center [558, 11] width 36 height 14
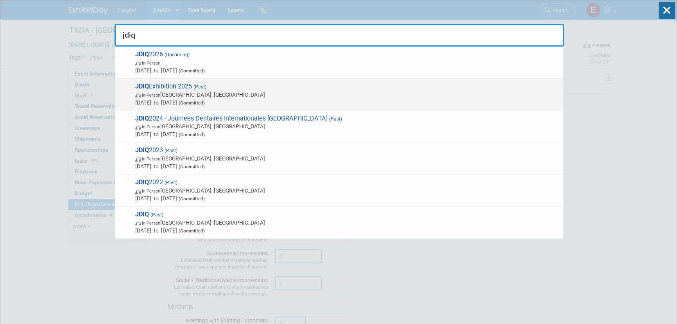
type input "jdiq"
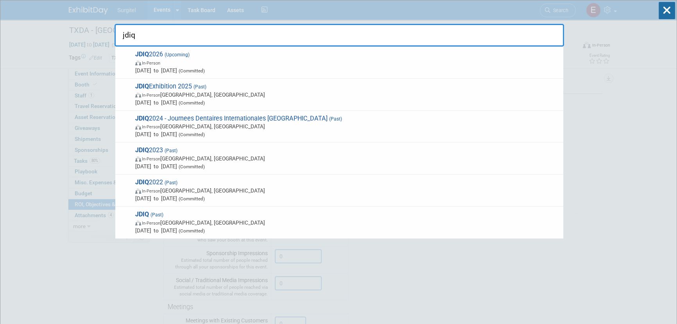
click at [184, 97] on span "In-Person Montreal, Canada" at bounding box center [347, 95] width 424 height 8
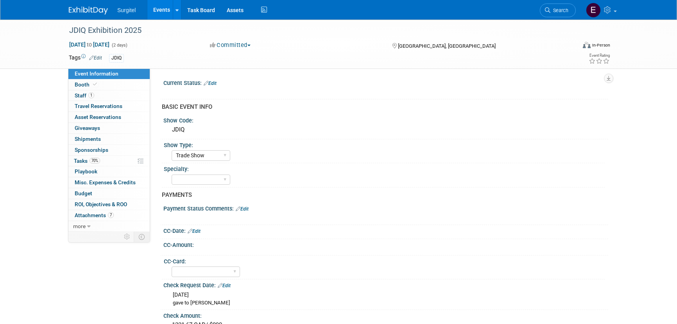
select select "Trade Show"
select select "Yes"
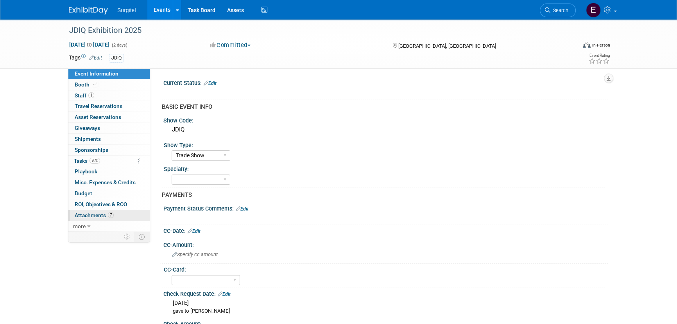
click at [93, 214] on span "Attachments 7" at bounding box center [94, 215] width 39 height 6
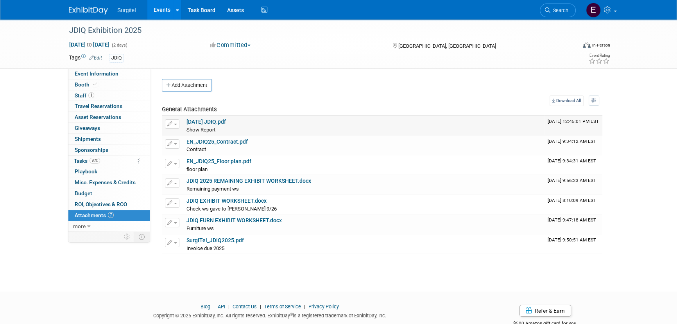
click at [204, 117] on td "[DATE] JDIQ.pdf Show Report Show Report X" at bounding box center [363, 126] width 361 height 20
click at [205, 122] on link "02-06-25 JDIQ.pdf" at bounding box center [205, 121] width 39 height 6
click at [100, 202] on span "ROI, Objectives & ROO 0" at bounding box center [101, 204] width 52 height 6
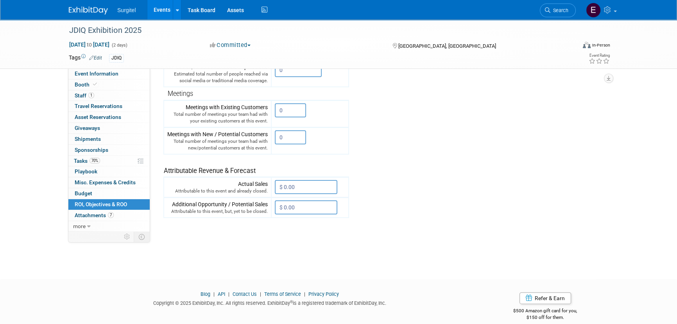
scroll to position [221, 0]
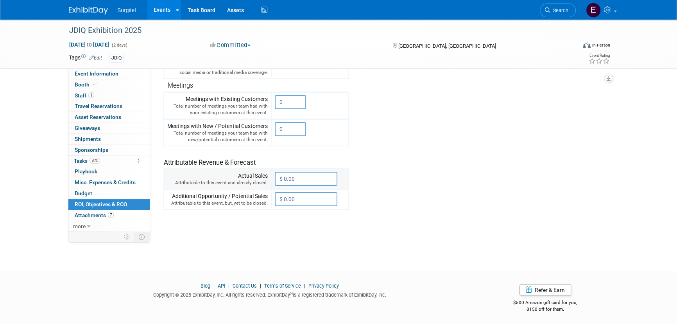
click at [296, 178] on input "$ 0.00" at bounding box center [306, 179] width 63 height 14
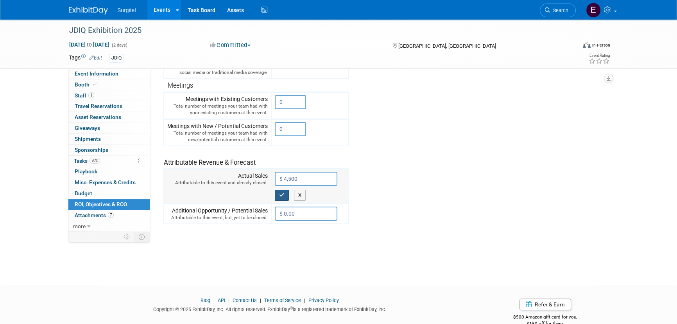
type input "$ 4,500.00"
click at [282, 192] on icon "button" at bounding box center [281, 194] width 5 height 5
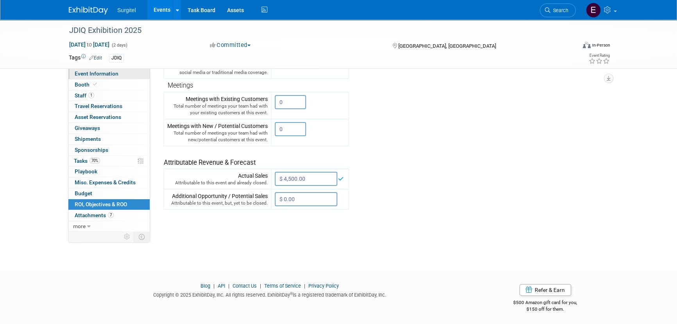
click at [83, 74] on span "Event Information" at bounding box center [97, 73] width 44 height 6
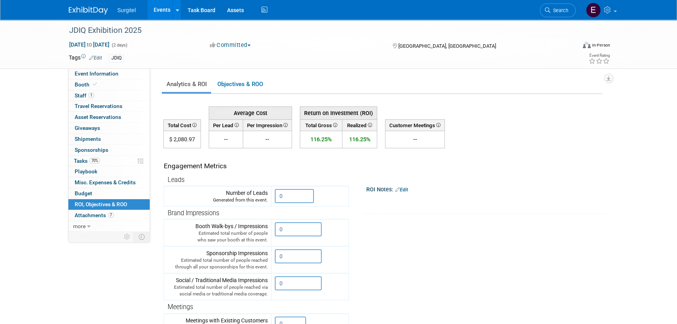
select select "Trade Show"
select select "Yes"
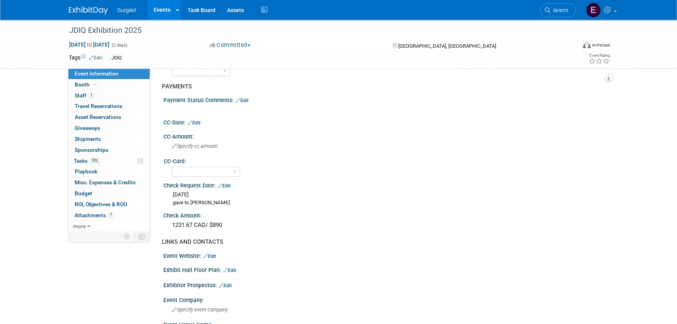
scroll to position [45, 0]
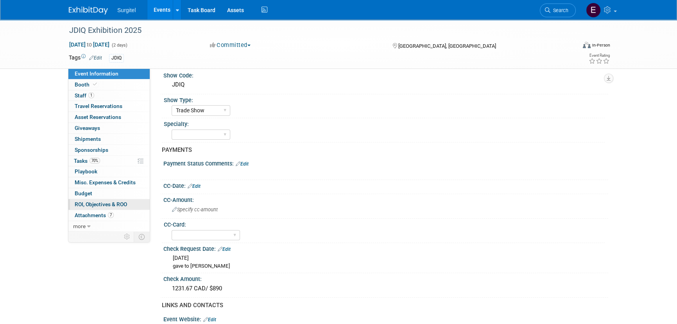
click at [109, 205] on span "ROI, Objectives & ROO 0" at bounding box center [101, 204] width 52 height 6
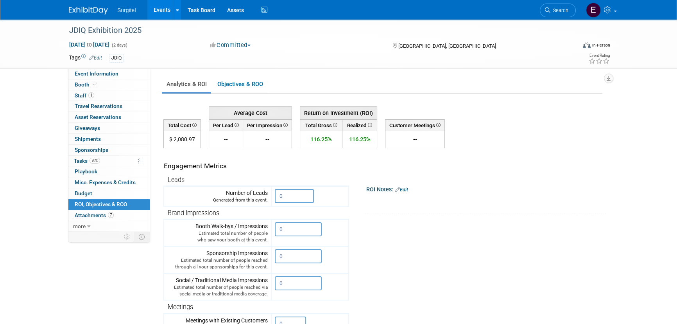
click at [562, 8] on span "Search" at bounding box center [559, 10] width 18 height 6
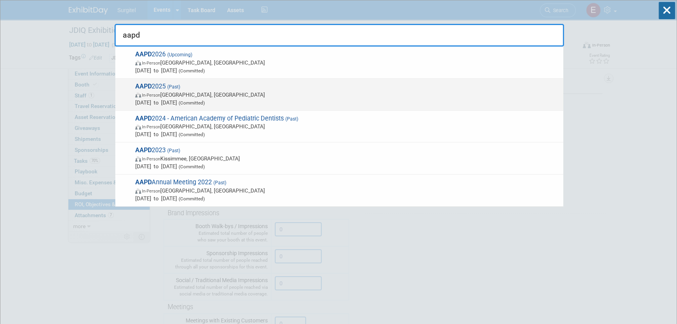
type input "aapd"
click at [220, 105] on span "May 22, 2025 to May 25, 2025 (Committed)" at bounding box center [347, 102] width 424 height 8
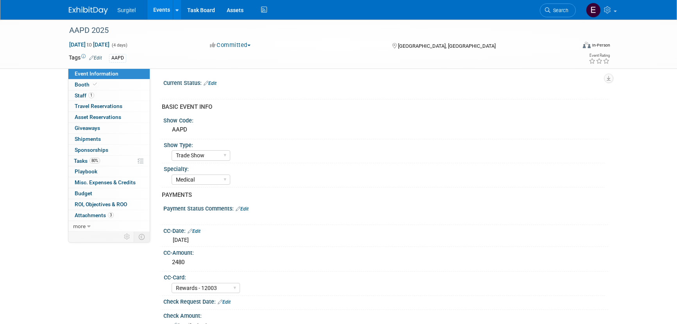
select select "Trade Show"
select select "Medical"
select select "Rewards - 12003"
select select "Yes"
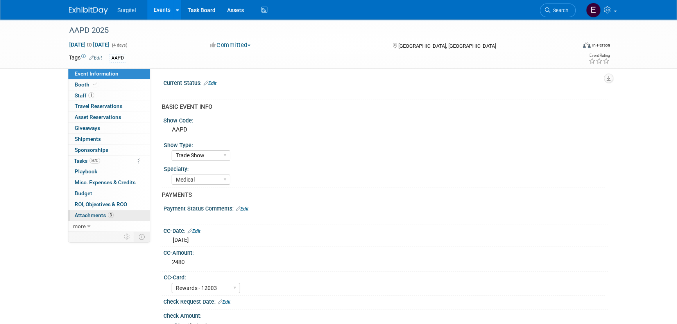
click at [118, 211] on link "3 Attachments 3" at bounding box center [108, 215] width 81 height 11
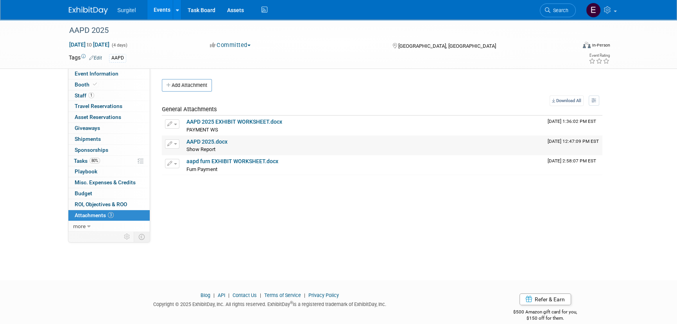
click at [206, 143] on link "AAPD 2025.docx" at bounding box center [206, 141] width 41 height 6
click at [562, 11] on span "Search" at bounding box center [559, 10] width 18 height 6
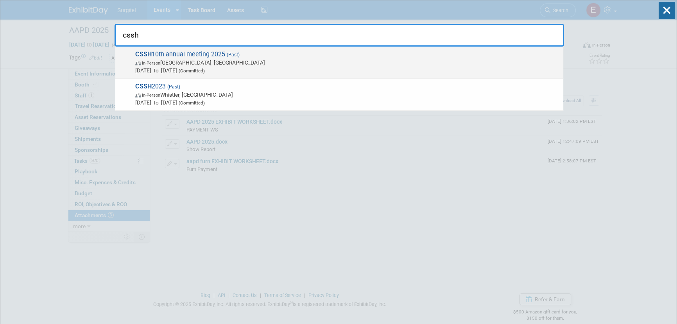
type input "cssh"
click at [186, 63] on span "In-Person Toronto, Canada" at bounding box center [347, 63] width 424 height 8
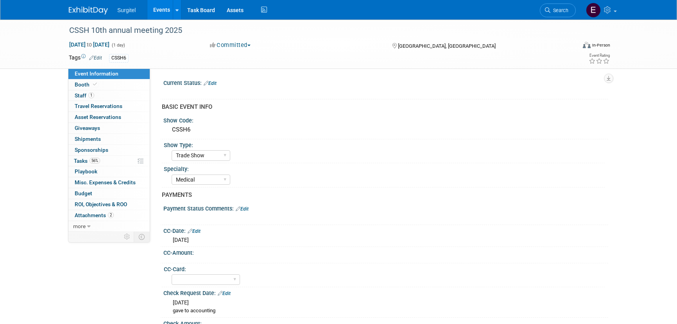
select select "Trade Show"
select select "Medical"
select select "Yes"
select select "Undecided"
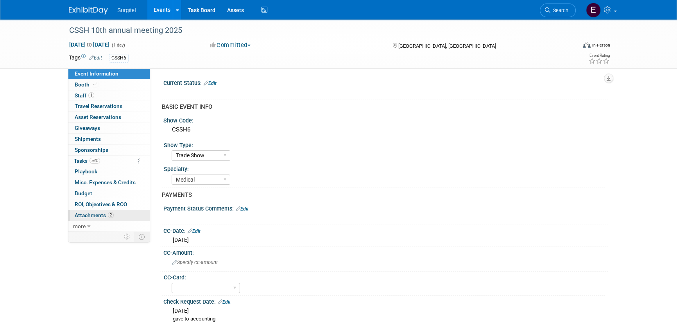
click at [97, 217] on span "Attachments 2" at bounding box center [94, 215] width 39 height 6
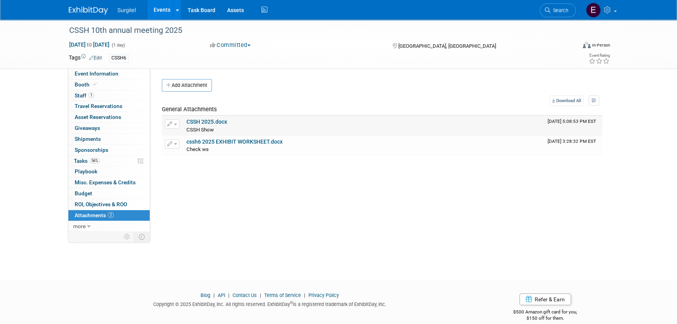
click at [196, 124] on link "CSSH 2025.docx" at bounding box center [206, 121] width 41 height 6
click at [567, 8] on span "Search" at bounding box center [559, 10] width 18 height 6
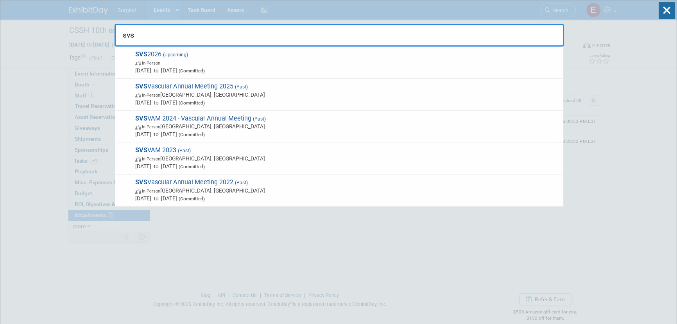
type input "svs"
click at [150, 91] on span "In-Person New Orleans, LA" at bounding box center [347, 95] width 424 height 8
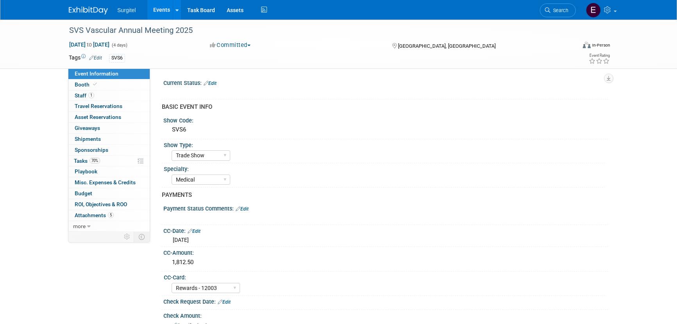
select select "Trade Show"
select select "Medical"
select select "Rewards - 12003"
select select "Yes"
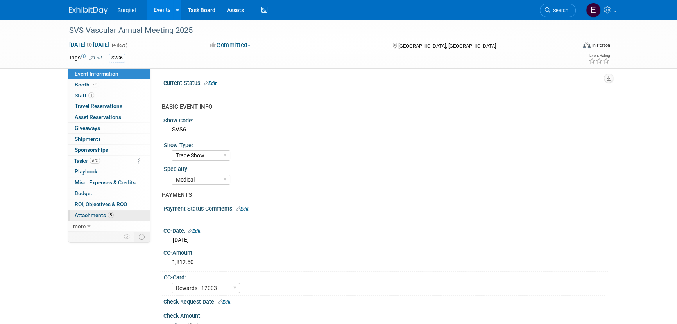
click at [117, 216] on link "5 Attachments 5" at bounding box center [108, 215] width 81 height 11
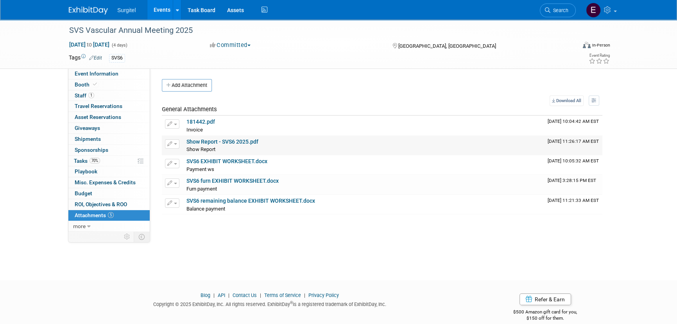
click at [230, 138] on link "Show Report - SVS6 2025.pdf" at bounding box center [222, 141] width 72 height 6
click at [557, 13] on link "Search" at bounding box center [558, 11] width 36 height 14
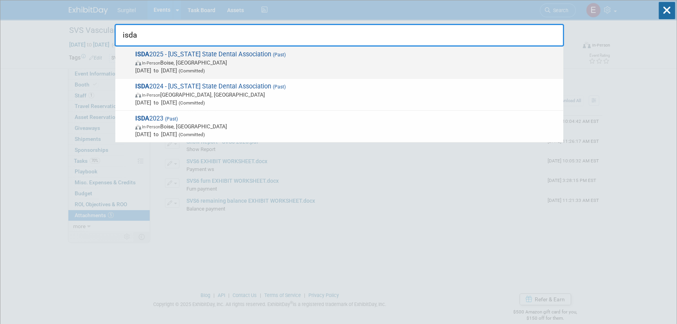
type input "isda"
click at [180, 68] on span "[DATE] to [DATE] (Committed)" at bounding box center [347, 70] width 424 height 8
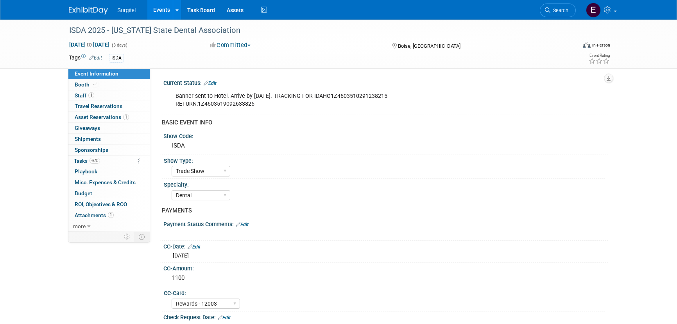
select select "Trade Show"
select select "Dental"
select select "Rewards - 12003"
select select "No"
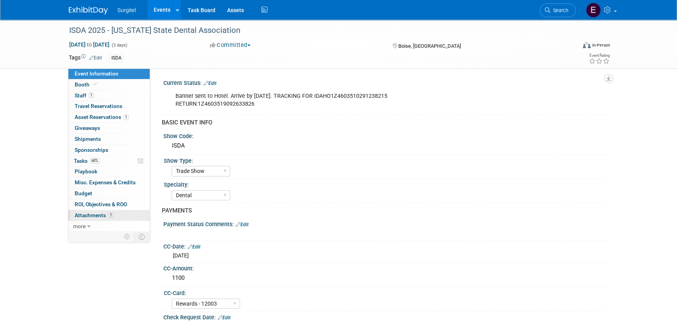
click at [106, 217] on span "Attachments 1" at bounding box center [94, 215] width 39 height 6
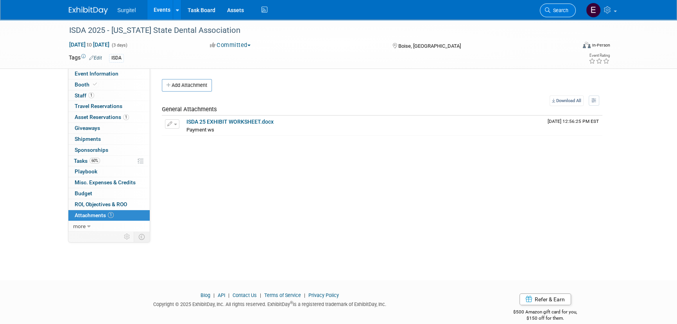
click at [548, 8] on icon at bounding box center [547, 9] width 5 height 5
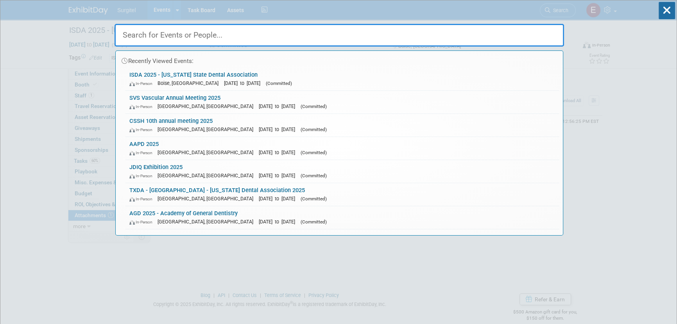
type input "n"
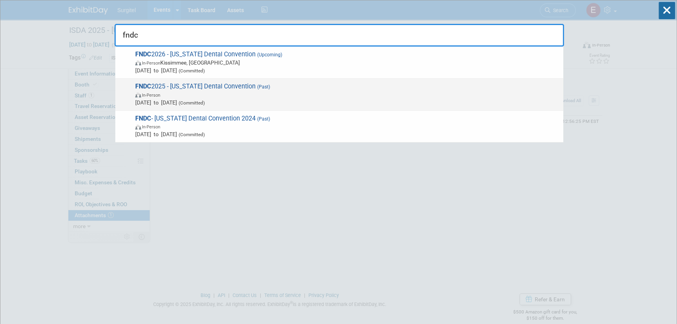
type input "fndc"
click at [195, 95] on span "In-Person" at bounding box center [347, 95] width 424 height 8
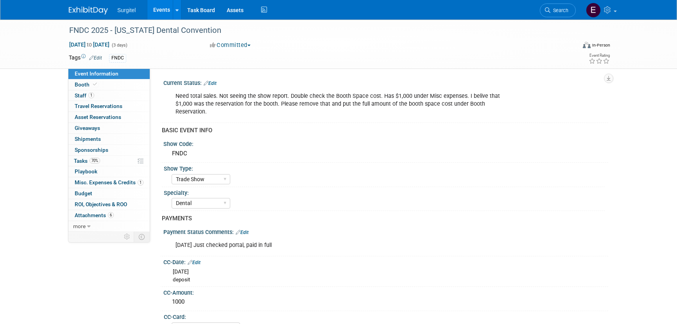
select select "Trade Show"
select select "Dental"
select select "SkyMiles - 93008"
select select "No"
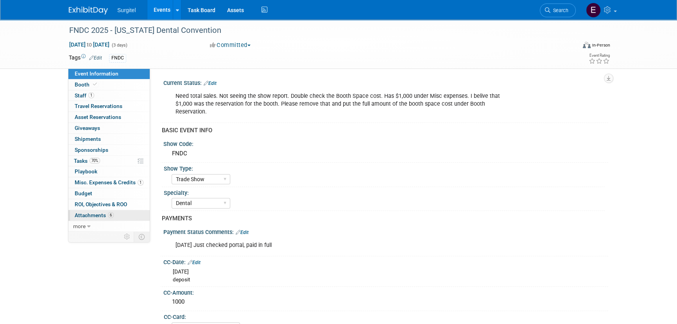
click at [111, 210] on link "6 Attachments 6" at bounding box center [108, 215] width 81 height 11
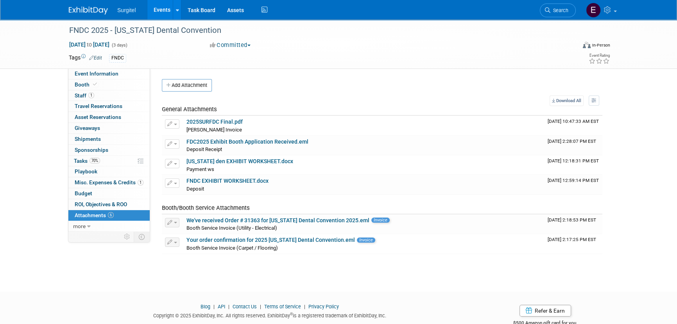
click at [563, 9] on span "Search" at bounding box center [559, 10] width 18 height 6
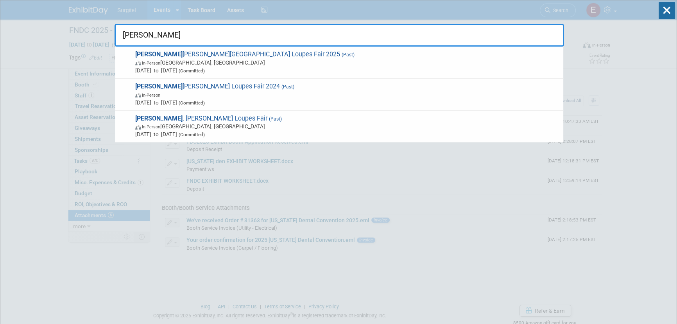
type input "woody l"
click at [153, 68] on span "Jul 3, 2025 to Jul 3, 2025 (Committed)" at bounding box center [347, 70] width 424 height 8
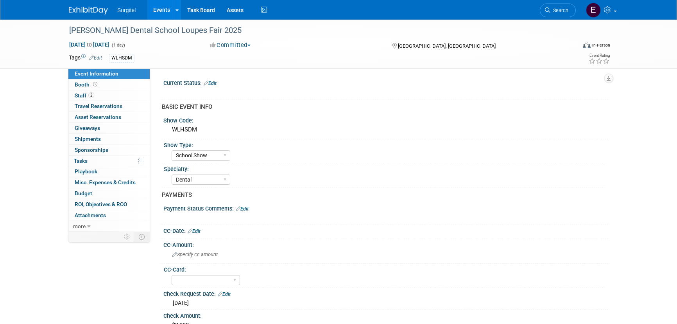
select select "School Show"
select select "Dental"
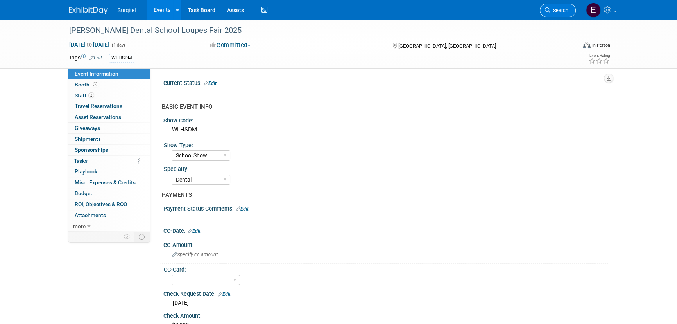
click at [561, 8] on span "Search" at bounding box center [559, 10] width 18 height 6
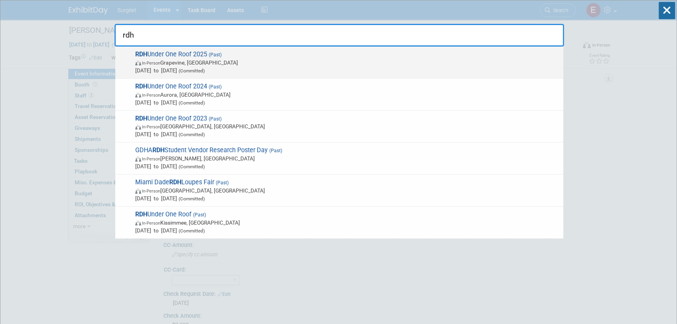
type input "rdh"
click at [206, 65] on span "In-Person Grapevine, TX" at bounding box center [347, 63] width 424 height 8
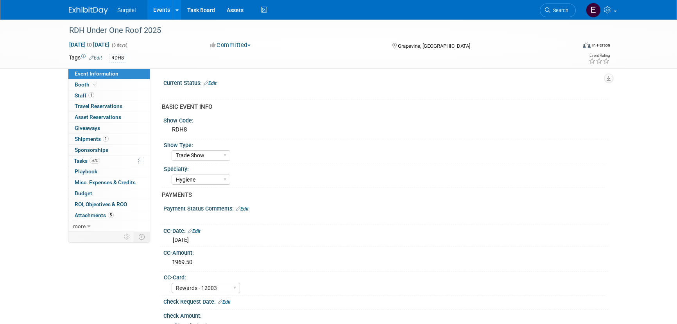
select select "Trade Show"
select select "Hygiene"
select select "Rewards - 12003"
select select "No"
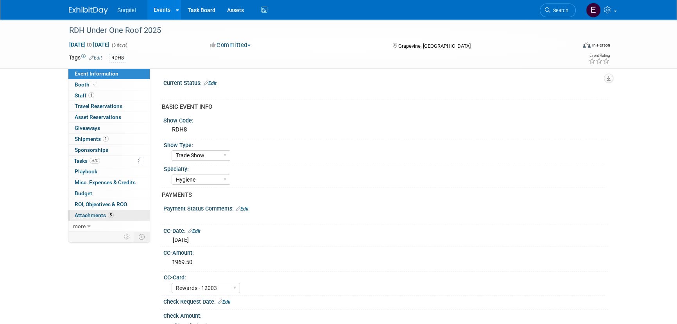
click at [116, 214] on link "5 Attachments 5" at bounding box center [108, 215] width 81 height 11
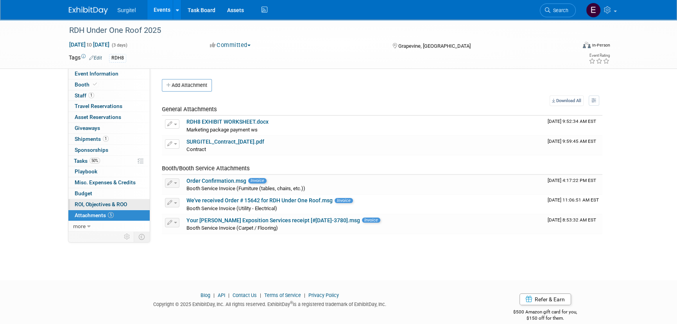
click at [102, 202] on span "ROI, Objectives & ROO 0" at bounding box center [101, 204] width 52 height 6
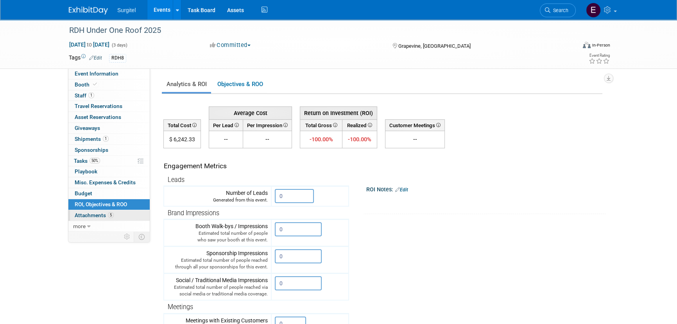
click at [109, 215] on span "5" at bounding box center [111, 215] width 6 height 6
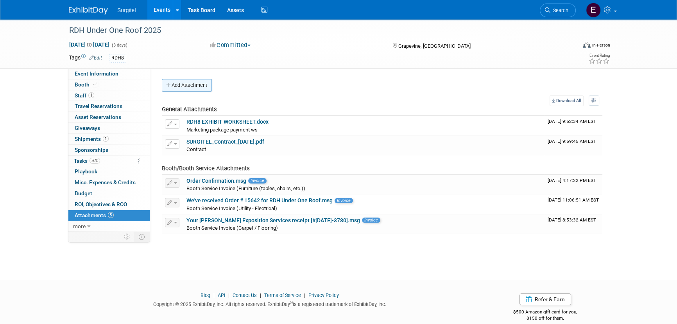
click at [208, 82] on button "Add Attachment" at bounding box center [187, 85] width 50 height 13
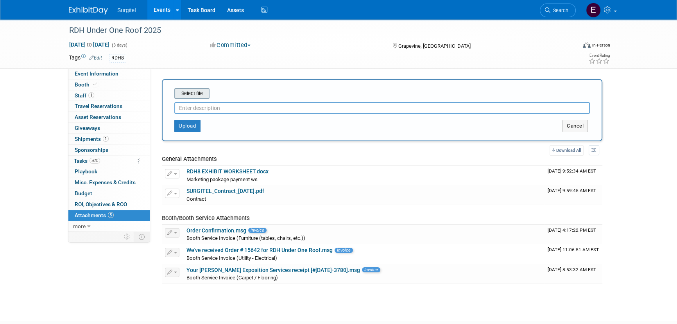
click at [191, 93] on input "file" at bounding box center [162, 93] width 93 height 9
click at [198, 95] on input "file" at bounding box center [162, 93] width 93 height 9
click at [191, 94] on input "file" at bounding box center [162, 93] width 93 height 9
